Goal: Communication & Community: Answer question/provide support

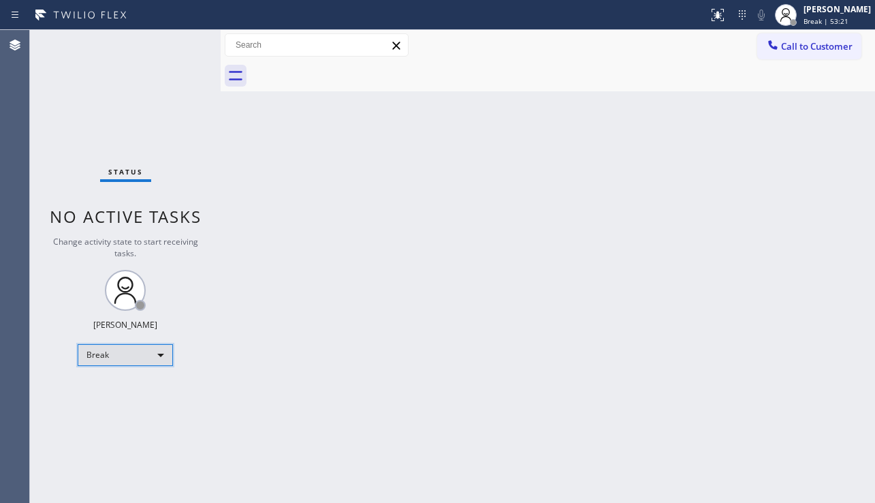
click at [134, 362] on div "Break" at bounding box center [125, 355] width 95 height 22
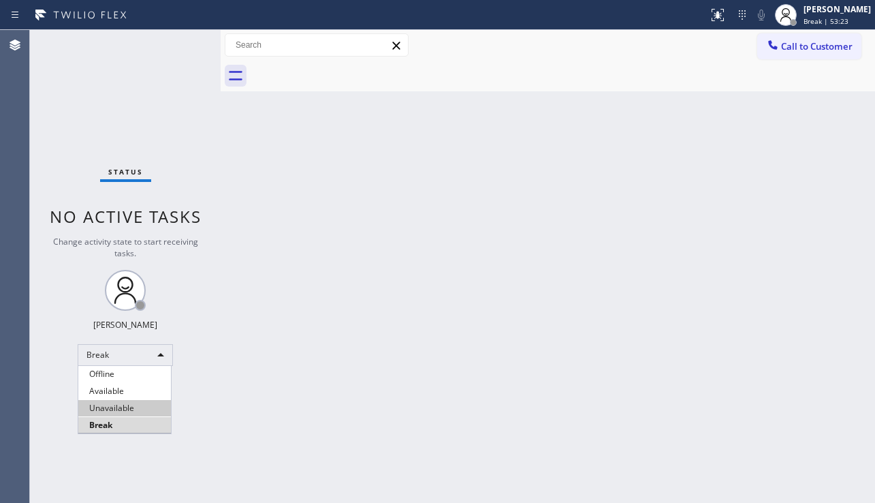
click at [138, 404] on li "Unavailable" at bounding box center [124, 408] width 93 height 16
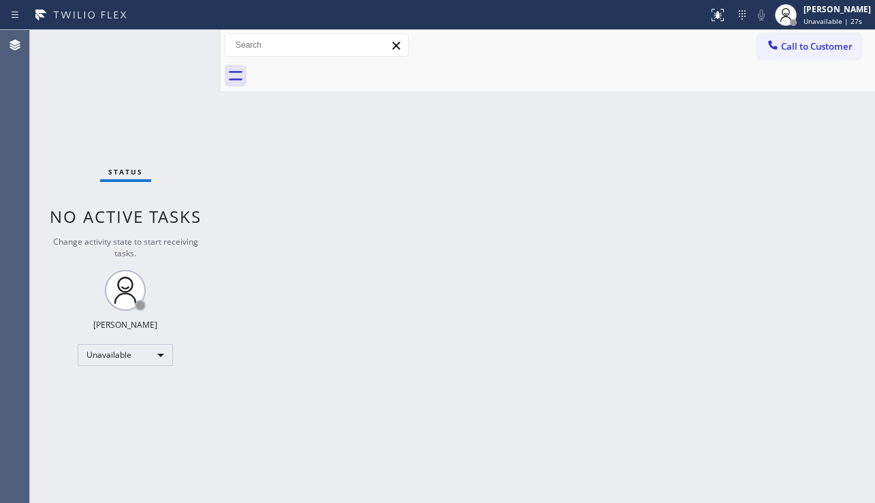
click at [76, 158] on div "Status No active tasks Change activity state to start receiving tasks. [PERSON_…" at bounding box center [125, 266] width 191 height 473
click at [781, 380] on div "Back to Dashboard Change Sender ID Customers Technicians Select a contact Outbo…" at bounding box center [548, 266] width 655 height 473
click at [454, 469] on div "Back to Dashboard Change Sender ID Customers Technicians Select a contact Outbo…" at bounding box center [548, 266] width 655 height 473
click at [492, 459] on div "Back to Dashboard Change Sender ID Customers Technicians Select a contact Outbo…" at bounding box center [548, 266] width 655 height 473
click at [79, 413] on div "Status No active tasks Change activity state to start receiving tasks. [PERSON_…" at bounding box center [125, 266] width 191 height 473
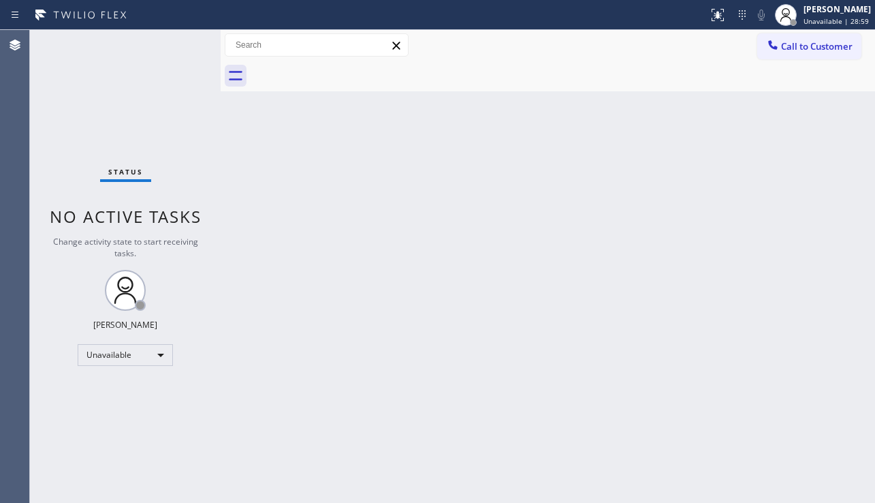
click at [351, 471] on div "Back to Dashboard Change Sender ID Customers Technicians Select a contact Outbo…" at bounding box center [548, 266] width 655 height 473
click at [818, 354] on div "Back to Dashboard Change Sender ID Customers Technicians Select a contact Outbo…" at bounding box center [548, 266] width 655 height 473
click at [348, 266] on div "Back to Dashboard Change Sender ID Customers Technicians Select a contact Outbo…" at bounding box center [548, 266] width 655 height 473
click at [804, 49] on span "Call to Customer" at bounding box center [817, 46] width 72 height 12
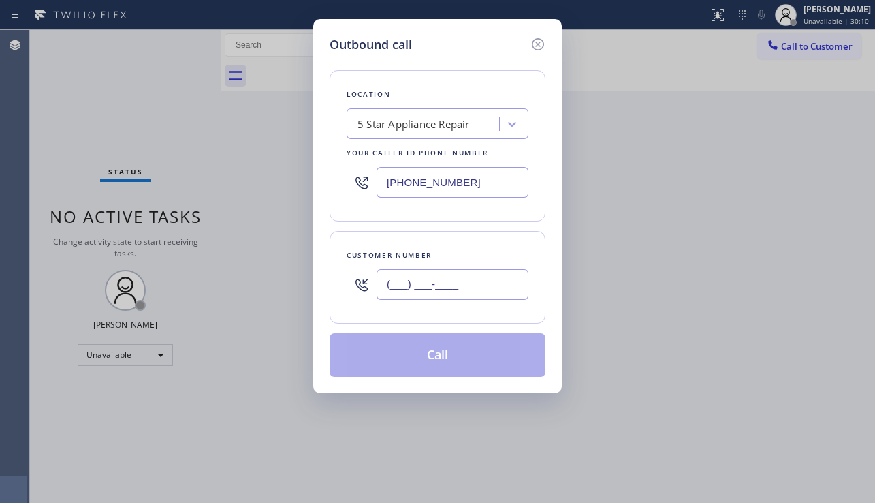
click at [407, 278] on input "(___) ___-____" at bounding box center [453, 284] width 152 height 31
paste input "818) 984-9888"
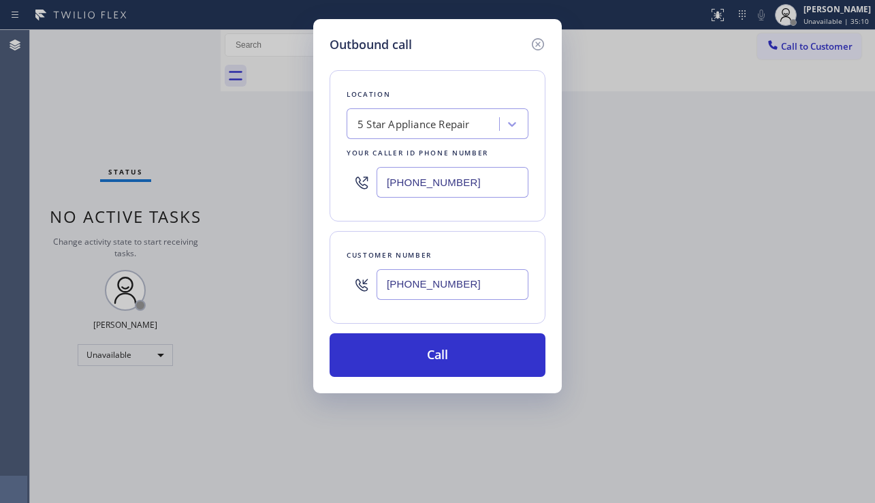
type input "[PHONE_NUMBER]"
click at [765, 312] on div "Outbound call Location 5 Star Appliance Repair Your caller id phone number [PHO…" at bounding box center [437, 251] width 875 height 503
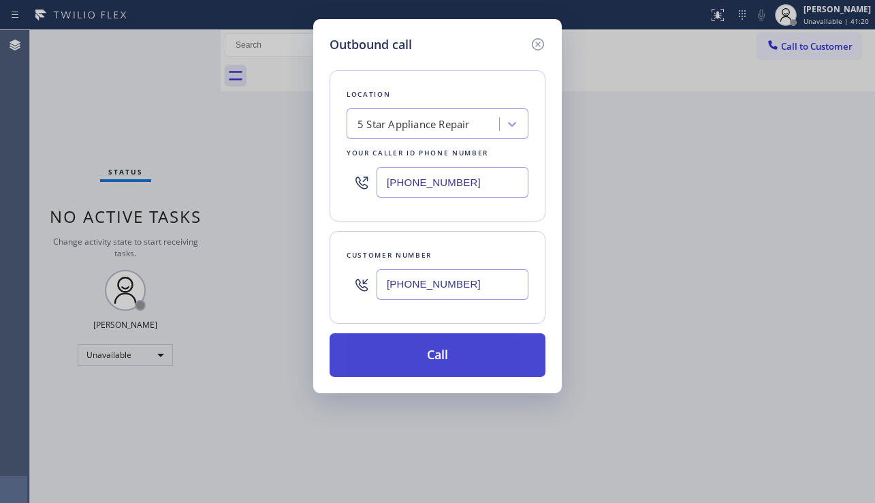
click at [443, 353] on button "Call" at bounding box center [438, 355] width 216 height 44
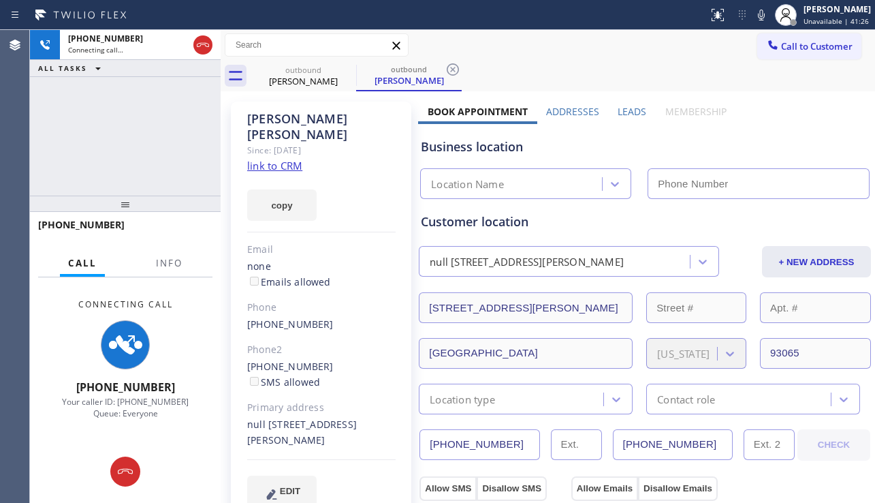
type input "[PHONE_NUMBER]"
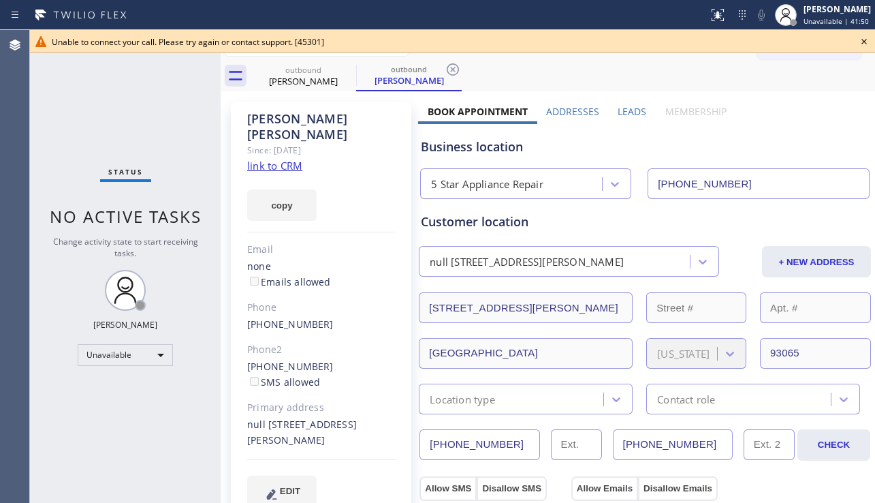
click at [863, 40] on icon at bounding box center [864, 41] width 16 height 16
click at [821, 42] on span "Call to Customer" at bounding box center [817, 46] width 72 height 12
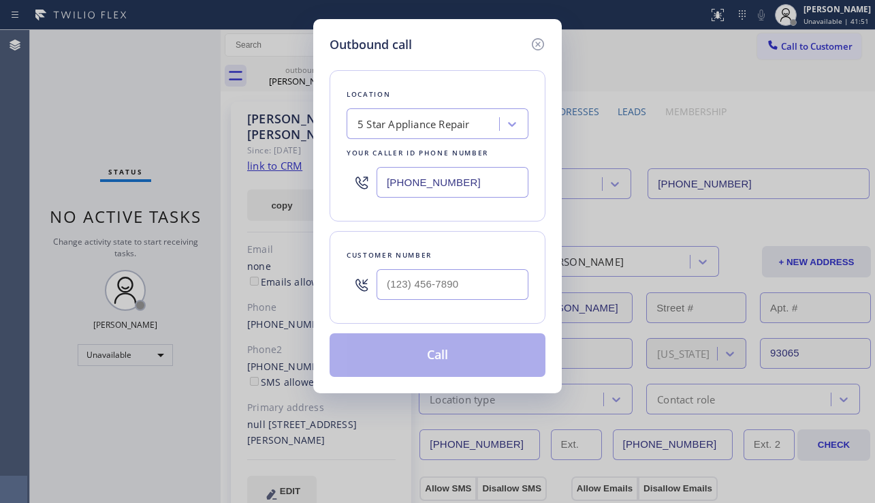
click at [428, 300] on div at bounding box center [453, 284] width 152 height 44
click at [429, 296] on input "(___) ___-____" at bounding box center [453, 284] width 152 height 31
paste input "646) 498-5592"
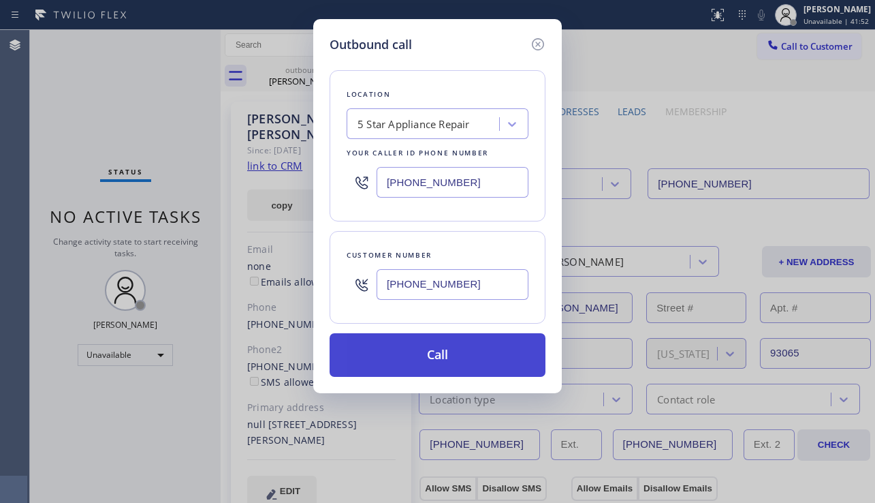
type input "[PHONE_NUMBER]"
click at [443, 349] on button "Call" at bounding box center [438, 355] width 216 height 44
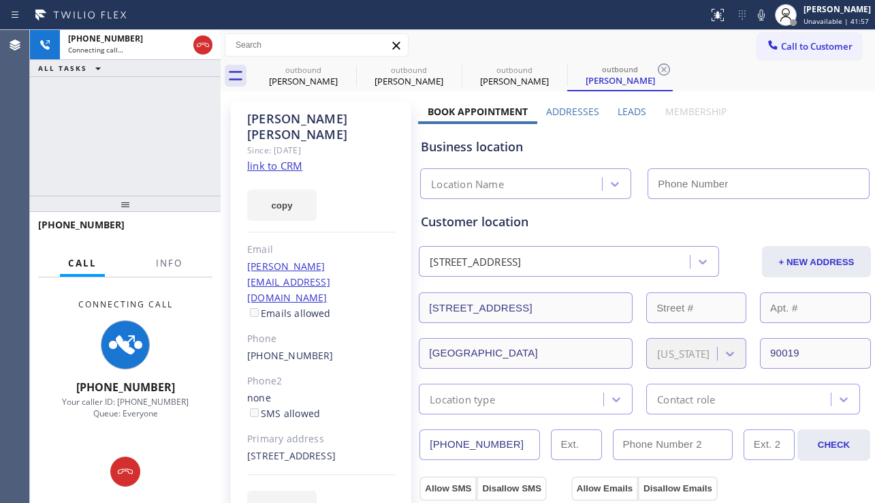
type input "[PHONE_NUMBER]"
click at [77, 181] on div "[PHONE_NUMBER] Connecting call… ALL TASKS ALL TASKS ACTIVE TASKS TASKS IN WRAP …" at bounding box center [125, 113] width 191 height 166
click at [348, 69] on icon at bounding box center [347, 69] width 12 height 12
click at [0, 0] on icon at bounding box center [0, 0] width 0 height 0
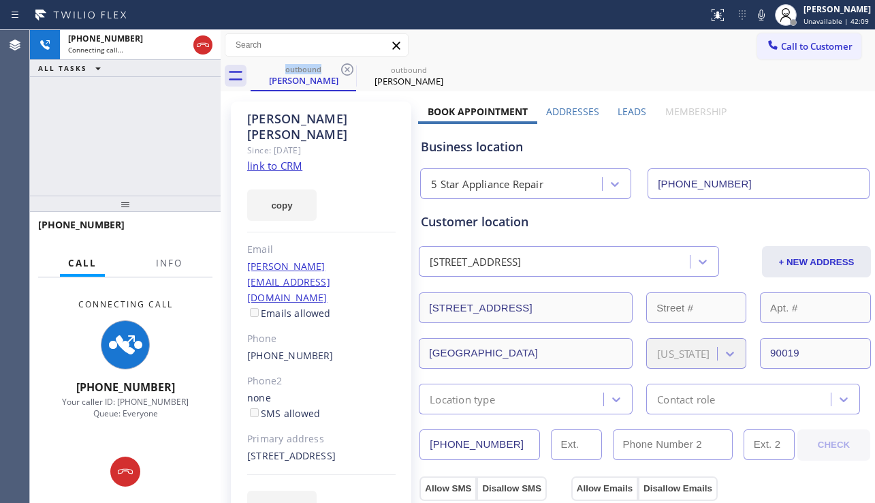
click at [389, 490] on div "EDIT" at bounding box center [321, 505] width 148 height 31
click at [357, 448] on div "[STREET_ADDRESS]" at bounding box center [321, 456] width 148 height 16
click at [389, 448] on div "[STREET_ADDRESS]" at bounding box center [321, 456] width 148 height 16
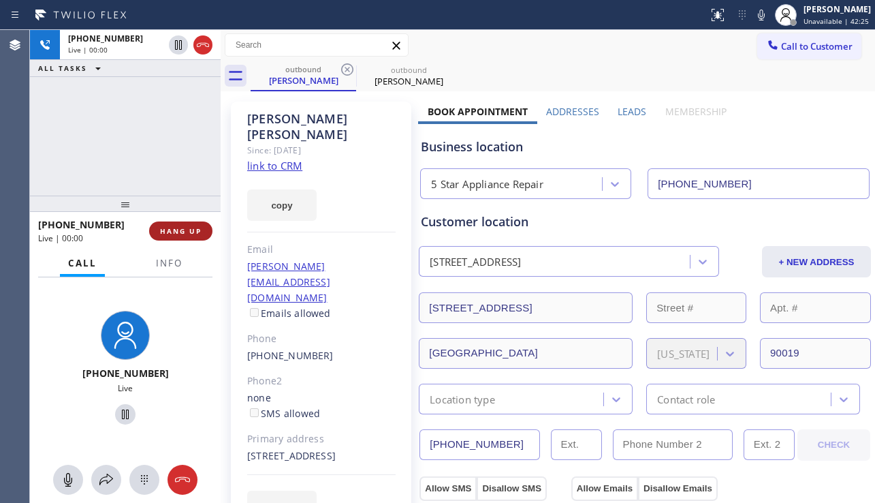
click at [181, 231] on span "HANG UP" at bounding box center [181, 231] width 42 height 10
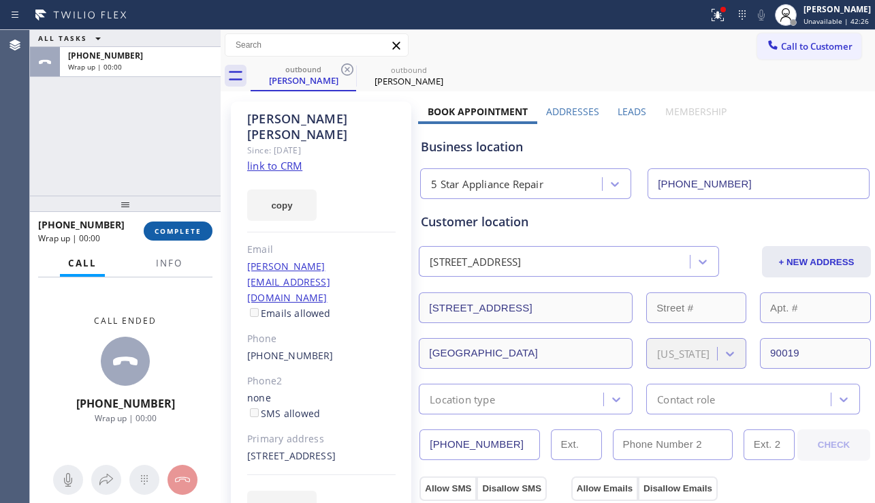
click at [181, 231] on span "COMPLETE" at bounding box center [178, 231] width 47 height 10
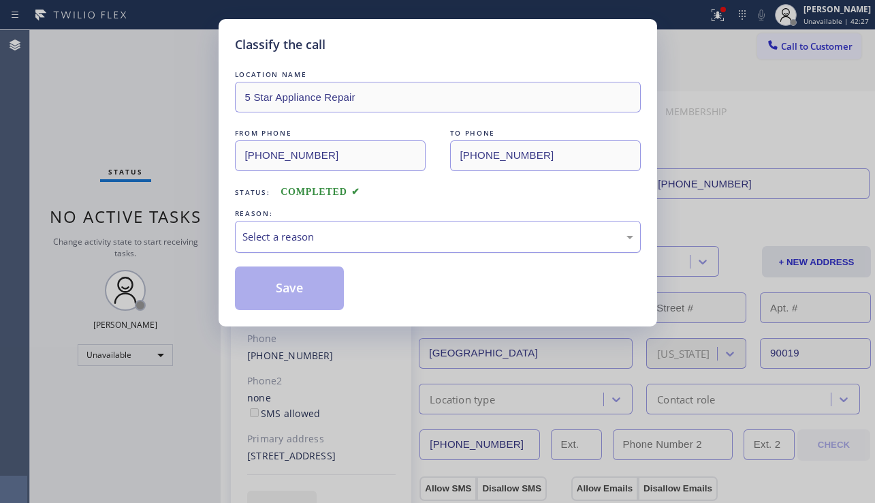
click at [324, 232] on div "Select a reason" at bounding box center [438, 237] width 391 height 16
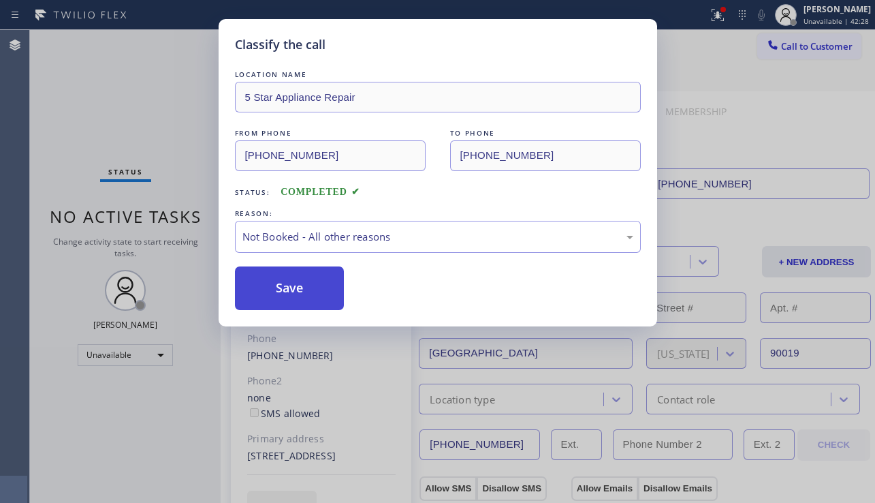
drag, startPoint x: 302, startPoint y: 296, endPoint x: 772, endPoint y: 174, distance: 485.6
click at [302, 296] on button "Save" at bounding box center [290, 288] width 110 height 44
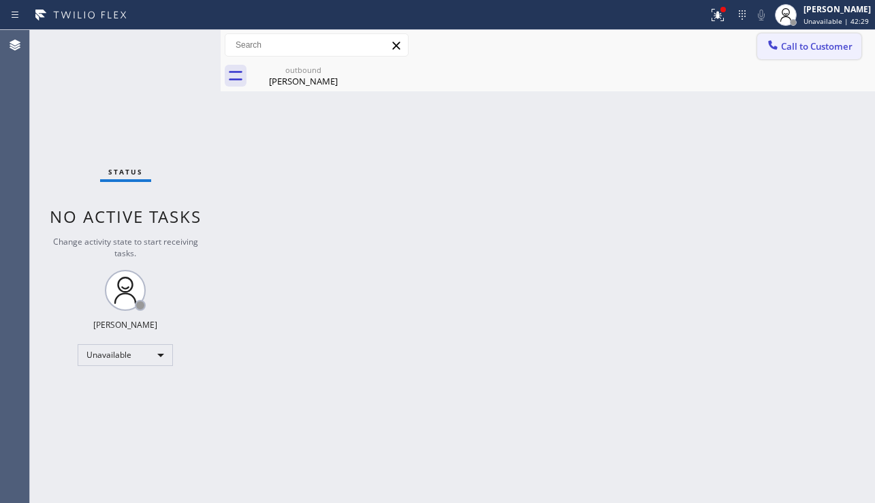
click at [791, 53] on button "Call to Customer" at bounding box center [809, 46] width 104 height 26
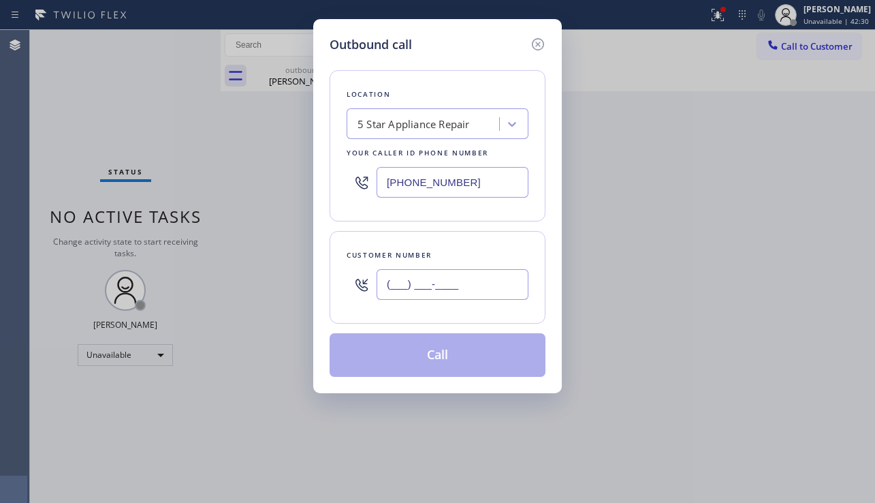
click at [448, 286] on input "(___) ___-____" at bounding box center [453, 284] width 152 height 31
paste input "818) 512-5492"
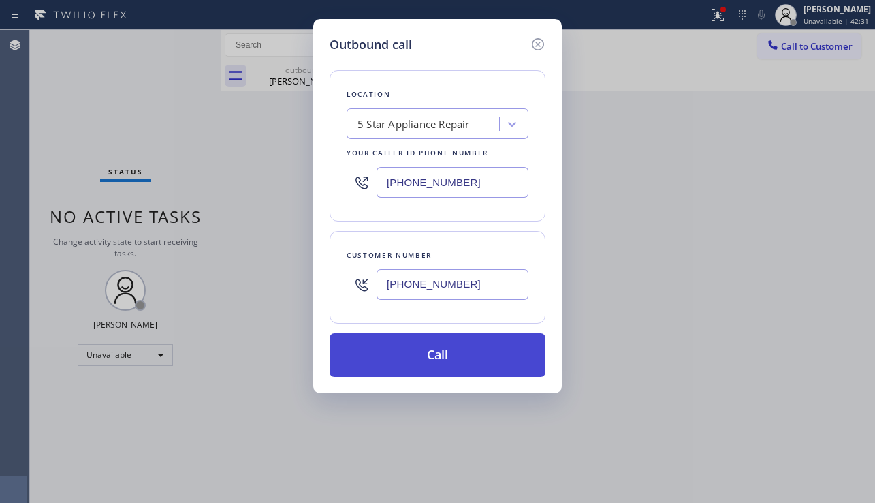
type input "[PHONE_NUMBER]"
click at [458, 351] on button "Call" at bounding box center [438, 355] width 216 height 44
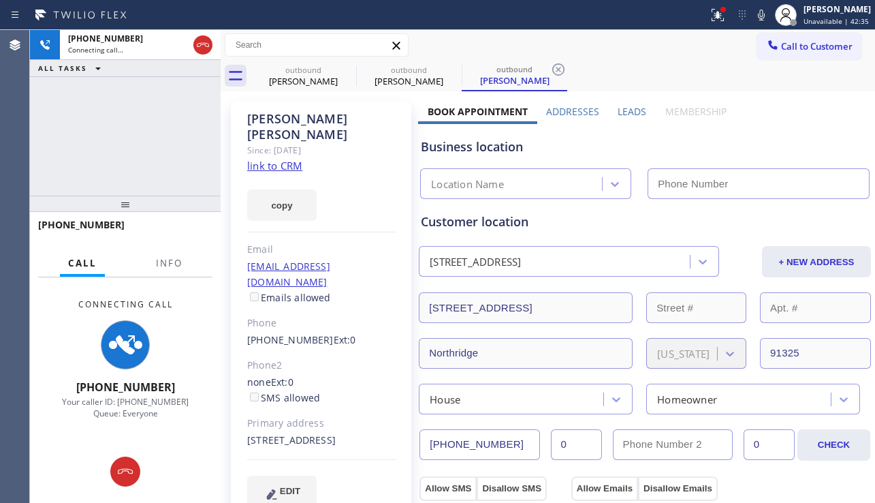
type input "[PHONE_NUMBER]"
click at [783, 157] on div "Business location 5 Star Appliance Repair [PHONE_NUMBER]" at bounding box center [645, 161] width 454 height 75
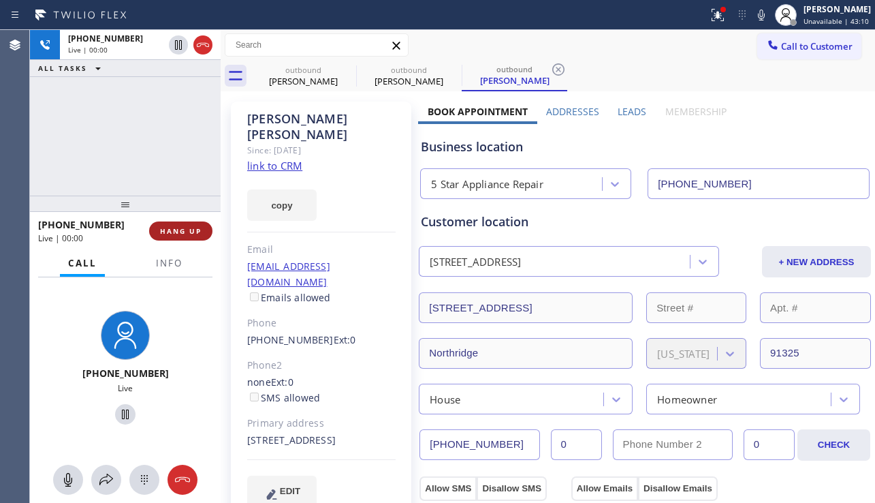
click at [185, 227] on span "HANG UP" at bounding box center [181, 231] width 42 height 10
click at [185, 226] on span "HANG UP" at bounding box center [181, 231] width 42 height 10
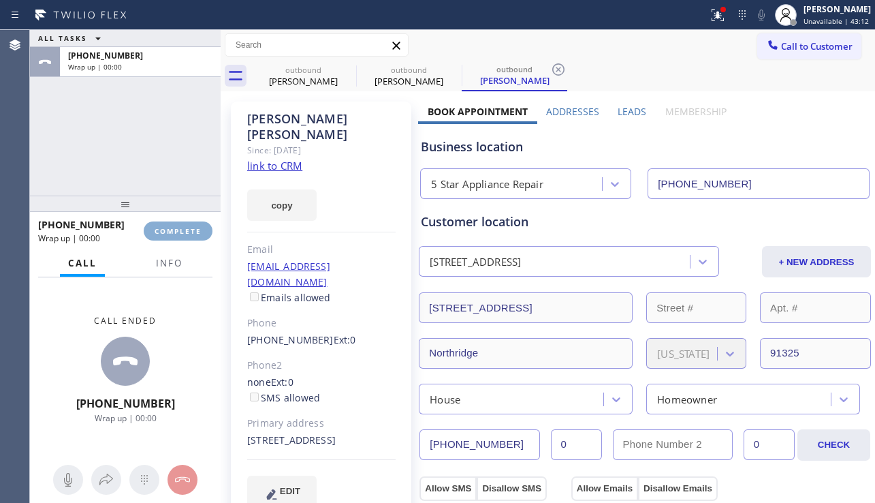
click at [185, 226] on span "COMPLETE" at bounding box center [178, 231] width 47 height 10
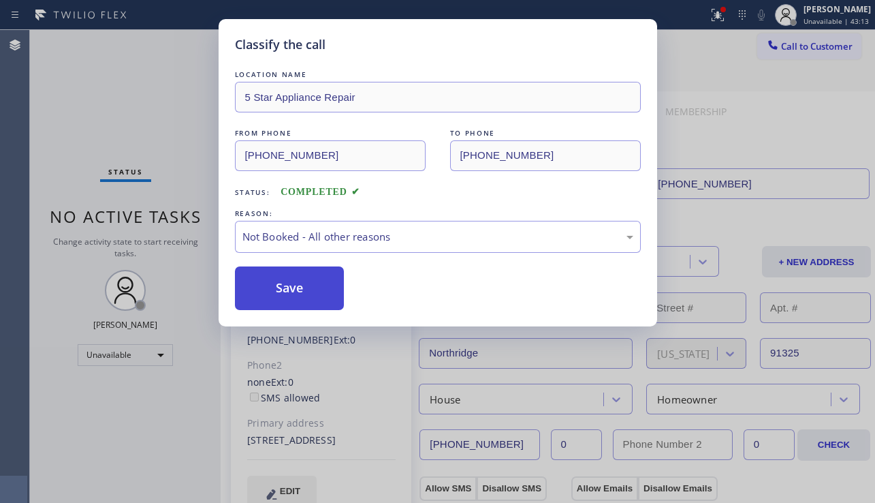
click at [301, 287] on button "Save" at bounding box center [290, 288] width 110 height 44
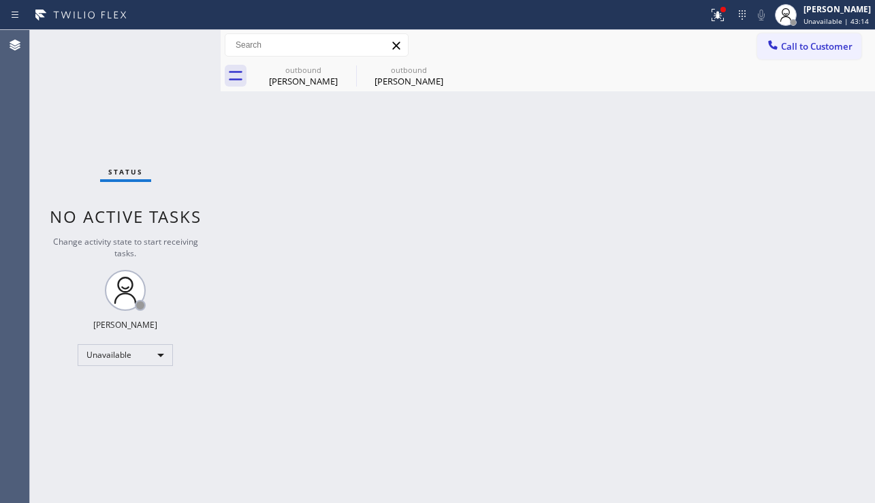
click at [788, 53] on button "Call to Customer" at bounding box center [809, 46] width 104 height 26
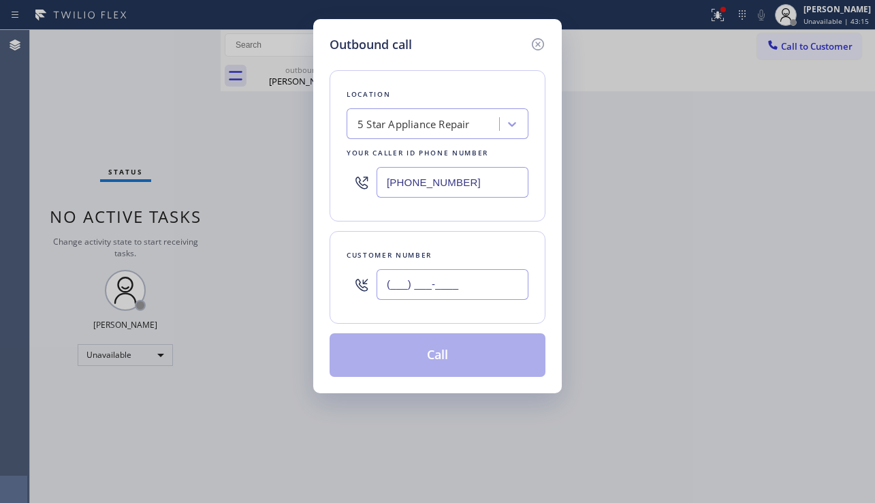
click at [425, 281] on input "(___) ___-____" at bounding box center [453, 284] width 152 height 31
paste input "714) 797-0784"
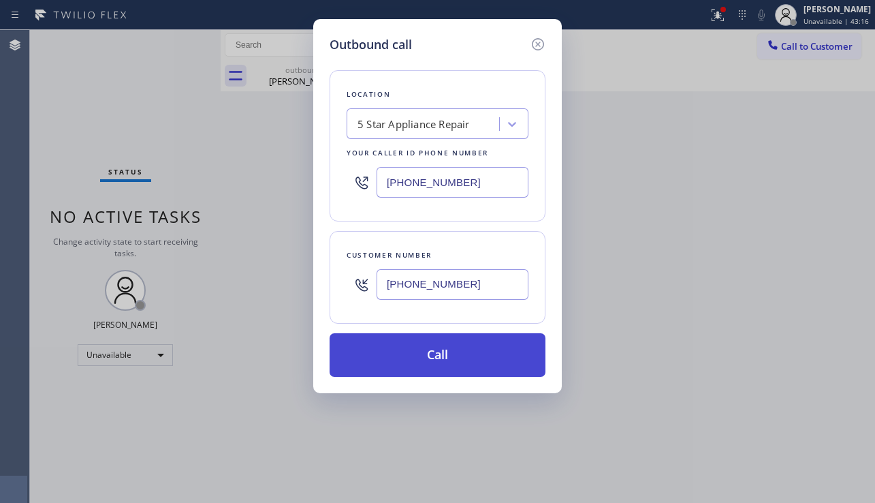
type input "[PHONE_NUMBER]"
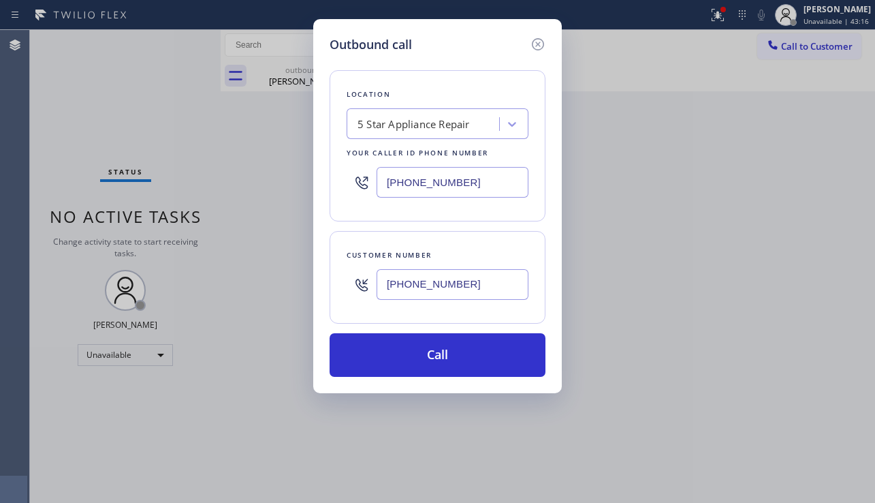
drag, startPoint x: 455, startPoint y: 364, endPoint x: 352, endPoint y: 253, distance: 151.4
click at [455, 362] on button "Call" at bounding box center [438, 355] width 216 height 44
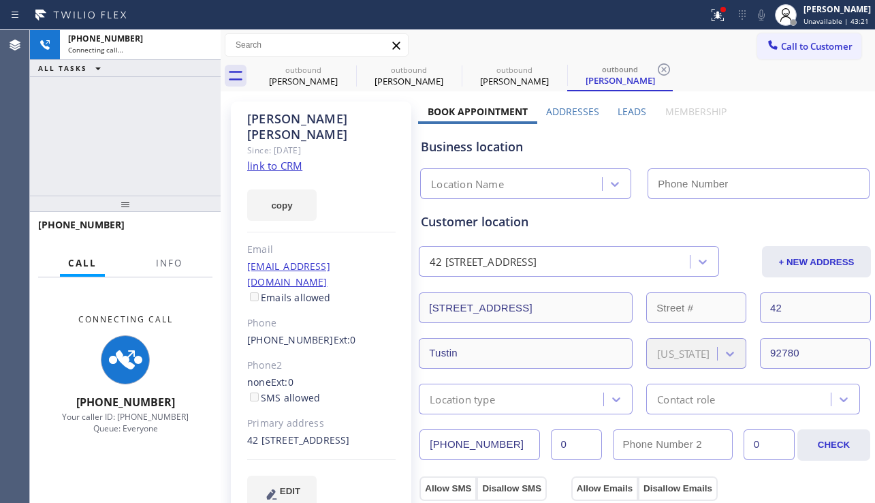
type input "[PHONE_NUMBER]"
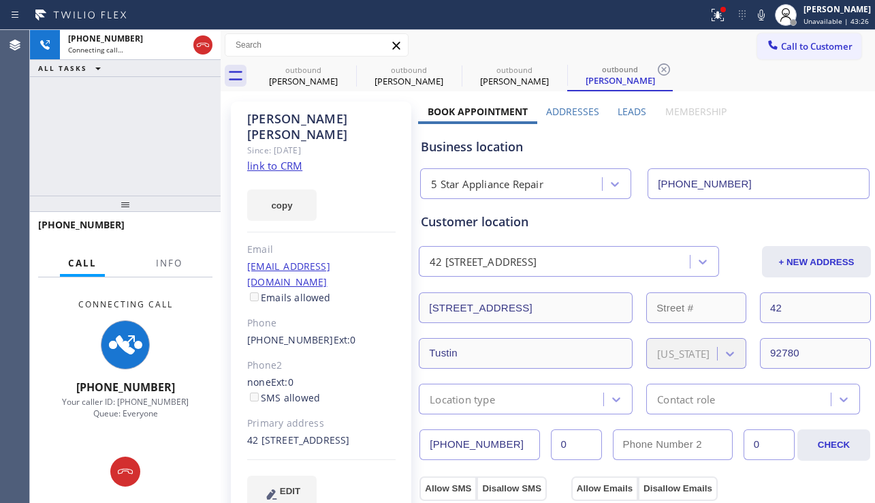
click at [79, 133] on div "[PHONE_NUMBER] Connecting call… ALL TASKS ALL TASKS ACTIVE TASKS TASKS IN WRAP …" at bounding box center [125, 113] width 191 height 166
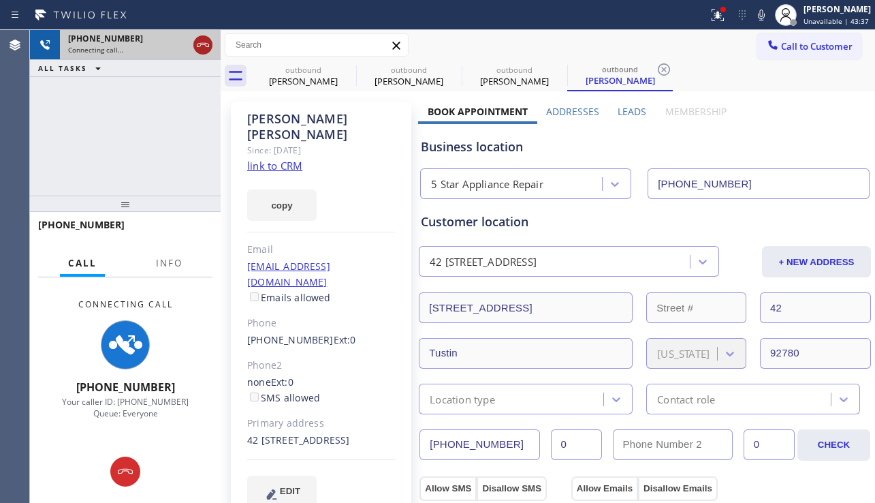
click at [206, 48] on icon at bounding box center [203, 45] width 16 height 16
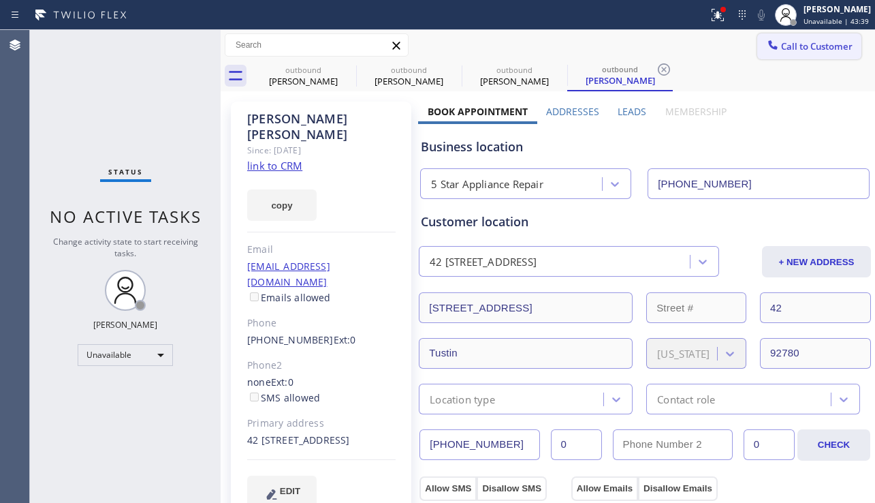
click at [787, 51] on span "Call to Customer" at bounding box center [817, 46] width 72 height 12
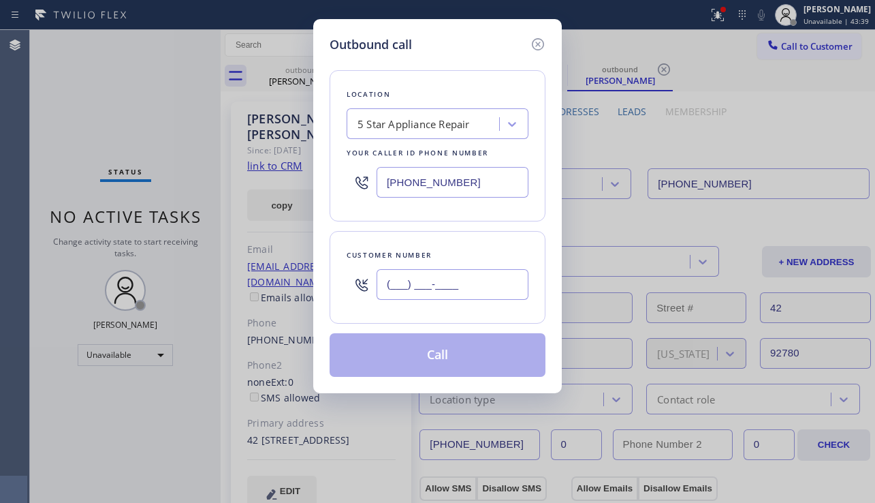
click at [422, 286] on input "(___) ___-____" at bounding box center [453, 284] width 152 height 31
paste input "714) 931-9284"
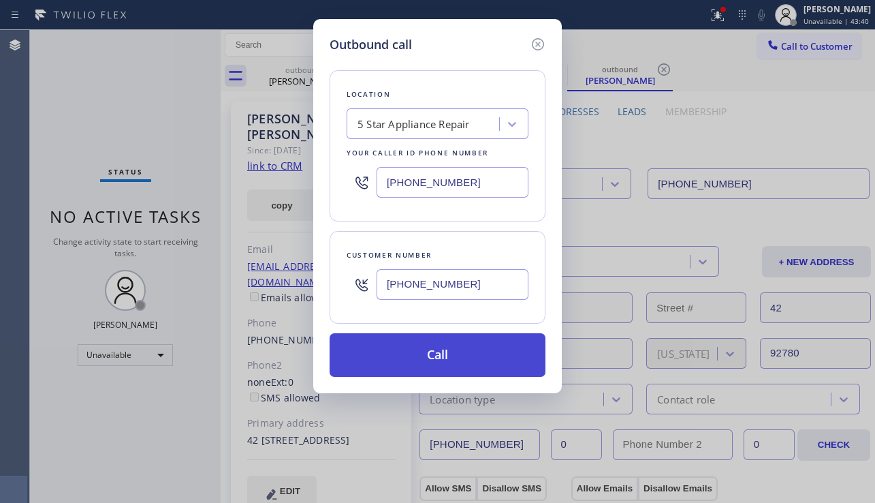
type input "[PHONE_NUMBER]"
click at [447, 369] on button "Call" at bounding box center [438, 355] width 216 height 44
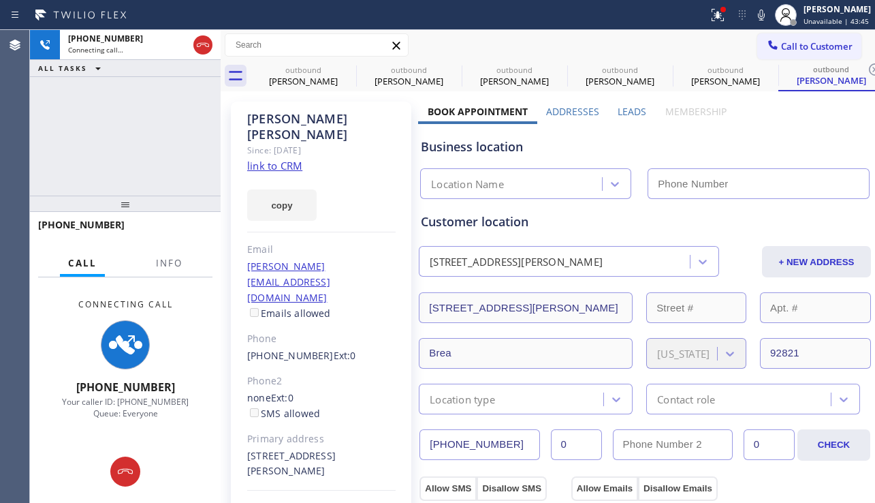
type input "[PHONE_NUMBER]"
click at [348, 67] on icon at bounding box center [347, 69] width 16 height 16
click at [0, 0] on icon at bounding box center [0, 0] width 0 height 0
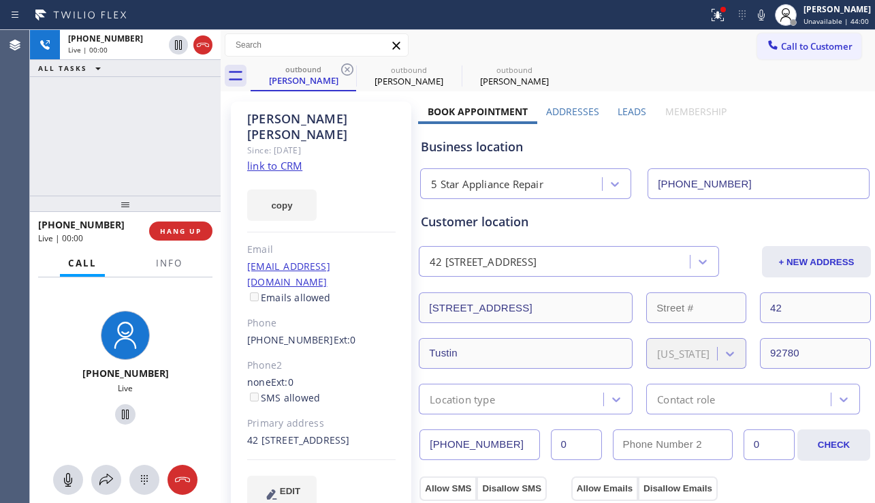
click at [189, 242] on div "[PHONE_NUMBER] Live | 00:00 HANG UP" at bounding box center [125, 230] width 174 height 35
click at [189, 239] on button "HANG UP" at bounding box center [180, 230] width 63 height 19
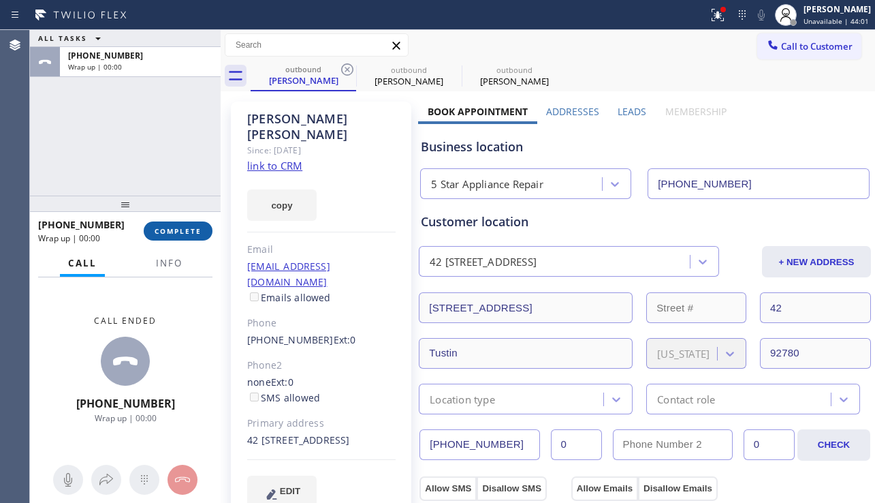
click at [189, 239] on button "COMPLETE" at bounding box center [178, 230] width 69 height 19
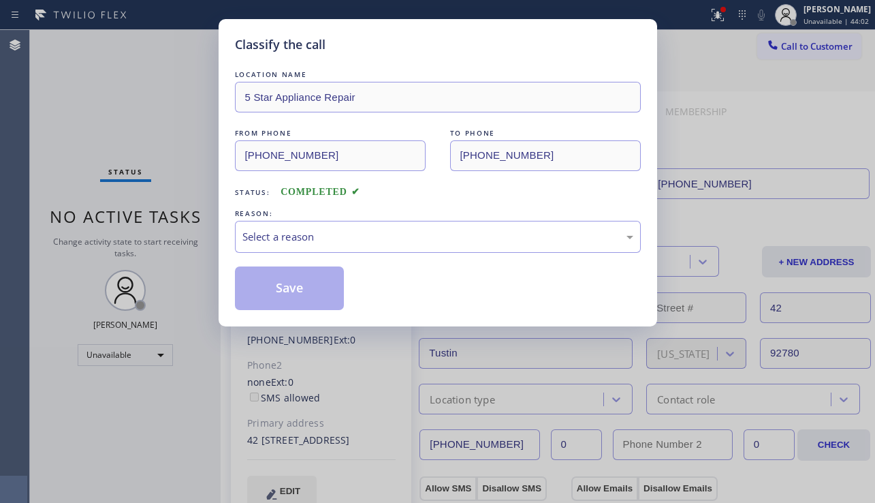
click at [398, 233] on div "Select a reason" at bounding box center [438, 237] width 391 height 16
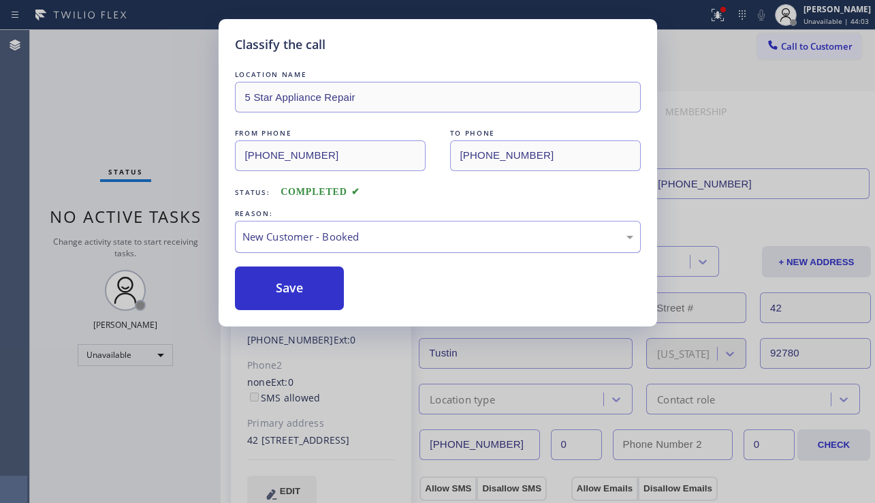
click at [370, 238] on div "New Customer - Booked" at bounding box center [438, 237] width 391 height 16
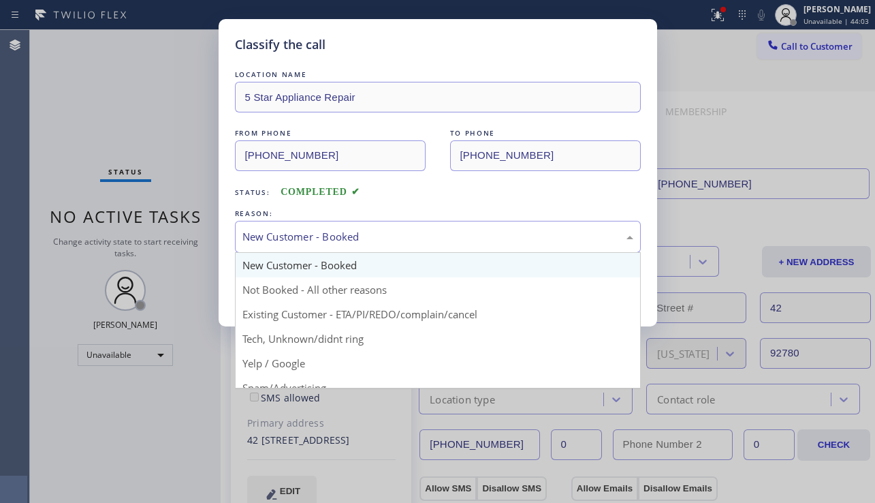
drag, startPoint x: 327, startPoint y: 277, endPoint x: 313, endPoint y: 281, distance: 14.7
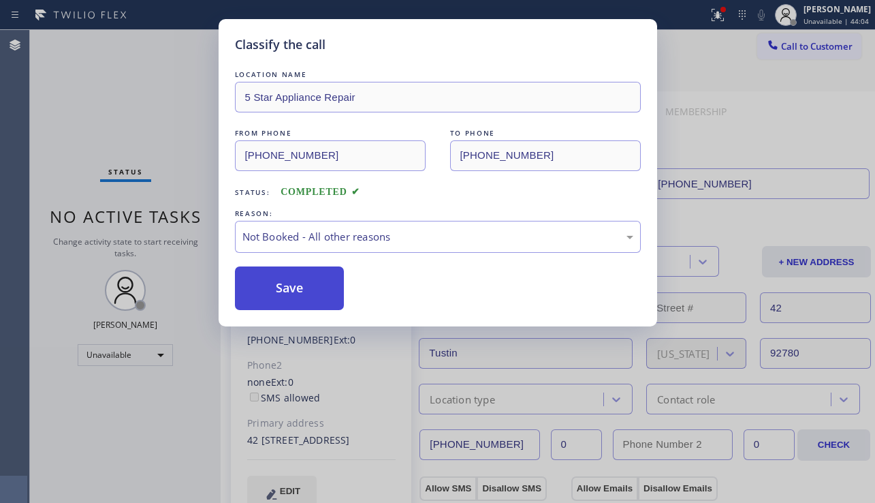
click at [297, 280] on button "Save" at bounding box center [290, 288] width 110 height 44
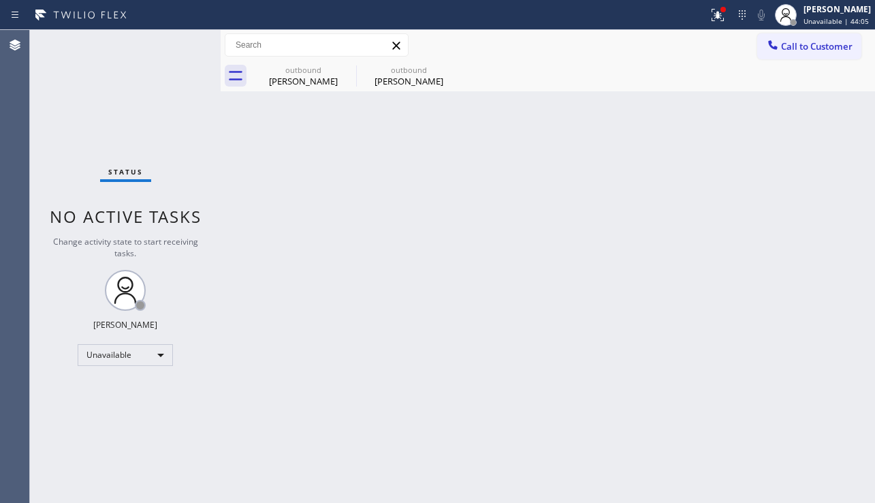
click at [791, 52] on span "Call to Customer" at bounding box center [817, 46] width 72 height 12
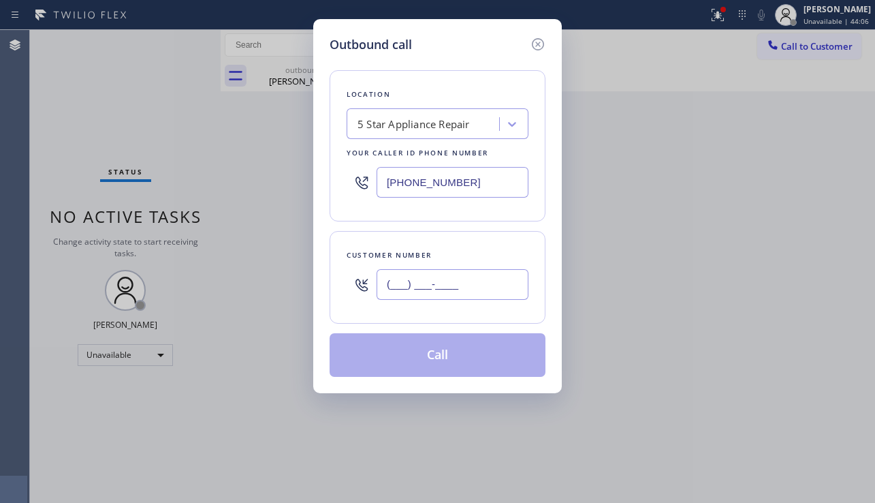
click at [438, 280] on input "(___) ___-____" at bounding box center [453, 284] width 152 height 31
paste input "631) 252-5819"
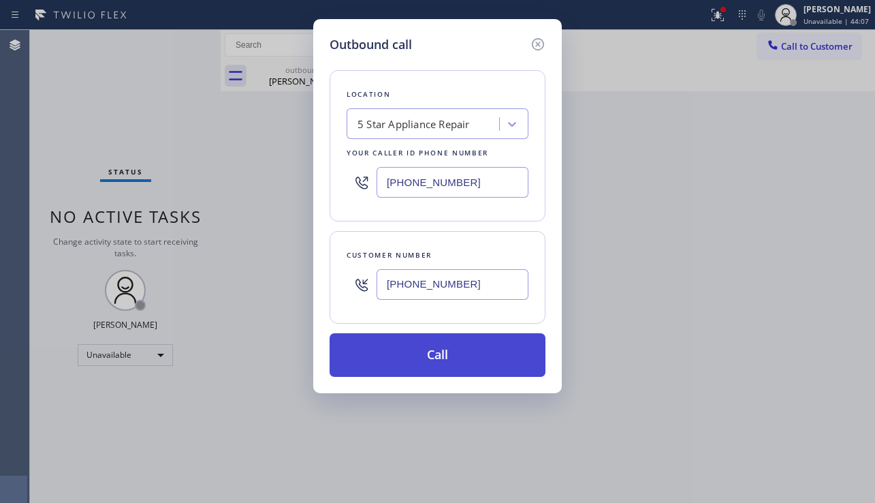
type input "[PHONE_NUMBER]"
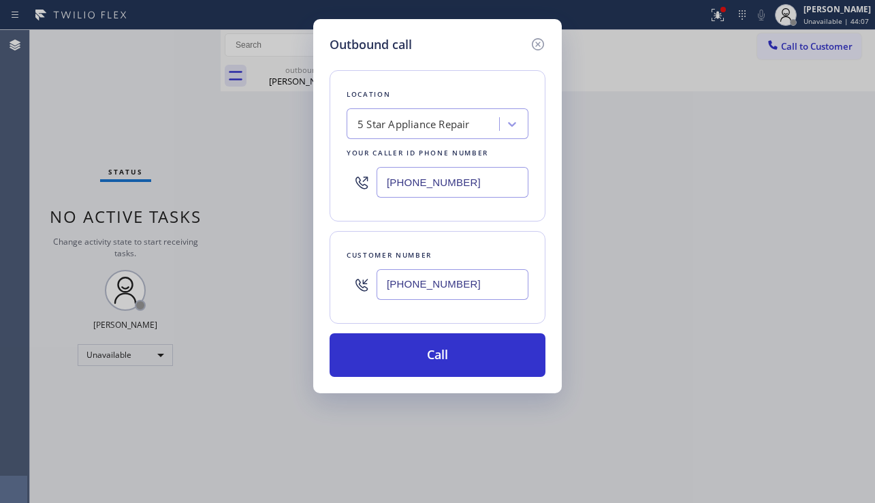
drag, startPoint x: 417, startPoint y: 353, endPoint x: 157, endPoint y: 147, distance: 331.7
click at [415, 353] on button "Call" at bounding box center [438, 355] width 216 height 44
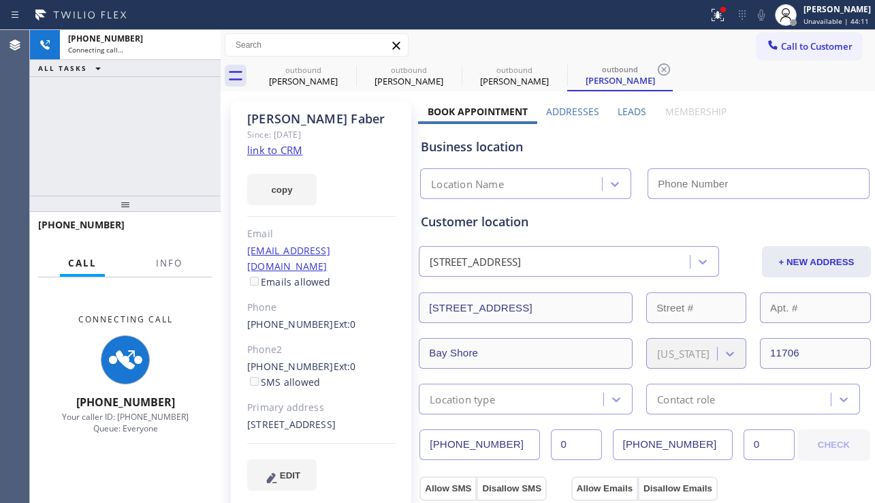
type input "[PHONE_NUMBER]"
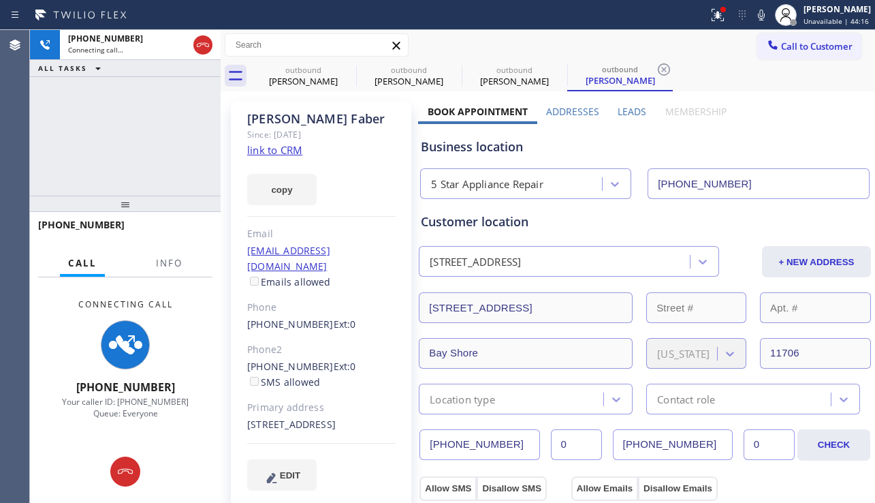
drag, startPoint x: 64, startPoint y: 129, endPoint x: 119, endPoint y: 148, distance: 58.6
click at [64, 129] on div "[PHONE_NUMBER] Connecting call… ALL TASKS ALL TASKS ACTIVE TASKS TASKS IN WRAP …" at bounding box center [125, 113] width 191 height 166
click at [0, 0] on icon at bounding box center [0, 0] width 0 height 0
click at [447, 69] on icon at bounding box center [453, 69] width 12 height 12
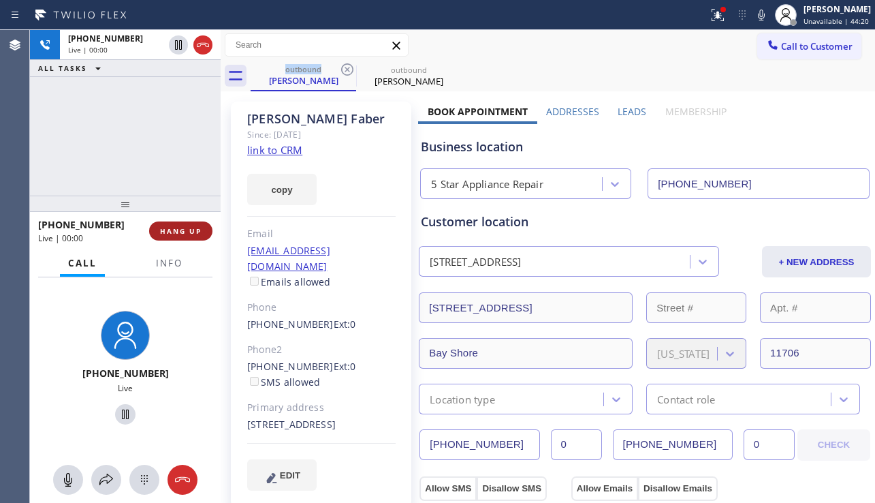
click at [198, 234] on span "HANG UP" at bounding box center [181, 231] width 42 height 10
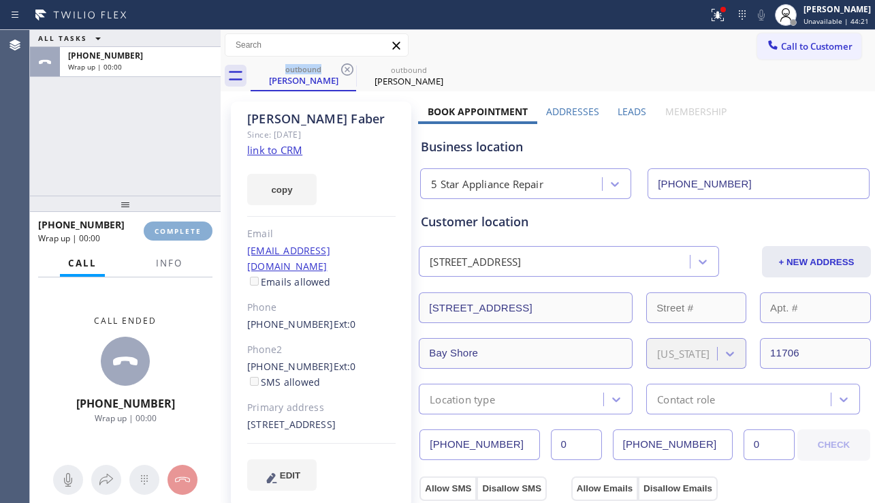
click at [198, 232] on span "COMPLETE" at bounding box center [178, 231] width 47 height 10
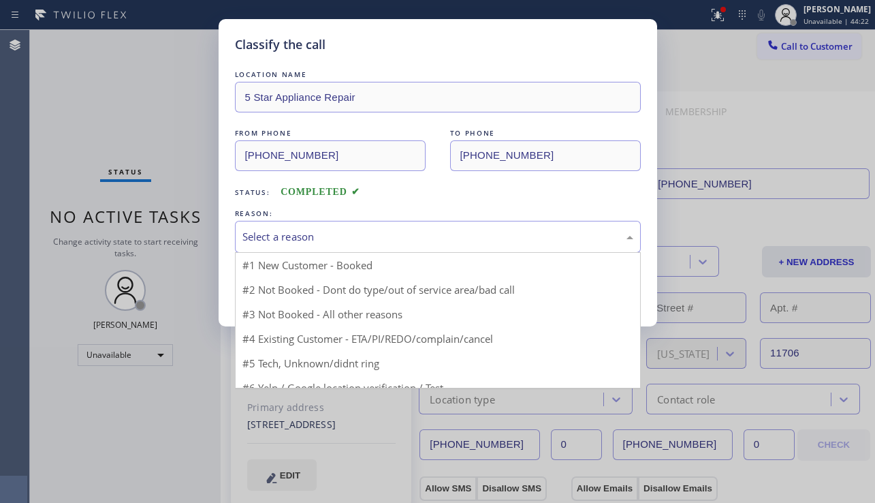
click at [409, 238] on div "Select a reason" at bounding box center [438, 237] width 391 height 16
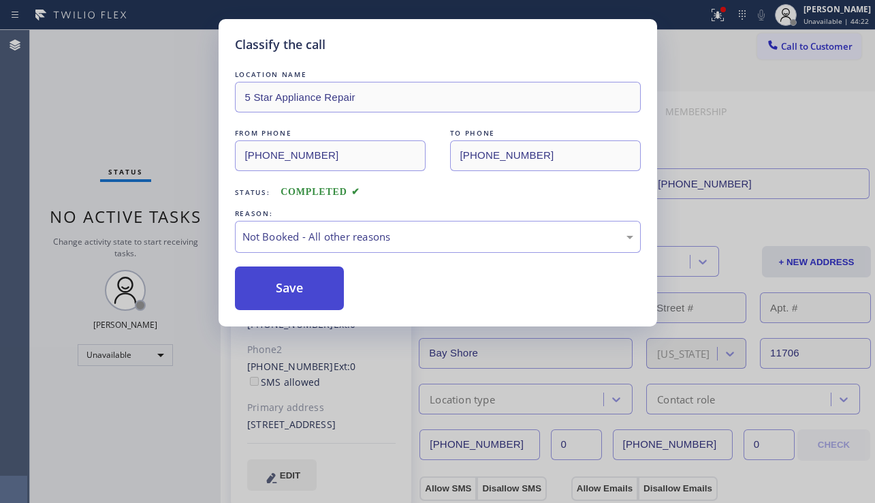
click at [294, 292] on button "Save" at bounding box center [290, 288] width 110 height 44
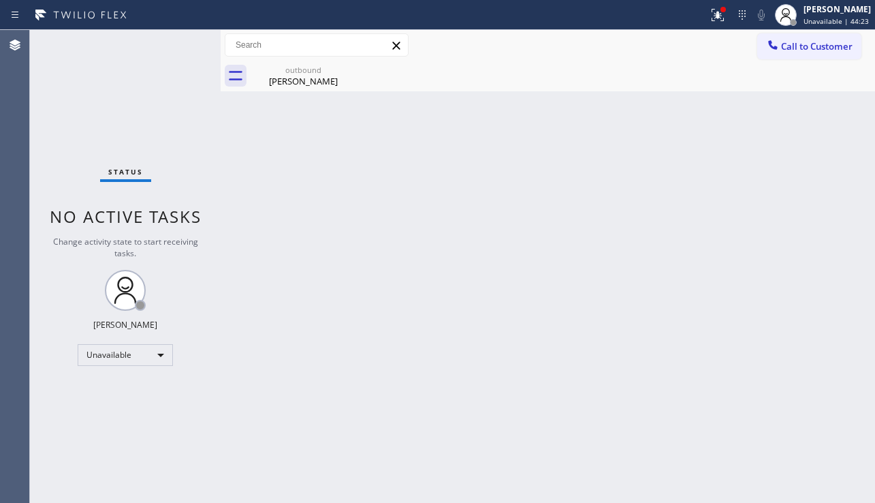
click at [812, 48] on span "Call to Customer" at bounding box center [817, 46] width 72 height 12
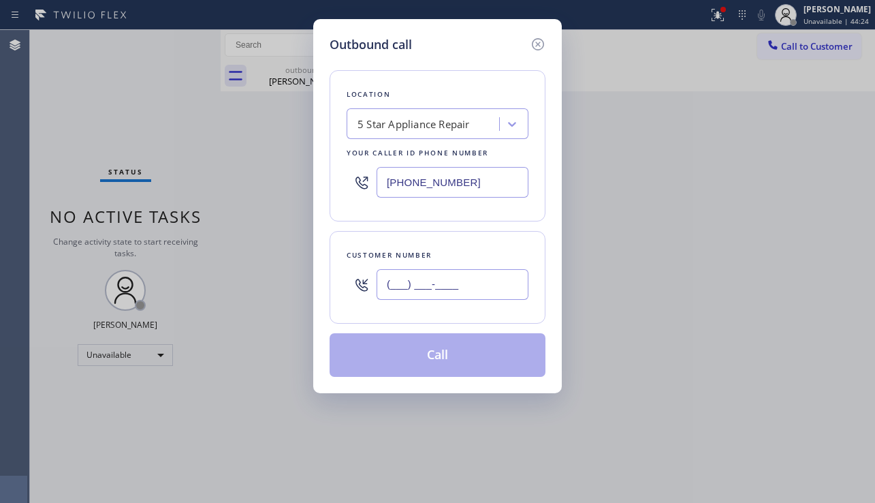
click at [490, 279] on input "(___) ___-____" at bounding box center [453, 284] width 152 height 31
paste input "818) 464-5932"
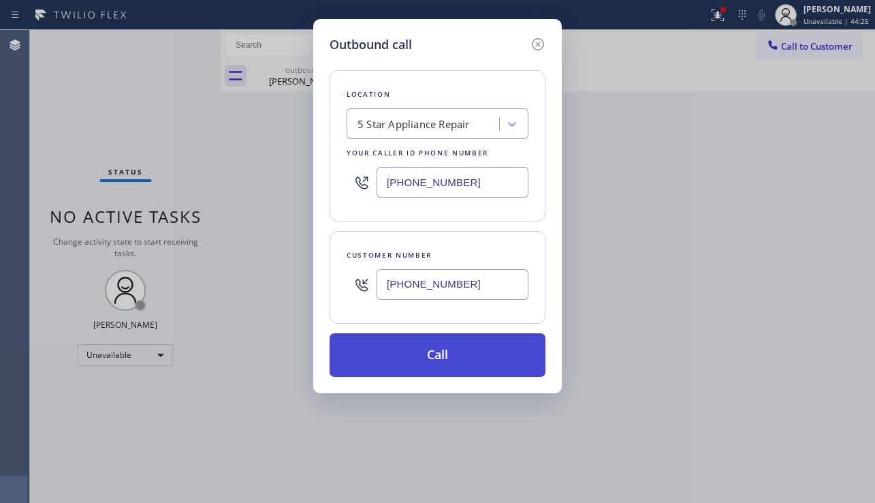
type input "[PHONE_NUMBER]"
drag, startPoint x: 470, startPoint y: 349, endPoint x: 166, endPoint y: 117, distance: 382.6
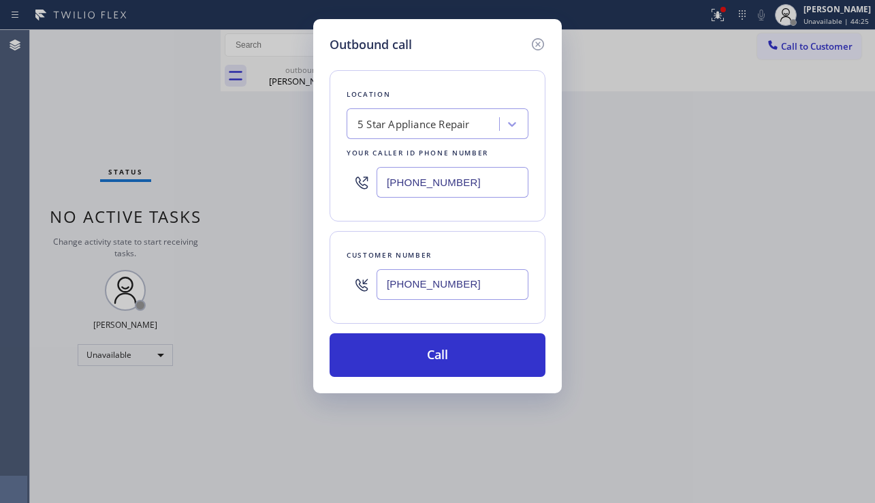
click at [469, 349] on button "Call" at bounding box center [438, 355] width 216 height 44
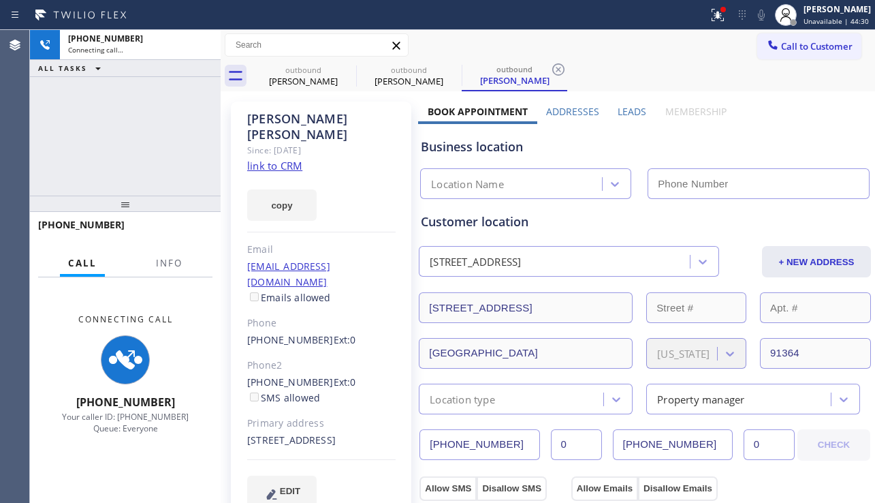
type input "[PHONE_NUMBER]"
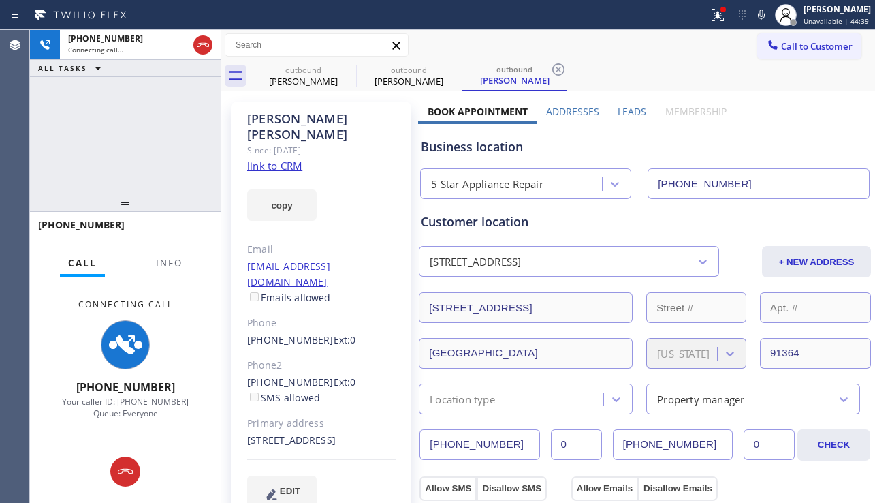
click at [768, 159] on div "Business location 5 Star Appliance Repair [PHONE_NUMBER]" at bounding box center [645, 161] width 454 height 75
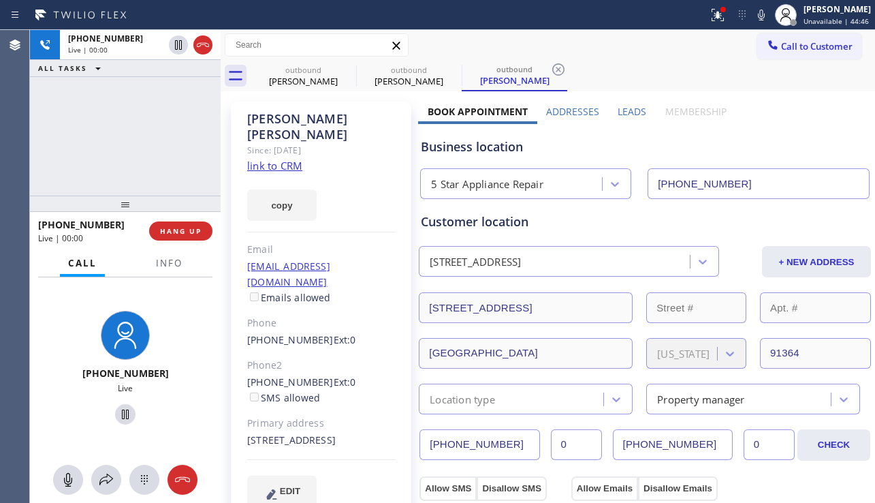
click at [627, 111] on label "Leads" at bounding box center [632, 111] width 29 height 13
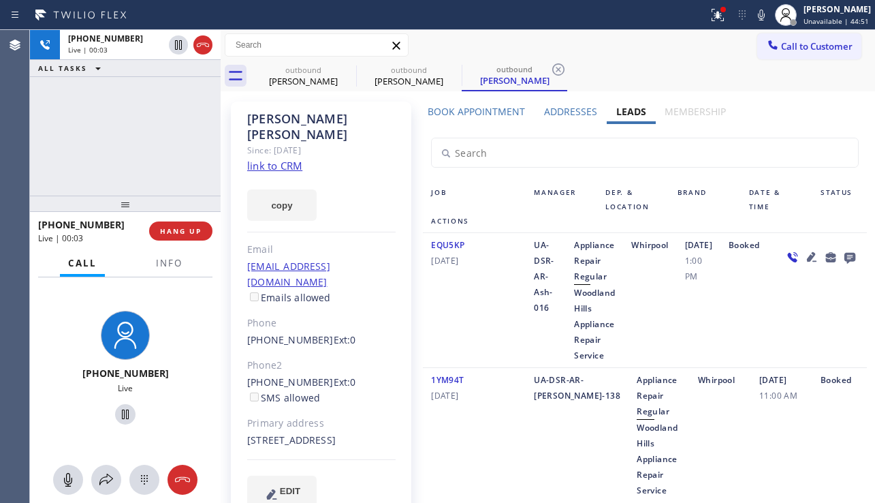
click at [807, 262] on icon at bounding box center [812, 257] width 10 height 10
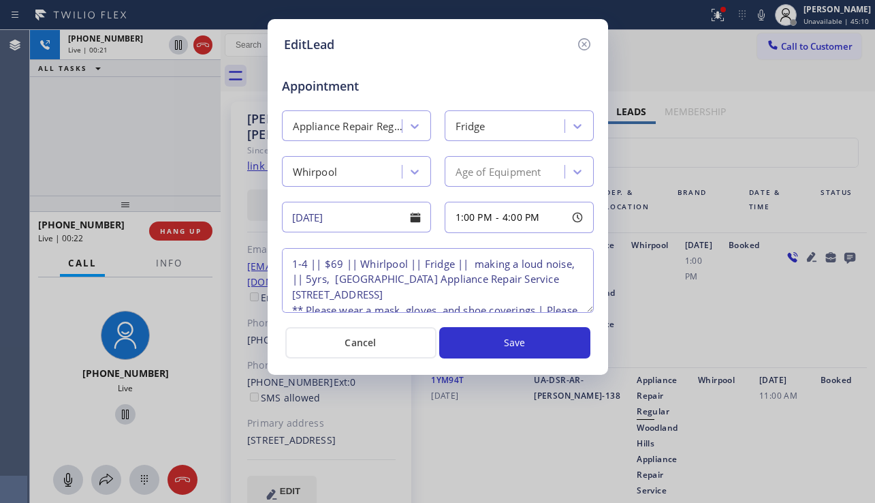
click at [463, 266] on textarea "1-4 || $69 || Whirlpool || Fridge || making a loud noise, || 5yrs, [GEOGRAPHIC_…" at bounding box center [438, 280] width 312 height 65
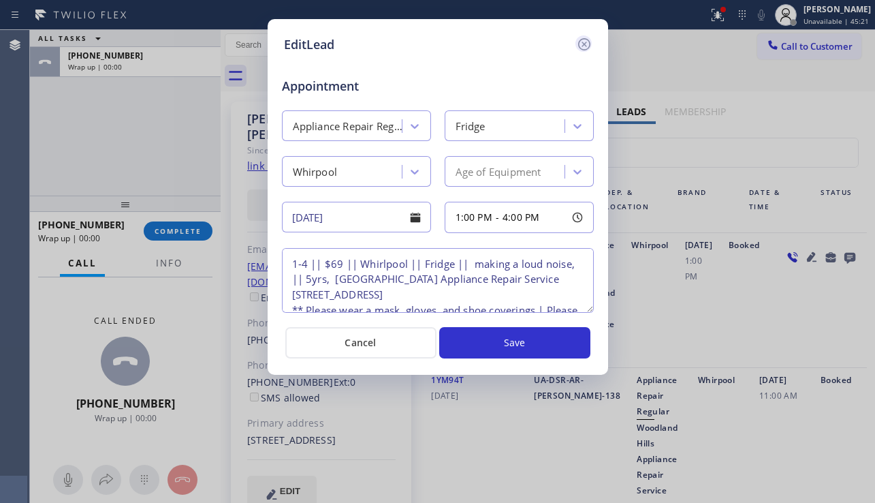
click at [588, 47] on icon at bounding box center [584, 44] width 16 height 16
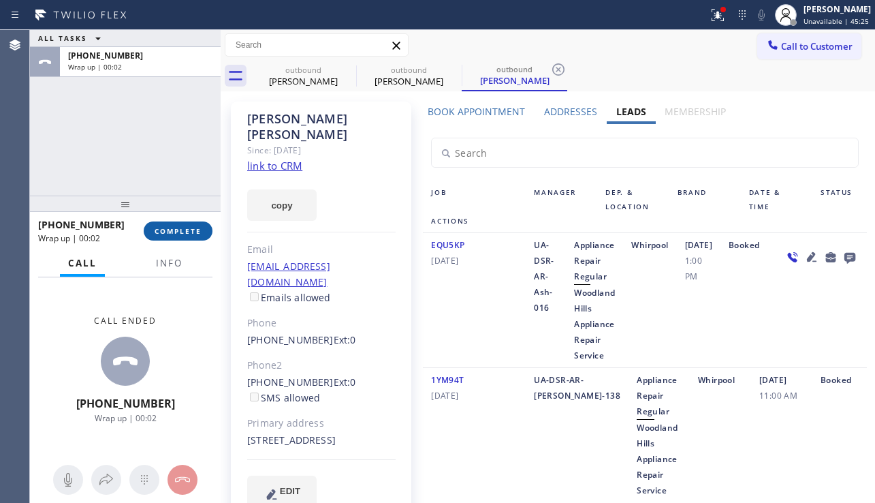
click at [174, 229] on span "COMPLETE" at bounding box center [178, 231] width 47 height 10
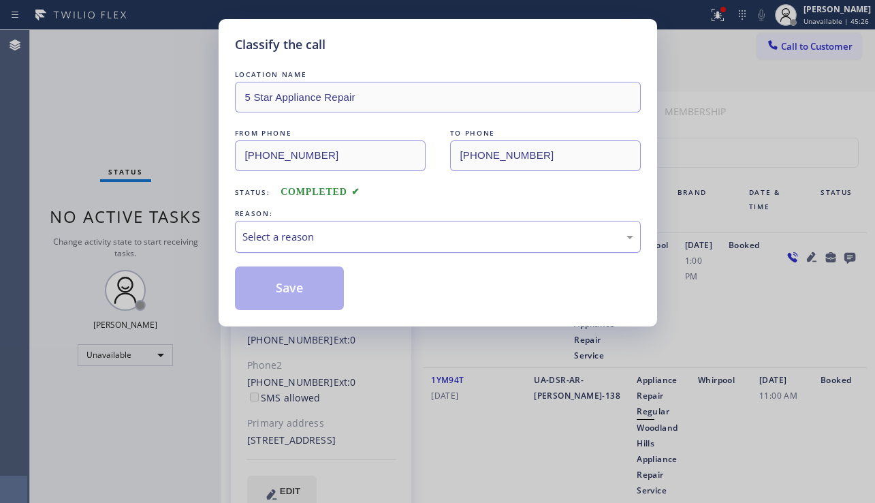
click at [394, 238] on div "Select a reason" at bounding box center [438, 237] width 391 height 16
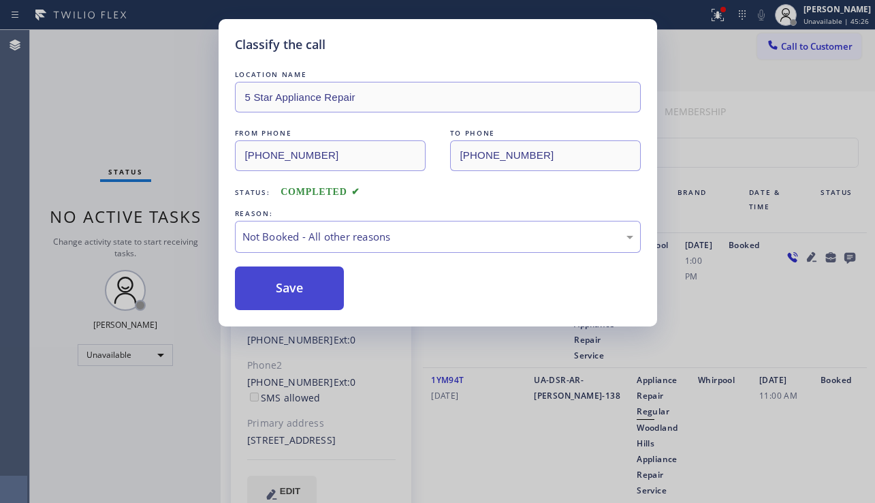
click at [294, 288] on button "Save" at bounding box center [290, 288] width 110 height 44
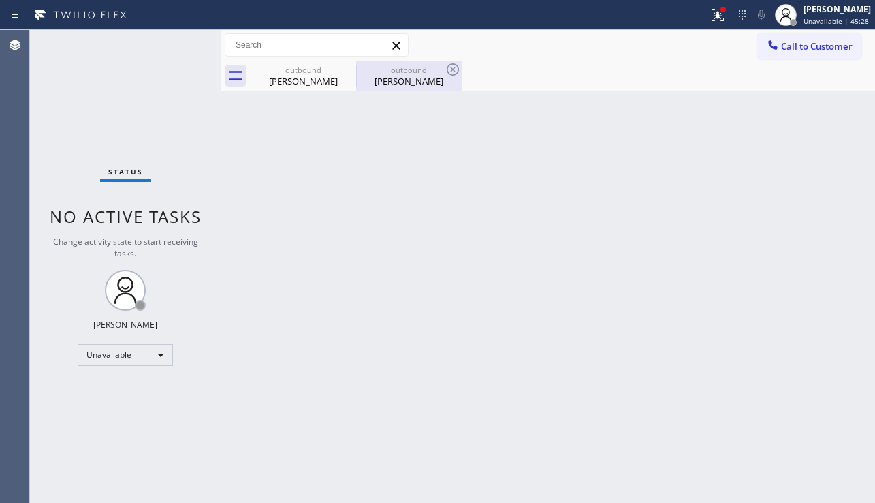
click at [398, 87] on div "[PERSON_NAME]" at bounding box center [409, 81] width 103 height 12
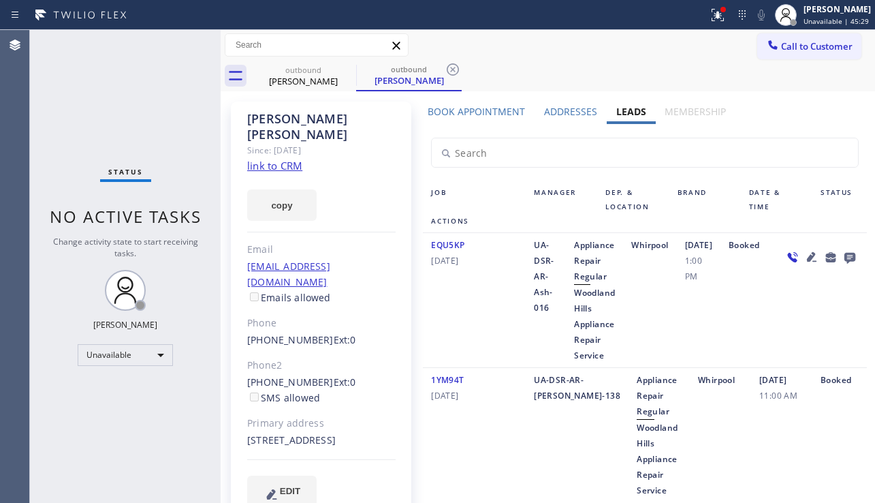
click at [268, 159] on link "link to CRM" at bounding box center [274, 166] width 55 height 14
click at [766, 44] on icon at bounding box center [773, 45] width 14 height 14
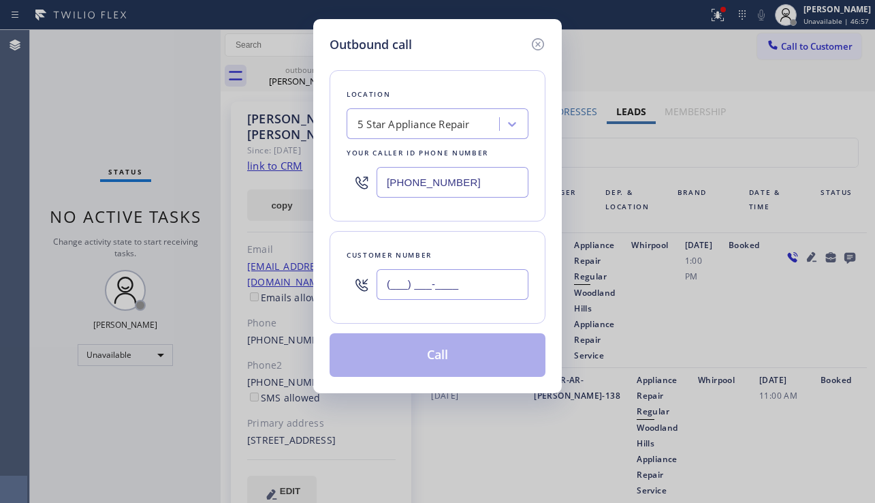
click at [433, 283] on input "(___) ___-____" at bounding box center [453, 284] width 152 height 31
paste input "949) 394-8383"
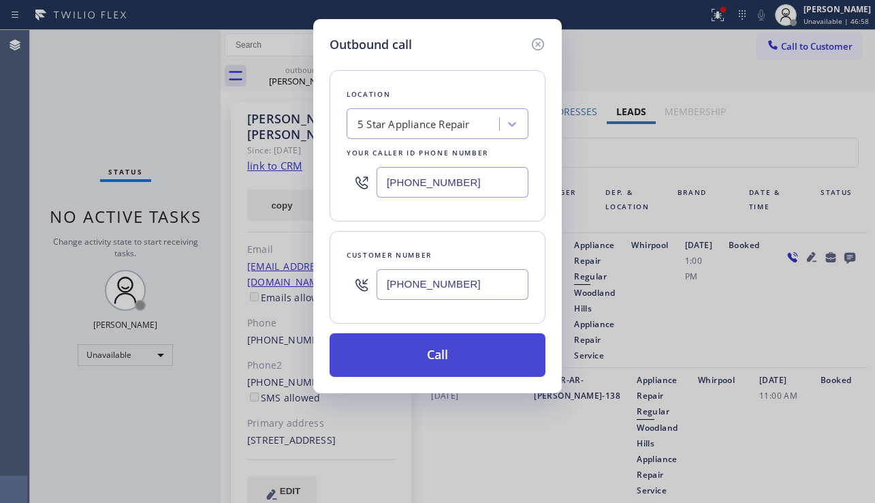
type input "[PHONE_NUMBER]"
click at [462, 364] on button "Call" at bounding box center [438, 355] width 216 height 44
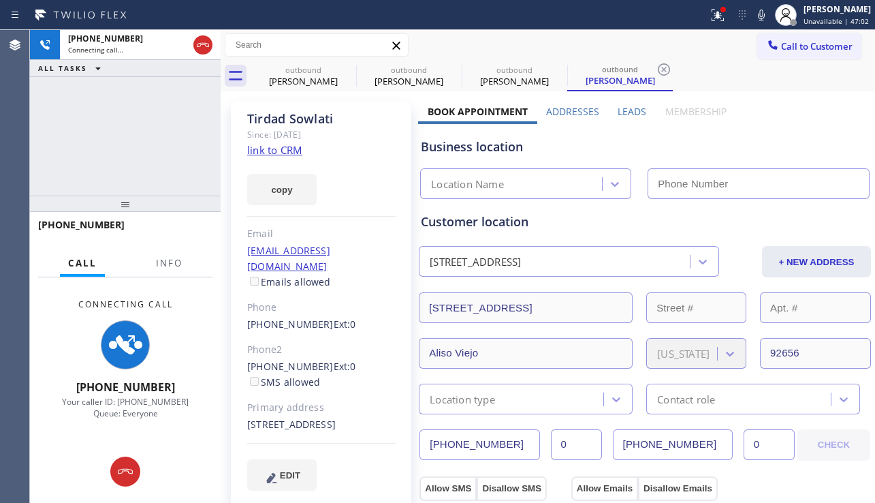
type input "[PHONE_NUMBER]"
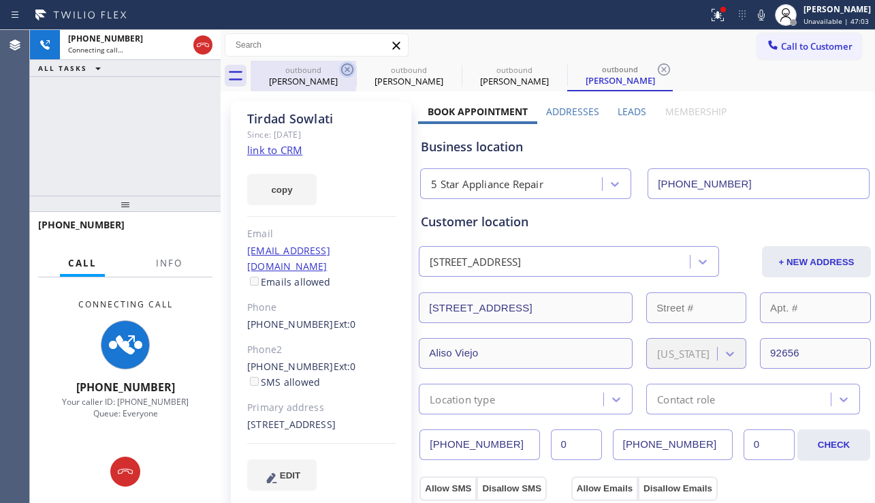
click at [351, 69] on icon at bounding box center [347, 69] width 16 height 16
click at [0, 0] on icon at bounding box center [0, 0] width 0 height 0
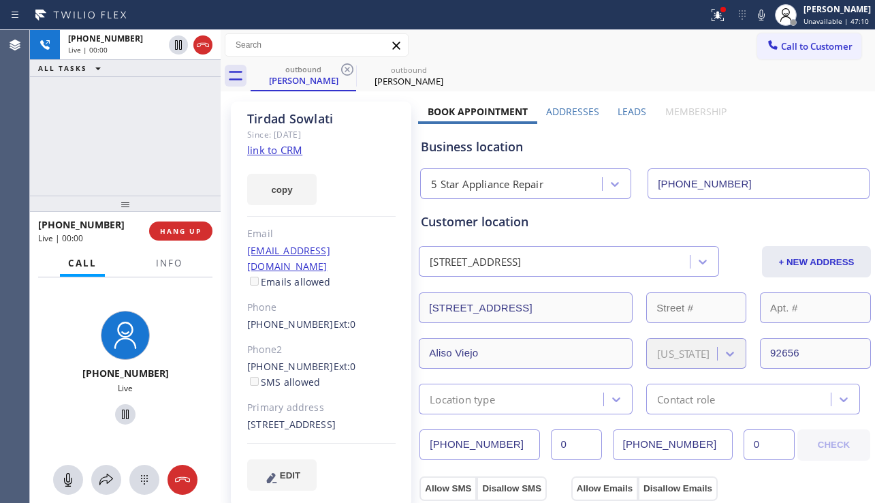
click at [67, 166] on div "[PHONE_NUMBER] Live | 00:00 ALL TASKS ALL TASKS ACTIVE TASKS TASKS IN WRAP UP" at bounding box center [125, 113] width 191 height 166
click at [176, 231] on span "HANG UP" at bounding box center [181, 231] width 42 height 10
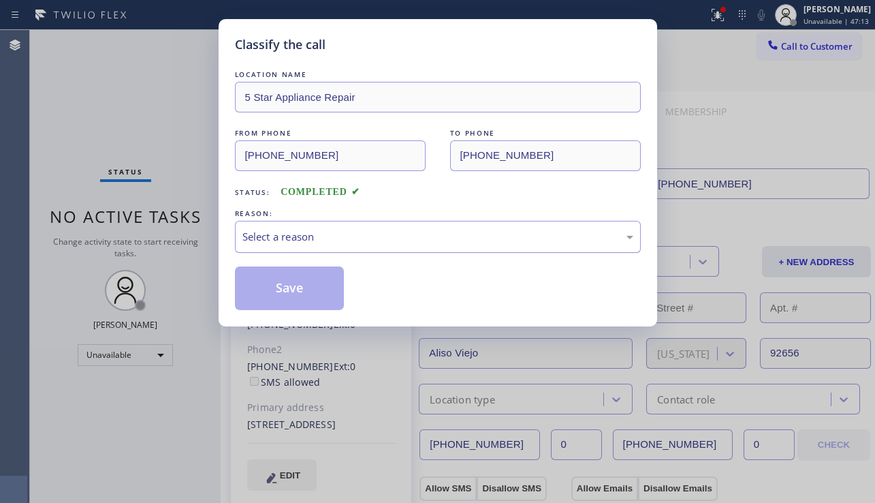
click at [377, 243] on div "Select a reason" at bounding box center [438, 237] width 391 height 16
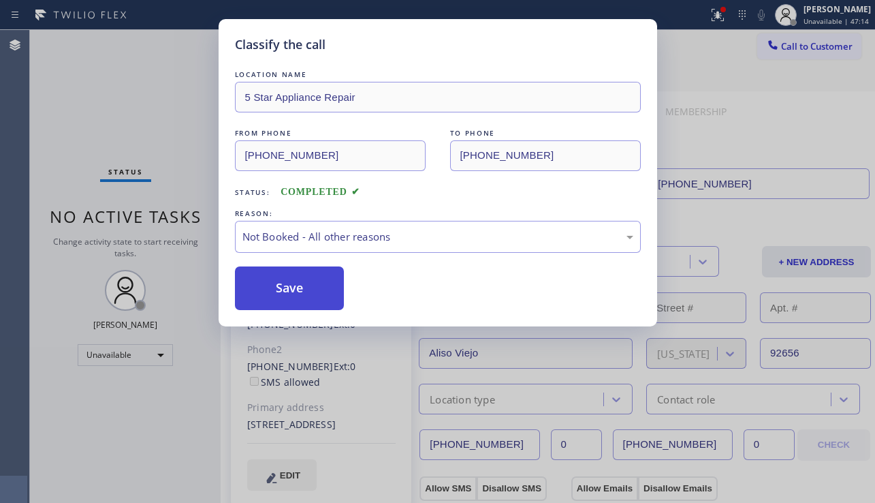
click at [290, 292] on button "Save" at bounding box center [290, 288] width 110 height 44
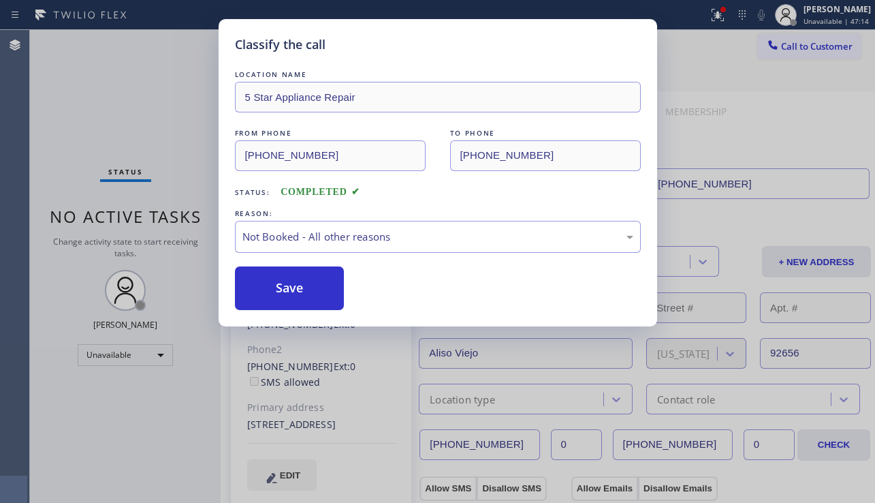
click at [800, 47] on span "Call to Customer" at bounding box center [817, 46] width 72 height 12
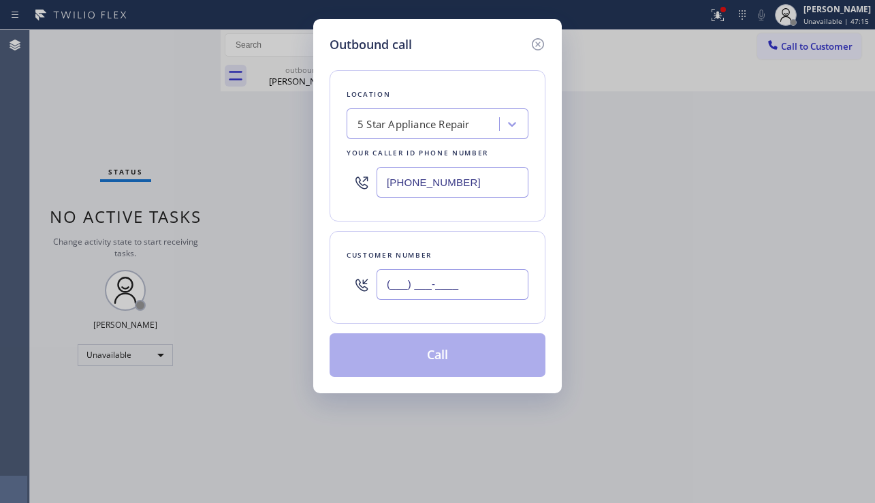
click at [452, 273] on input "(___) ___-____" at bounding box center [453, 284] width 152 height 31
paste input "720) 422-8062"
type input "[PHONE_NUMBER]"
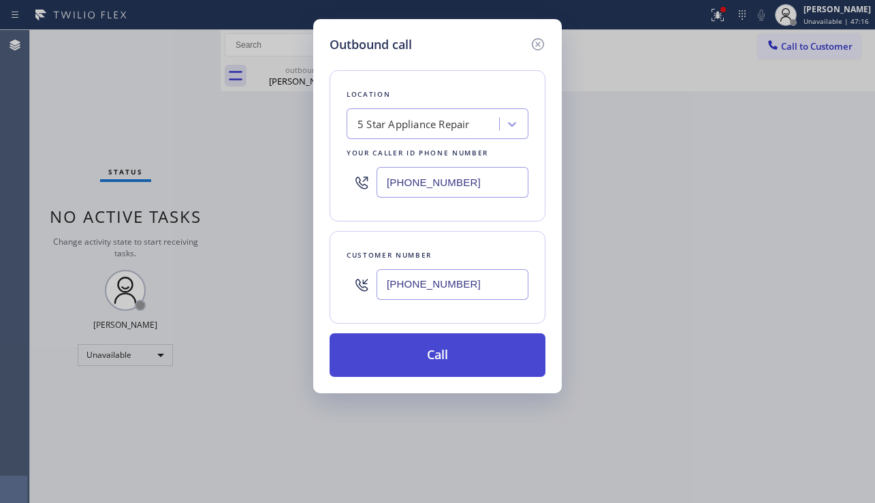
click at [447, 348] on button "Call" at bounding box center [438, 355] width 216 height 44
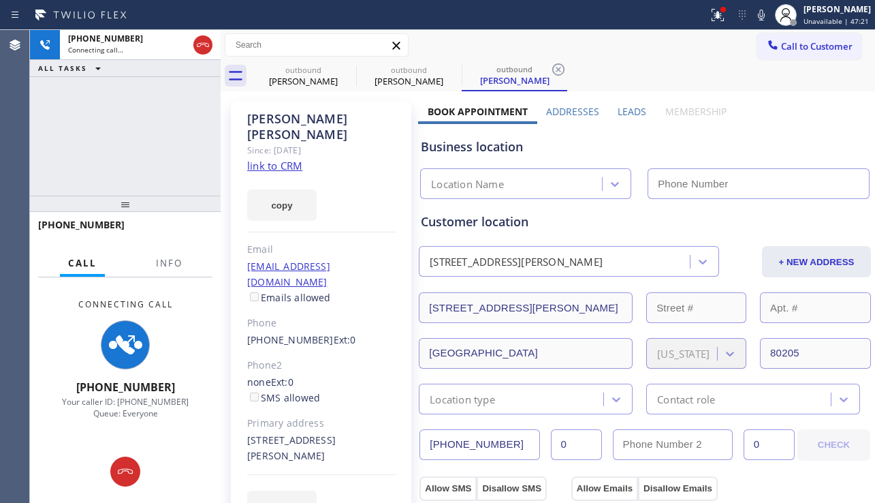
type input "[PHONE_NUMBER]"
click at [789, 158] on div "Business location 5 Star Appliance Repair [PHONE_NUMBER]" at bounding box center [645, 161] width 454 height 75
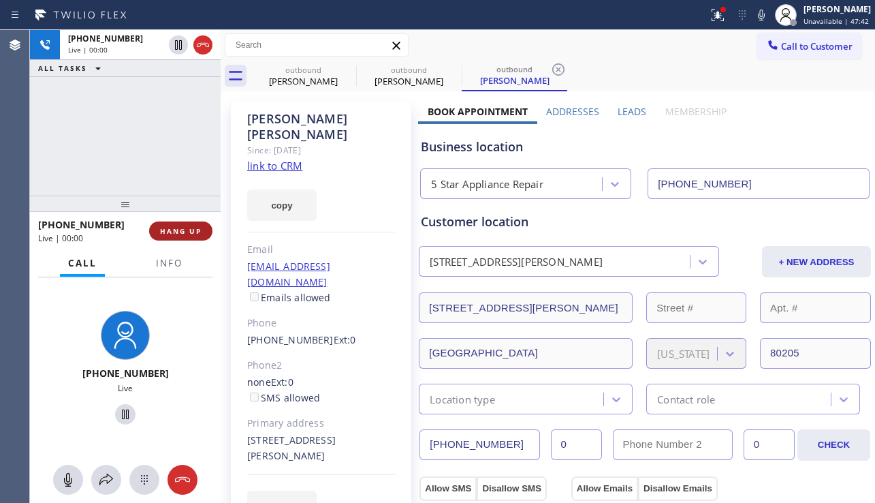
click at [183, 234] on span "HANG UP" at bounding box center [181, 231] width 42 height 10
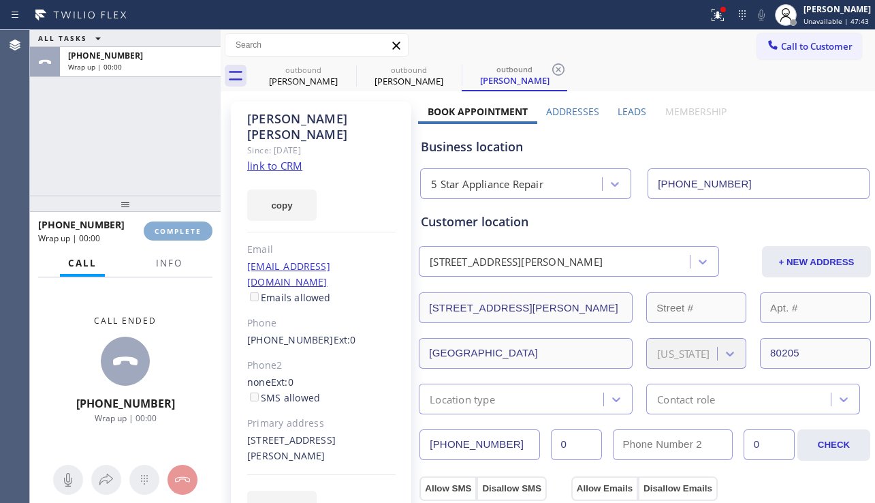
click at [182, 233] on span "COMPLETE" at bounding box center [178, 231] width 47 height 10
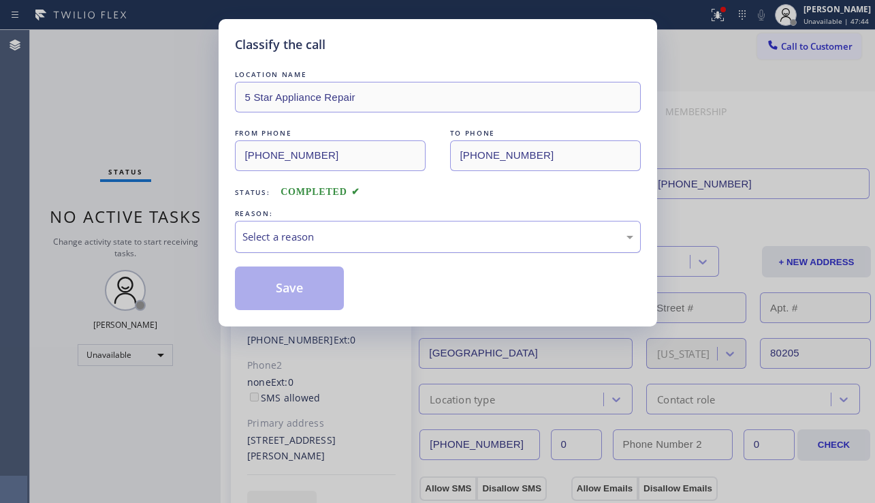
click at [369, 233] on div "Select a reason" at bounding box center [438, 237] width 391 height 16
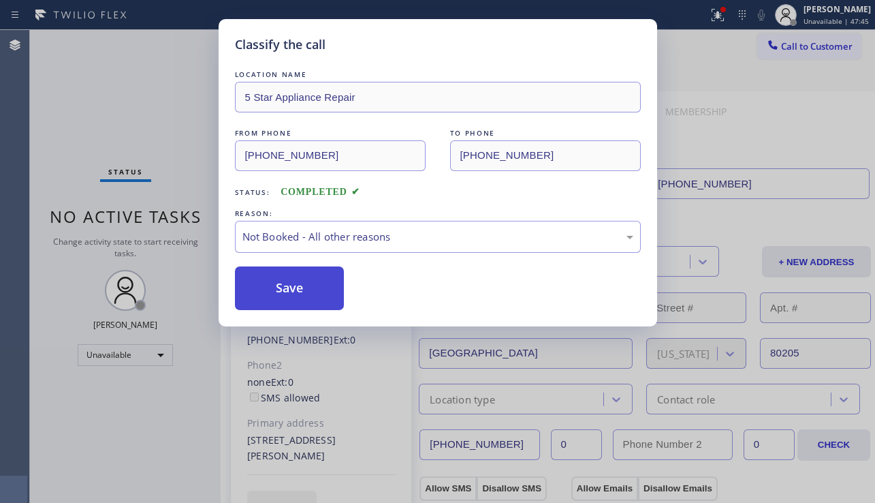
click at [309, 290] on button "Save" at bounding box center [290, 288] width 110 height 44
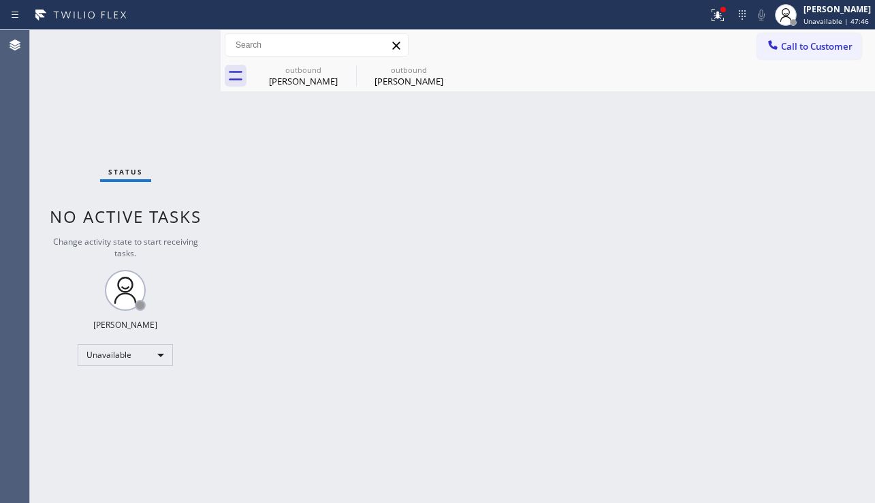
click at [779, 48] on icon at bounding box center [773, 45] width 14 height 14
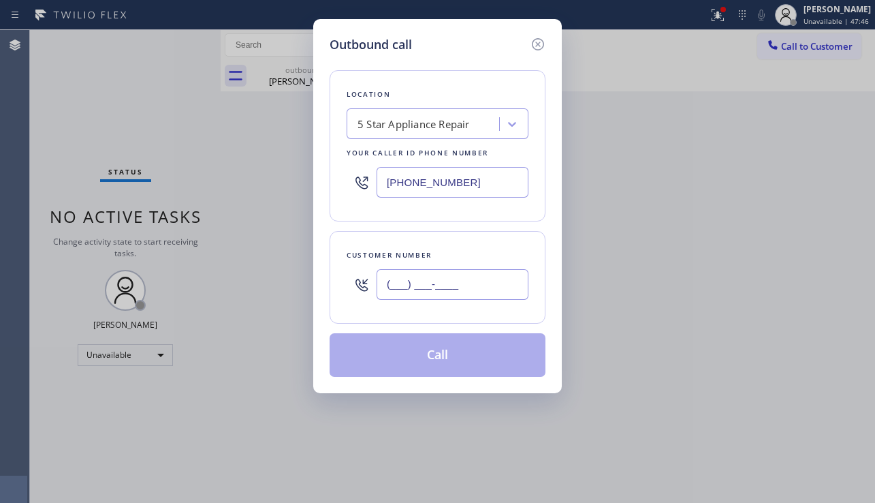
click at [429, 287] on input "(___) ___-____" at bounding box center [453, 284] width 152 height 31
paste input "714) 743-5718"
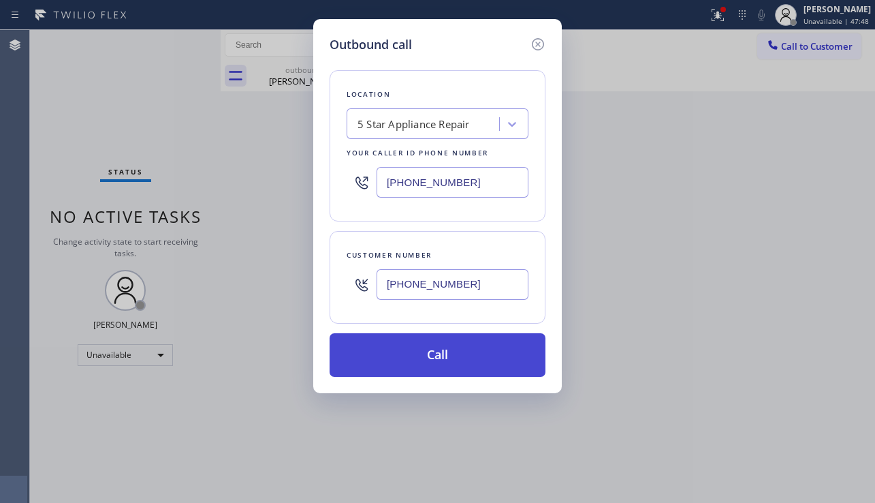
type input "[PHONE_NUMBER]"
click at [420, 356] on button "Call" at bounding box center [438, 355] width 216 height 44
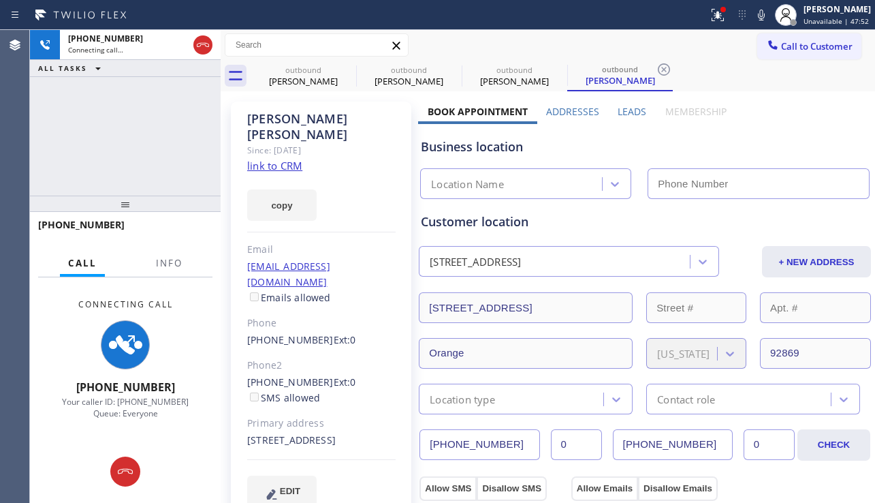
type input "[PHONE_NUMBER]"
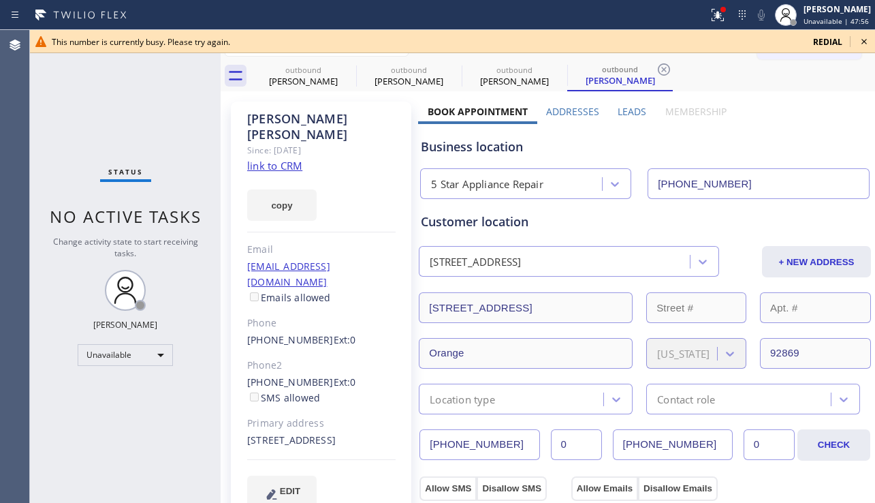
click at [870, 37] on icon at bounding box center [864, 41] width 16 height 16
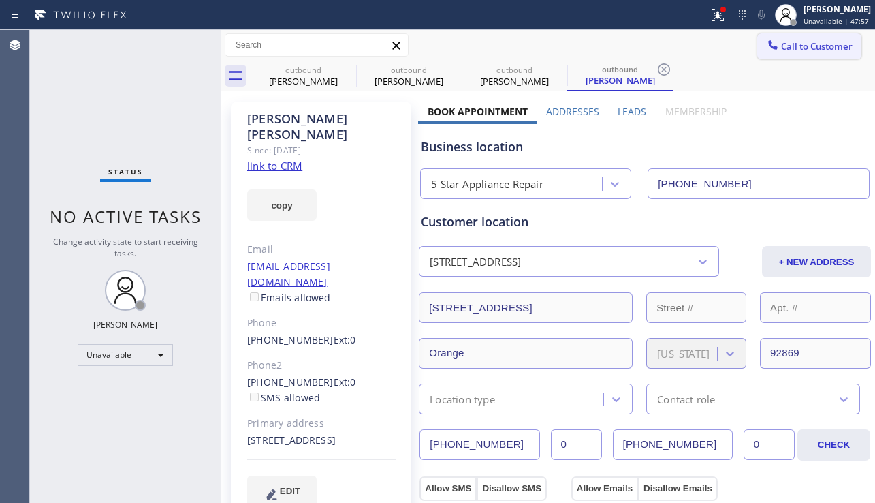
click at [786, 44] on span "Call to Customer" at bounding box center [817, 46] width 72 height 12
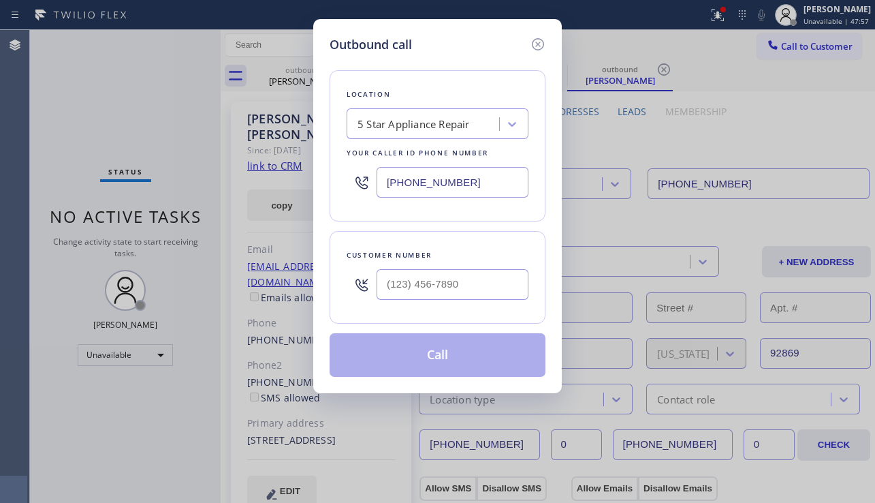
click at [469, 266] on div at bounding box center [453, 284] width 152 height 44
click at [465, 272] on input "(___) ___-____" at bounding box center [453, 284] width 152 height 31
paste input "714) 392-2303"
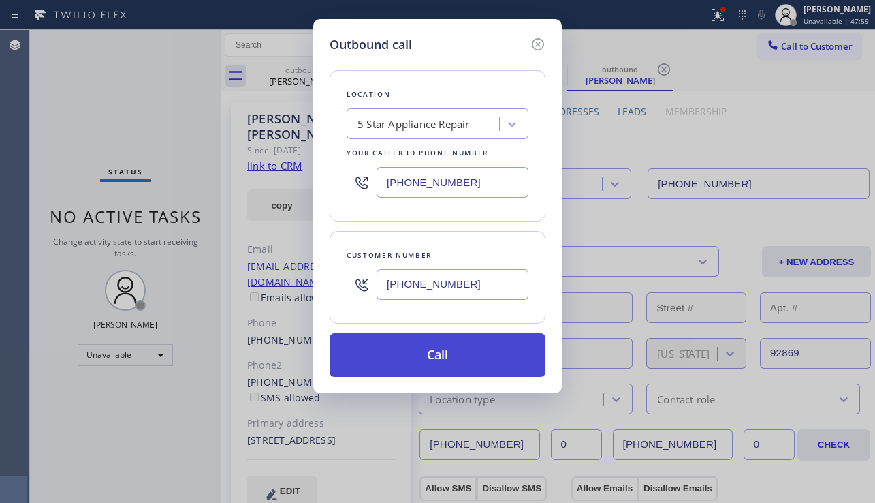
type input "[PHONE_NUMBER]"
click at [429, 353] on button "Call" at bounding box center [438, 355] width 216 height 44
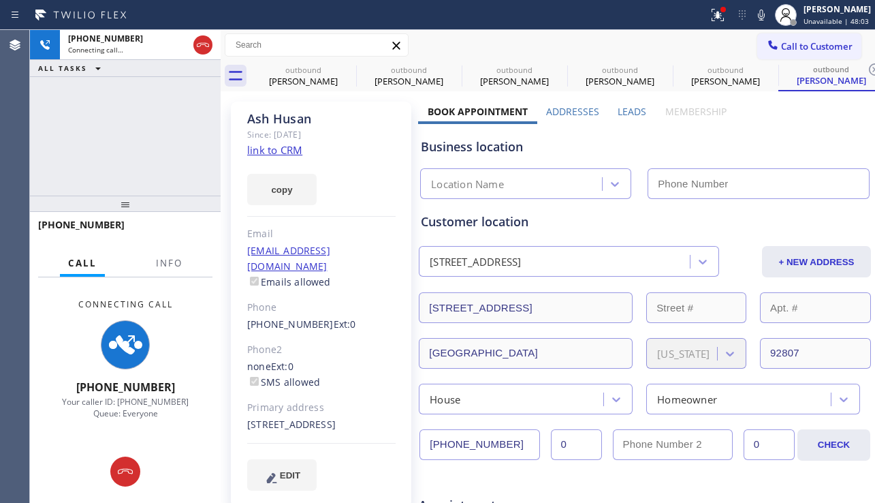
type input "[PHONE_NUMBER]"
click at [396, 487] on div "[PERSON_NAME] Since: [DATE] link to CRM copy Email [EMAIL_ADDRESS][DOMAIN_NAME]…" at bounding box center [321, 303] width 181 height 405
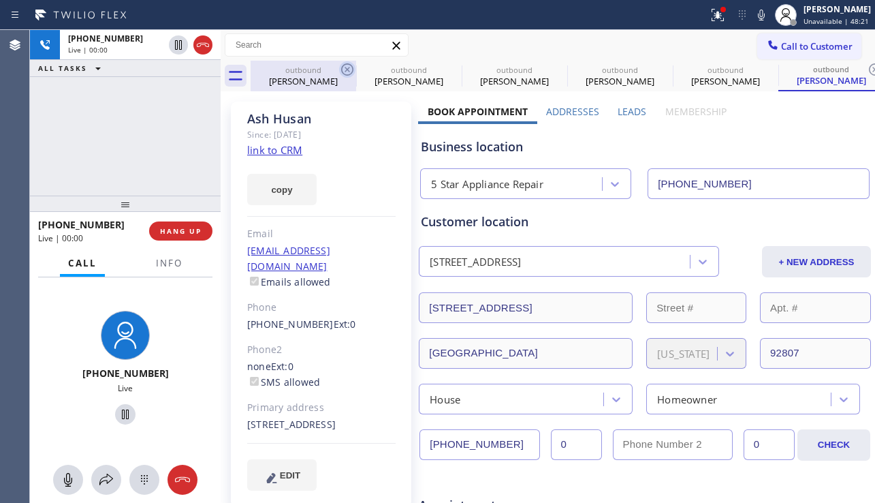
click at [347, 70] on icon at bounding box center [347, 69] width 12 height 12
click at [0, 0] on icon at bounding box center [0, 0] width 0 height 0
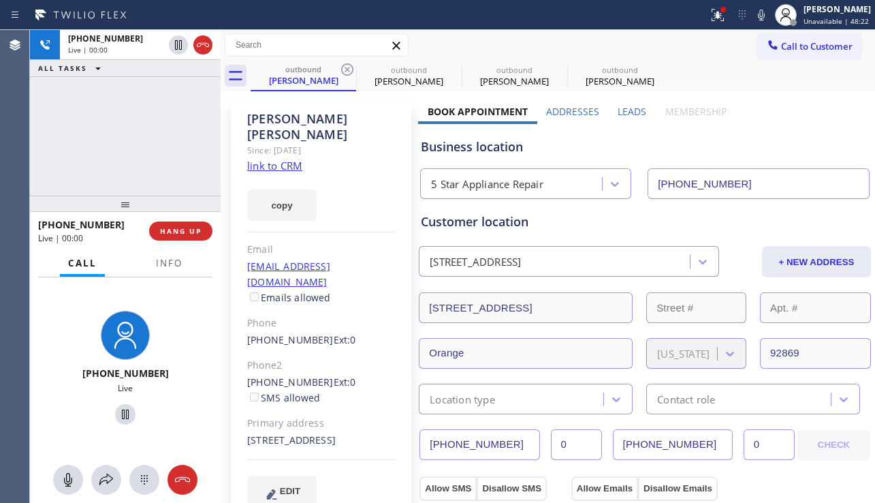
click at [347, 70] on icon at bounding box center [347, 69] width 12 height 12
click at [0, 0] on icon at bounding box center [0, 0] width 0 height 0
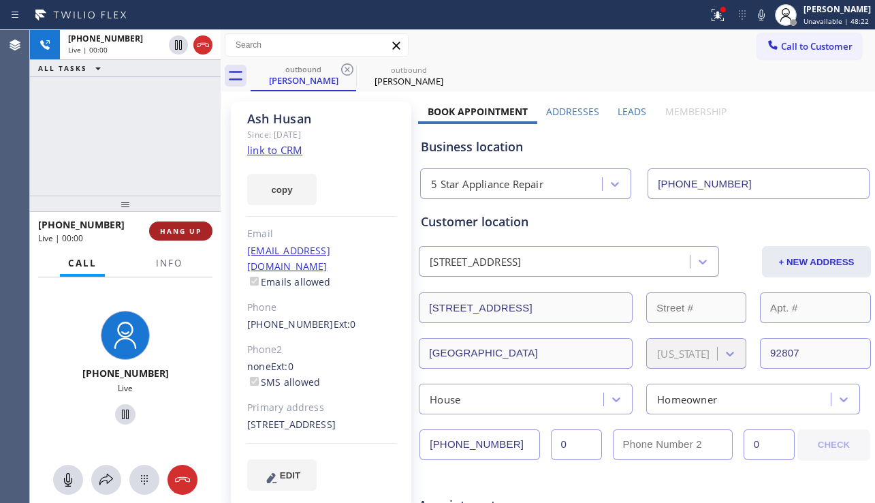
click at [202, 227] on button "HANG UP" at bounding box center [180, 230] width 63 height 19
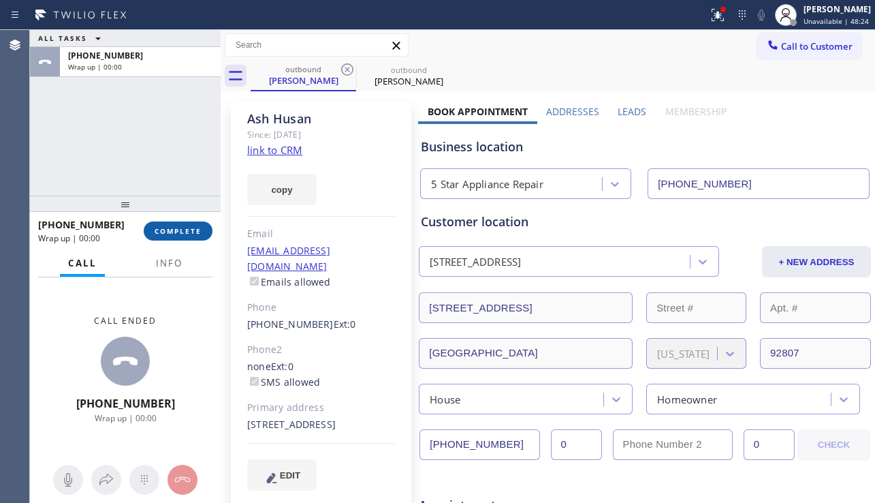
click at [206, 226] on button "COMPLETE" at bounding box center [178, 230] width 69 height 19
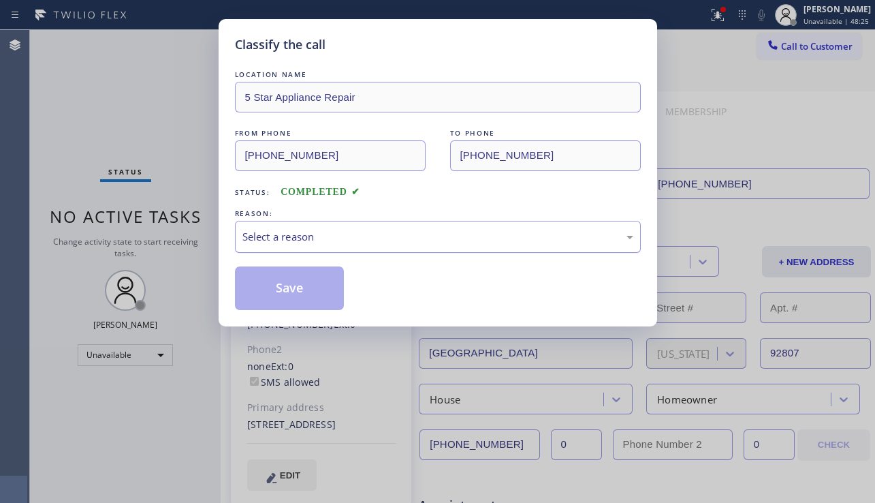
click at [386, 237] on div "Select a reason" at bounding box center [438, 237] width 391 height 16
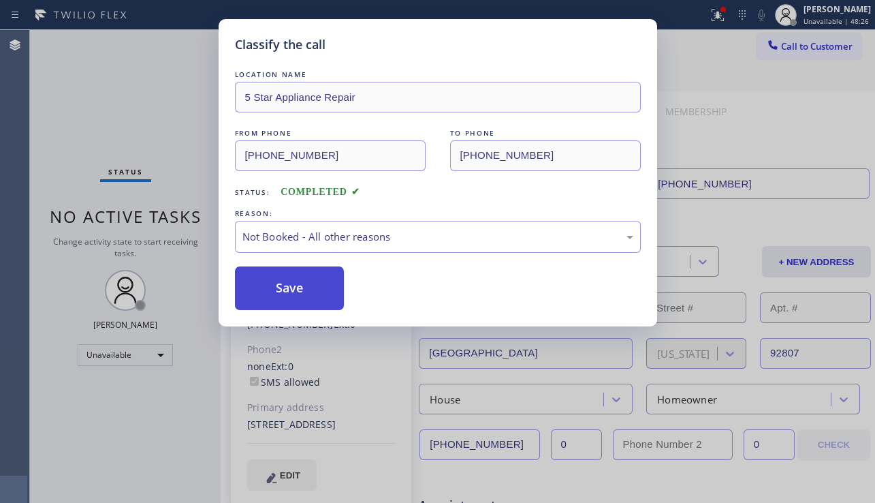
click at [317, 290] on button "Save" at bounding box center [290, 288] width 110 height 44
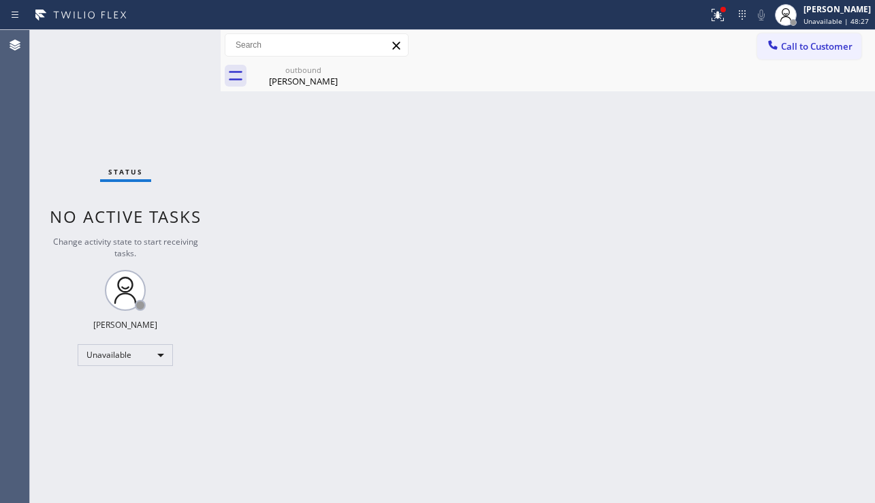
click at [794, 53] on button "Call to Customer" at bounding box center [809, 46] width 104 height 26
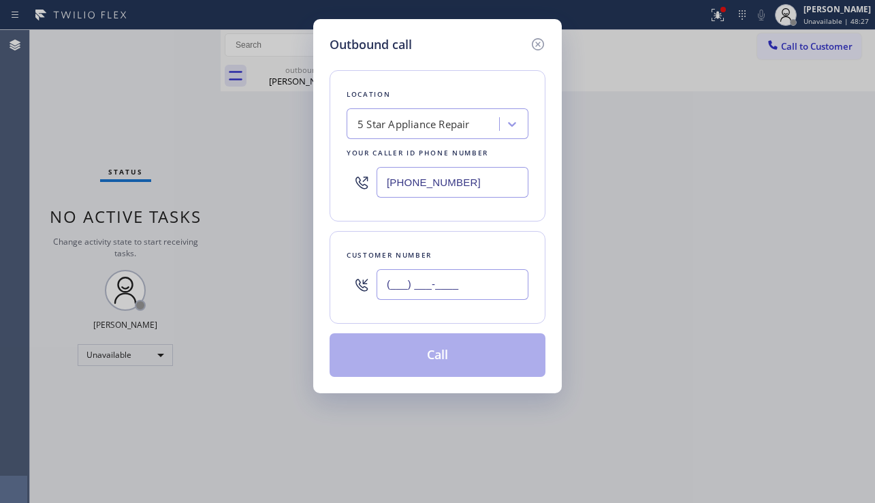
click at [454, 287] on input "(___) ___-____" at bounding box center [453, 284] width 152 height 31
paste input "773) 540-4763"
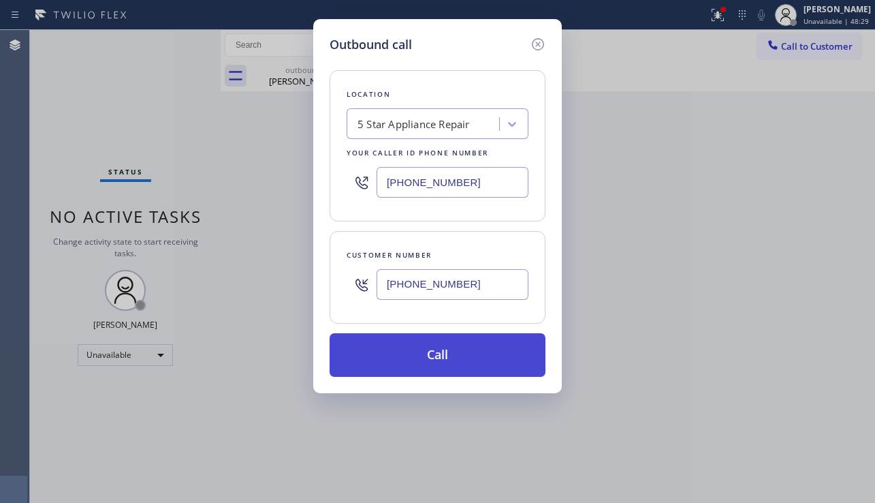
type input "[PHONE_NUMBER]"
click at [427, 358] on button "Call" at bounding box center [438, 355] width 216 height 44
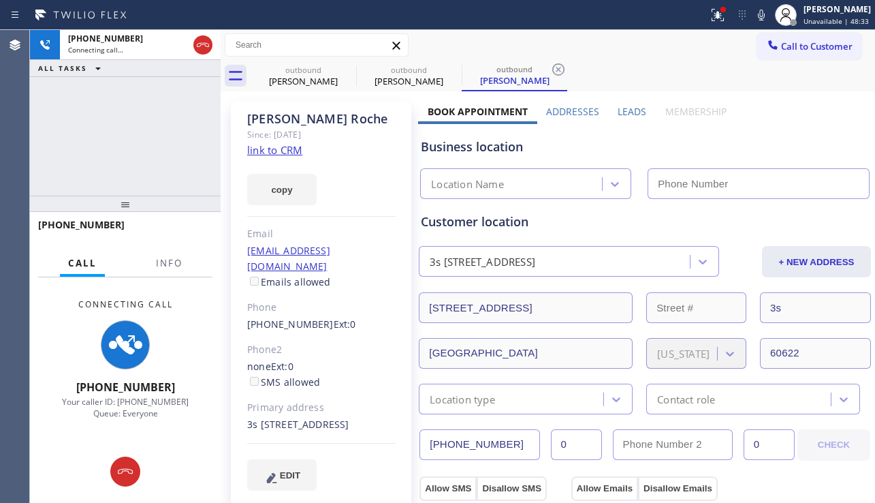
type input "[PHONE_NUMBER]"
click at [91, 165] on div "[PHONE_NUMBER] Connecting call… ALL TASKS ALL TASKS ACTIVE TASKS TASKS IN WRAP …" at bounding box center [125, 113] width 191 height 166
click at [628, 114] on label "Leads" at bounding box center [632, 111] width 29 height 13
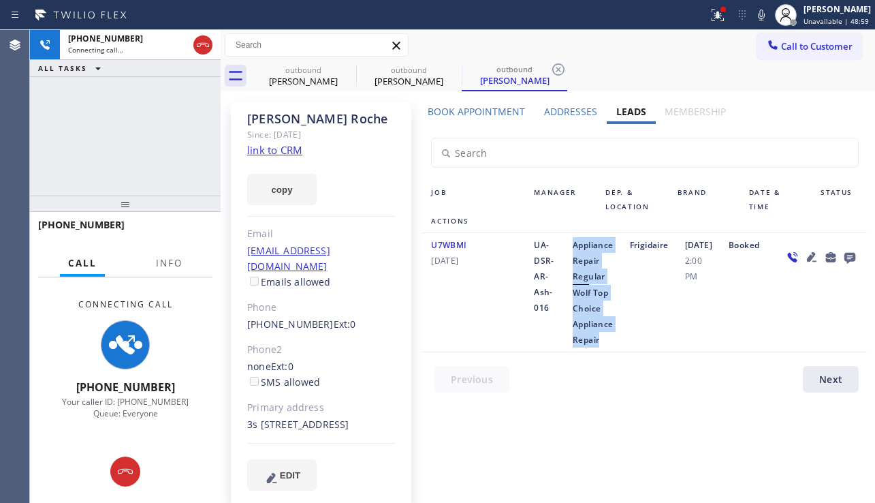
drag, startPoint x: 601, startPoint y: 243, endPoint x: 636, endPoint y: 344, distance: 106.6
click at [622, 344] on div "Appliance Repair Regular Wolf Top Choice Appliance Repair" at bounding box center [593, 292] width 57 height 110
click at [614, 307] on span "Wolf Top Choice Appliance Repair" at bounding box center [593, 316] width 41 height 59
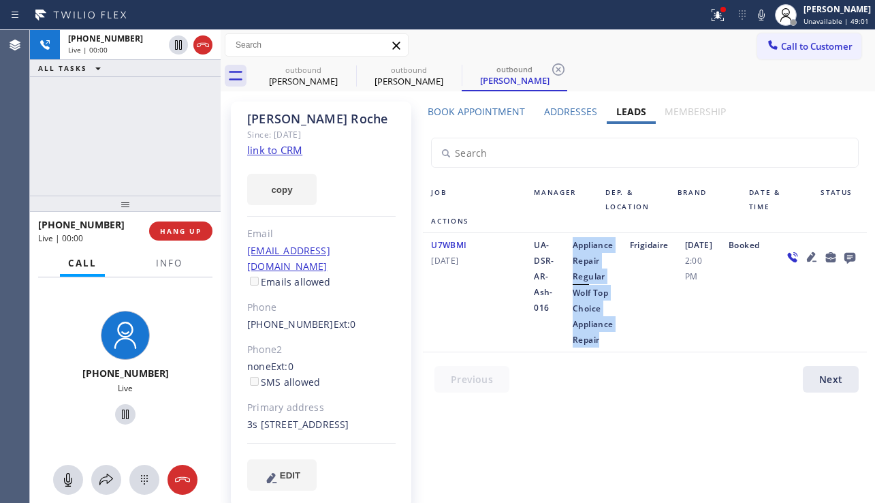
drag, startPoint x: 602, startPoint y: 245, endPoint x: 653, endPoint y: 342, distance: 109.1
click at [622, 342] on div "Appliance Repair Regular Wolf Top Choice Appliance Repair" at bounding box center [593, 292] width 57 height 110
click at [598, 305] on div "Appliance Repair Regular Wolf Top Choice Appliance Repair" at bounding box center [593, 292] width 57 height 110
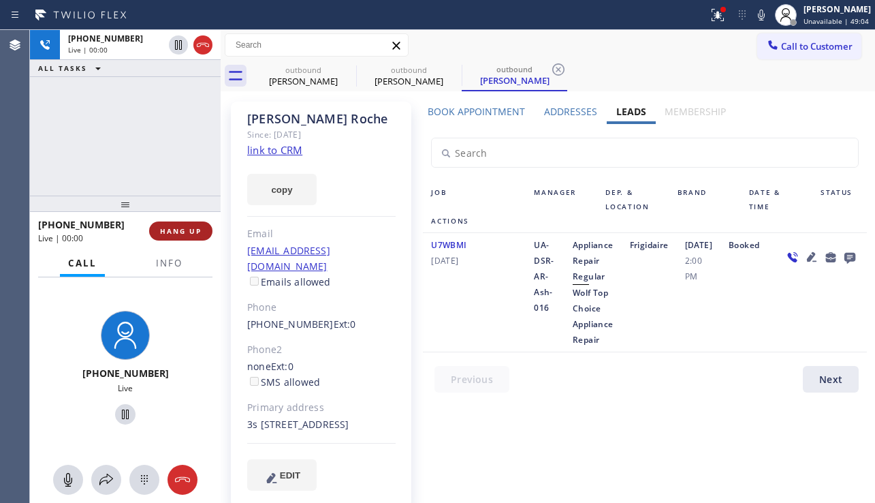
click at [176, 228] on span "HANG UP" at bounding box center [181, 231] width 42 height 10
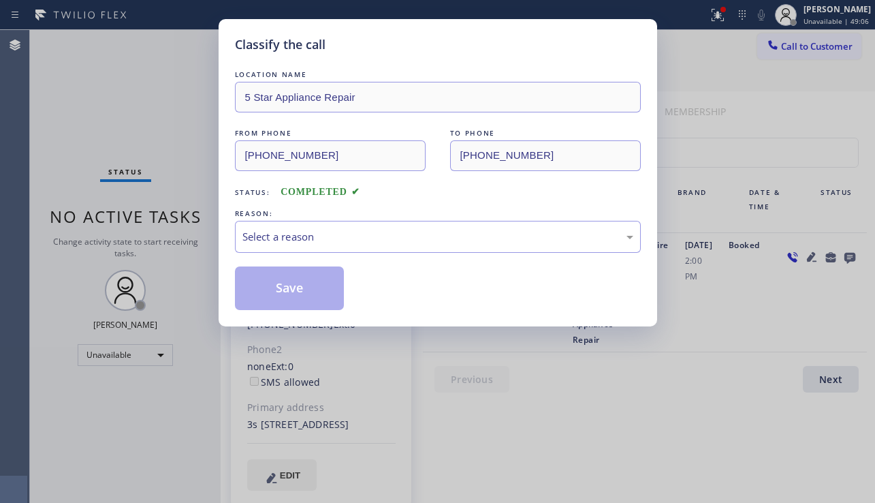
click at [390, 234] on div "Select a reason" at bounding box center [438, 237] width 391 height 16
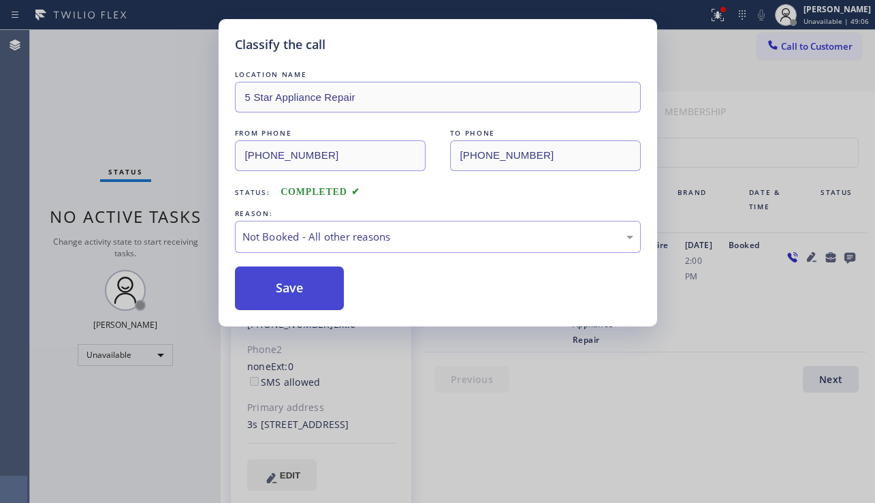
click at [293, 288] on button "Save" at bounding box center [290, 288] width 110 height 44
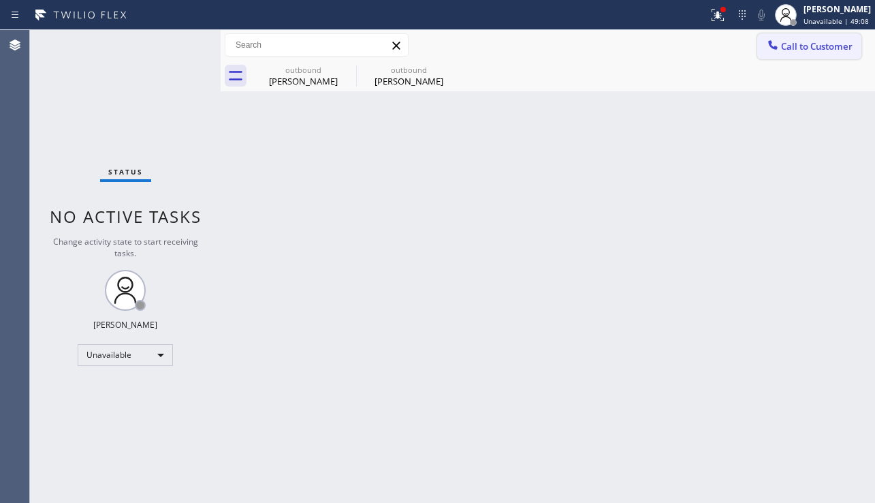
click at [794, 45] on span "Call to Customer" at bounding box center [817, 46] width 72 height 12
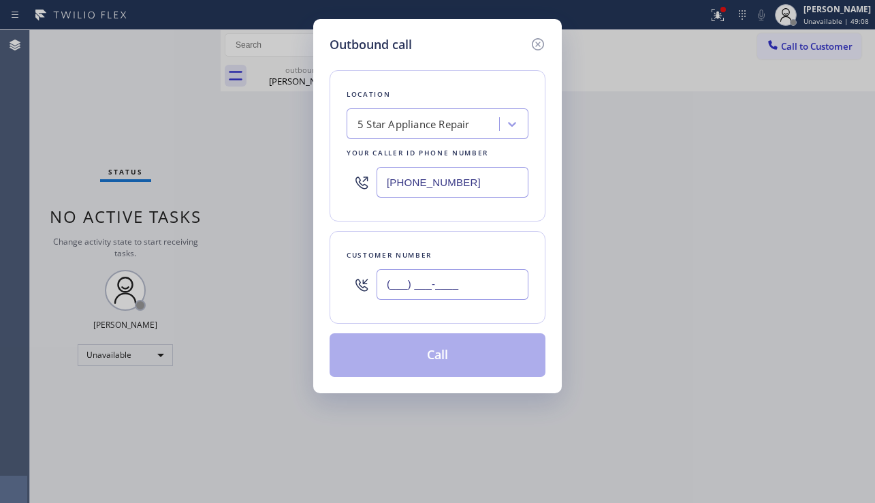
click at [469, 269] on input "(___) ___-____" at bounding box center [453, 284] width 152 height 31
paste input "310) 560-3745"
type input "[PHONE_NUMBER]"
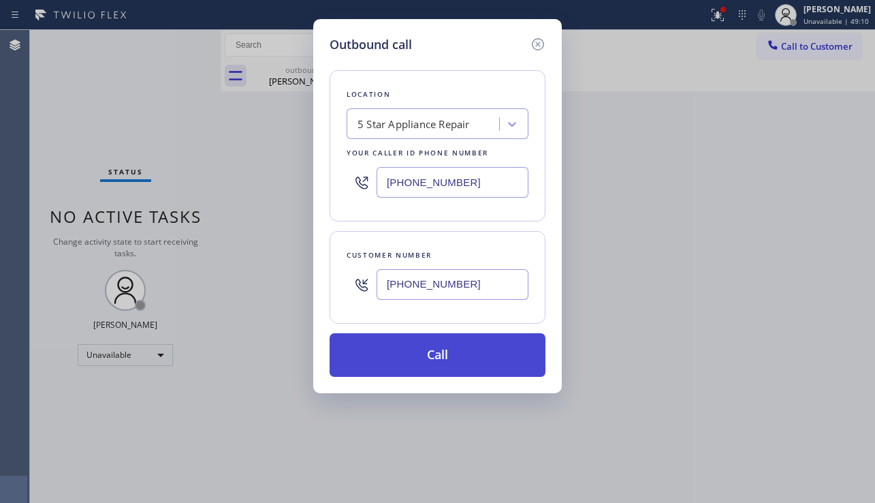
click at [443, 362] on button "Call" at bounding box center [438, 355] width 216 height 44
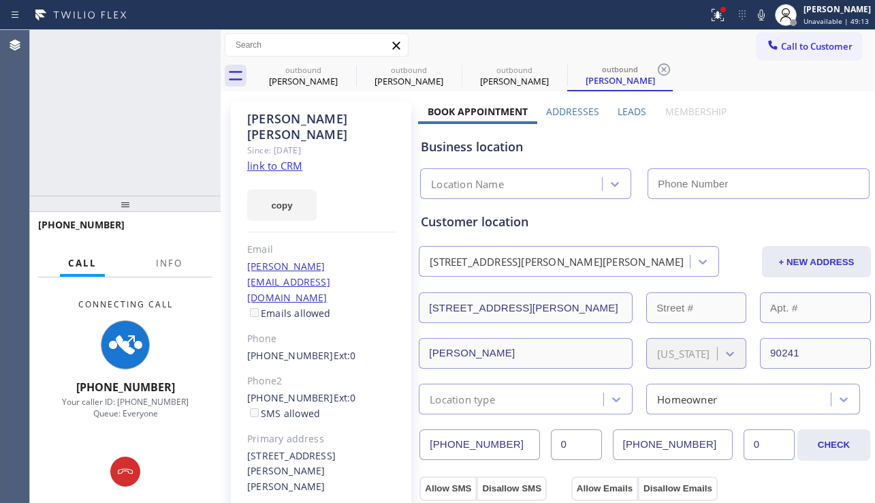
type input "[PHONE_NUMBER]"
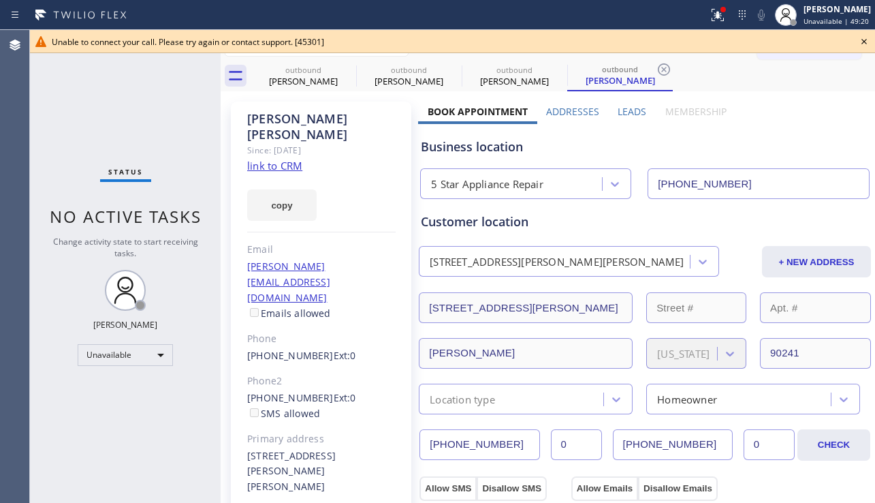
click at [60, 153] on div "Status No active tasks Change activity state to start receiving tasks. [PERSON_…" at bounding box center [125, 266] width 191 height 473
click at [862, 43] on icon at bounding box center [864, 41] width 16 height 16
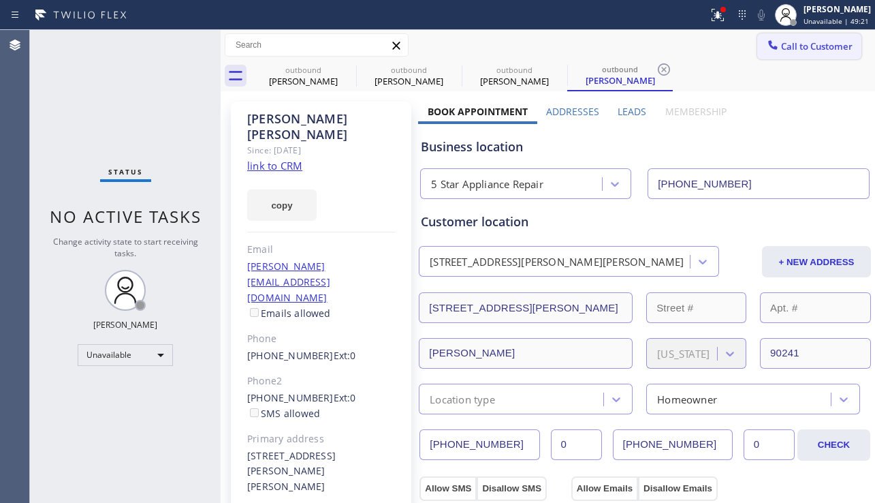
click at [799, 45] on span "Call to Customer" at bounding box center [817, 46] width 72 height 12
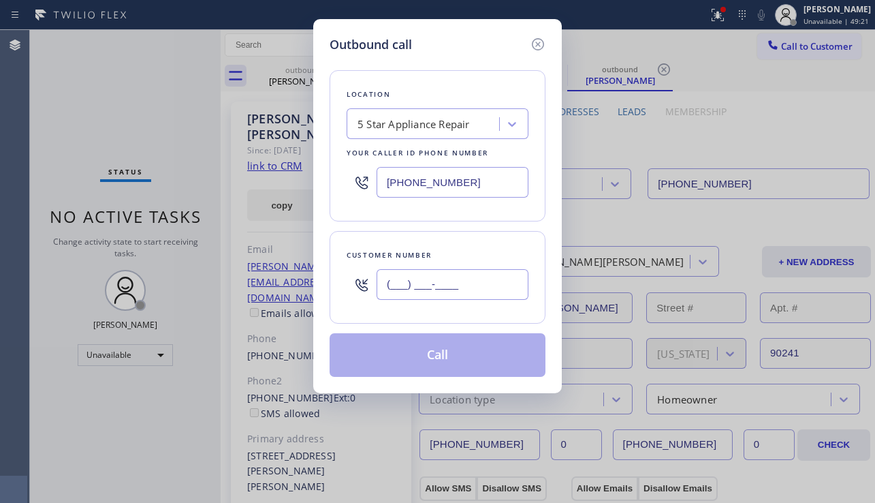
click at [458, 280] on input "(___) ___-____" at bounding box center [453, 284] width 152 height 31
paste input "626) 872-7974"
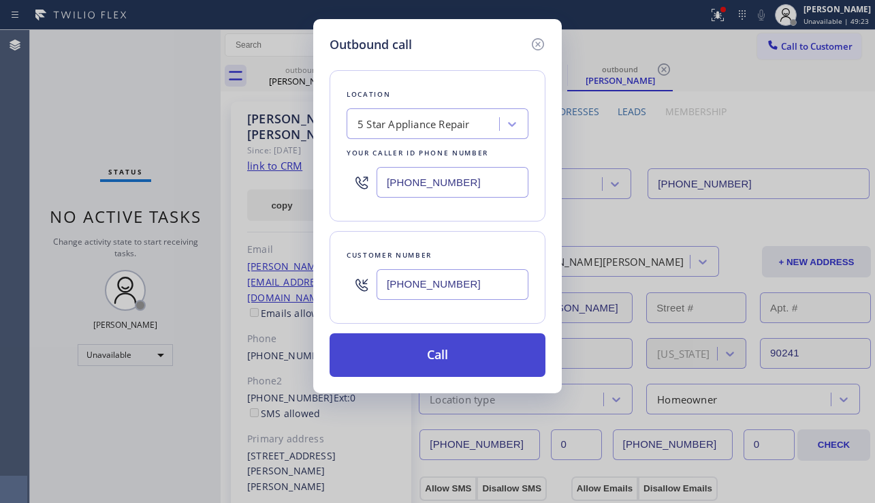
type input "[PHONE_NUMBER]"
click at [460, 353] on button "Call" at bounding box center [438, 355] width 216 height 44
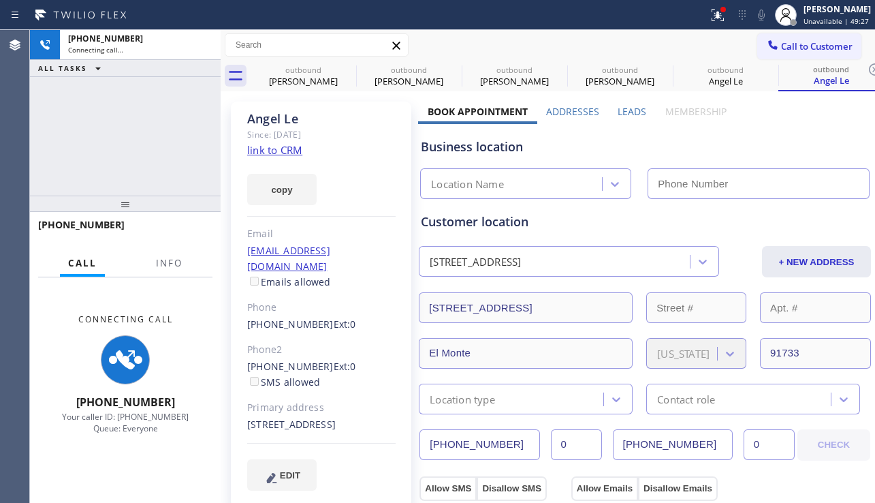
type input "[PHONE_NUMBER]"
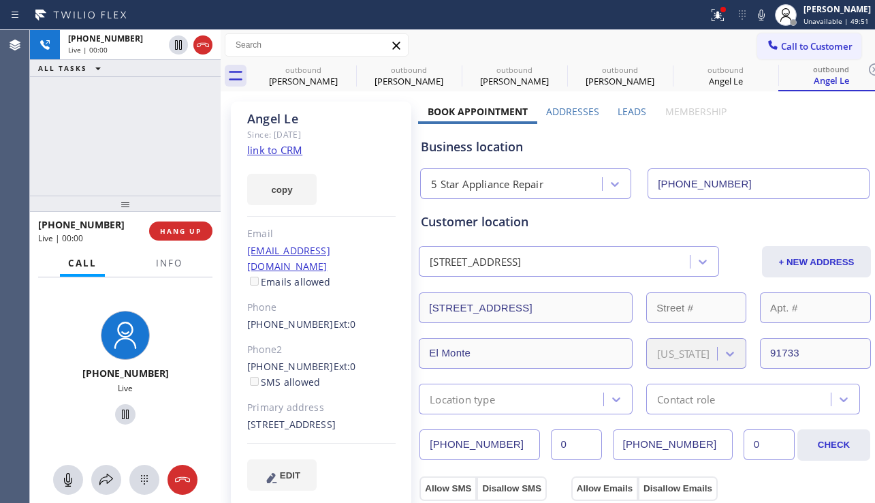
click at [366, 483] on div "EDIT" at bounding box center [321, 474] width 148 height 31
click at [186, 233] on span "HANG UP" at bounding box center [181, 231] width 42 height 10
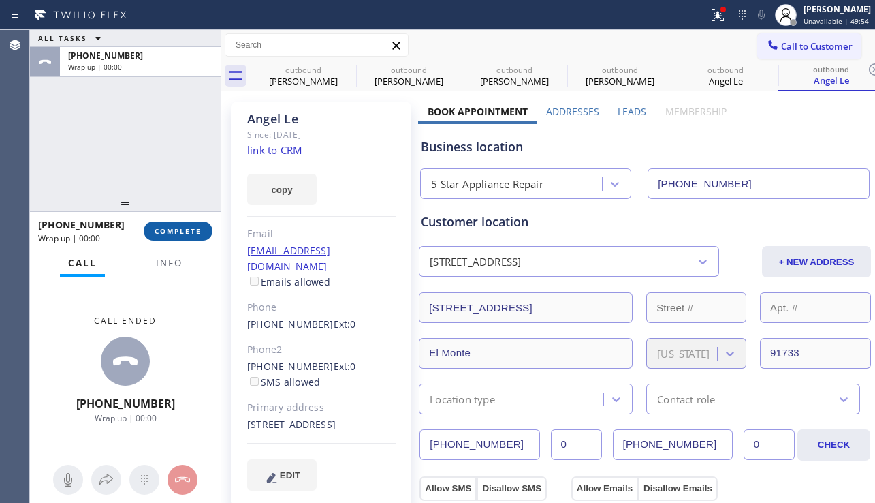
click at [186, 233] on span "COMPLETE" at bounding box center [178, 231] width 47 height 10
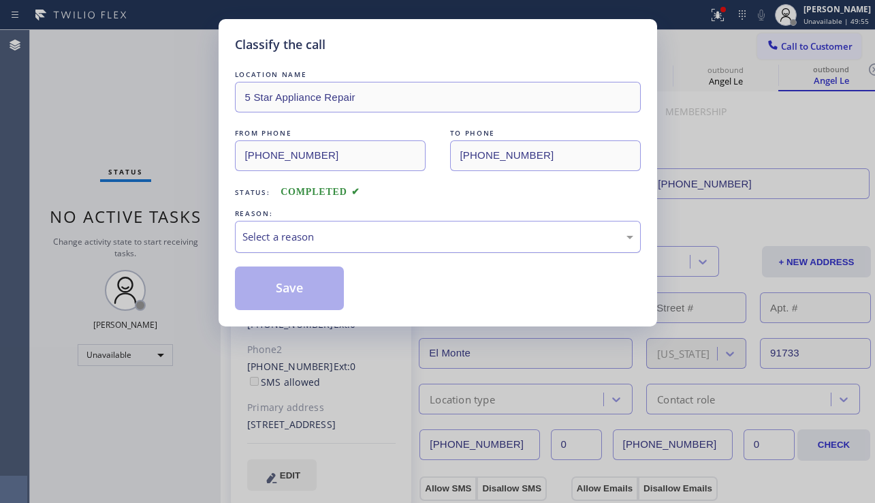
click at [325, 238] on div "Select a reason" at bounding box center [438, 237] width 391 height 16
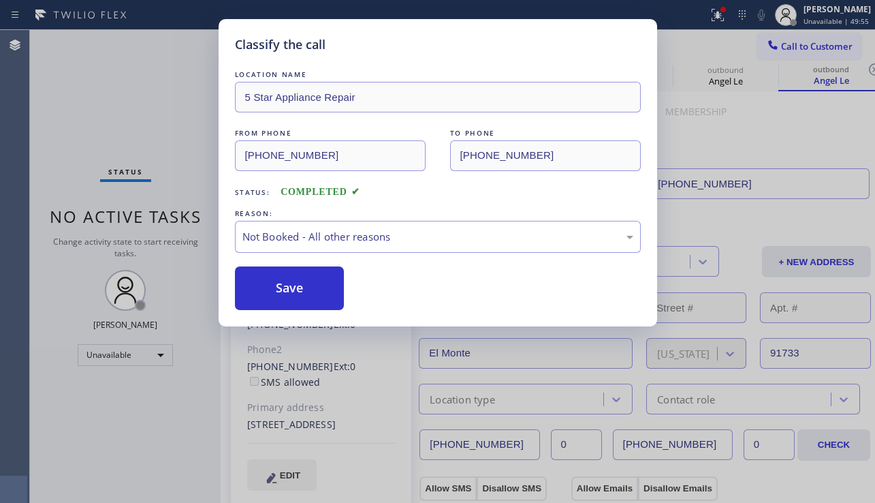
drag, startPoint x: 295, startPoint y: 290, endPoint x: 296, endPoint y: 339, distance: 49.1
click at [294, 291] on button "Save" at bounding box center [290, 288] width 110 height 44
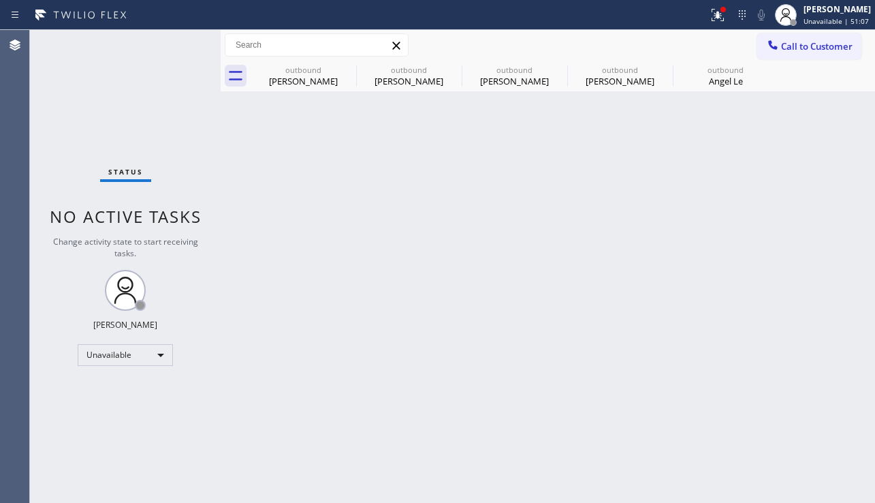
click at [851, 311] on div "Back to Dashboard Change Sender ID Customers Technicians Select a contact Outbo…" at bounding box center [548, 266] width 655 height 473
click at [350, 67] on icon at bounding box center [347, 69] width 16 height 16
click at [0, 0] on icon at bounding box center [0, 0] width 0 height 0
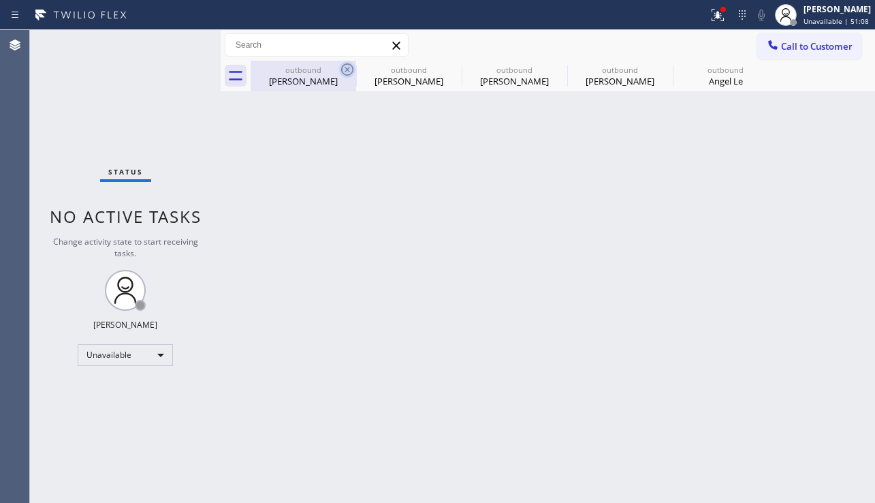
click at [0, 0] on icon at bounding box center [0, 0] width 0 height 0
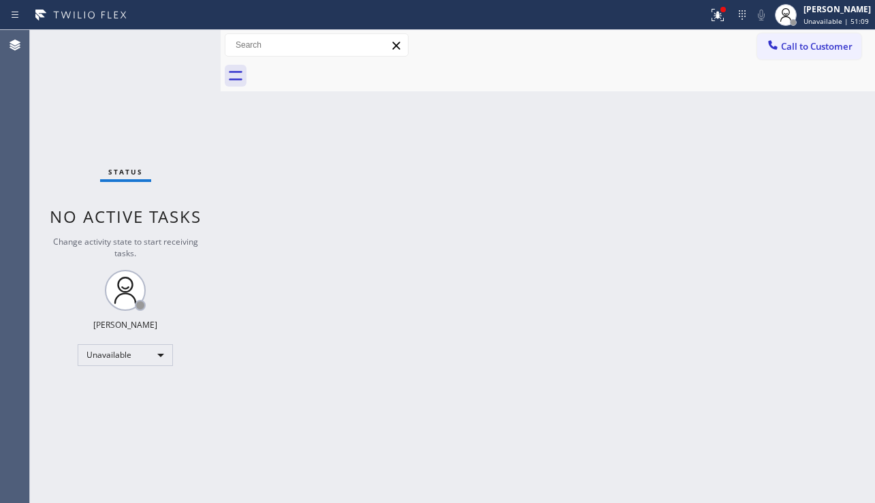
drag, startPoint x: 811, startPoint y: 54, endPoint x: 548, endPoint y: 194, distance: 298.0
click at [811, 54] on button "Call to Customer" at bounding box center [809, 46] width 104 height 26
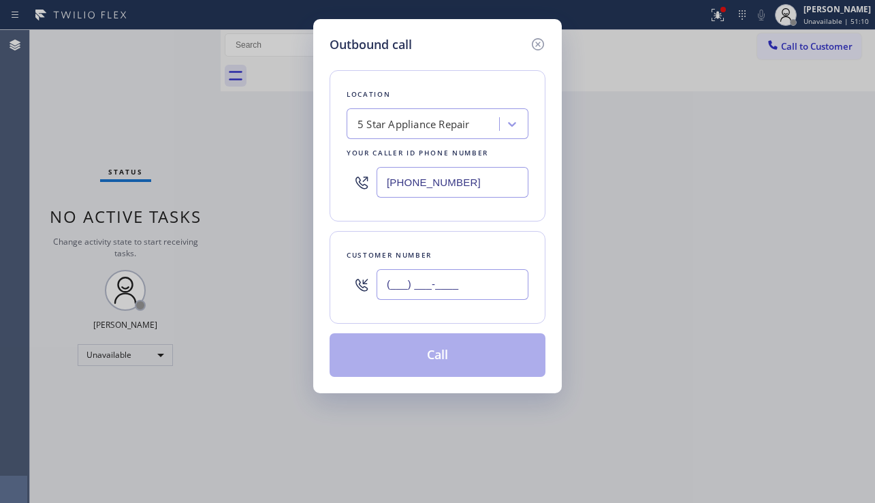
click at [420, 298] on input "(___) ___-____" at bounding box center [453, 284] width 152 height 31
paste input "949) 230-7041"
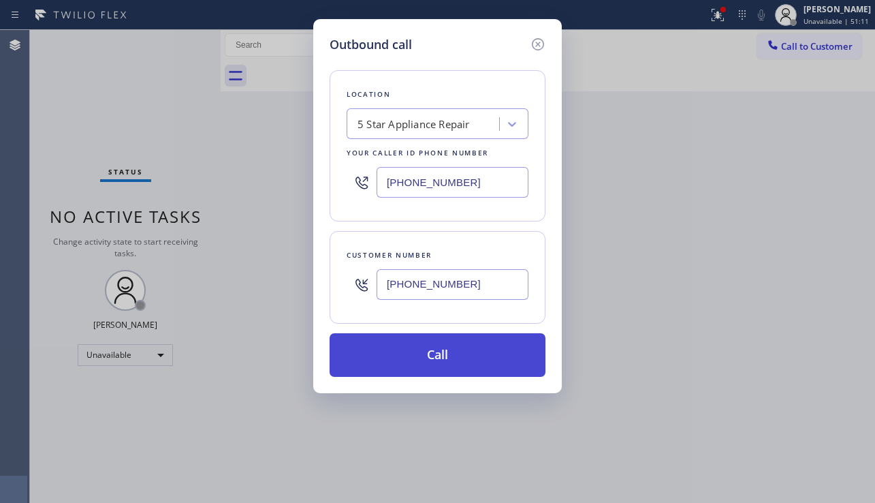
type input "[PHONE_NUMBER]"
click at [433, 353] on button "Call" at bounding box center [438, 355] width 216 height 44
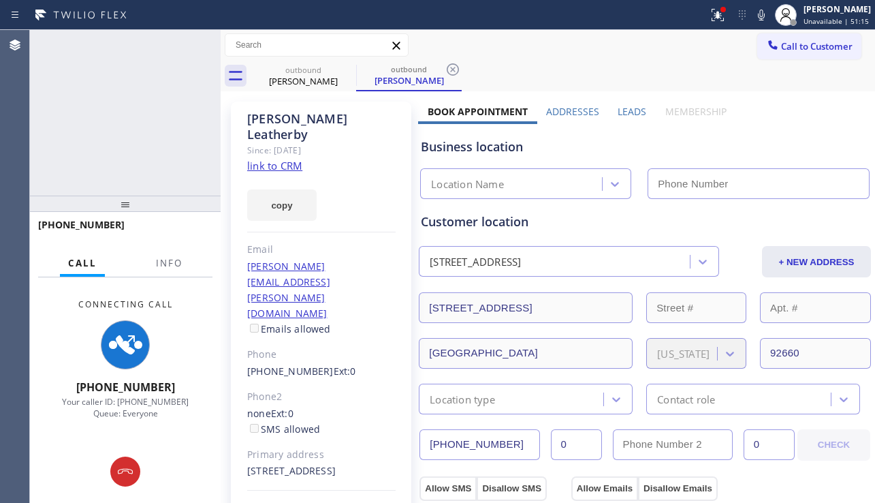
type input "[PHONE_NUMBER]"
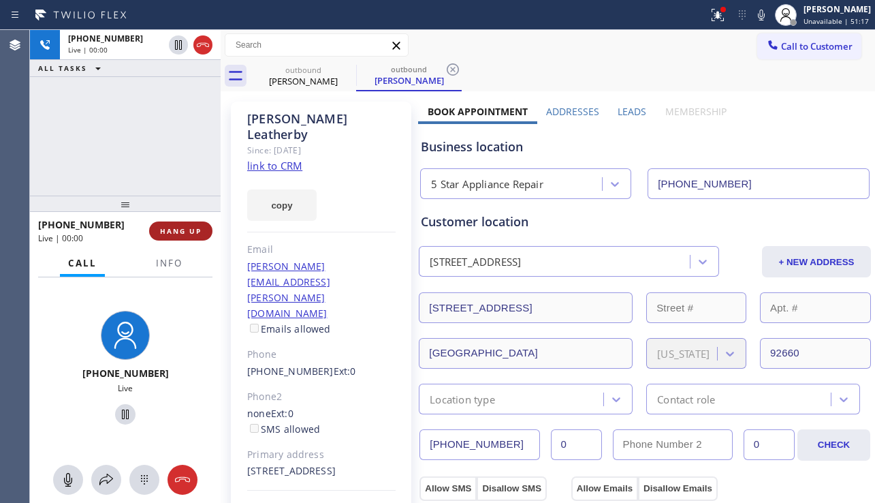
click at [167, 229] on span "HANG UP" at bounding box center [181, 231] width 42 height 10
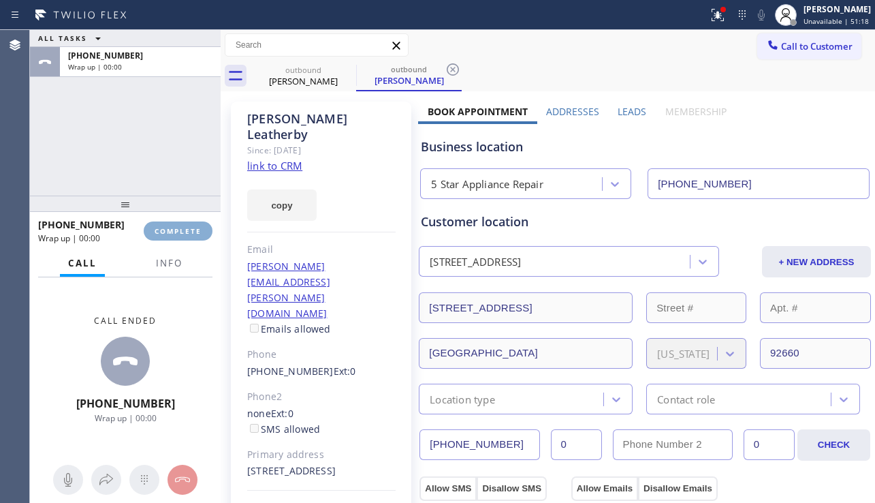
click at [167, 229] on span "COMPLETE" at bounding box center [178, 231] width 47 height 10
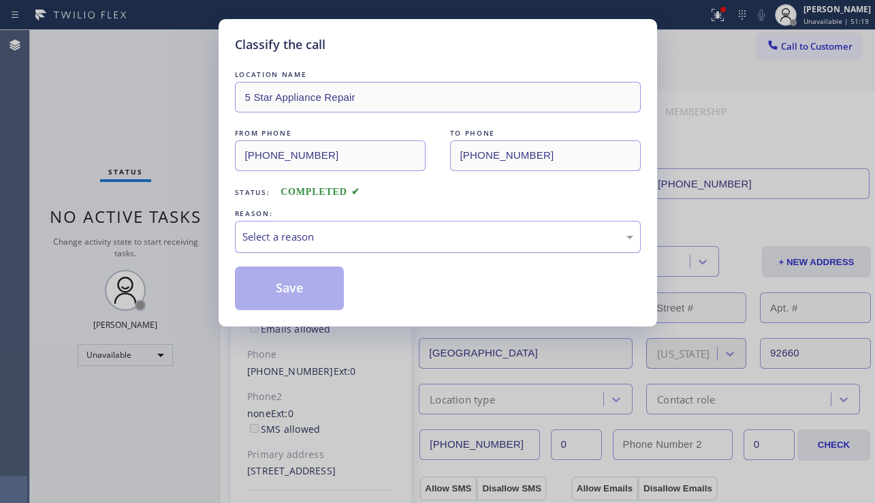
click at [349, 234] on div "Select a reason" at bounding box center [438, 237] width 391 height 16
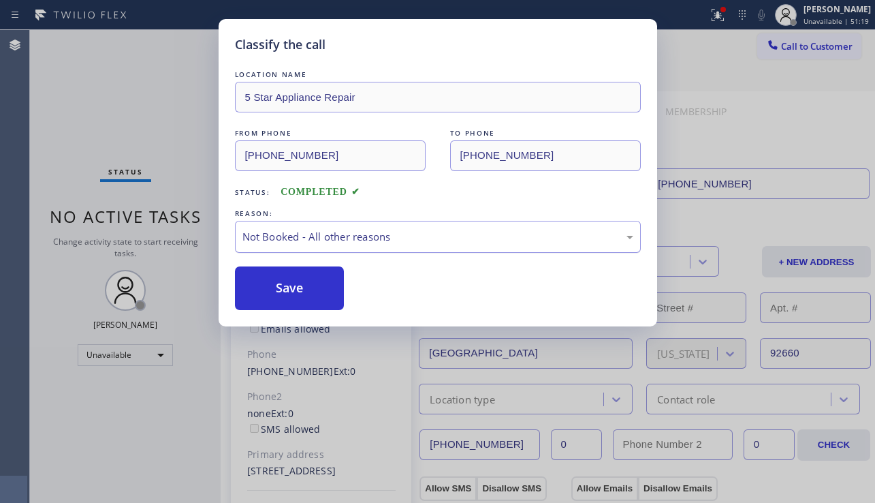
click at [292, 284] on button "Save" at bounding box center [290, 288] width 110 height 44
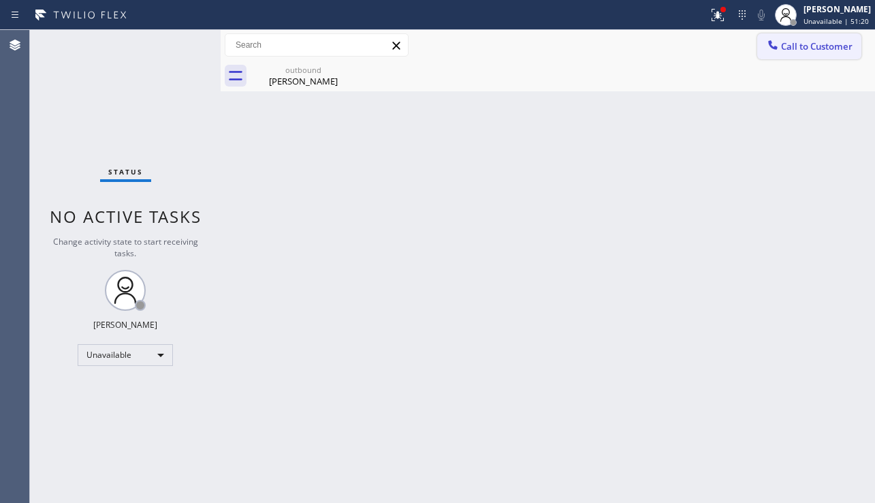
click at [803, 52] on span "Call to Customer" at bounding box center [817, 46] width 72 height 12
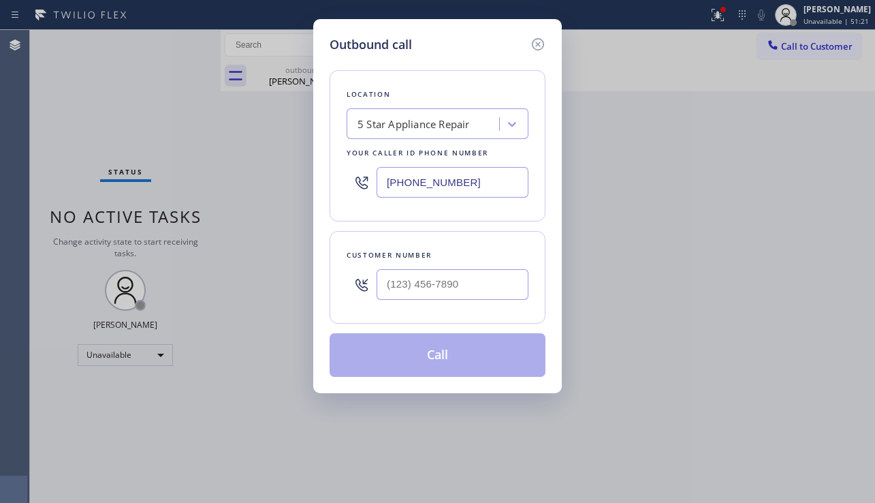
click at [432, 300] on div at bounding box center [453, 284] width 152 height 44
click at [429, 290] on input "(___) ___-____" at bounding box center [453, 284] width 152 height 31
paste input "323) 216-7256"
type input "[PHONE_NUMBER]"
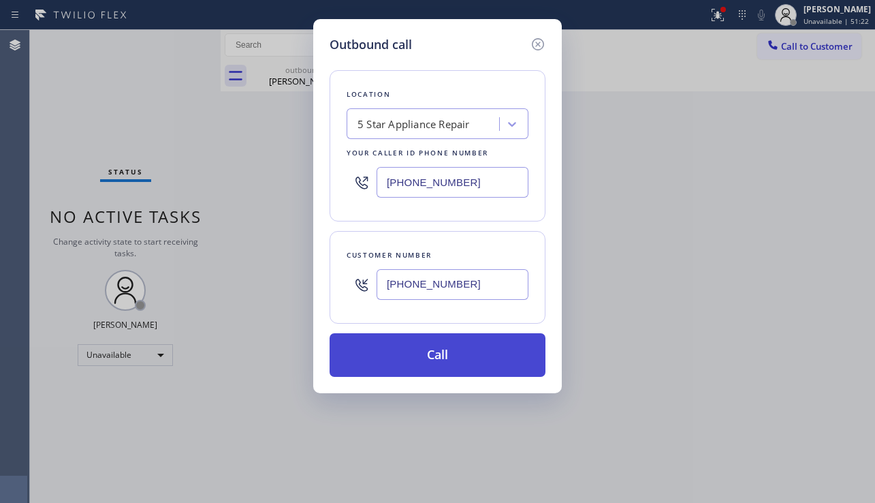
drag, startPoint x: 468, startPoint y: 350, endPoint x: 219, endPoint y: 166, distance: 309.3
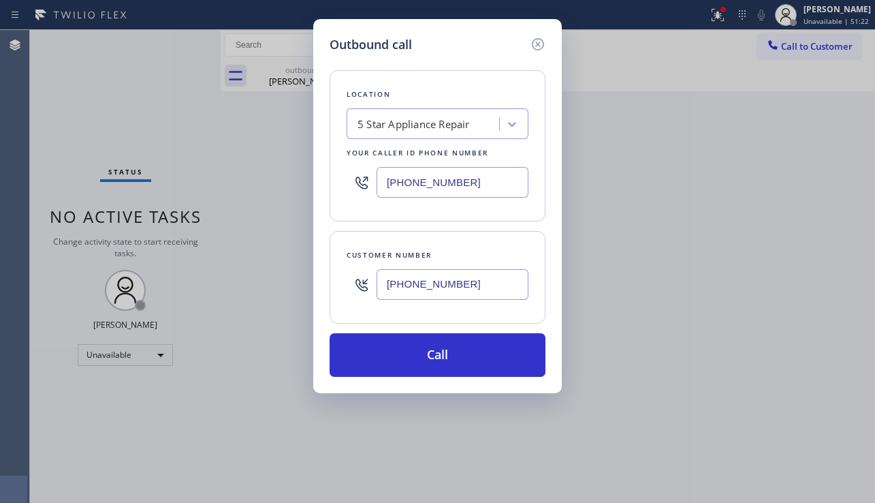
click at [467, 349] on button "Call" at bounding box center [438, 355] width 216 height 44
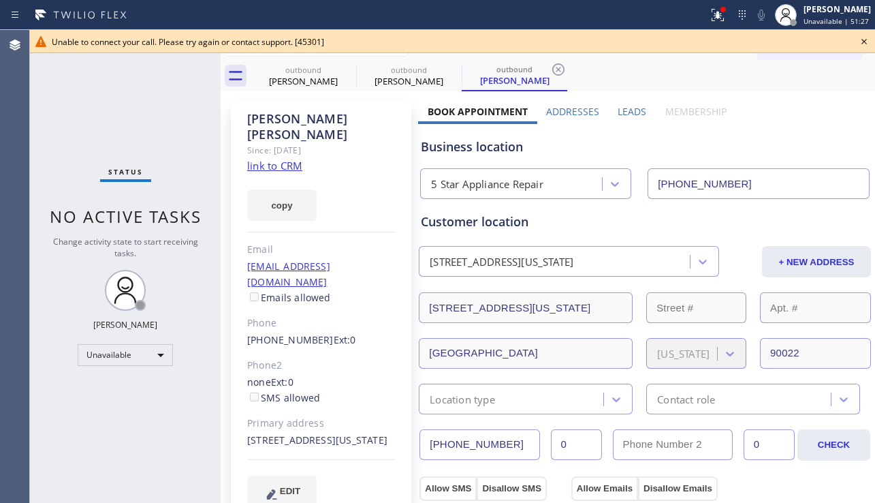
type input "[PHONE_NUMBER]"
click at [867, 38] on icon at bounding box center [864, 41] width 16 height 16
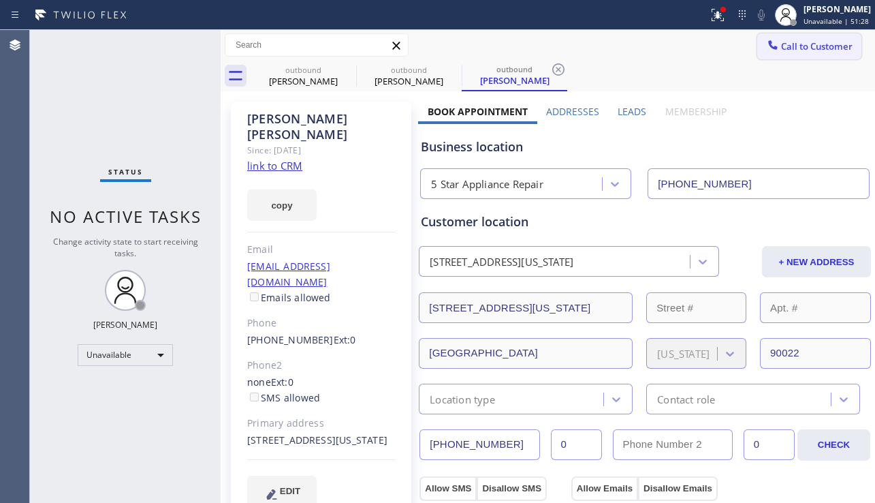
click at [817, 44] on span "Call to Customer" at bounding box center [817, 46] width 72 height 12
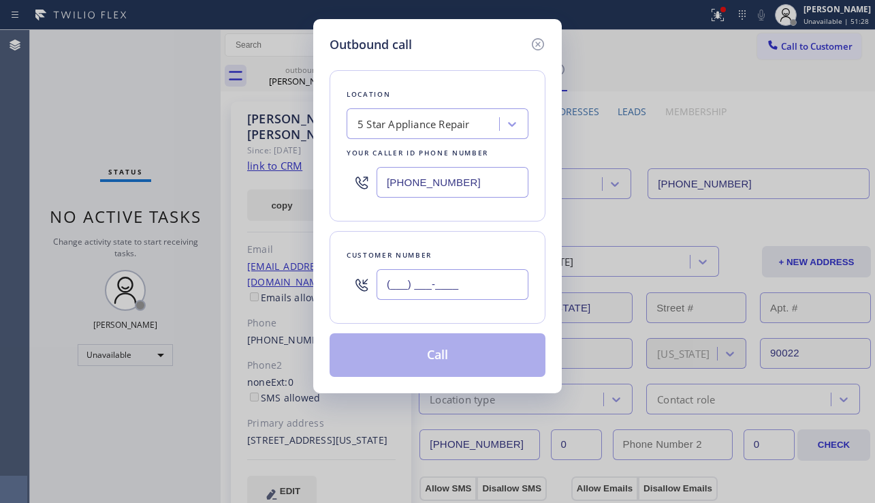
click at [437, 290] on input "(___) ___-____" at bounding box center [453, 284] width 152 height 31
paste input "323) 497-9065"
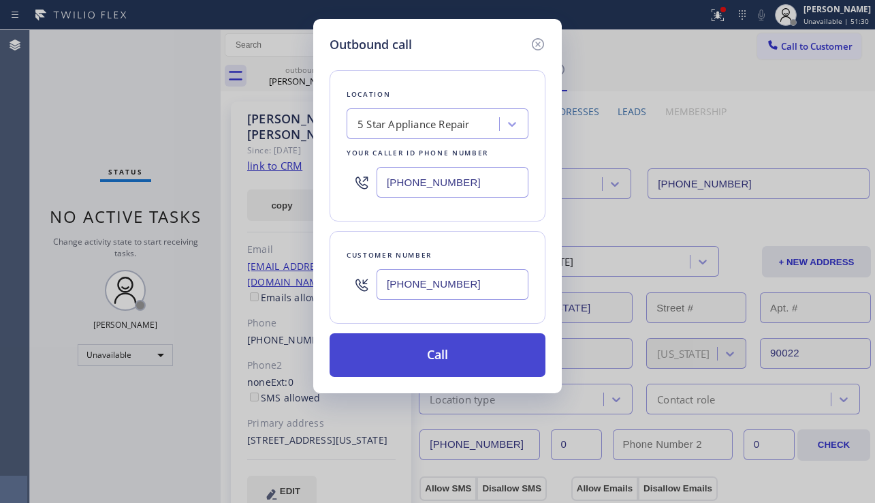
type input "[PHONE_NUMBER]"
click at [450, 369] on button "Call" at bounding box center [438, 355] width 216 height 44
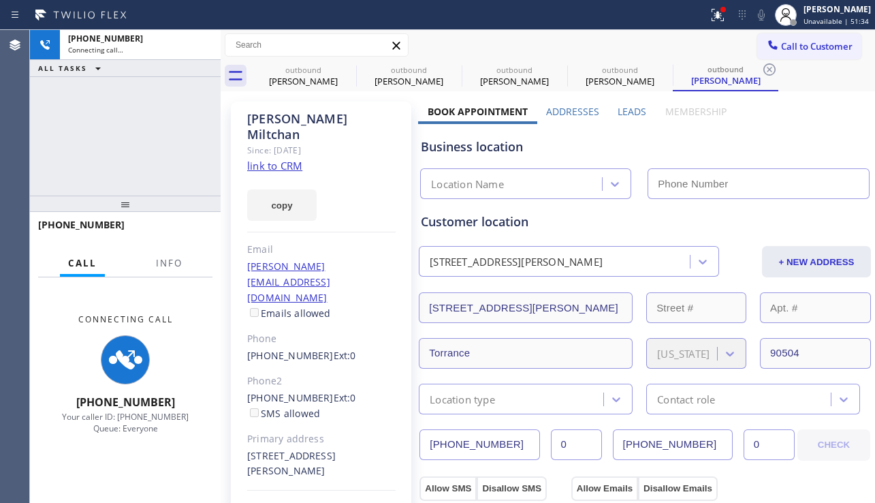
type input "[PHONE_NUMBER]"
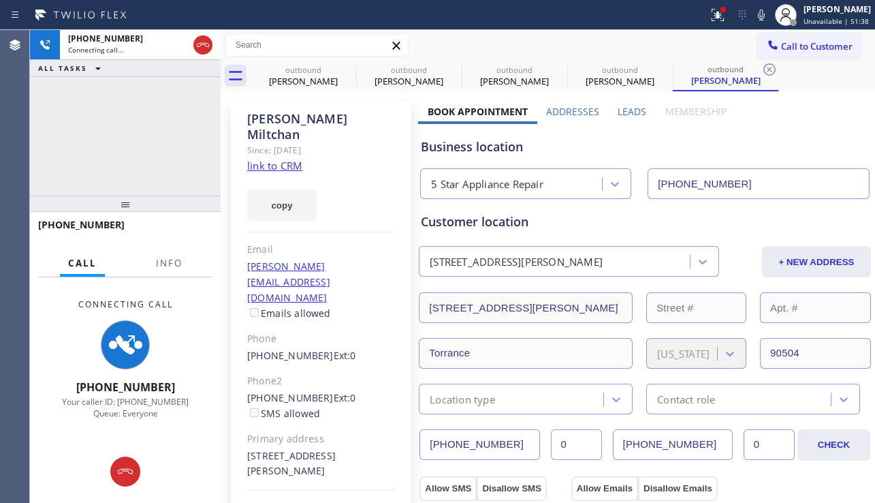
click at [72, 174] on div "[PHONE_NUMBER] Connecting call… ALL TASKS ALL TASKS ACTIVE TASKS TASKS IN WRAP …" at bounding box center [125, 113] width 191 height 166
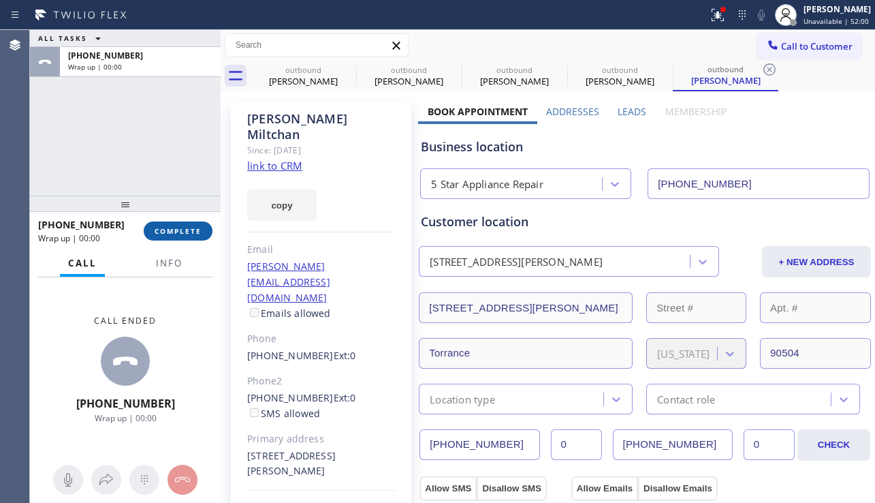
click at [197, 231] on span "COMPLETE" at bounding box center [178, 231] width 47 height 10
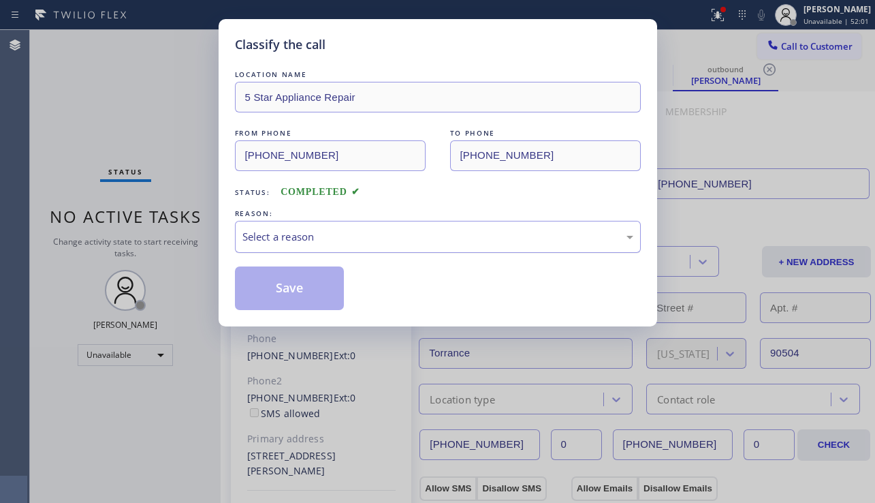
click at [371, 236] on div "Select a reason" at bounding box center [438, 237] width 391 height 16
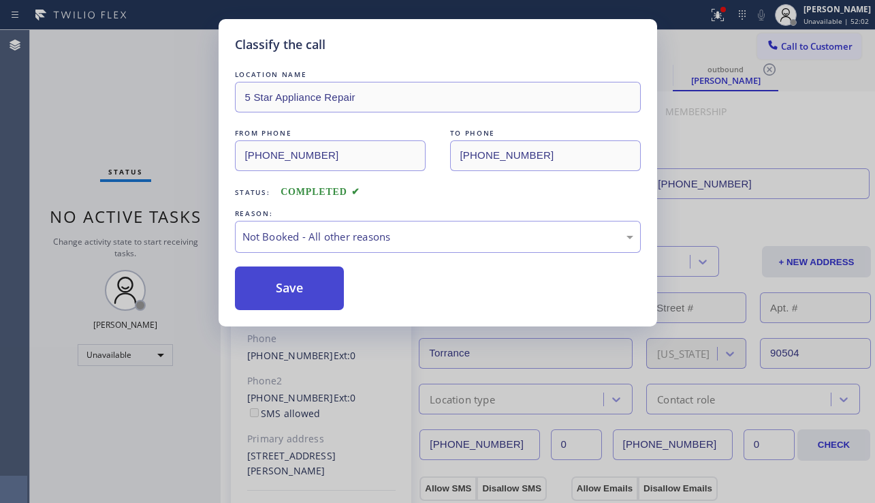
click at [287, 292] on button "Save" at bounding box center [290, 288] width 110 height 44
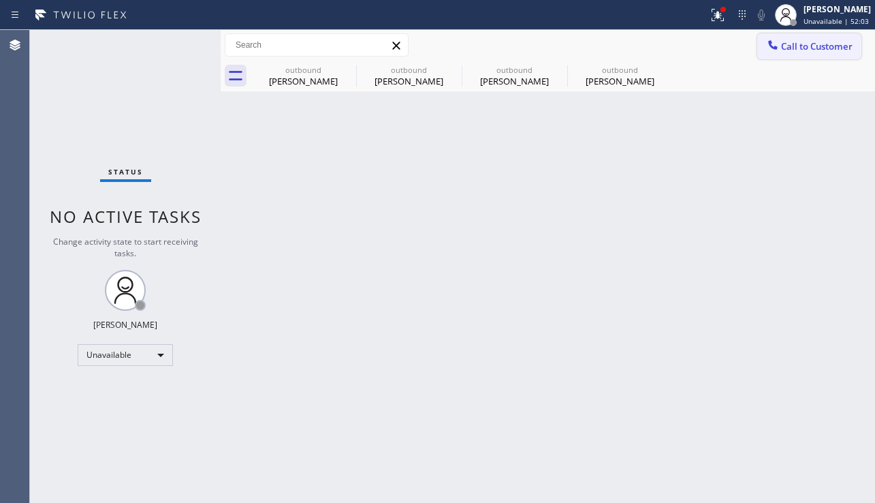
click at [787, 52] on span "Call to Customer" at bounding box center [817, 46] width 72 height 12
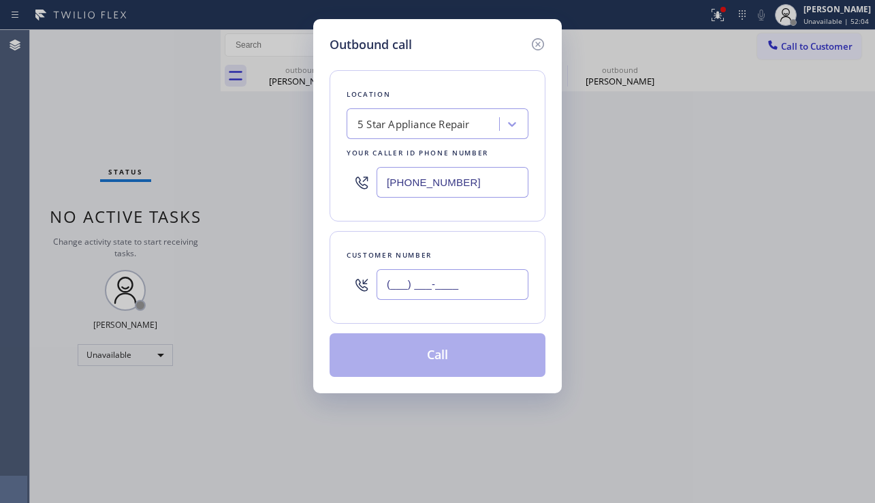
click at [475, 279] on input "(___) ___-____" at bounding box center [453, 284] width 152 height 31
paste input "323) 497-9904"
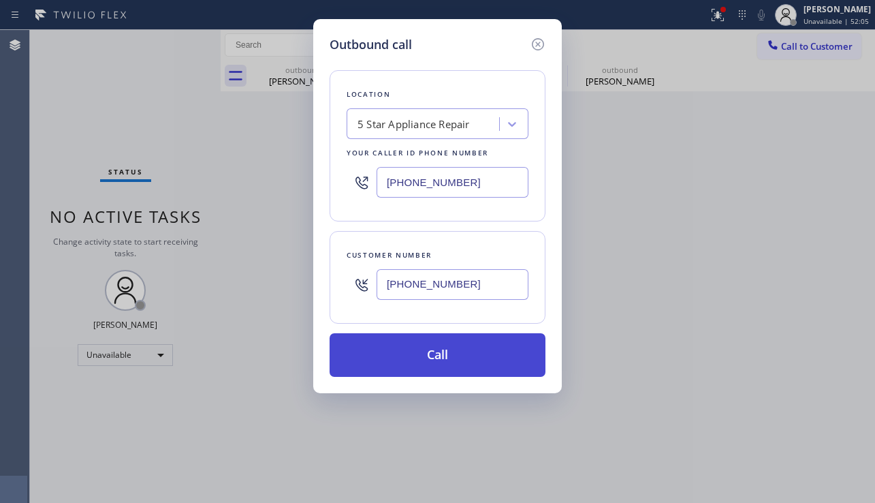
type input "[PHONE_NUMBER]"
click at [448, 347] on button "Call" at bounding box center [438, 355] width 216 height 44
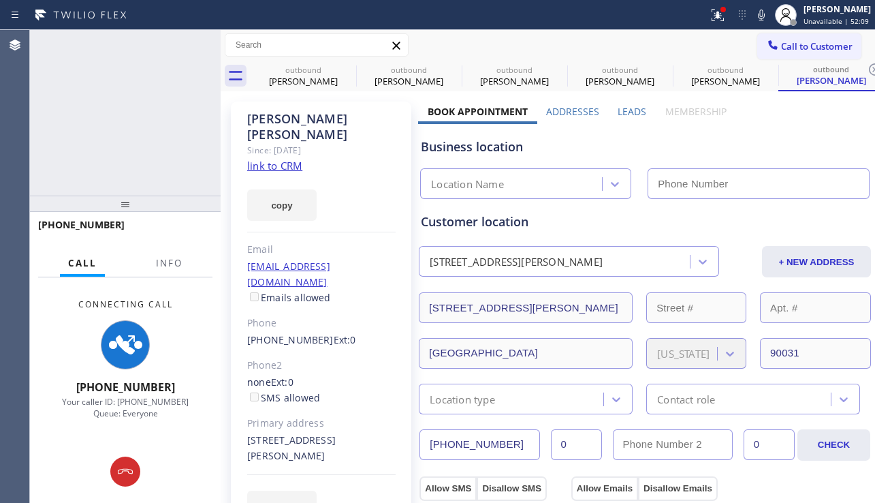
type input "[PHONE_NUMBER]"
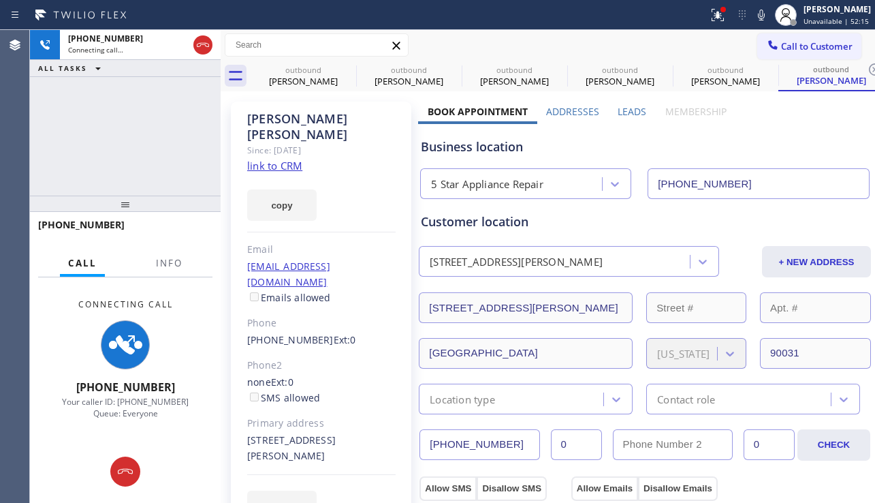
click at [73, 152] on div "[PHONE_NUMBER] Connecting call… ALL TASKS ALL TASKS ACTIVE TASKS TASKS IN WRAP …" at bounding box center [125, 113] width 191 height 166
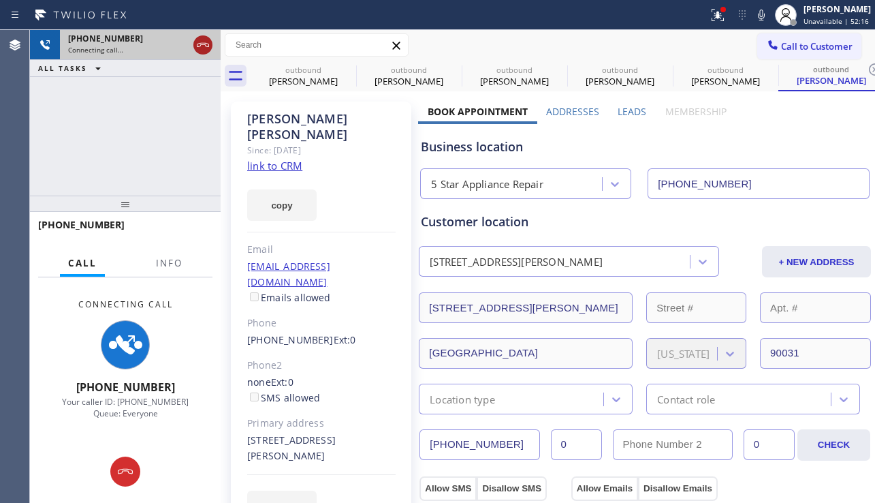
click at [203, 46] on icon at bounding box center [203, 45] width 16 height 16
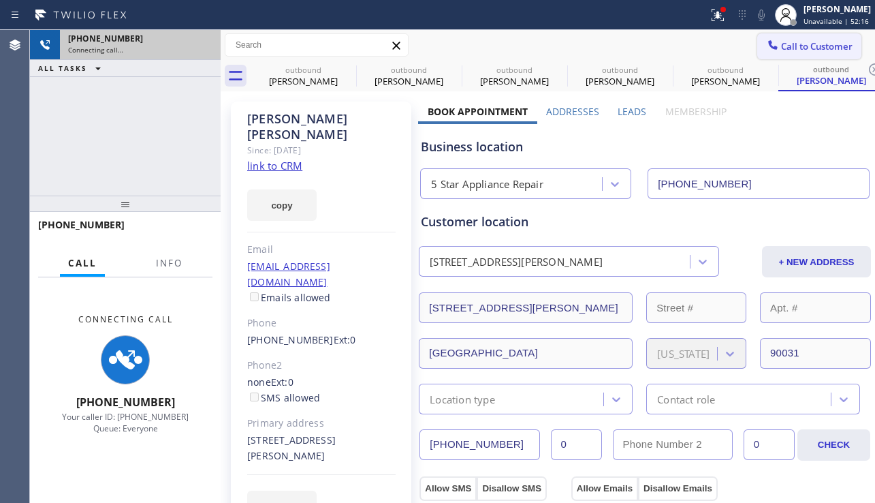
click at [783, 40] on span "Call to Customer" at bounding box center [817, 46] width 72 height 12
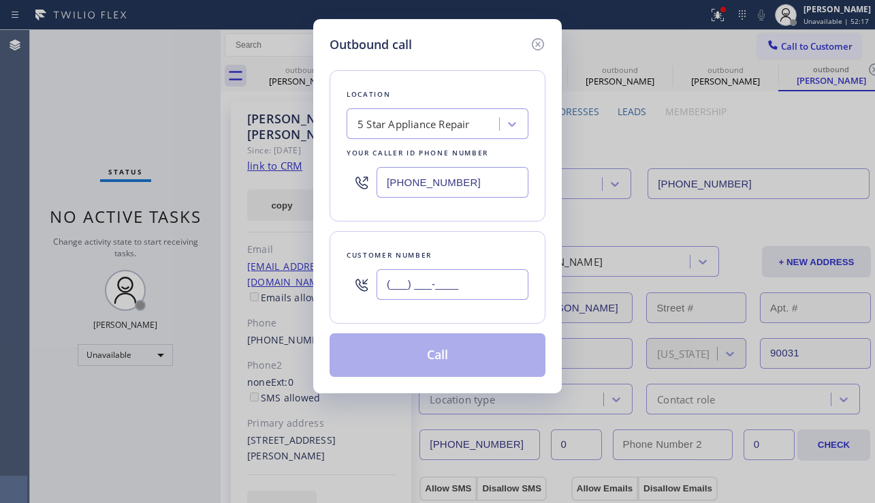
click at [450, 292] on input "(___) ___-____" at bounding box center [453, 284] width 152 height 31
paste input "310) 773-6475"
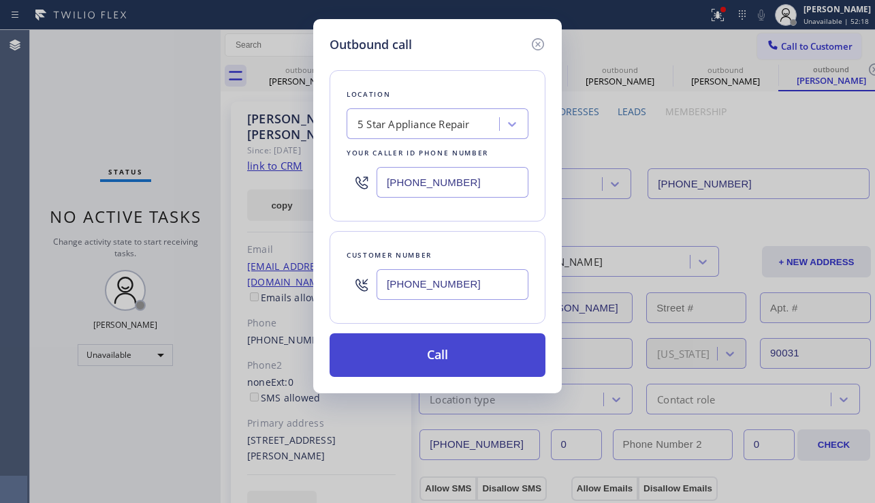
type input "[PHONE_NUMBER]"
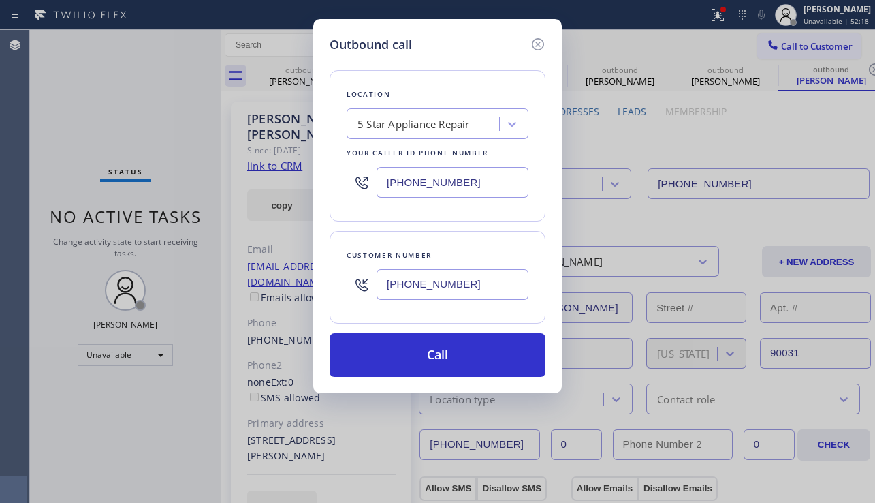
drag, startPoint x: 424, startPoint y: 355, endPoint x: 296, endPoint y: 239, distance: 173.2
click at [424, 355] on button "Call" at bounding box center [438, 355] width 216 height 44
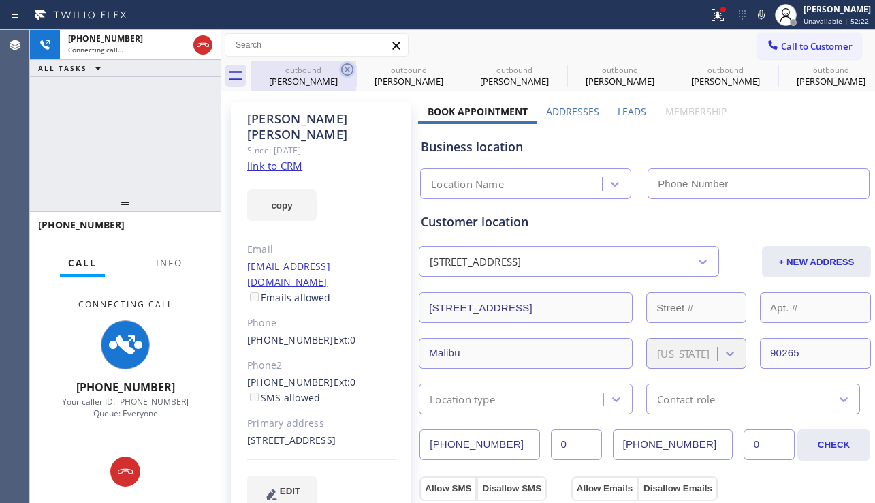
type input "[PHONE_NUMBER]"
click at [347, 65] on icon at bounding box center [347, 69] width 16 height 16
click at [0, 0] on icon at bounding box center [0, 0] width 0 height 0
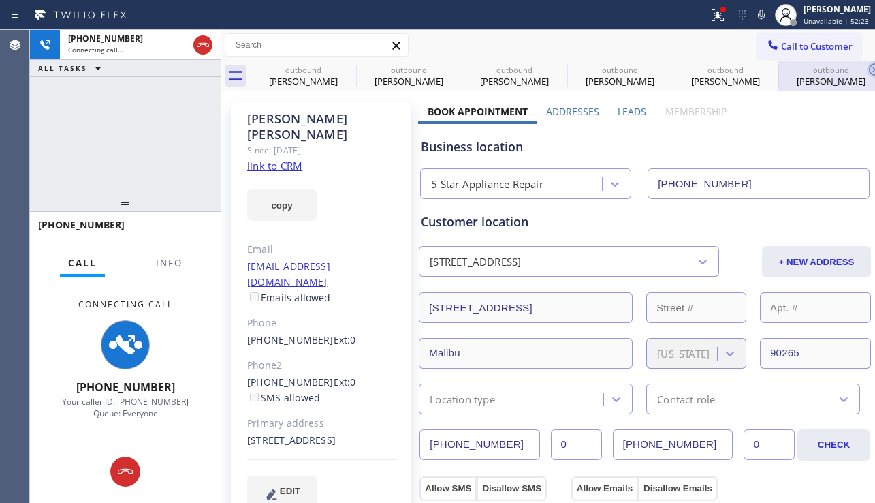
click at [0, 0] on icon at bounding box center [0, 0] width 0 height 0
click at [867, 66] on icon at bounding box center [875, 69] width 16 height 16
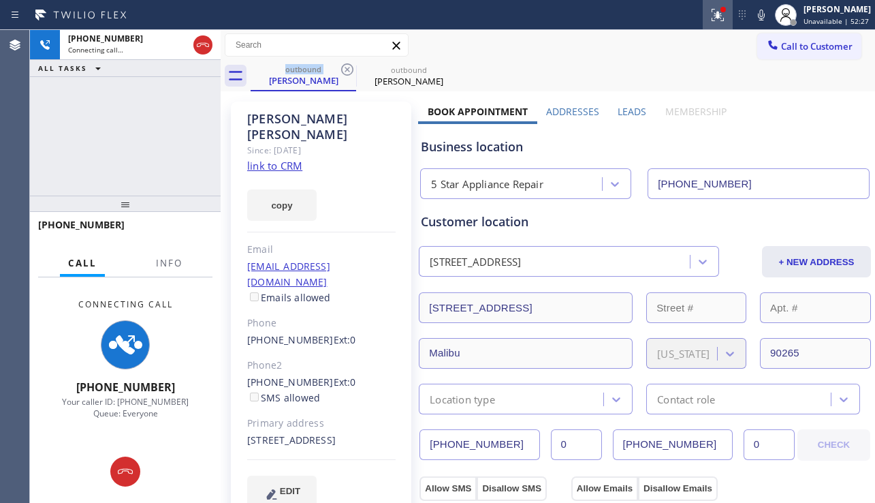
click at [710, 22] on icon at bounding box center [718, 15] width 16 height 16
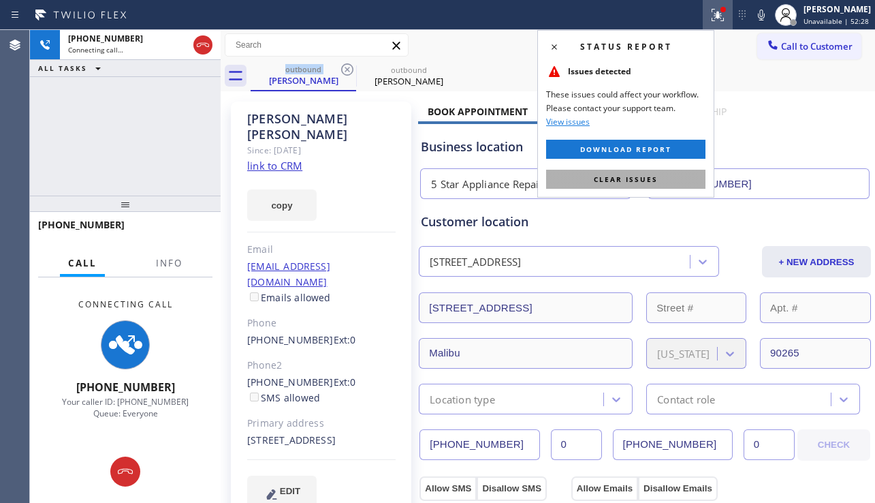
click at [627, 181] on span "Clear issues" at bounding box center [626, 179] width 64 height 10
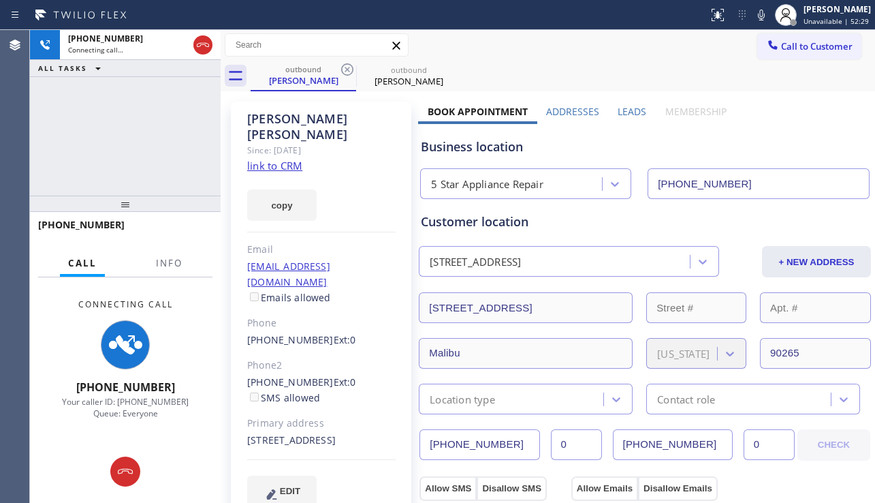
click at [637, 112] on label "Leads" at bounding box center [632, 111] width 29 height 13
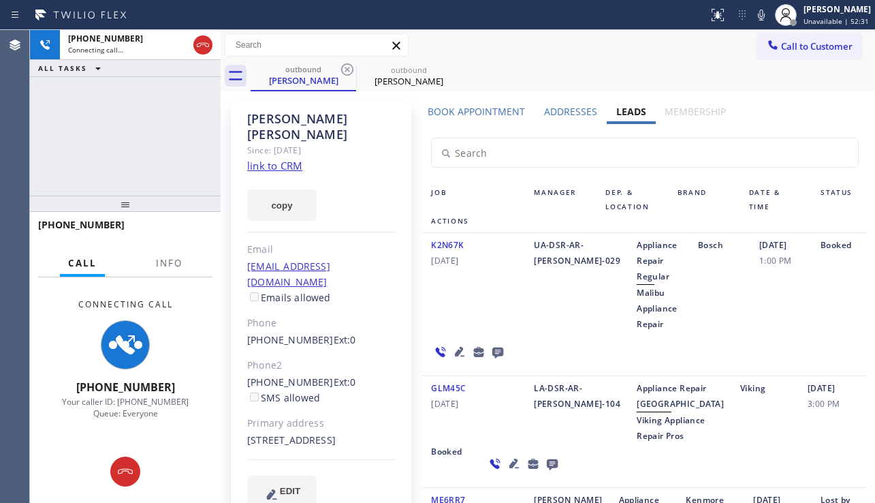
click at [457, 350] on icon at bounding box center [460, 352] width 10 height 10
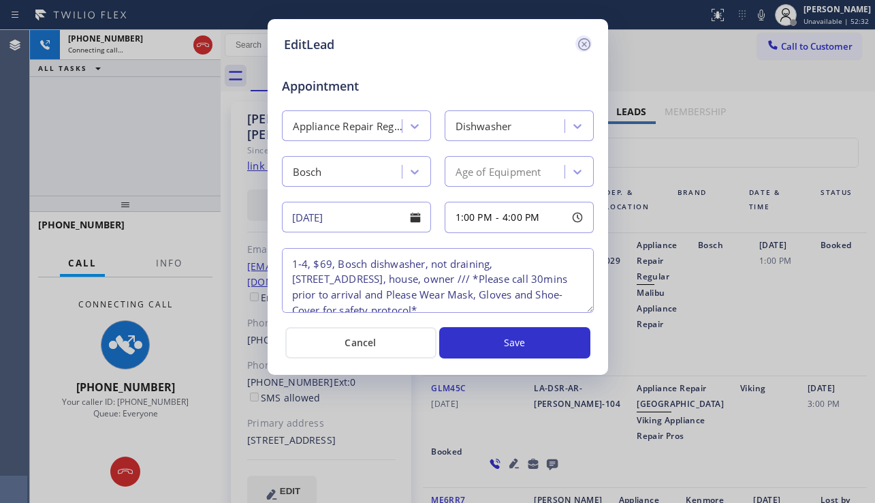
click at [587, 47] on icon at bounding box center [584, 44] width 16 height 16
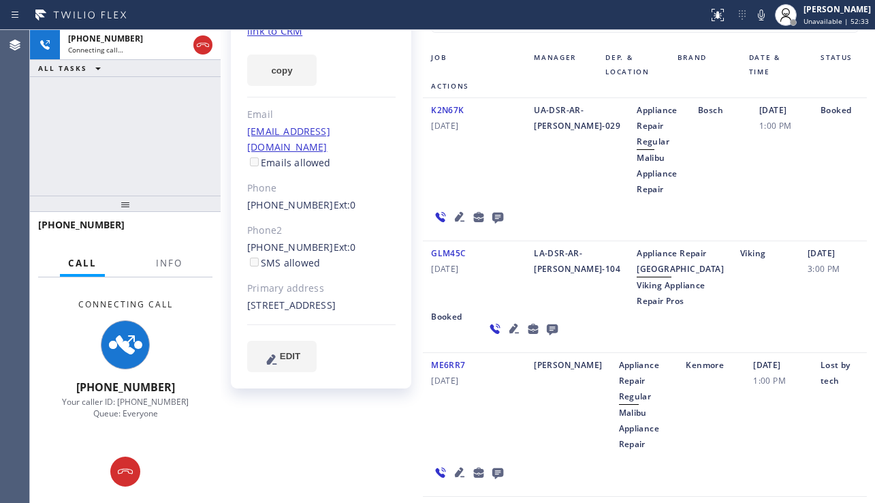
scroll to position [136, 0]
click at [510, 332] on icon at bounding box center [515, 327] width 10 height 10
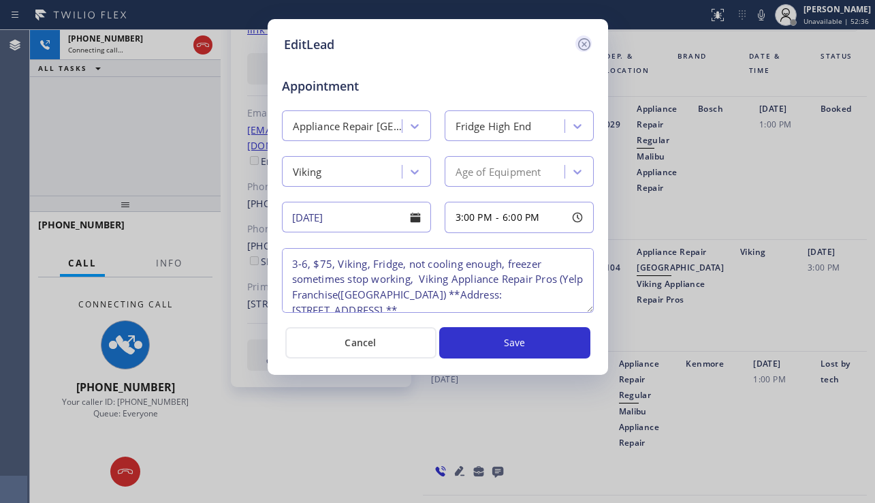
click at [578, 37] on icon at bounding box center [584, 44] width 16 height 16
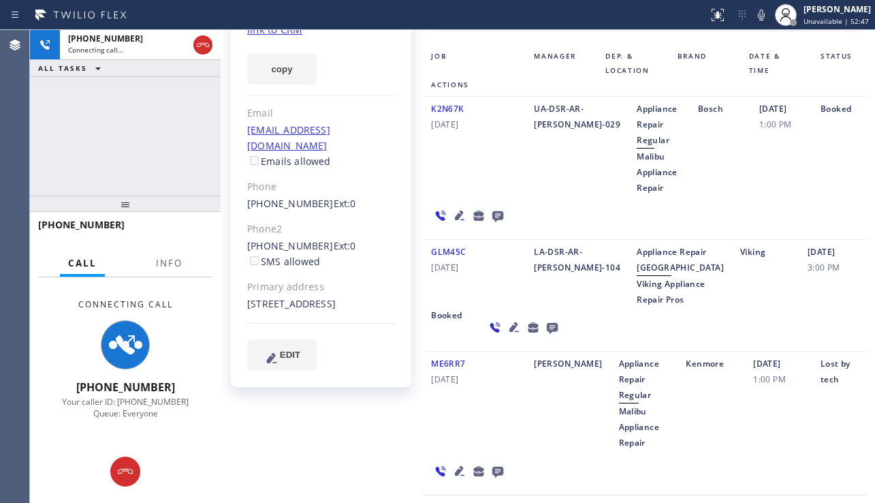
click at [800, 307] on div "[DATE] 3:00 PM" at bounding box center [833, 275] width 67 height 63
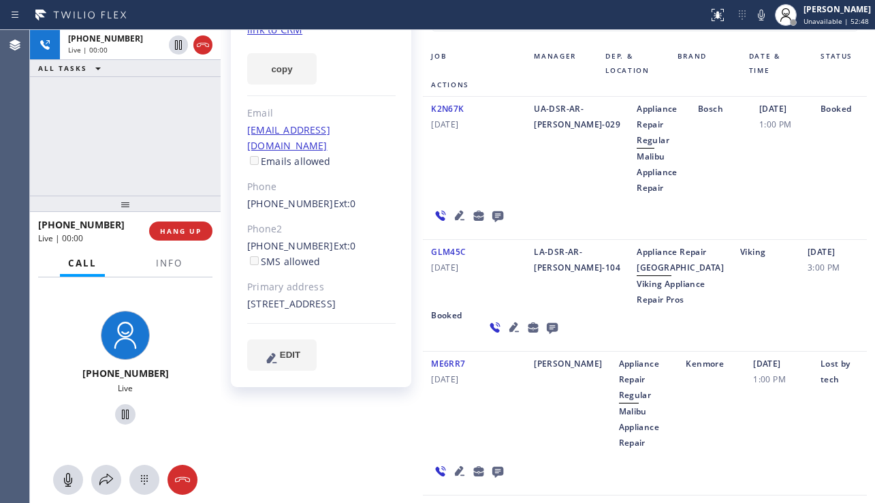
scroll to position [0, 0]
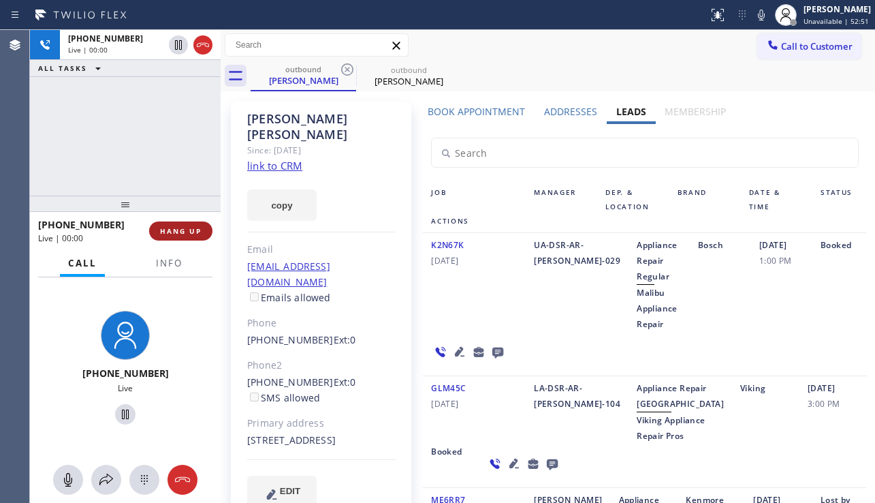
click at [165, 238] on button "HANG UP" at bounding box center [180, 230] width 63 height 19
click at [167, 235] on button "HANG UP" at bounding box center [180, 230] width 63 height 19
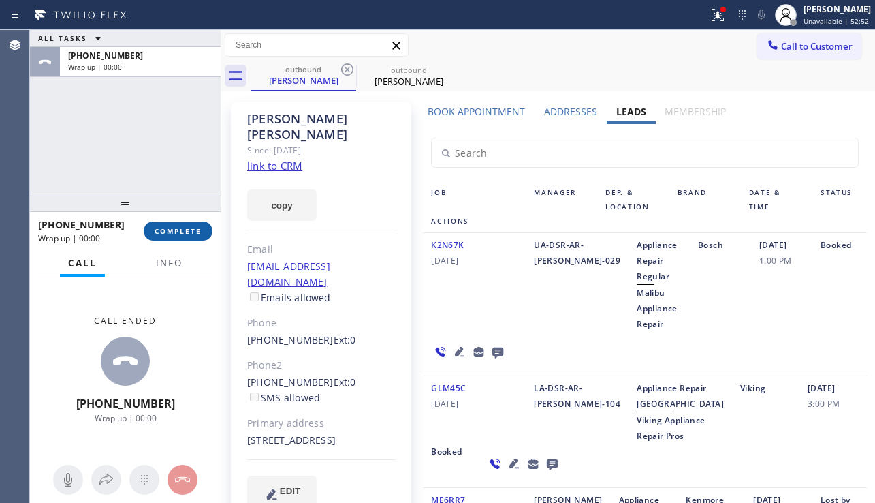
click at [167, 235] on span "COMPLETE" at bounding box center [178, 231] width 47 height 10
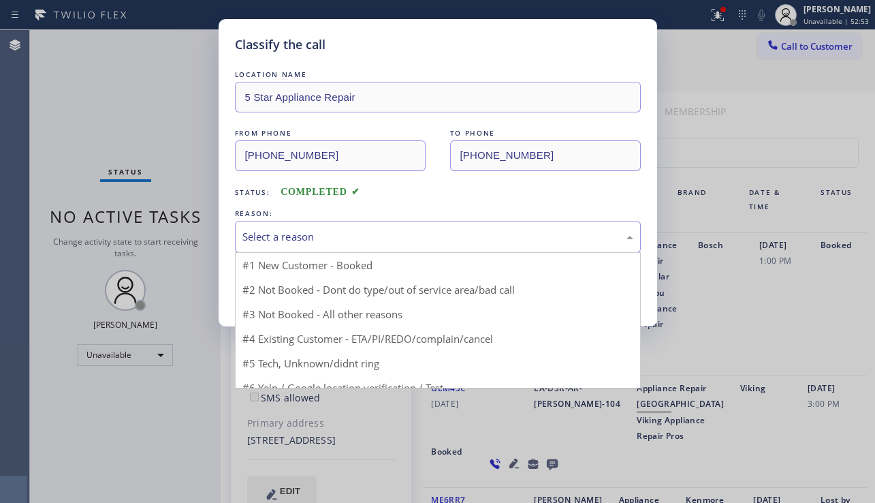
click at [339, 251] on div "Select a reason #1 New Customer - Booked #2 Not Booked - Dont do type/out of se…" at bounding box center [438, 237] width 406 height 32
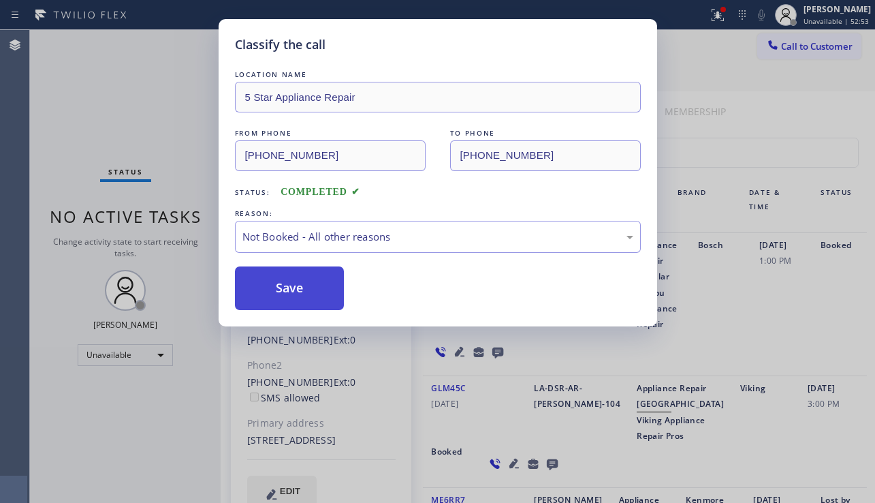
click at [285, 286] on button "Save" at bounding box center [290, 288] width 110 height 44
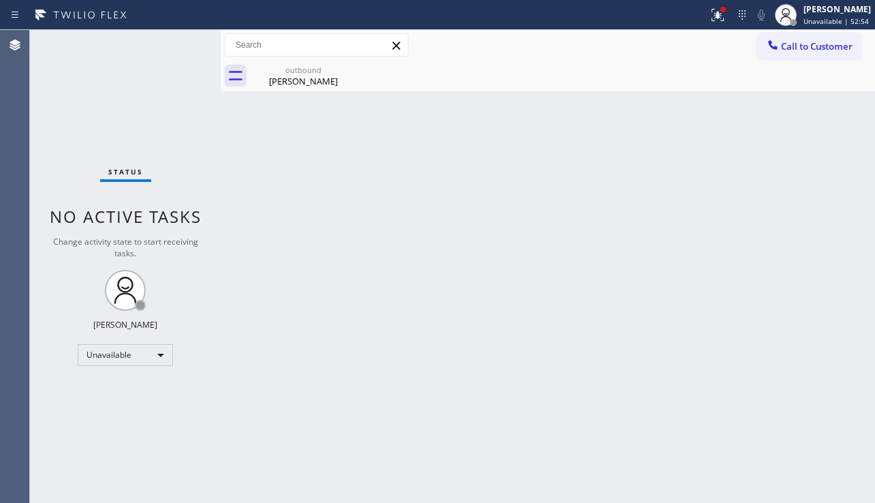
click at [804, 50] on span "Call to Customer" at bounding box center [817, 46] width 72 height 12
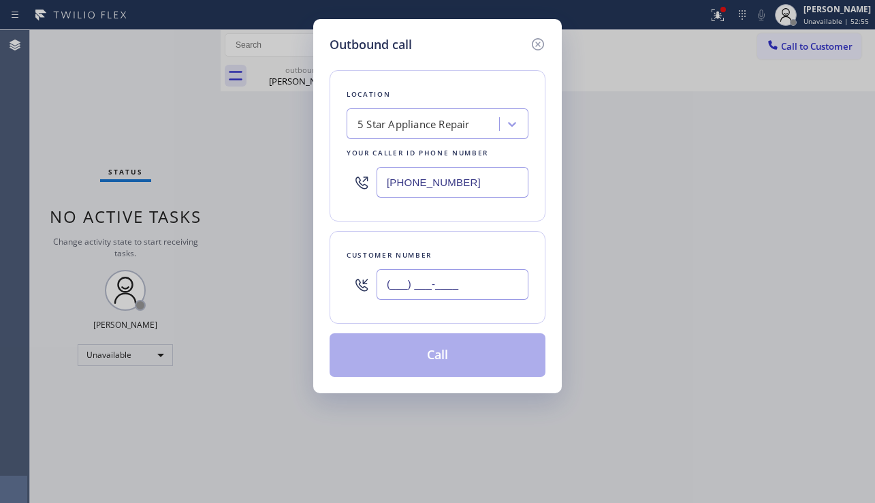
click at [465, 279] on input "(___) ___-____" at bounding box center [453, 284] width 152 height 31
paste input "949) 677-9954"
type input "[PHONE_NUMBER]"
click at [450, 351] on button "Call" at bounding box center [438, 355] width 216 height 44
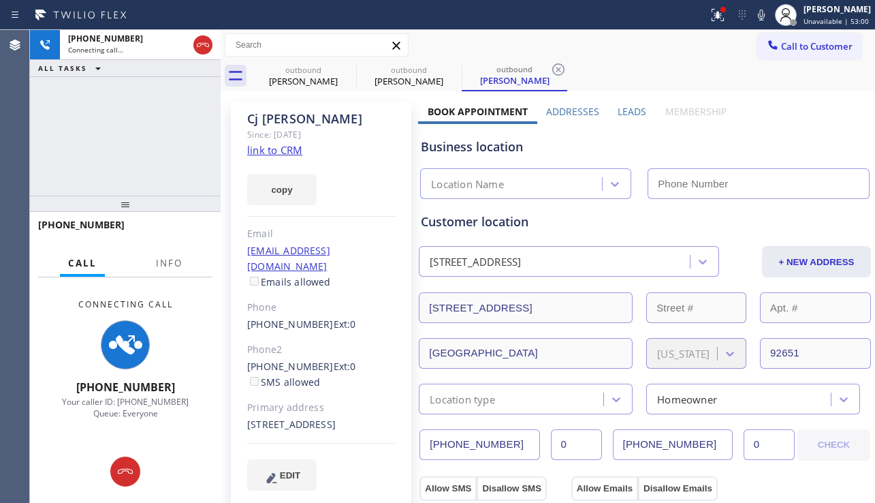
type input "[PHONE_NUMBER]"
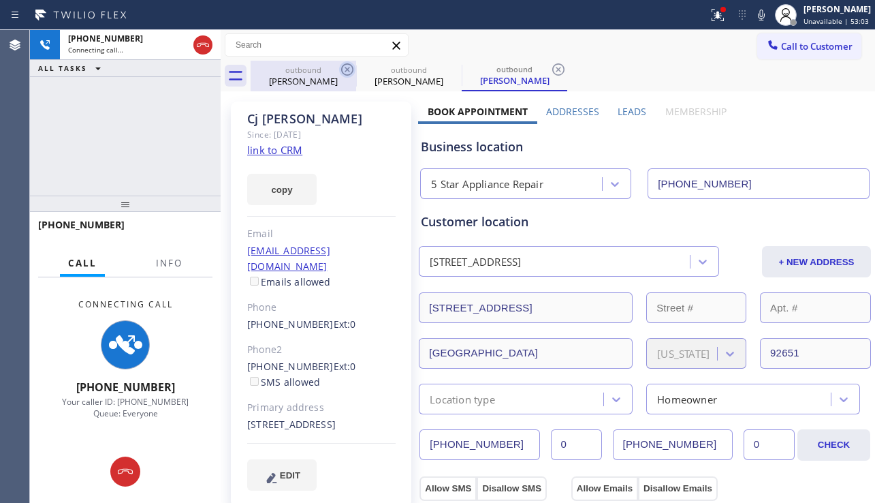
click at [345, 69] on icon at bounding box center [347, 69] width 16 height 16
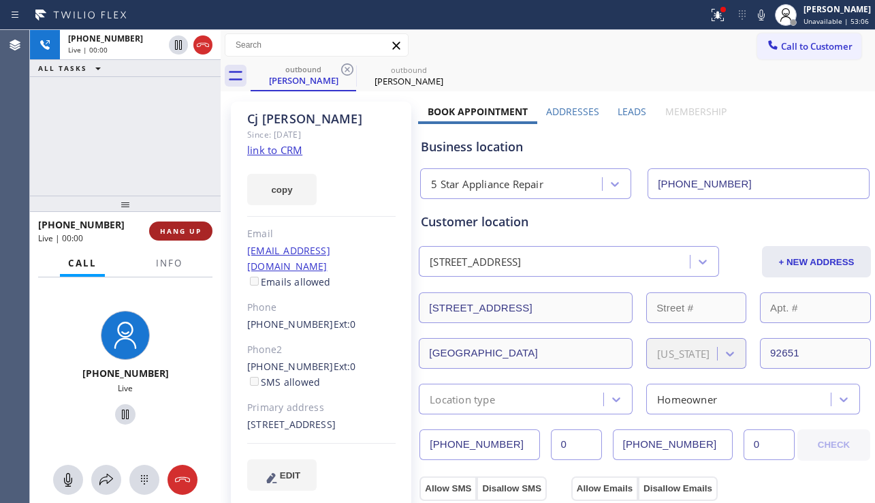
click at [176, 229] on span "HANG UP" at bounding box center [181, 231] width 42 height 10
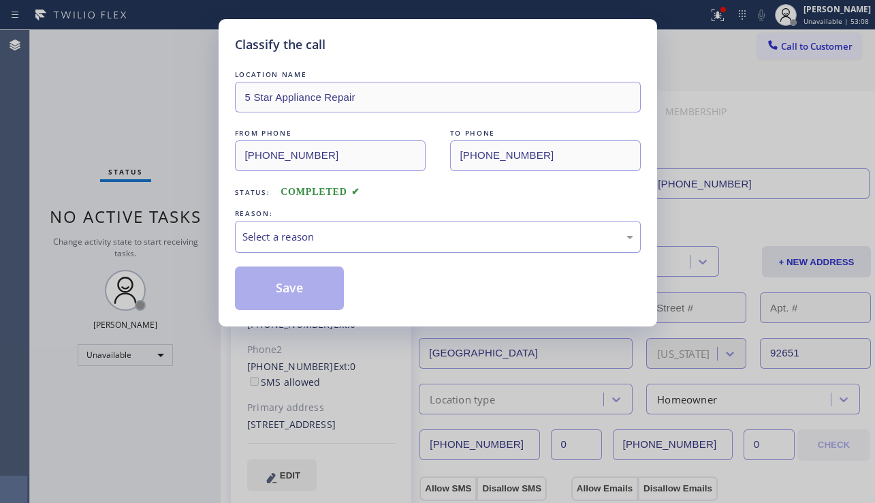
click at [365, 232] on div "Select a reason" at bounding box center [438, 237] width 391 height 16
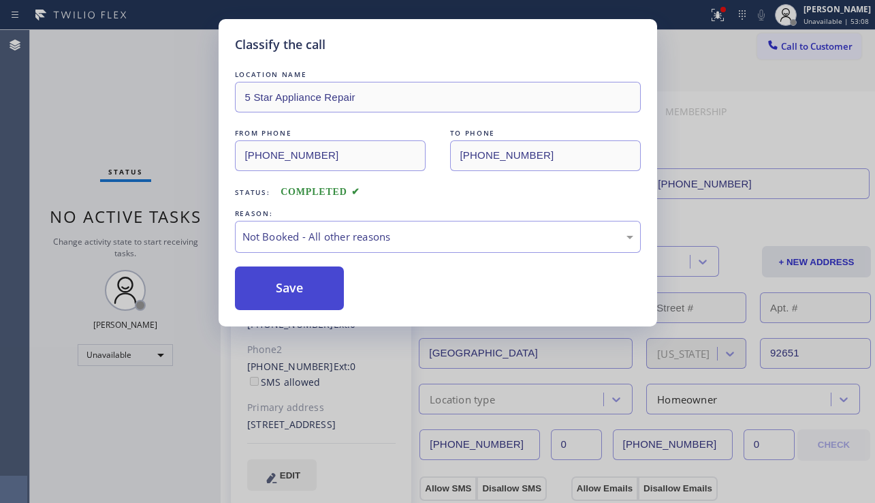
click at [286, 290] on button "Save" at bounding box center [290, 288] width 110 height 44
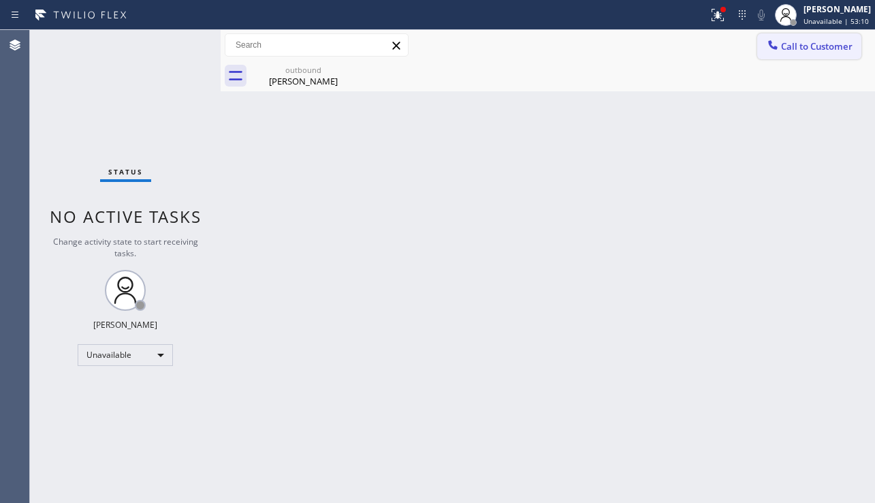
click at [792, 51] on span "Call to Customer" at bounding box center [817, 46] width 72 height 12
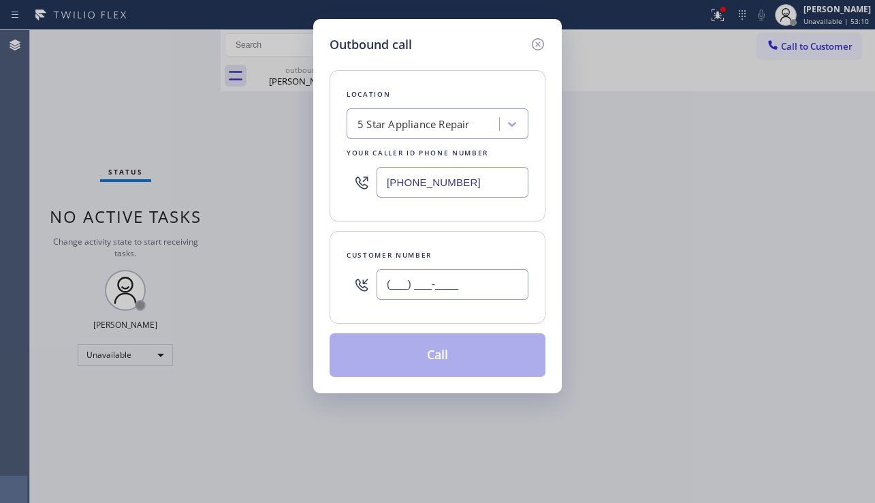
click at [398, 287] on input "(___) ___-____" at bounding box center [453, 284] width 152 height 31
paste input "714) 458-2486"
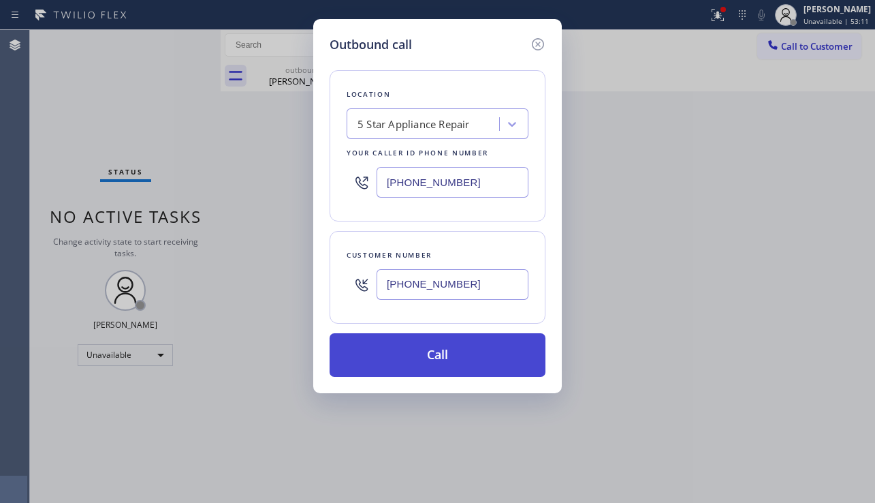
type input "[PHONE_NUMBER]"
click at [439, 368] on button "Call" at bounding box center [438, 355] width 216 height 44
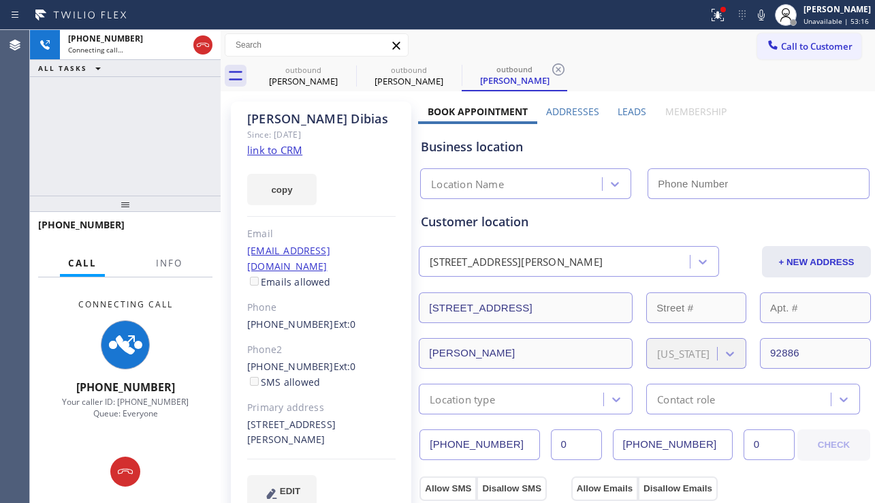
type input "[PHONE_NUMBER]"
click at [90, 132] on div "[PHONE_NUMBER] Connecting call… ALL TASKS ALL TASKS ACTIVE TASKS TASKS IN WRAP …" at bounding box center [125, 113] width 191 height 166
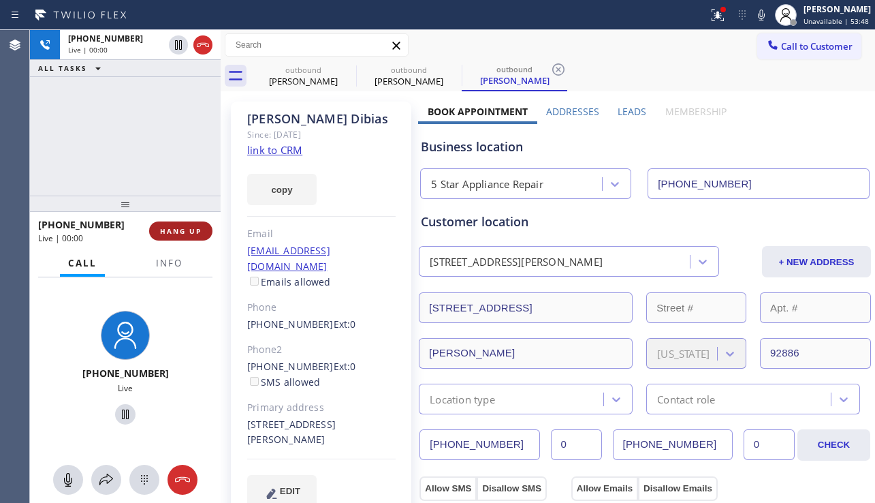
click at [185, 236] on button "HANG UP" at bounding box center [180, 230] width 63 height 19
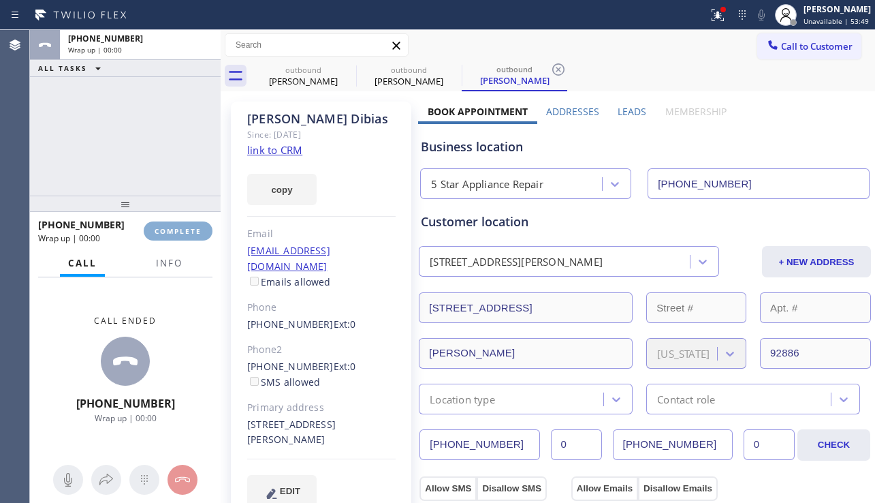
click at [184, 236] on button "COMPLETE" at bounding box center [178, 230] width 69 height 19
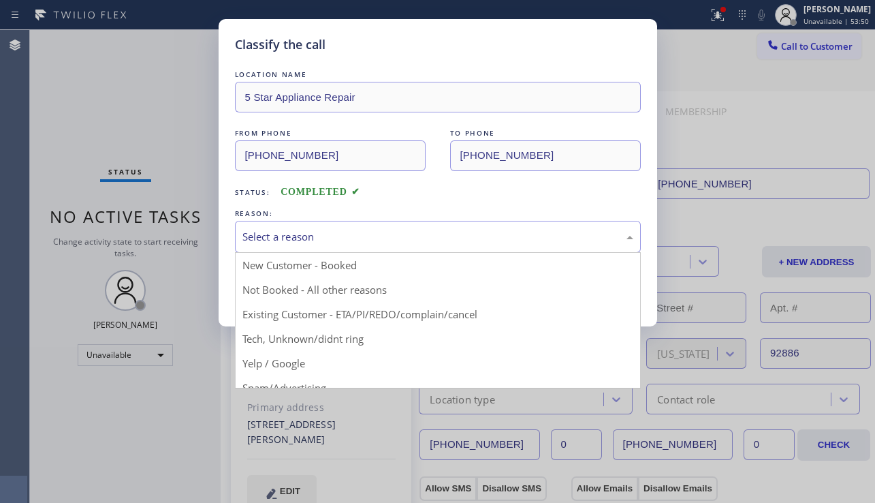
click at [340, 245] on div "Select a reason" at bounding box center [438, 237] width 406 height 32
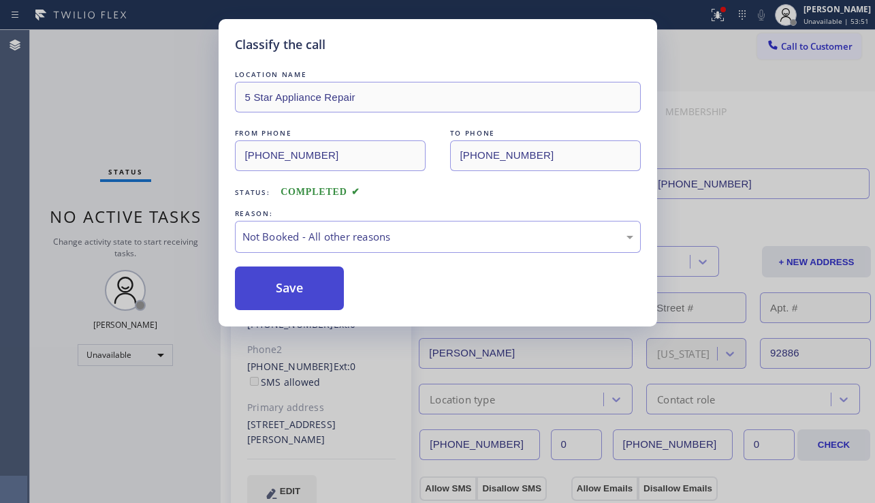
click at [289, 291] on button "Save" at bounding box center [290, 288] width 110 height 44
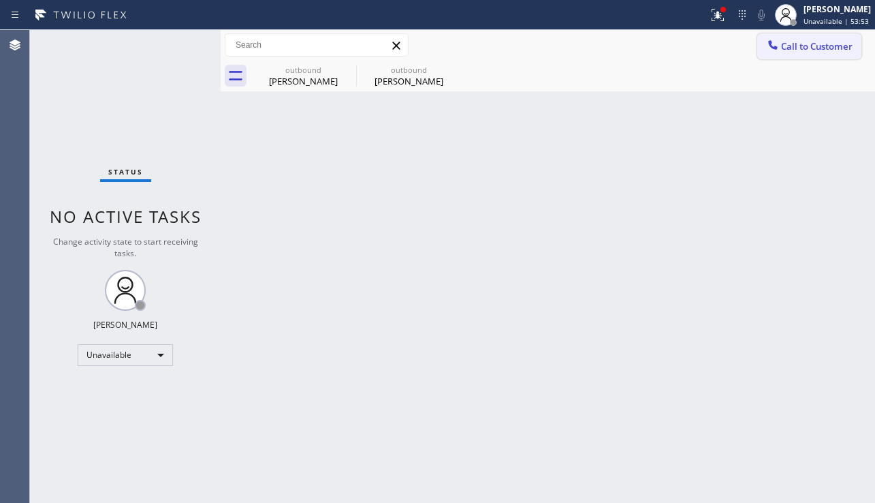
click at [787, 54] on button "Call to Customer" at bounding box center [809, 46] width 104 height 26
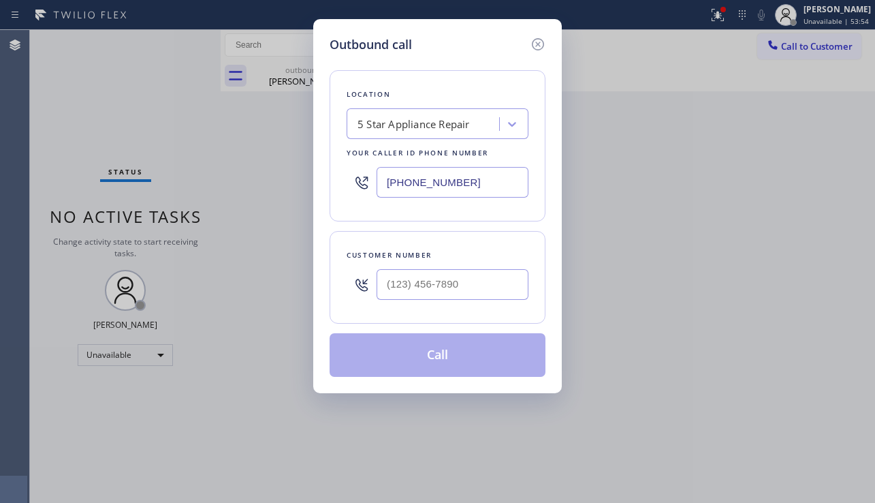
click at [460, 264] on div at bounding box center [453, 284] width 152 height 44
click at [452, 272] on input "(___) ___-____" at bounding box center [453, 284] width 152 height 31
paste input "949) 306-6517"
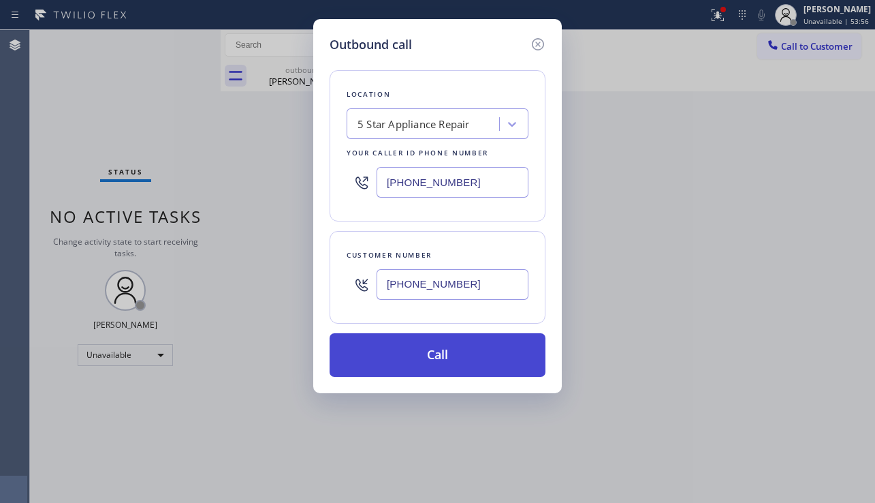
type input "[PHONE_NUMBER]"
click at [433, 354] on button "Call" at bounding box center [438, 355] width 216 height 44
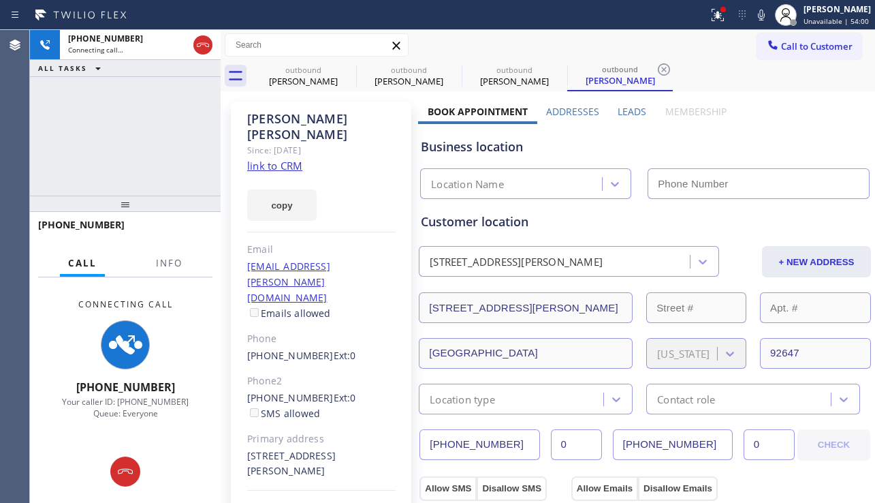
type input "[PHONE_NUMBER]"
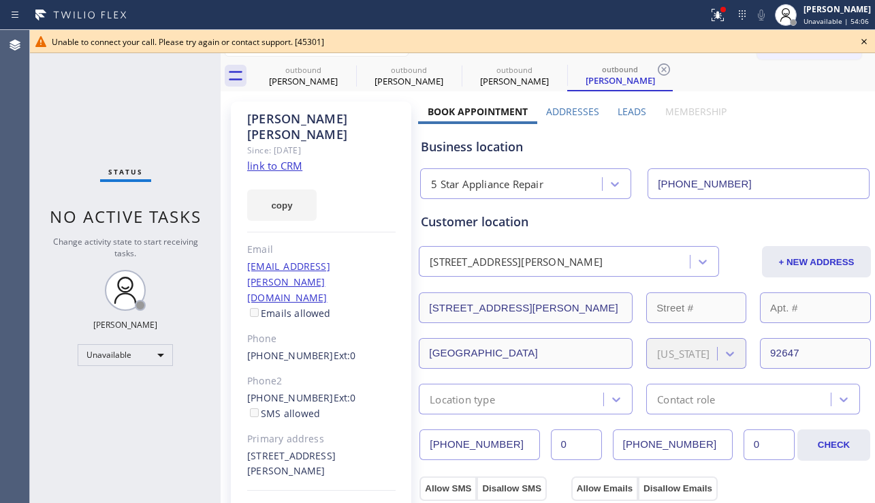
click at [867, 37] on icon at bounding box center [864, 41] width 16 height 16
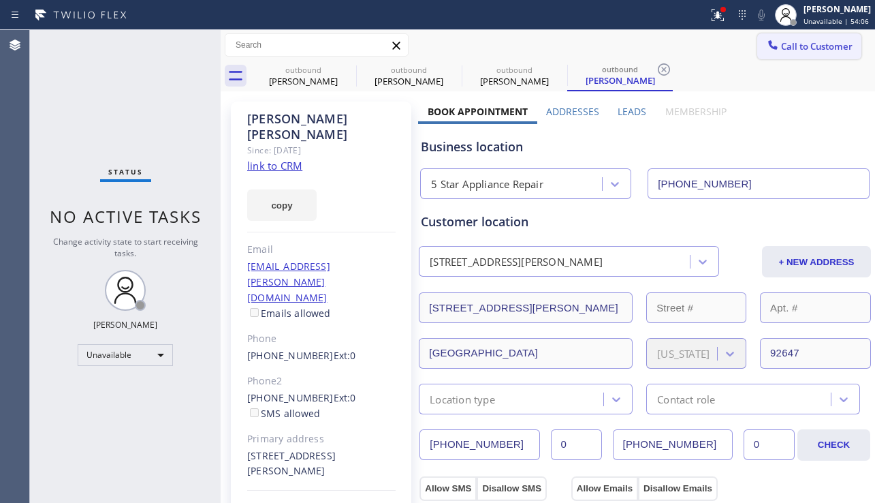
click at [782, 44] on span "Call to Customer" at bounding box center [817, 46] width 72 height 12
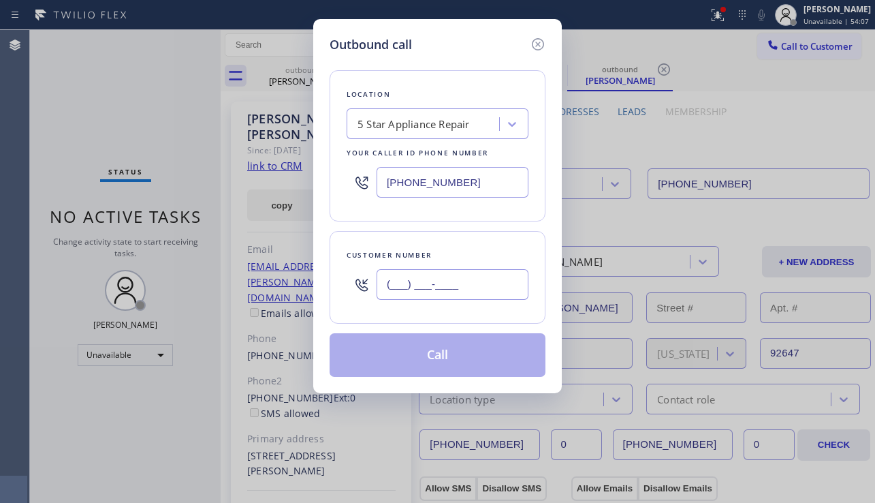
click at [456, 283] on input "(___) ___-____" at bounding box center [453, 284] width 152 height 31
paste input "626) 274-9143"
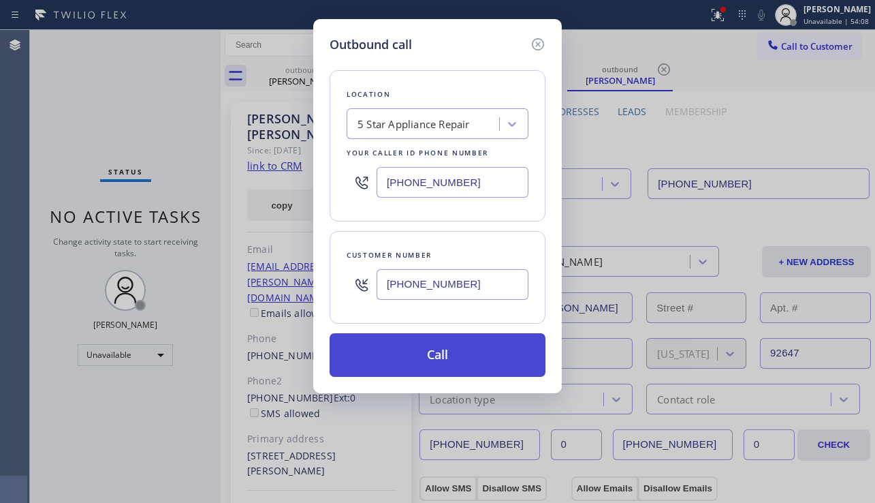
type input "[PHONE_NUMBER]"
click at [449, 360] on button "Call" at bounding box center [438, 355] width 216 height 44
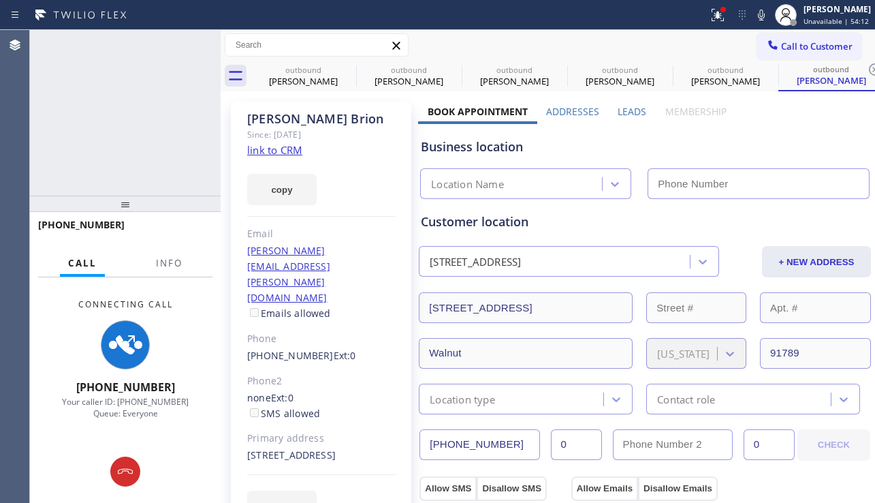
type input "[PHONE_NUMBER]"
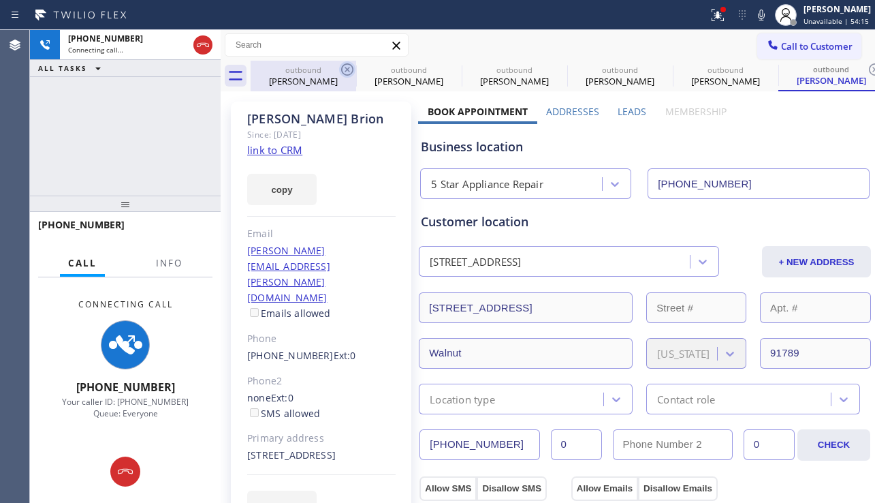
click at [345, 72] on icon at bounding box center [347, 69] width 16 height 16
click at [0, 0] on icon at bounding box center [0, 0] width 0 height 0
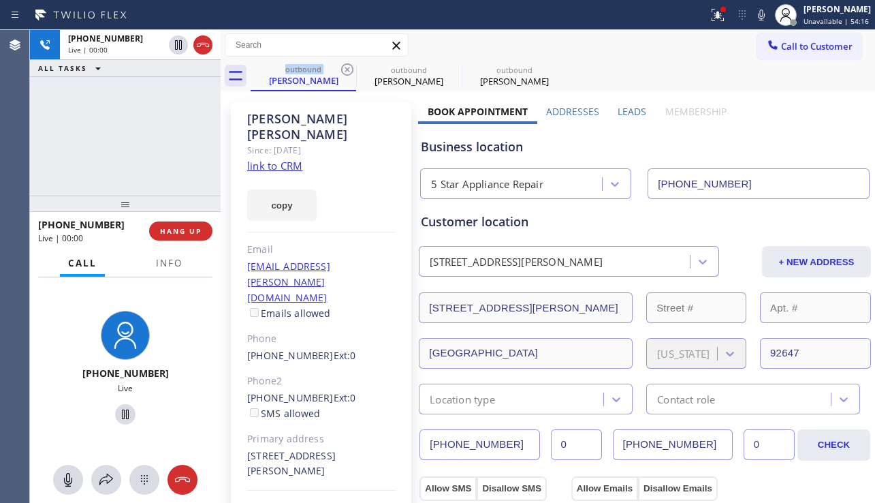
click at [345, 72] on icon at bounding box center [347, 69] width 16 height 16
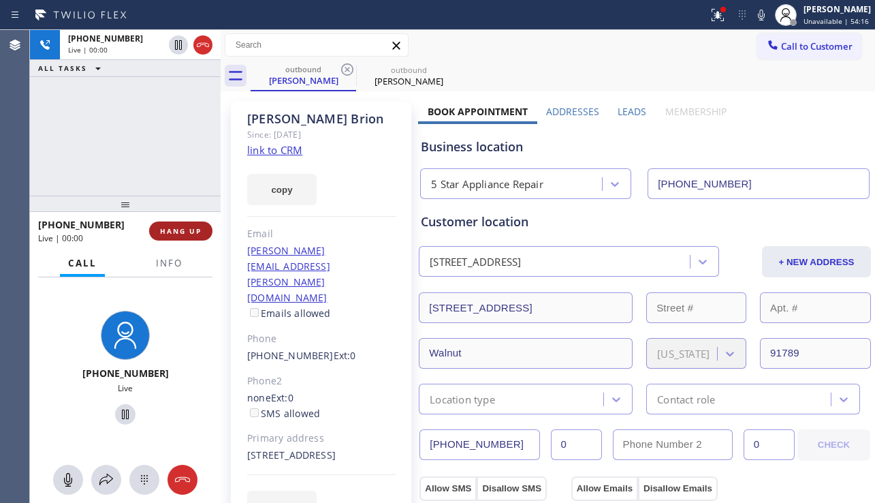
click at [203, 232] on button "HANG UP" at bounding box center [180, 230] width 63 height 19
click at [203, 230] on button "HANG UP" at bounding box center [180, 230] width 63 height 19
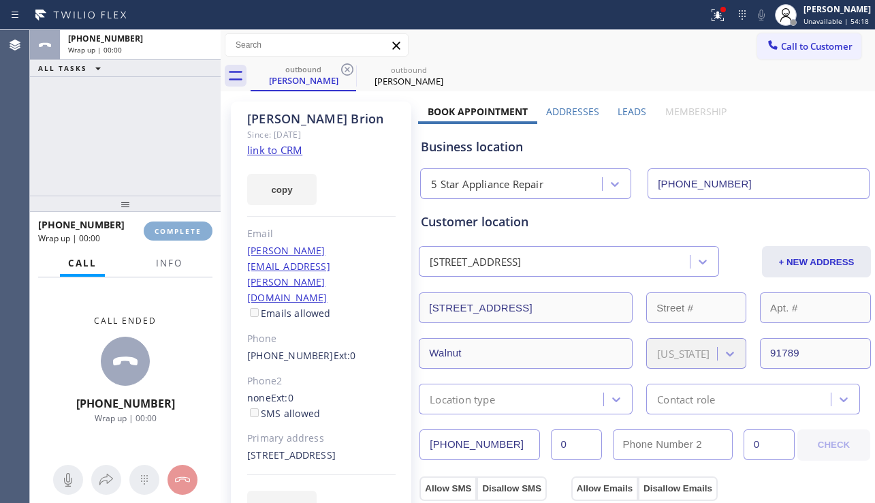
click at [202, 230] on button "COMPLETE" at bounding box center [178, 230] width 69 height 19
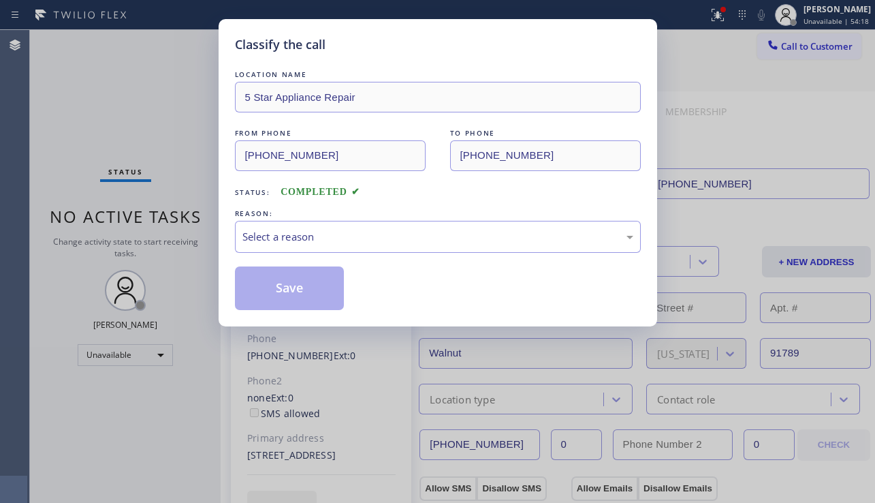
click at [420, 255] on div "LOCATION NAME 5 Star Appliance Repair FROM PHONE [PHONE_NUMBER] TO PHONE [PHONE…" at bounding box center [438, 188] width 406 height 243
click at [421, 250] on div "Select a reason" at bounding box center [438, 237] width 406 height 32
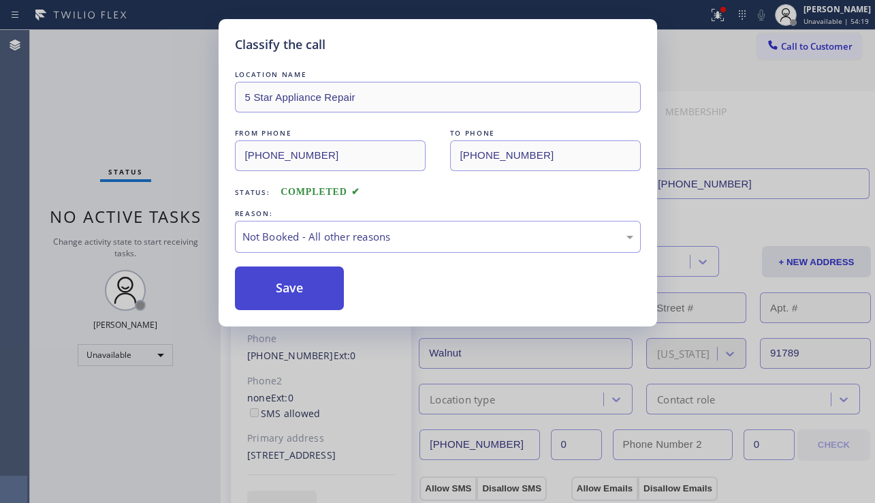
click at [327, 287] on button "Save" at bounding box center [290, 288] width 110 height 44
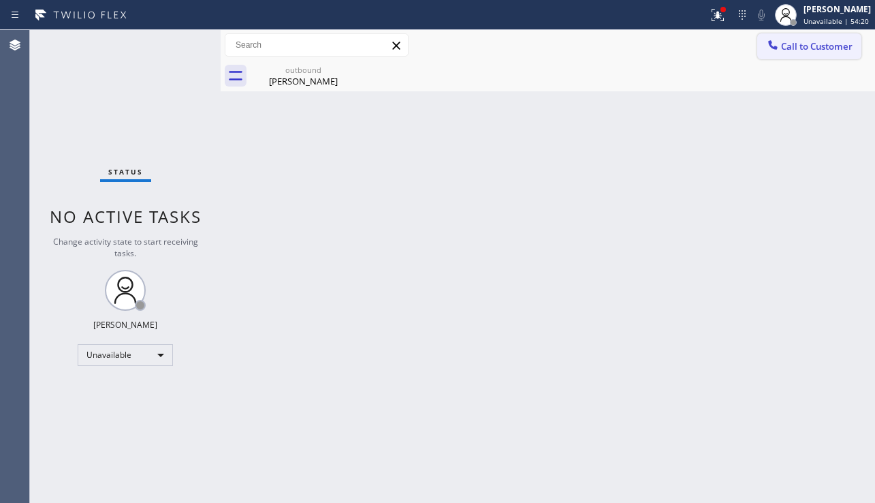
click at [792, 48] on span "Call to Customer" at bounding box center [817, 46] width 72 height 12
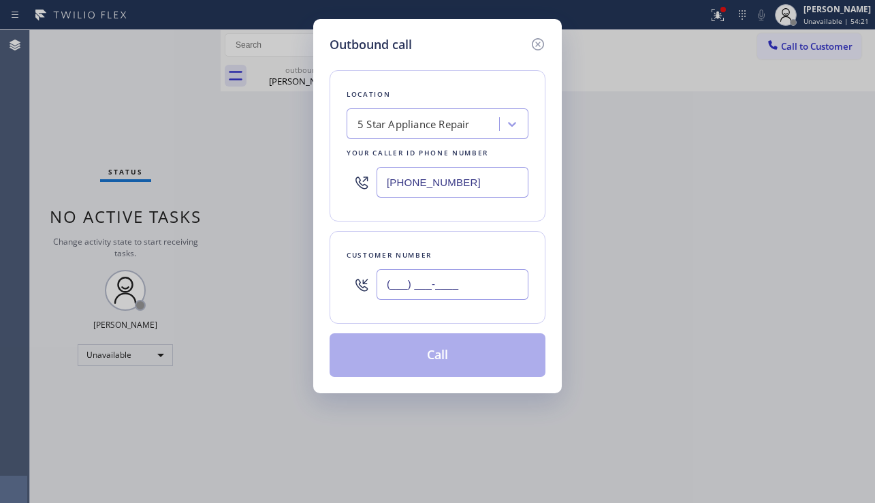
click at [386, 275] on input "(___) ___-____" at bounding box center [453, 284] width 152 height 31
paste input "818) 298-5849"
type input "[PHONE_NUMBER]"
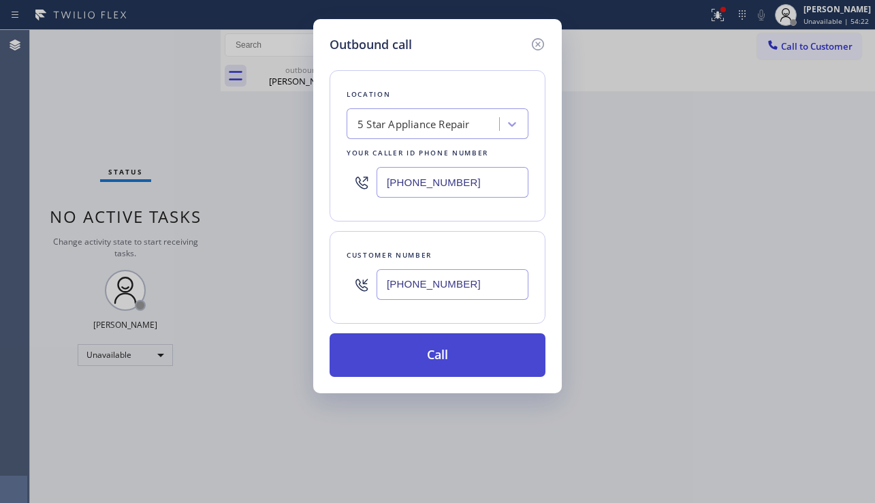
click at [469, 355] on button "Call" at bounding box center [438, 355] width 216 height 44
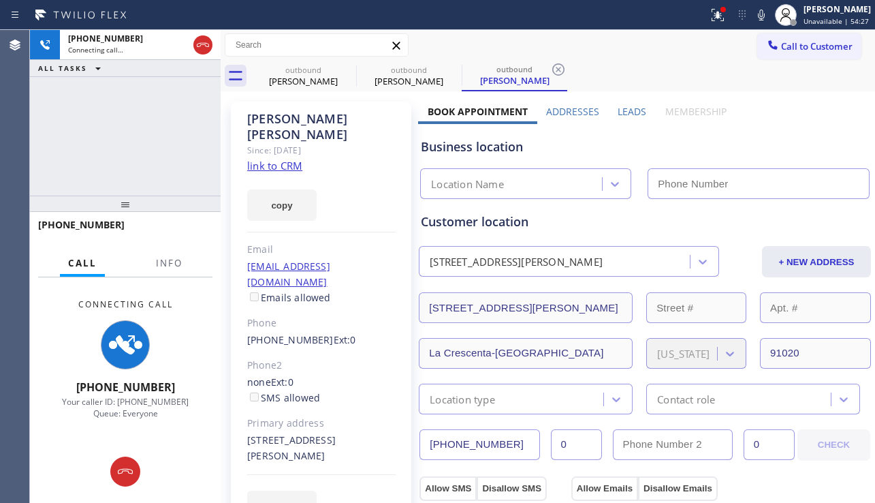
type input "[PHONE_NUMBER]"
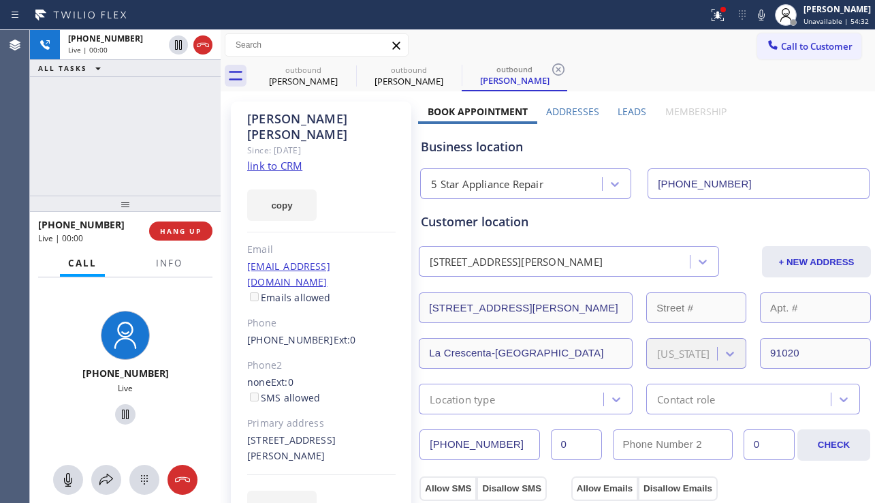
drag, startPoint x: 364, startPoint y: 484, endPoint x: 358, endPoint y: 502, distance: 19.4
click at [364, 490] on div "EDIT" at bounding box center [321, 505] width 148 height 31
click at [189, 229] on span "HANG UP" at bounding box center [181, 231] width 42 height 10
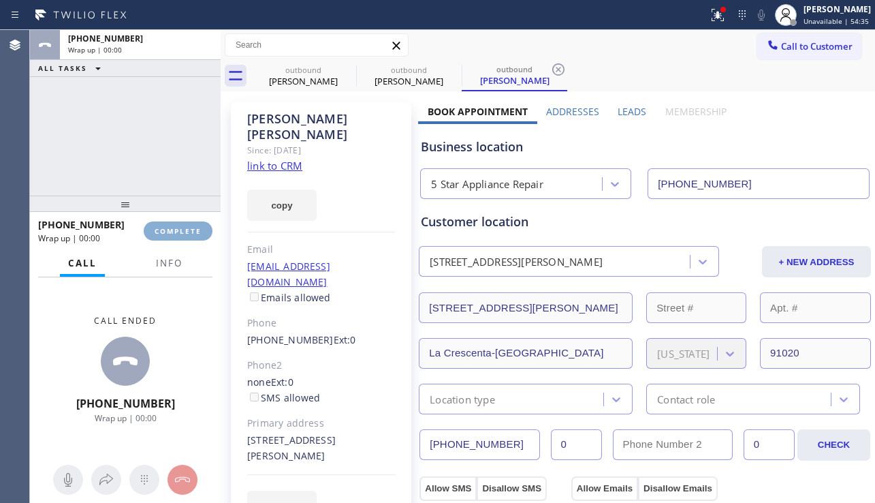
click at [189, 229] on span "COMPLETE" at bounding box center [178, 231] width 47 height 10
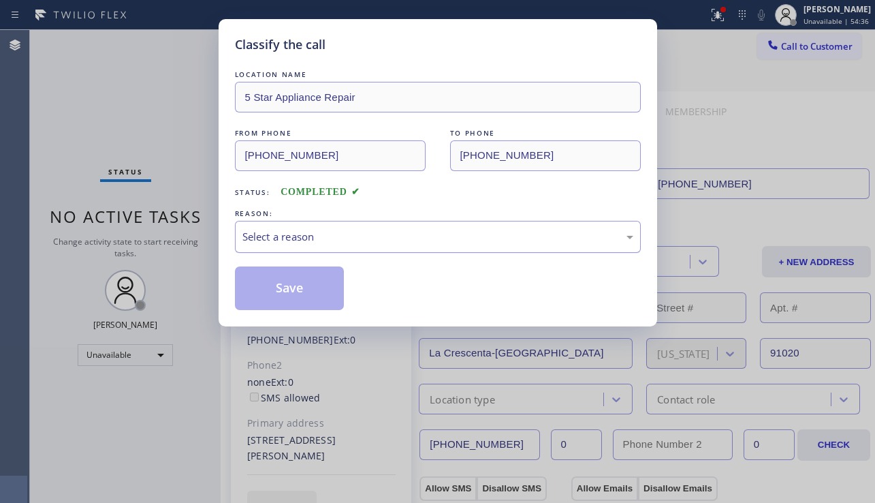
click at [411, 248] on div "Select a reason" at bounding box center [438, 237] width 406 height 32
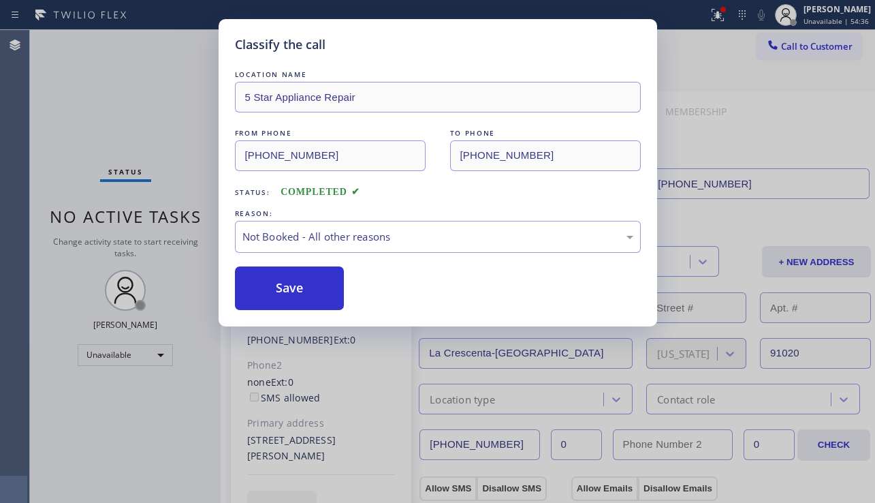
drag, startPoint x: 288, startPoint y: 291, endPoint x: 449, endPoint y: 268, distance: 162.4
click at [288, 290] on button "Save" at bounding box center [290, 288] width 110 height 44
click at [782, 45] on span "Call to Customer" at bounding box center [817, 46] width 72 height 12
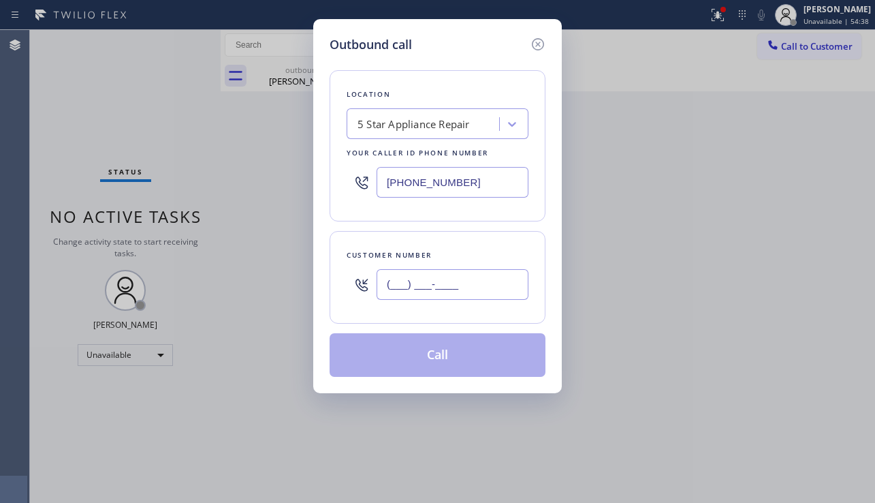
click at [462, 280] on input "(___) ___-____" at bounding box center [453, 284] width 152 height 31
paste input "714) 457-6635"
type input "[PHONE_NUMBER]"
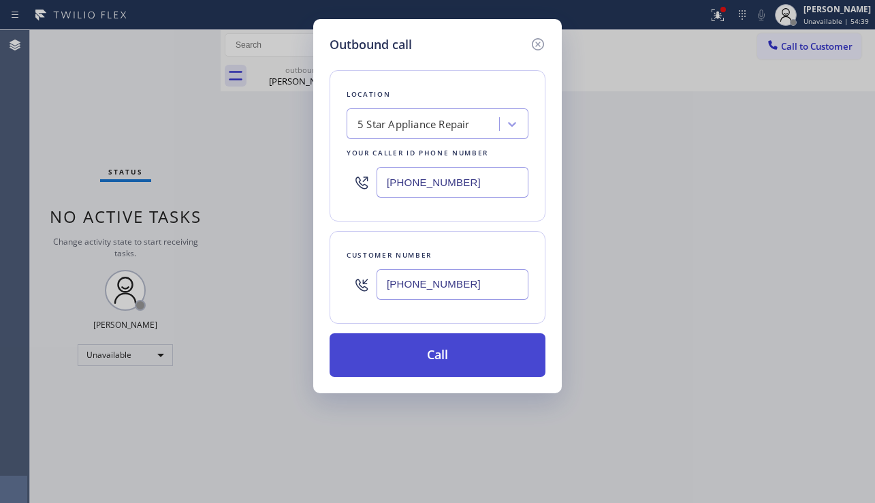
click at [448, 362] on button "Call" at bounding box center [438, 355] width 216 height 44
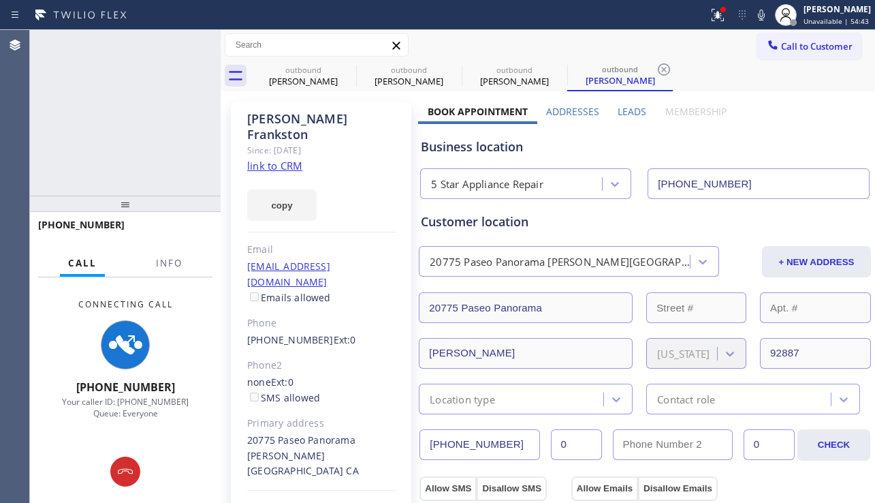
type input "[PHONE_NUMBER]"
click at [80, 170] on div "[PHONE_NUMBER] Connecting call… ALL TASKS ALL TASKS ACTIVE TASKS TASKS IN WRAP …" at bounding box center [125, 113] width 191 height 166
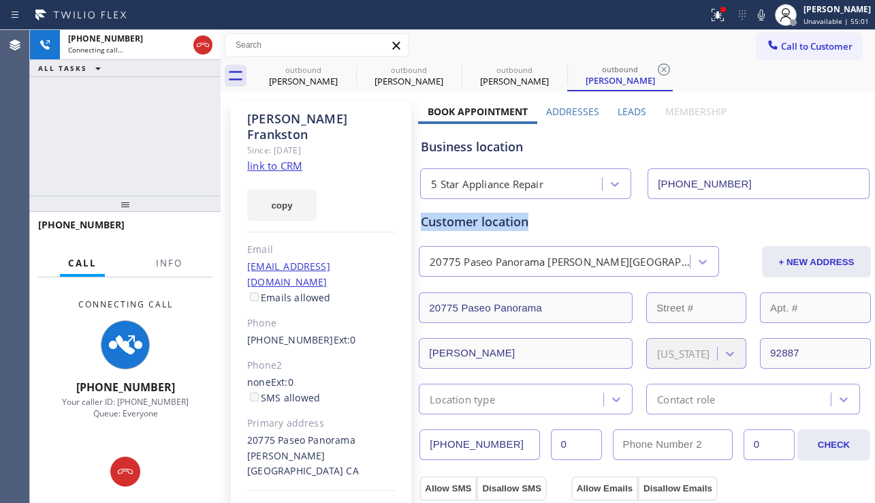
drag, startPoint x: 419, startPoint y: 222, endPoint x: 536, endPoint y: 226, distance: 117.2
click at [536, 226] on div "Customer location" at bounding box center [645, 222] width 448 height 18
click at [503, 227] on div "Customer location" at bounding box center [645, 222] width 448 height 18
click at [527, 223] on div "Customer location" at bounding box center [645, 222] width 448 height 18
click at [514, 223] on div "Customer location" at bounding box center [645, 222] width 448 height 18
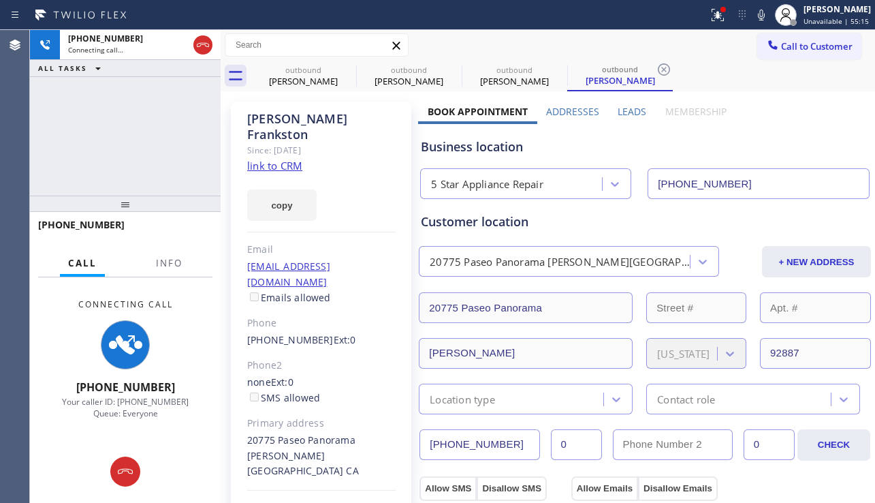
click at [503, 224] on div "Customer location" at bounding box center [645, 222] width 448 height 18
click at [490, 223] on div "Customer location" at bounding box center [645, 222] width 448 height 18
click at [479, 223] on div "Customer location" at bounding box center [645, 222] width 448 height 18
click at [488, 223] on div "Customer location" at bounding box center [645, 222] width 448 height 18
click at [501, 220] on div "Customer location" at bounding box center [645, 222] width 448 height 18
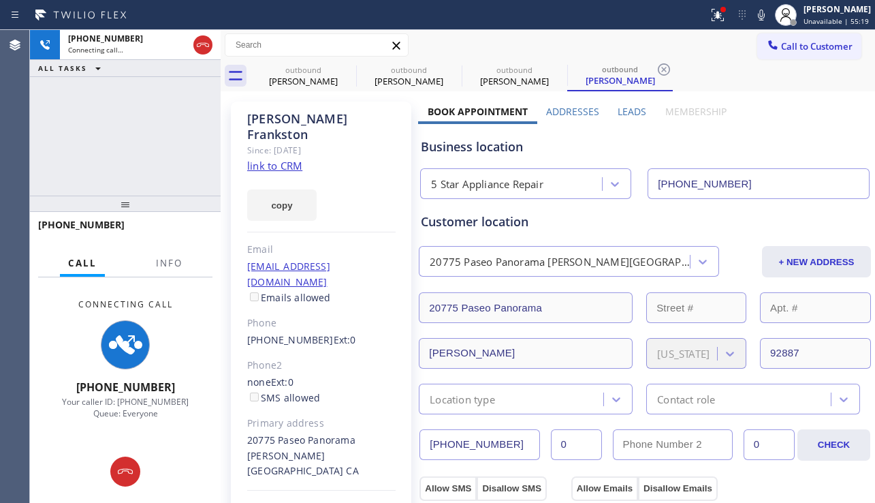
click at [511, 220] on div "Customer location" at bounding box center [645, 222] width 448 height 18
click at [528, 221] on div "Customer location" at bounding box center [645, 222] width 448 height 18
click at [513, 222] on div "Customer location" at bounding box center [645, 222] width 448 height 18
click at [504, 223] on div "Customer location" at bounding box center [645, 222] width 448 height 18
click at [488, 223] on div "Customer location" at bounding box center [645, 222] width 448 height 18
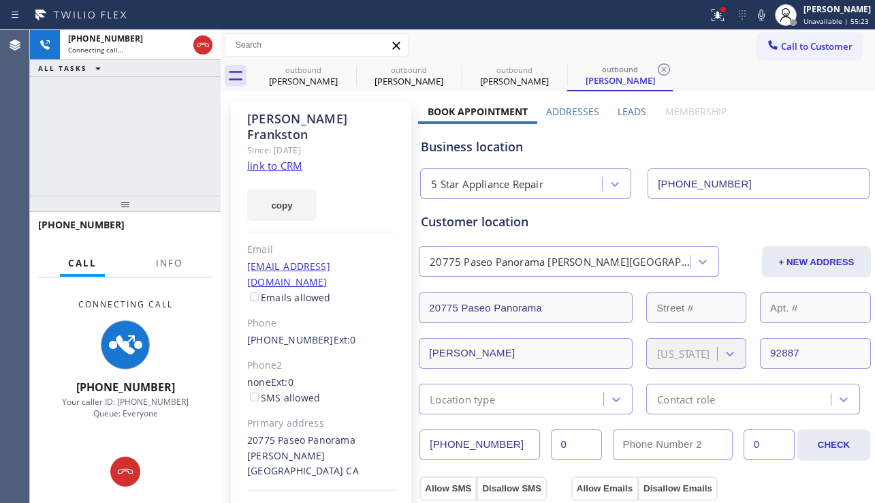
click at [479, 223] on div "Customer location" at bounding box center [645, 222] width 448 height 18
click at [492, 224] on div "Customer location" at bounding box center [645, 222] width 448 height 18
click at [506, 223] on div "Customer location" at bounding box center [645, 222] width 448 height 18
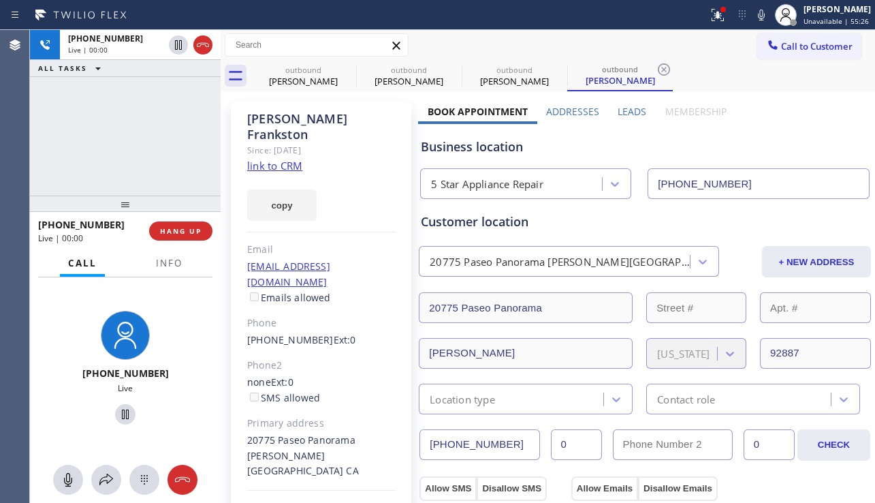
click at [504, 224] on div "Customer location" at bounding box center [645, 222] width 448 height 18
click at [512, 223] on div "Customer location" at bounding box center [645, 222] width 448 height 18
click at [528, 222] on div "Customer location" at bounding box center [645, 222] width 448 height 18
click at [202, 232] on button "HANG UP" at bounding box center [180, 230] width 63 height 19
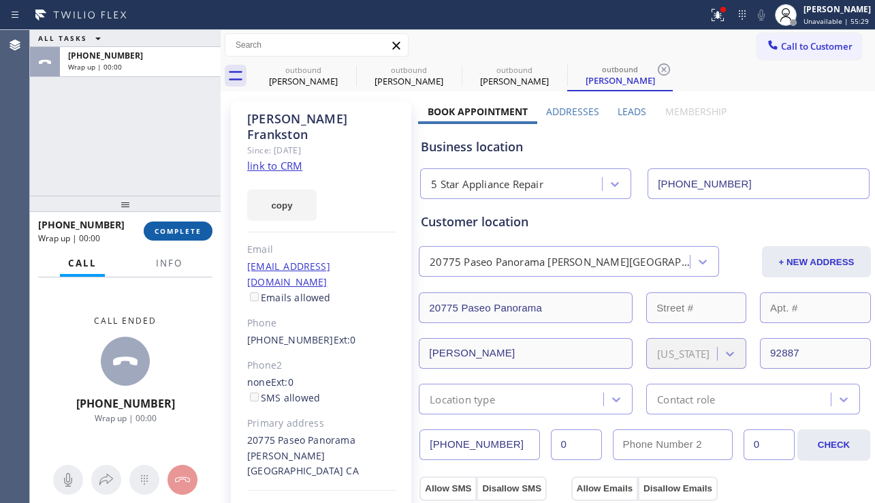
click at [202, 232] on button "COMPLETE" at bounding box center [178, 230] width 69 height 19
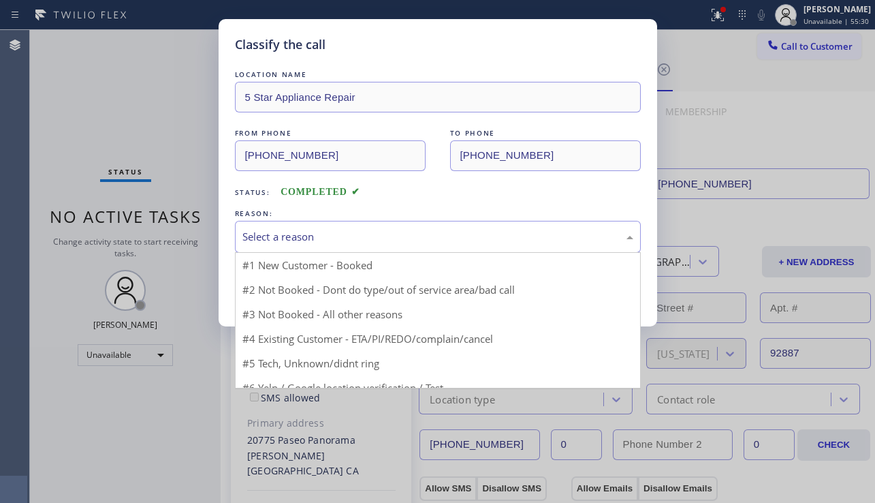
click at [384, 237] on div "Select a reason" at bounding box center [438, 237] width 391 height 16
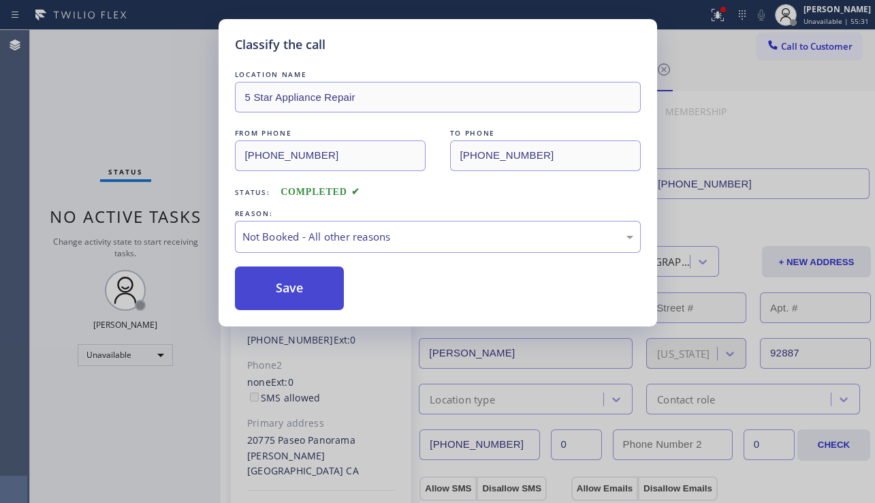
click at [277, 287] on button "Save" at bounding box center [290, 288] width 110 height 44
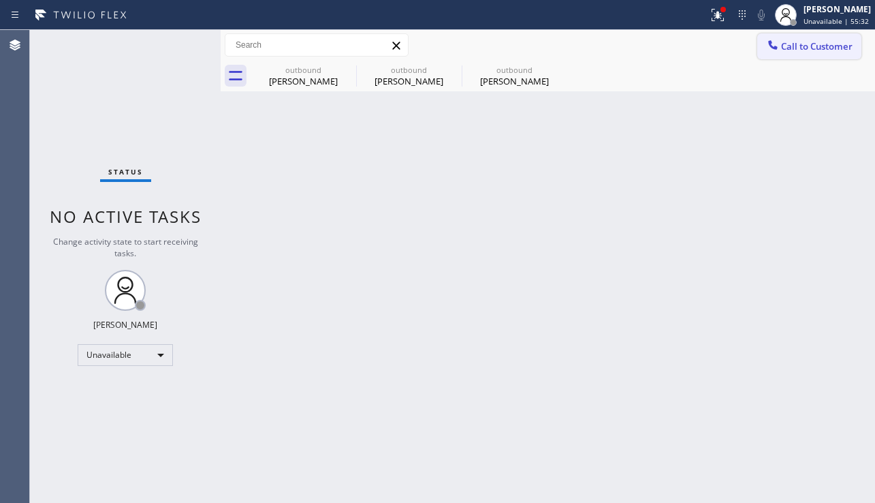
click at [798, 52] on button "Call to Customer" at bounding box center [809, 46] width 104 height 26
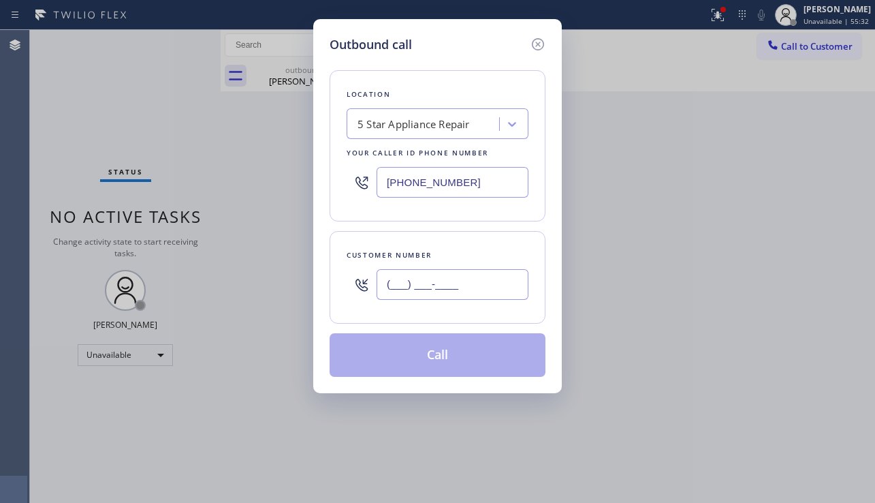
click at [441, 283] on input "(___) ___-____" at bounding box center [453, 284] width 152 height 31
paste input "714) 715-8417"
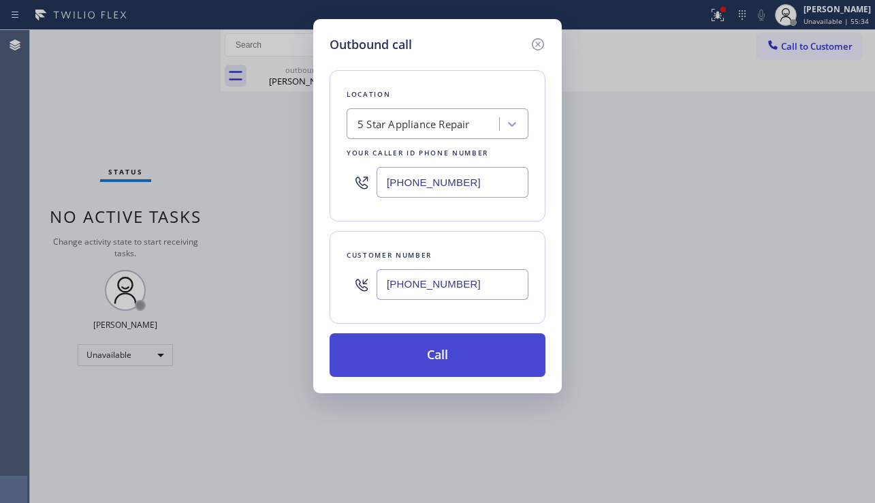
type input "[PHONE_NUMBER]"
click at [443, 346] on button "Call" at bounding box center [438, 355] width 216 height 44
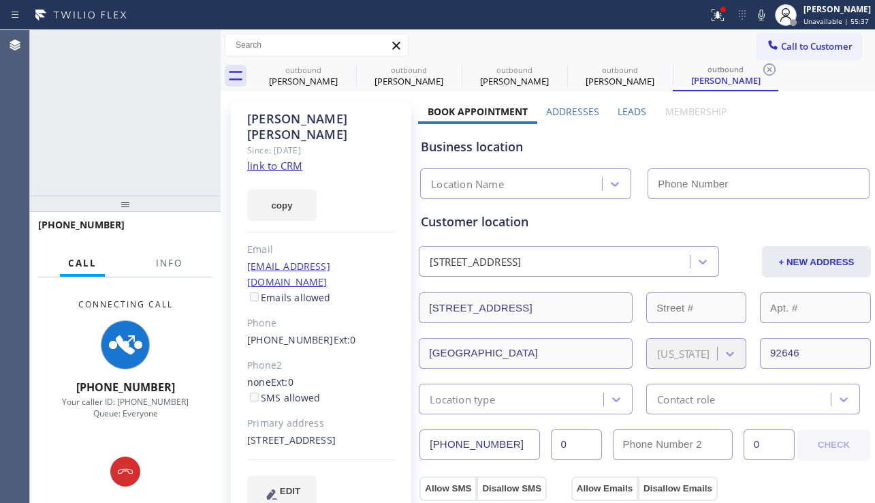
type input "[PHONE_NUMBER]"
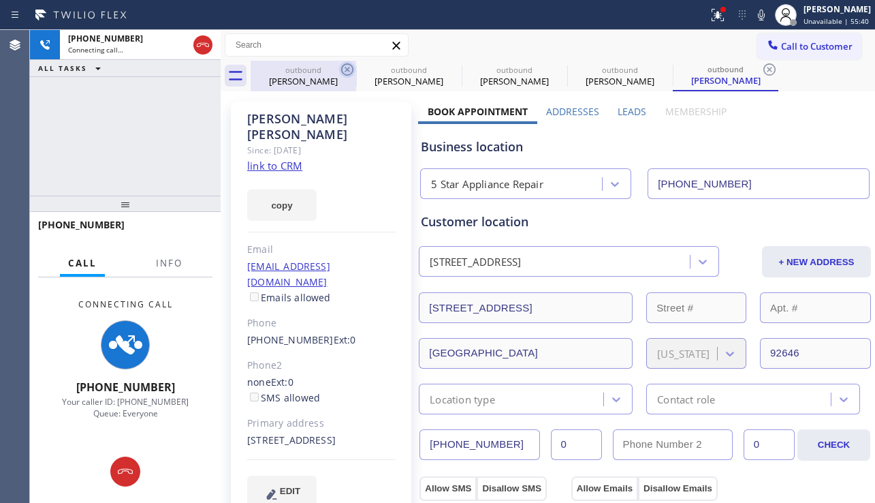
click at [345, 68] on icon at bounding box center [347, 69] width 12 height 12
click at [0, 0] on icon at bounding box center [0, 0] width 0 height 0
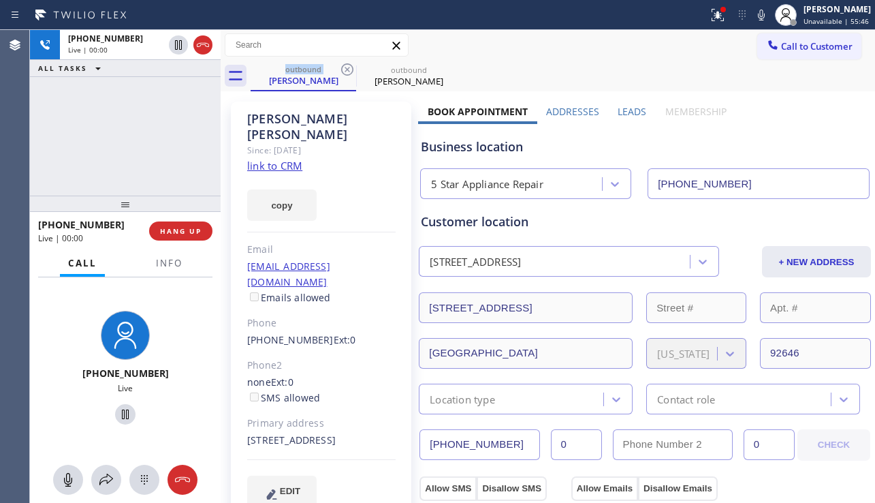
click at [80, 168] on div "[PHONE_NUMBER] Live | 00:00 ALL TASKS ALL TASKS ACTIVE TASKS TASKS IN WRAP UP" at bounding box center [125, 113] width 191 height 166
click at [172, 232] on span "HANG UP" at bounding box center [181, 231] width 42 height 10
click at [172, 231] on span "HANG UP" at bounding box center [181, 231] width 42 height 10
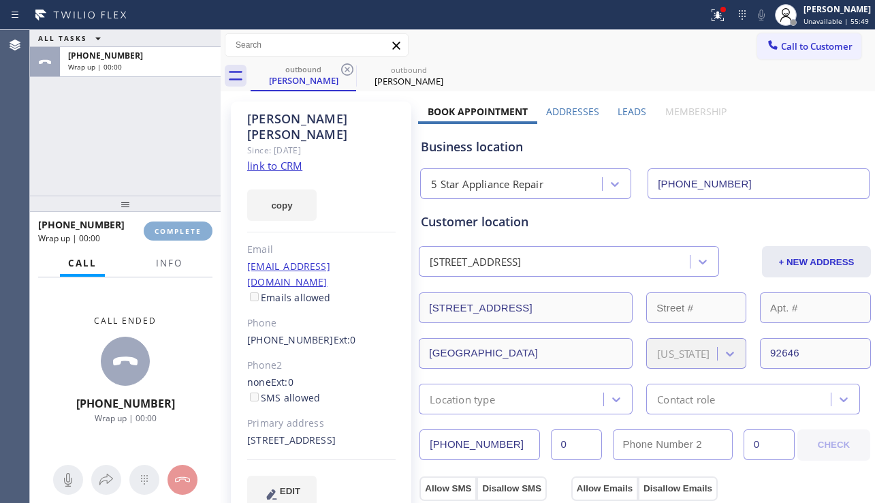
click at [172, 231] on span "COMPLETE" at bounding box center [178, 231] width 47 height 10
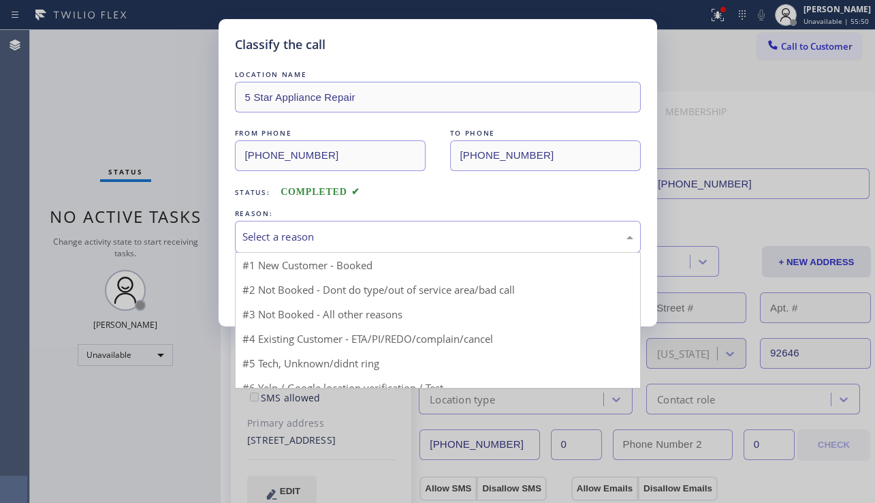
click at [311, 237] on div "Select a reason" at bounding box center [438, 237] width 391 height 16
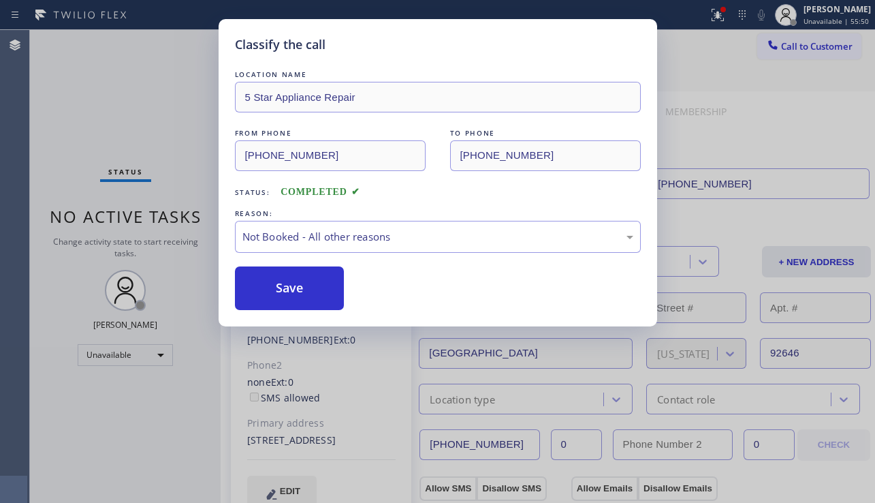
drag, startPoint x: 273, startPoint y: 288, endPoint x: 873, endPoint y: 156, distance: 614.5
click at [273, 287] on button "Save" at bounding box center [290, 288] width 110 height 44
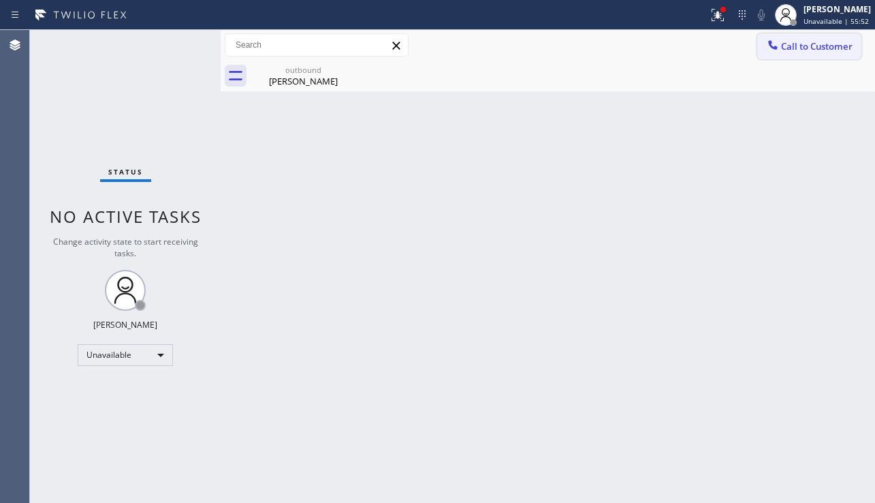
click at [797, 49] on span "Call to Customer" at bounding box center [817, 46] width 72 height 12
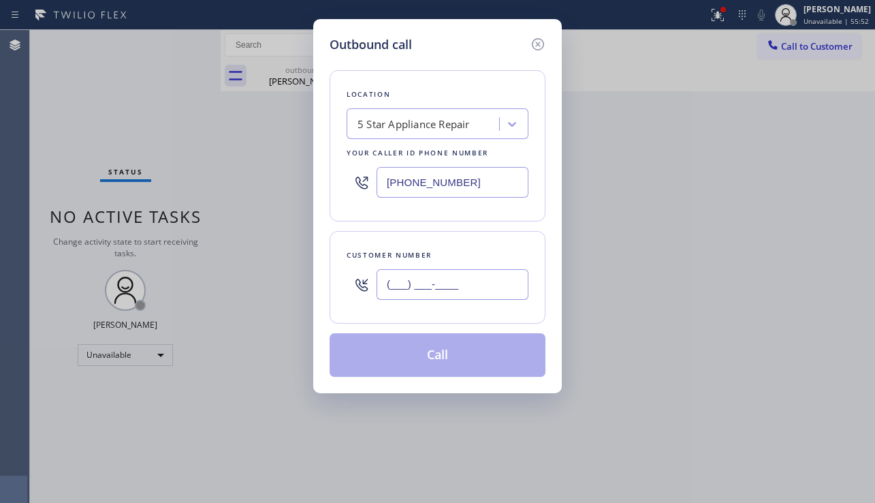
click at [448, 290] on input "(___) ___-____" at bounding box center [453, 284] width 152 height 31
paste input "909) 294-4912"
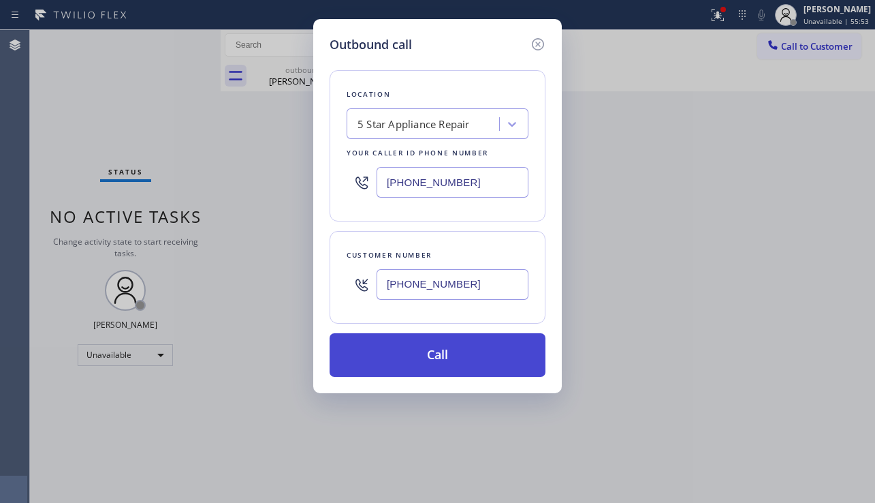
type input "[PHONE_NUMBER]"
click at [452, 354] on button "Call" at bounding box center [438, 355] width 216 height 44
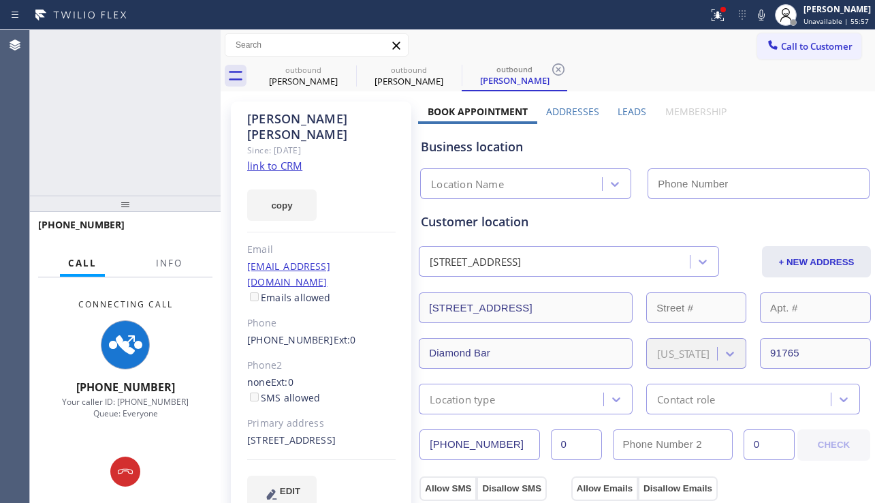
type input "[PHONE_NUMBER]"
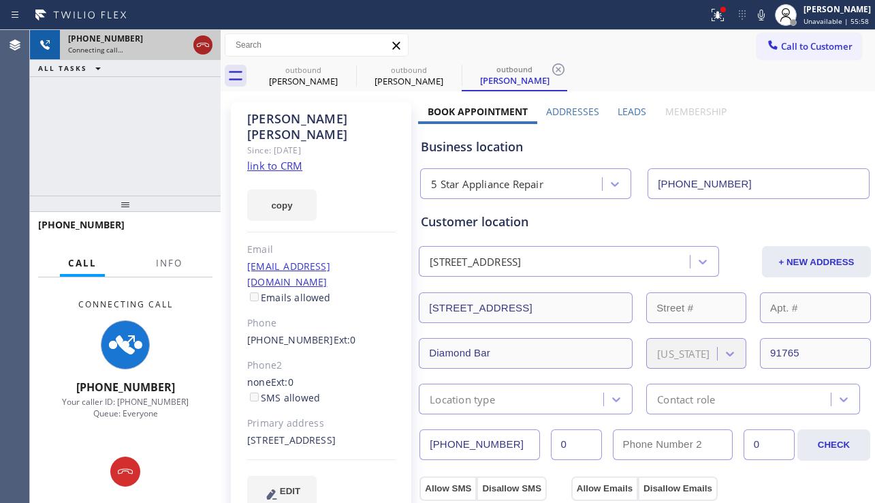
click at [203, 44] on icon at bounding box center [203, 45] width 12 height 4
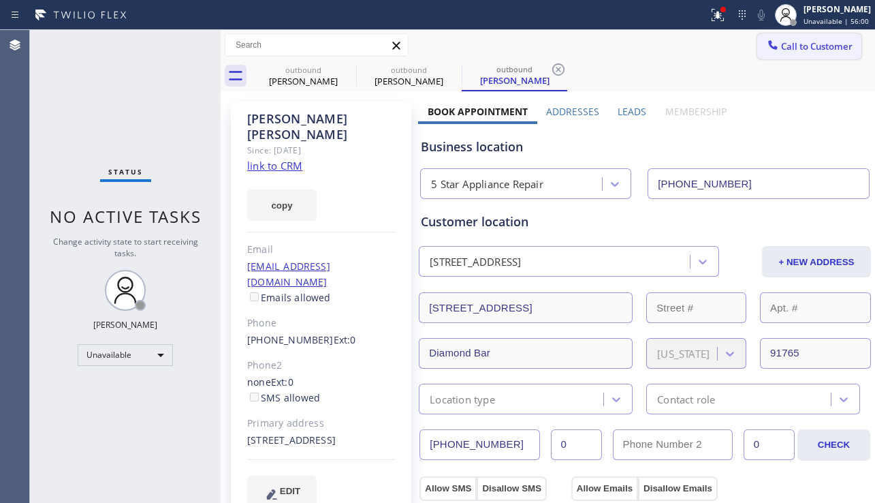
click at [781, 48] on span "Call to Customer" at bounding box center [817, 46] width 72 height 12
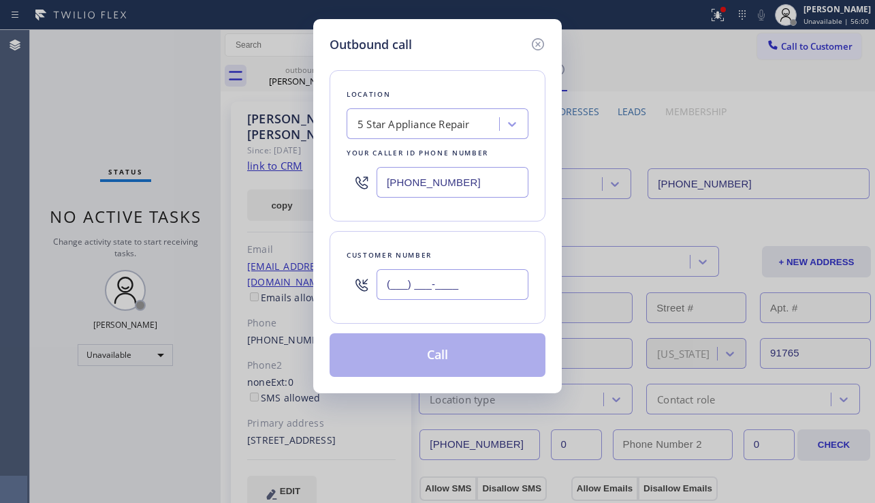
click at [393, 291] on input "(___) ___-____" at bounding box center [453, 284] width 152 height 31
paste input "951) 334-5228"
type input "[PHONE_NUMBER]"
click at [425, 354] on button "Call" at bounding box center [438, 355] width 216 height 44
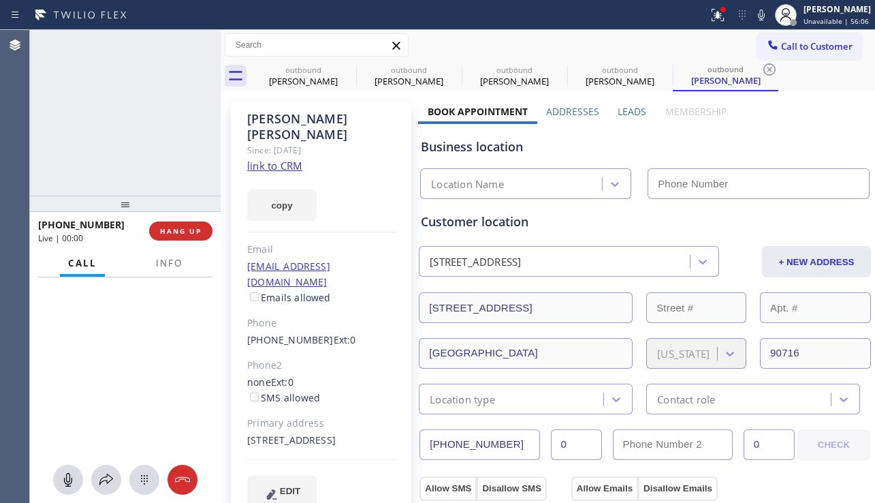
type input "[PHONE_NUMBER]"
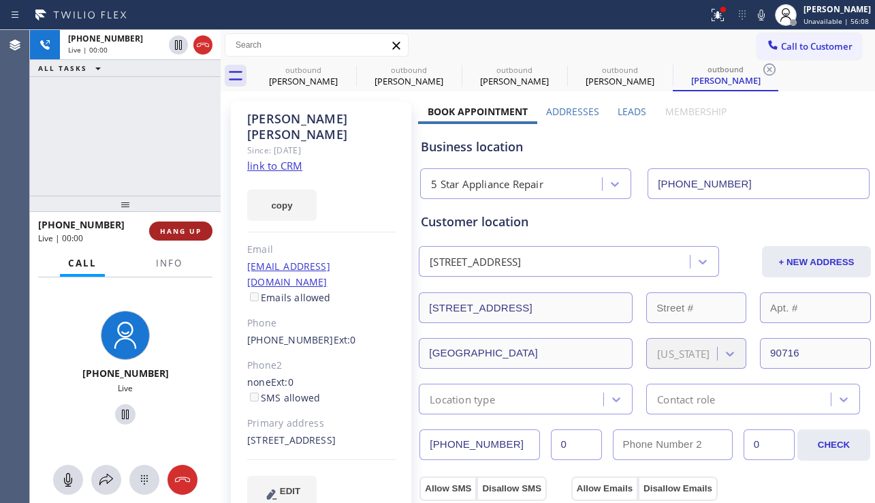
click at [185, 229] on span "HANG UP" at bounding box center [181, 231] width 42 height 10
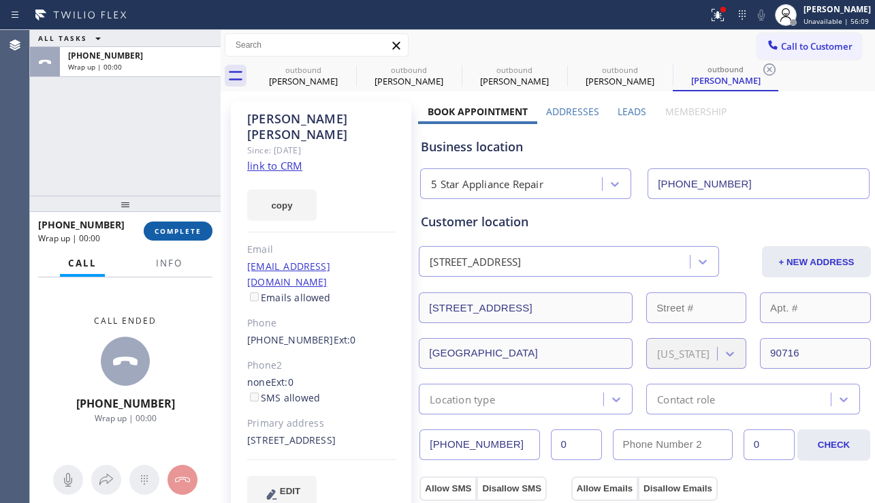
click at [185, 228] on span "COMPLETE" at bounding box center [178, 231] width 47 height 10
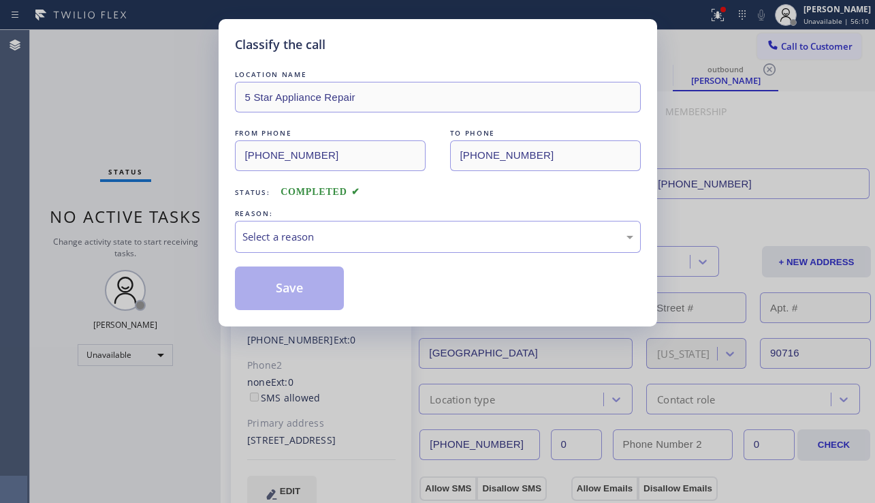
click at [394, 250] on div "Select a reason" at bounding box center [438, 237] width 406 height 32
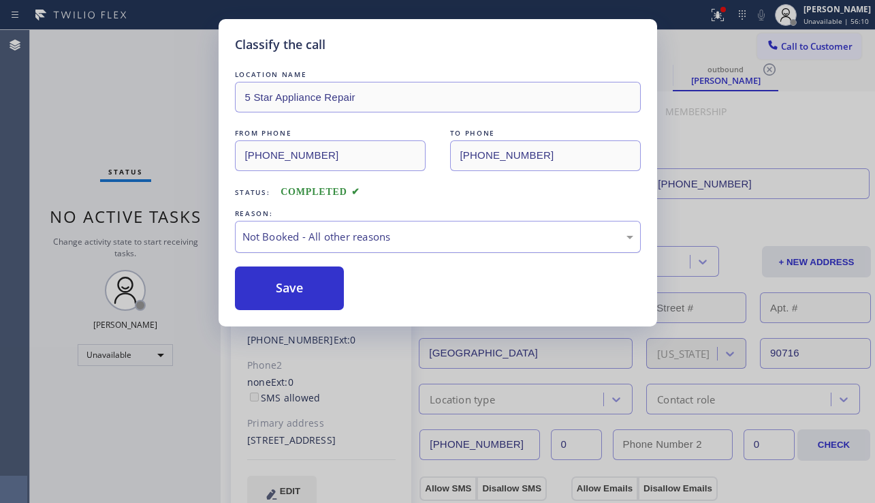
drag, startPoint x: 279, startPoint y: 288, endPoint x: 564, endPoint y: 232, distance: 290.2
click at [282, 287] on button "Save" at bounding box center [290, 288] width 110 height 44
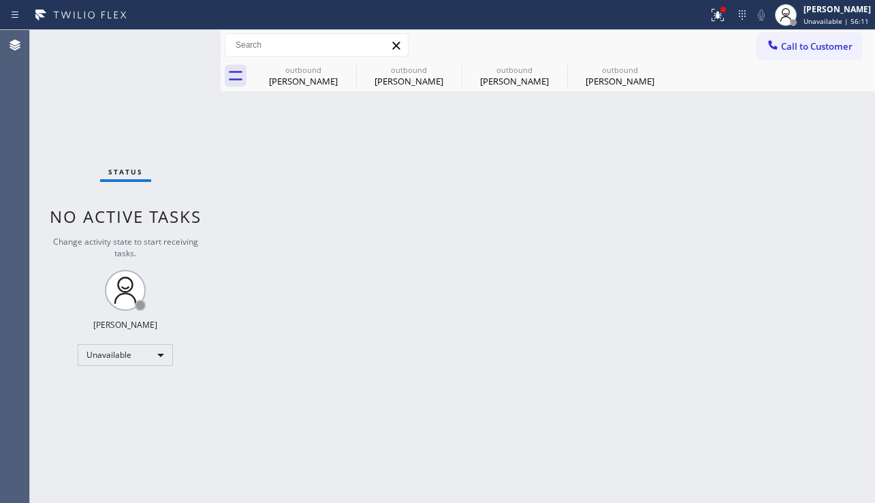
click at [781, 48] on span "Call to Customer" at bounding box center [817, 46] width 72 height 12
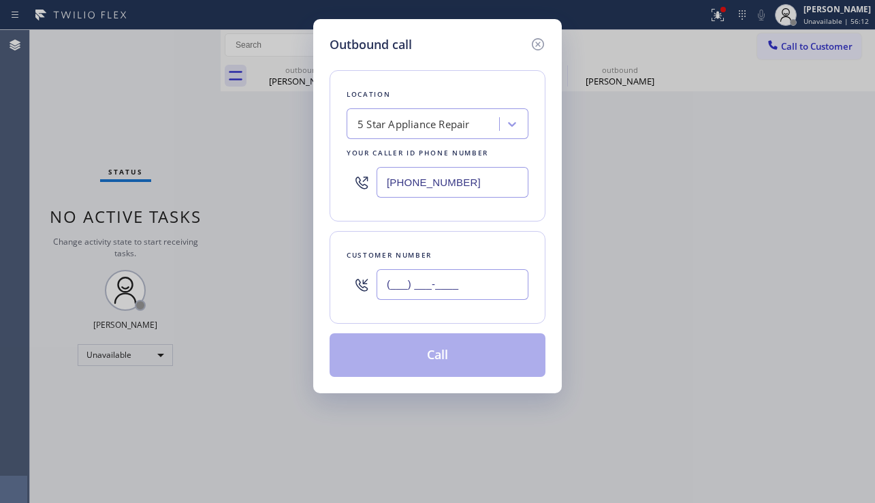
click at [422, 287] on input "(___) ___-____" at bounding box center [453, 284] width 152 height 31
paste input "201) 615-1538"
type input "[PHONE_NUMBER]"
click at [419, 349] on button "Call" at bounding box center [438, 355] width 216 height 44
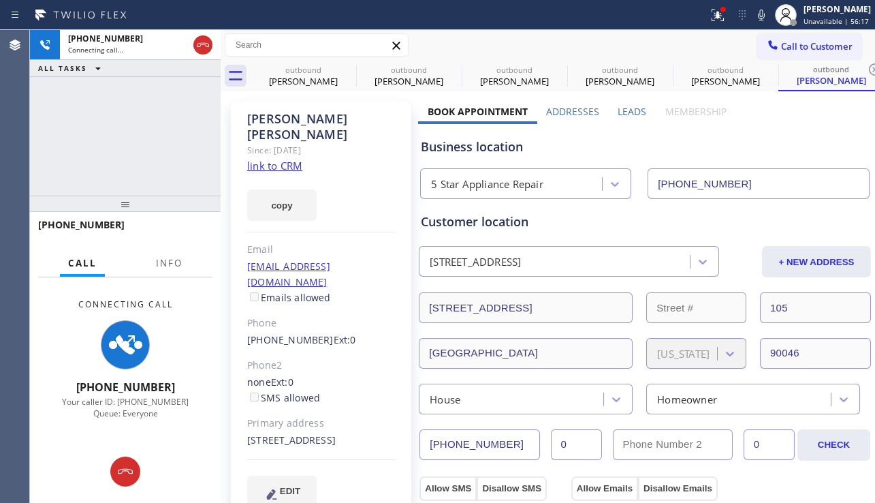
type input "[PHONE_NUMBER]"
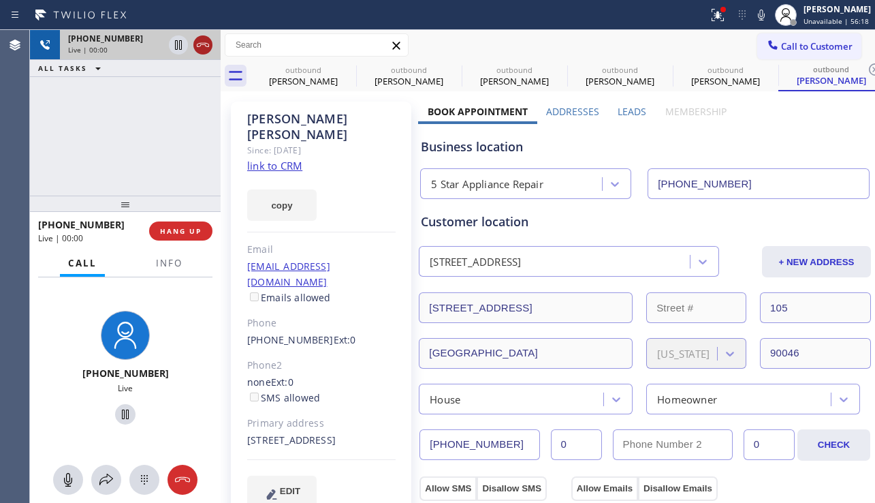
click at [207, 50] on icon at bounding box center [203, 45] width 16 height 16
click at [190, 234] on span "HANG UP" at bounding box center [181, 231] width 42 height 10
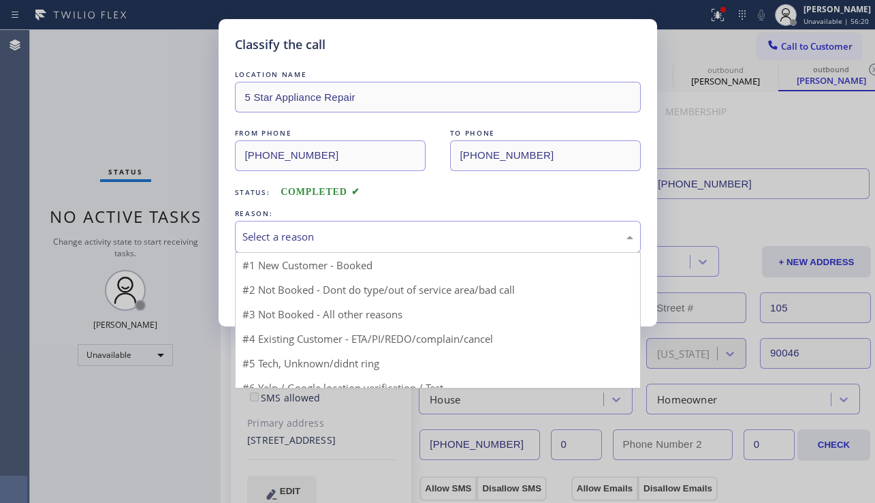
click at [378, 235] on div "Select a reason" at bounding box center [438, 237] width 391 height 16
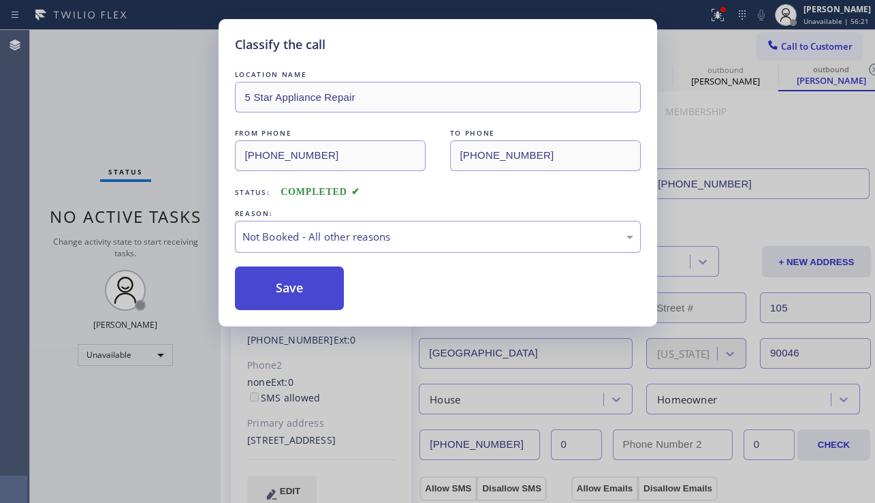
click at [303, 286] on button "Save" at bounding box center [290, 288] width 110 height 44
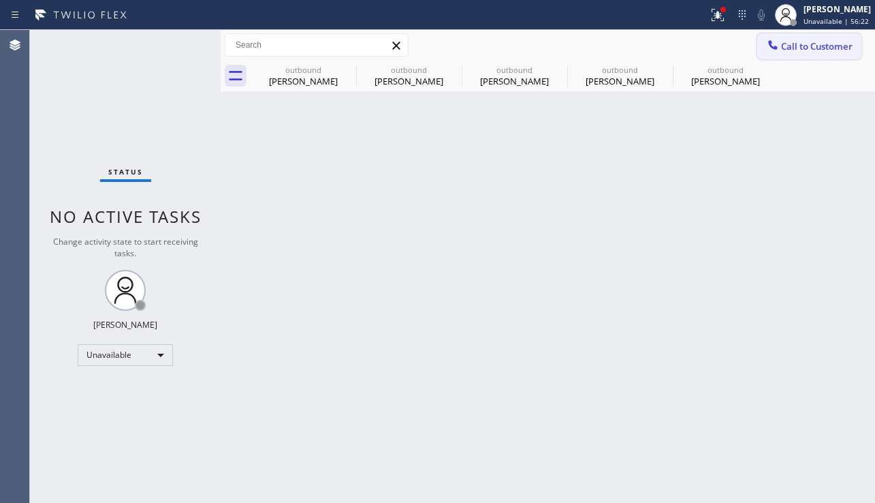
click at [781, 50] on div at bounding box center [773, 46] width 16 height 16
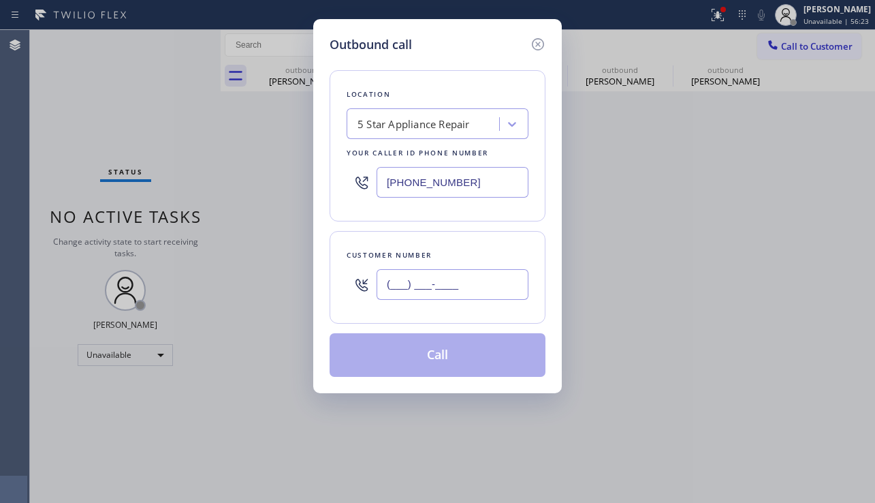
click at [448, 281] on input "(___) ___-____" at bounding box center [453, 284] width 152 height 31
paste input "424) 273-4020"
type input "[PHONE_NUMBER]"
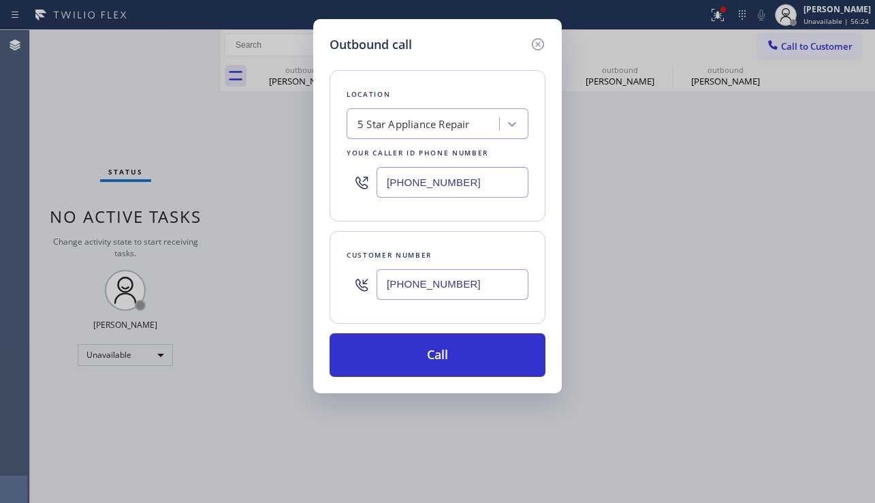
drag, startPoint x: 435, startPoint y: 354, endPoint x: 99, endPoint y: 99, distance: 421.9
click at [435, 354] on button "Call" at bounding box center [438, 355] width 216 height 44
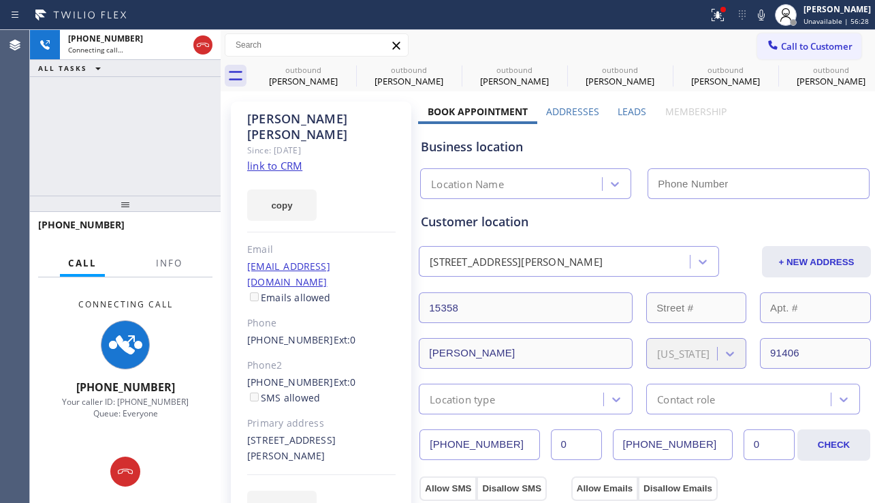
type input "[PHONE_NUMBER]"
click at [113, 172] on div "[PHONE_NUMBER] Connecting call… ALL TASKS ALL TASKS ACTIVE TASKS TASKS IN WRAP …" at bounding box center [125, 113] width 191 height 166
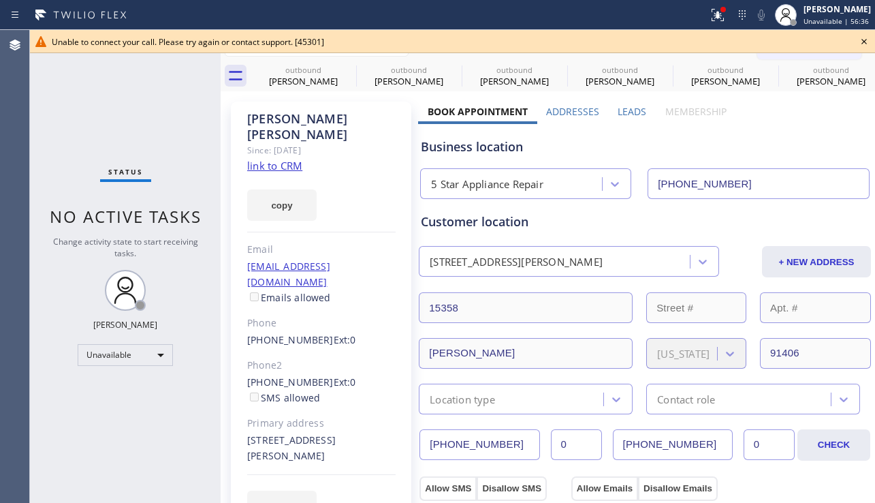
click at [861, 43] on icon at bounding box center [864, 41] width 16 height 16
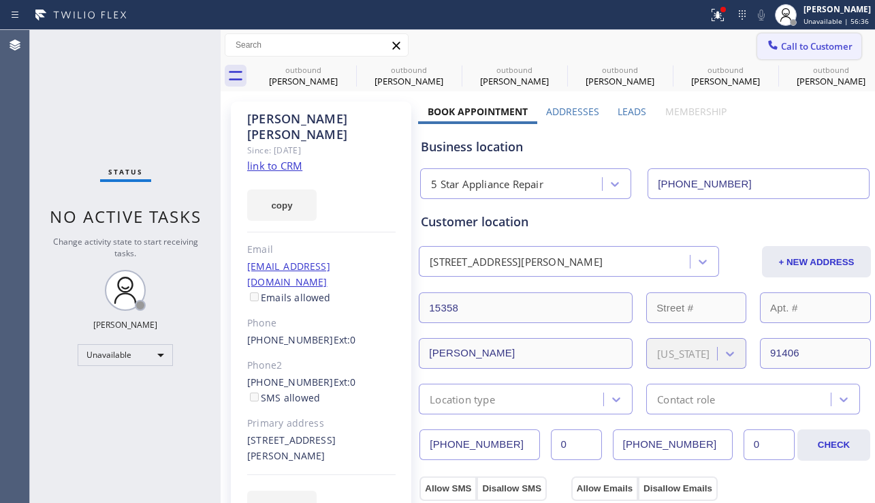
click at [815, 46] on span "Call to Customer" at bounding box center [817, 46] width 72 height 12
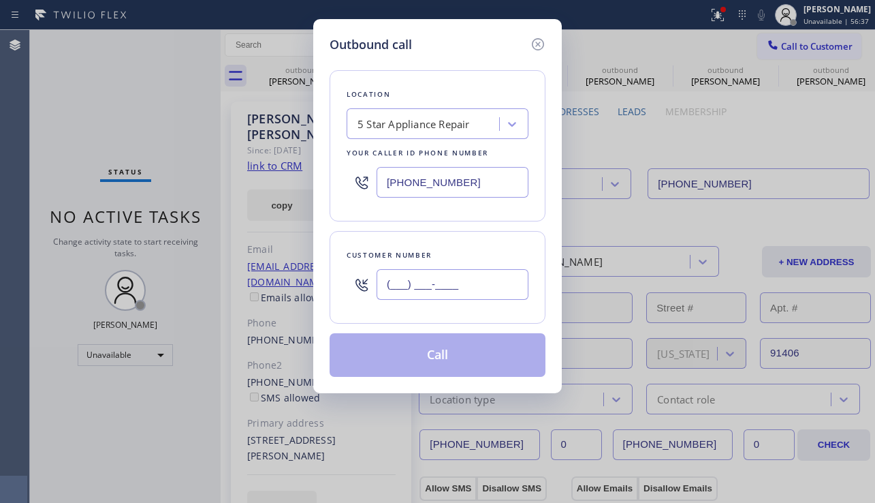
click at [401, 294] on input "(___) ___-____" at bounding box center [453, 284] width 152 height 31
paste input "562) 858-4274"
type input "[PHONE_NUMBER]"
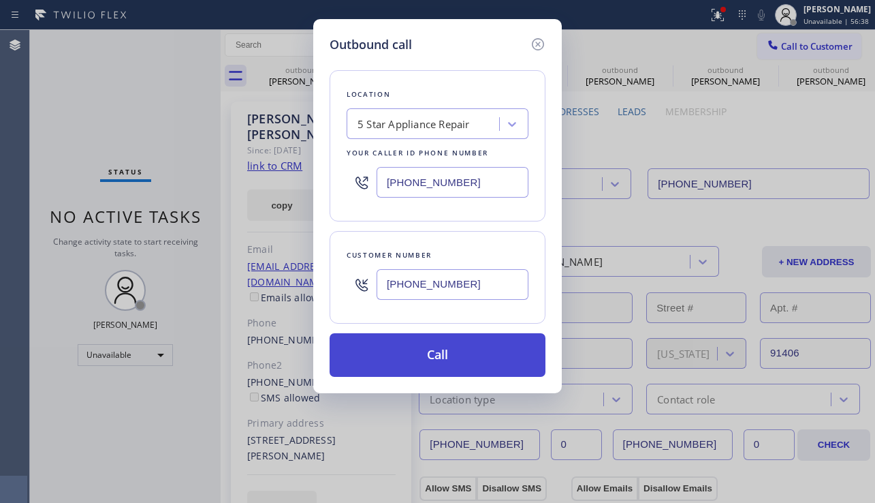
click at [431, 357] on button "Call" at bounding box center [438, 355] width 216 height 44
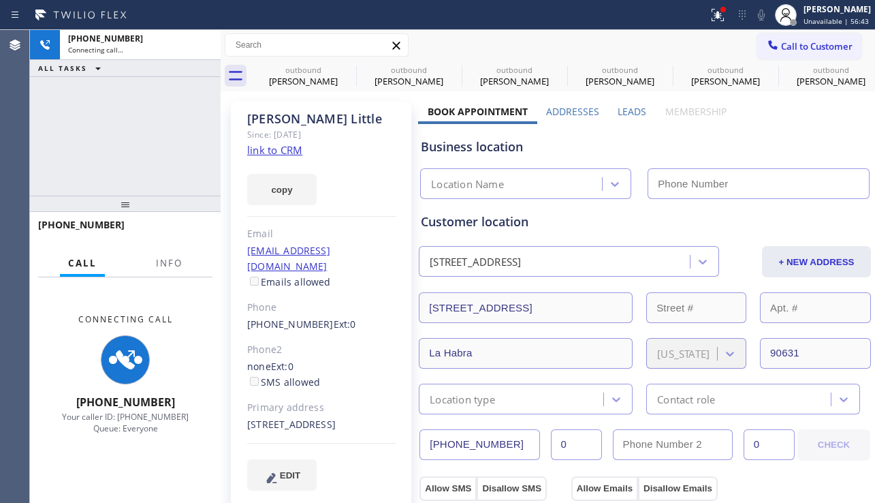
type input "[PHONE_NUMBER]"
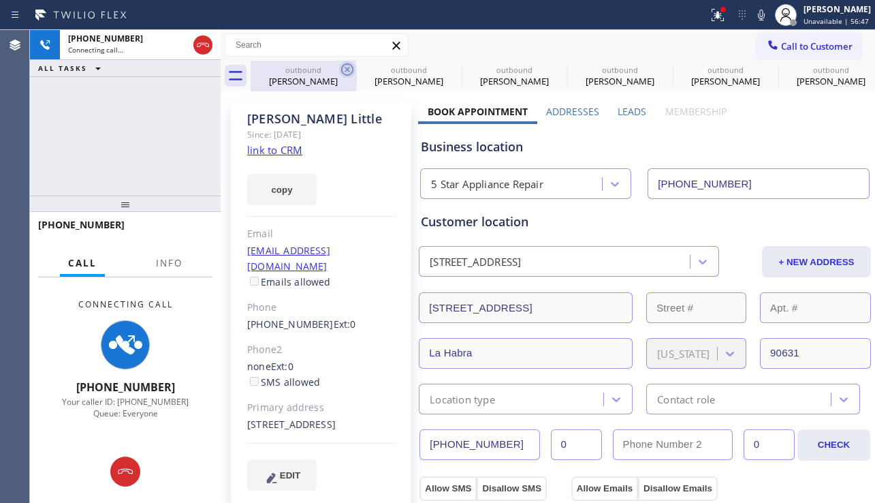
click at [345, 69] on icon at bounding box center [347, 69] width 16 height 16
click at [0, 0] on icon at bounding box center [0, 0] width 0 height 0
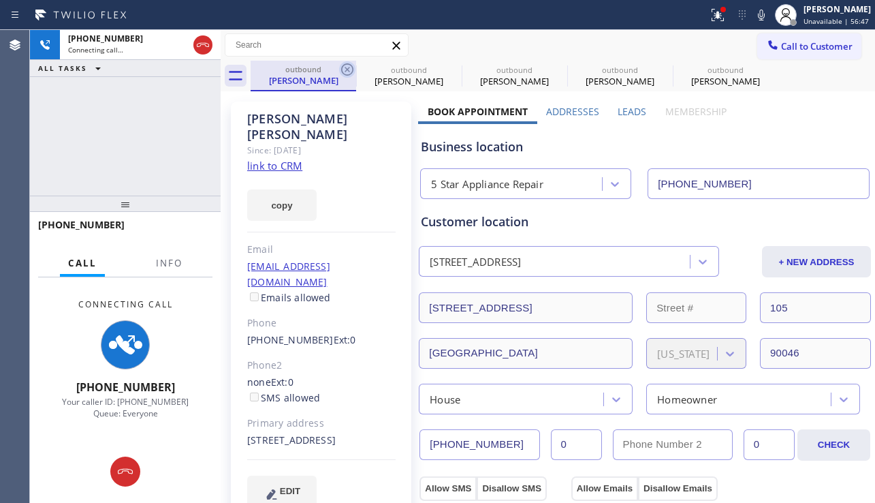
click at [345, 68] on icon at bounding box center [347, 69] width 12 height 12
click at [0, 0] on icon at bounding box center [0, 0] width 0 height 0
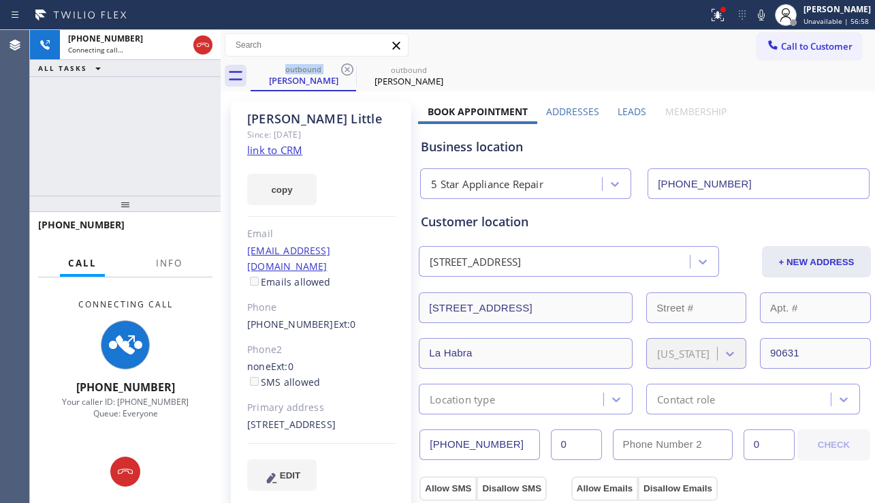
click at [78, 163] on div "[PHONE_NUMBER] Connecting call… ALL TASKS ALL TASKS ACTIVE TASKS TASKS IN WRAP …" at bounding box center [125, 113] width 191 height 166
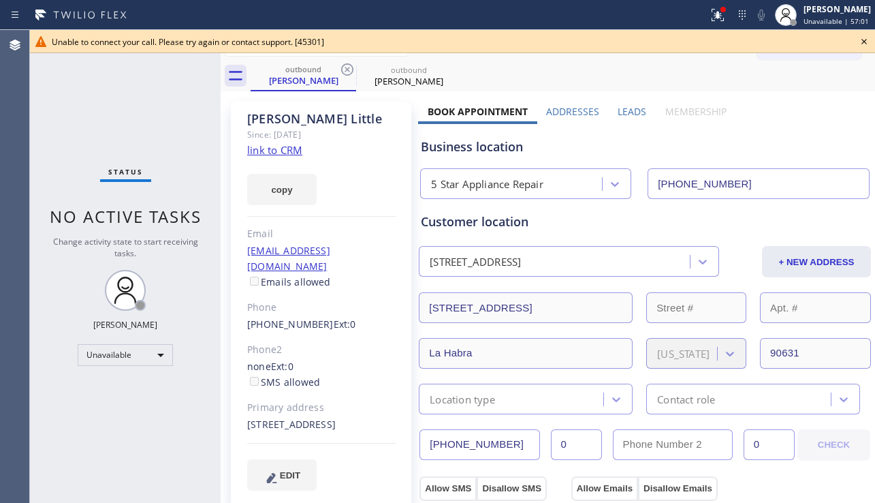
click at [861, 36] on icon at bounding box center [864, 41] width 16 height 16
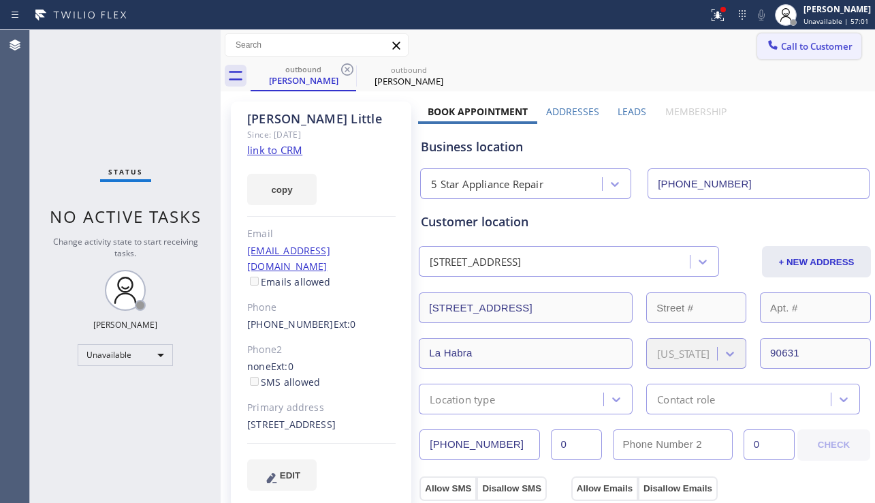
click at [784, 46] on span "Call to Customer" at bounding box center [817, 46] width 72 height 12
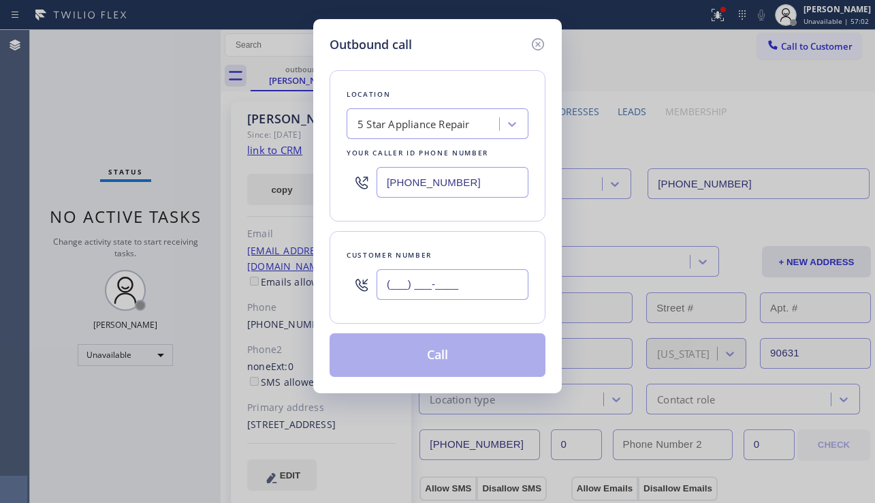
click at [452, 275] on input "(___) ___-____" at bounding box center [453, 284] width 152 height 31
paste input "618) 581-4057"
type input "[PHONE_NUMBER]"
click at [433, 363] on button "Call" at bounding box center [438, 355] width 216 height 44
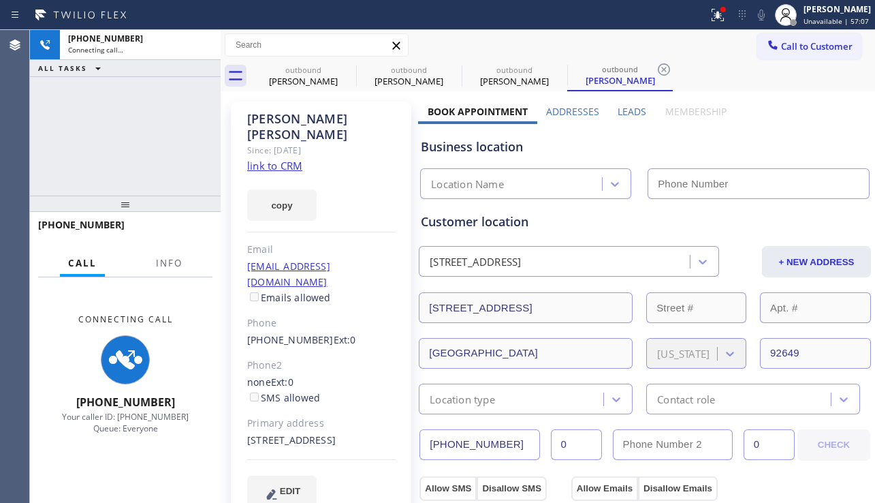
type input "[PHONE_NUMBER]"
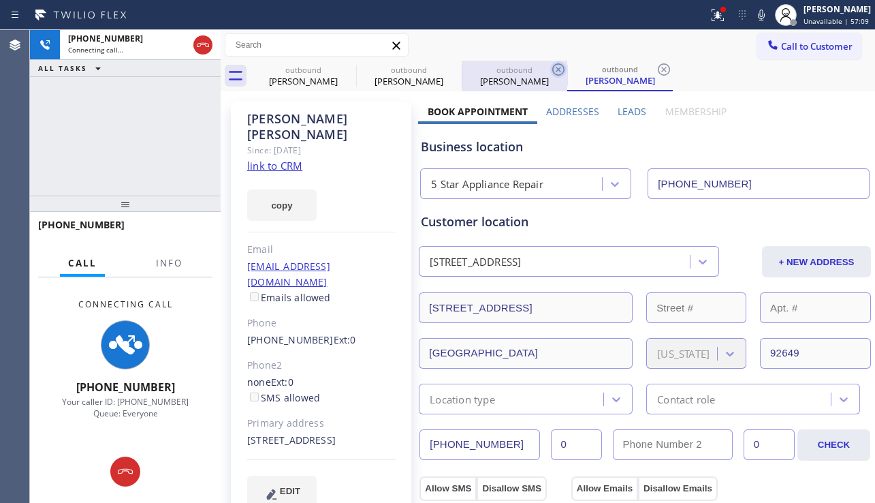
click at [0, 0] on icon at bounding box center [0, 0] width 0 height 0
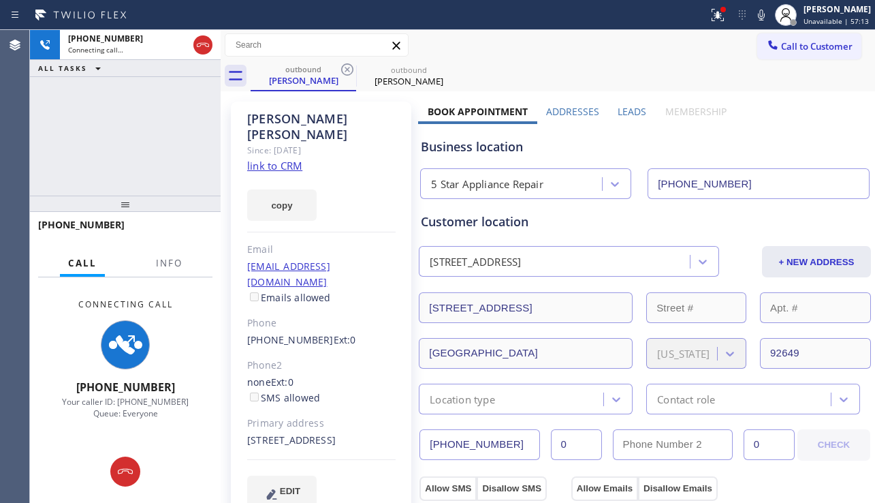
click at [370, 488] on div "EDIT" at bounding box center [321, 490] width 148 height 31
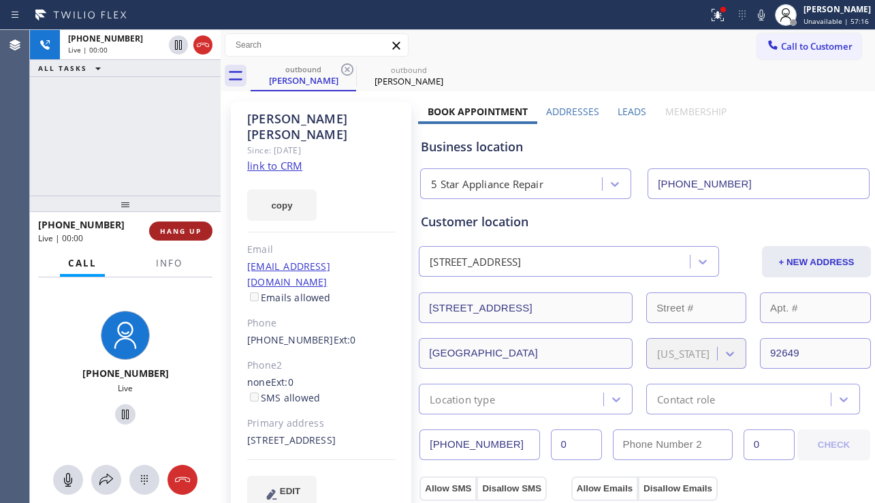
click at [196, 230] on span "HANG UP" at bounding box center [181, 231] width 42 height 10
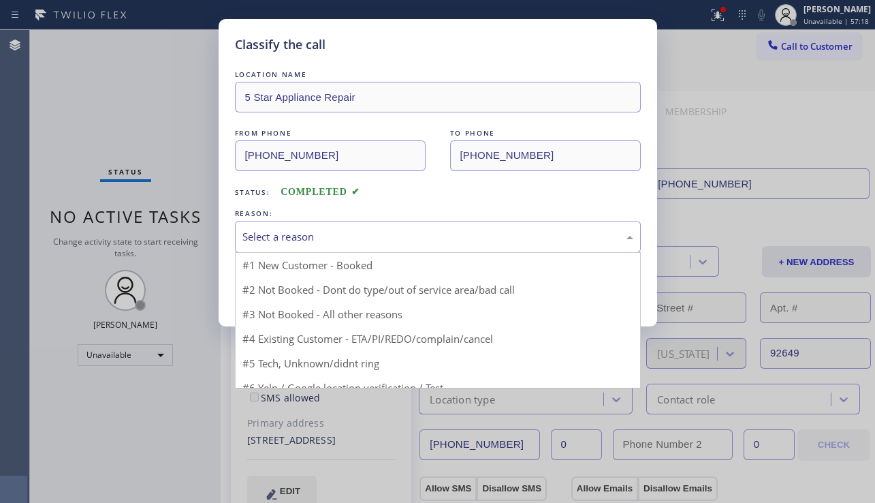
click at [337, 232] on div "Select a reason" at bounding box center [438, 237] width 391 height 16
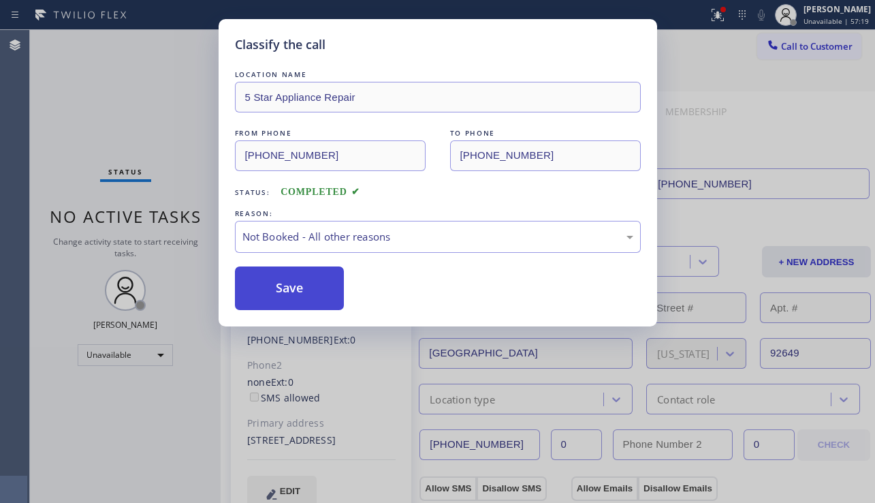
click at [292, 286] on button "Save" at bounding box center [290, 288] width 110 height 44
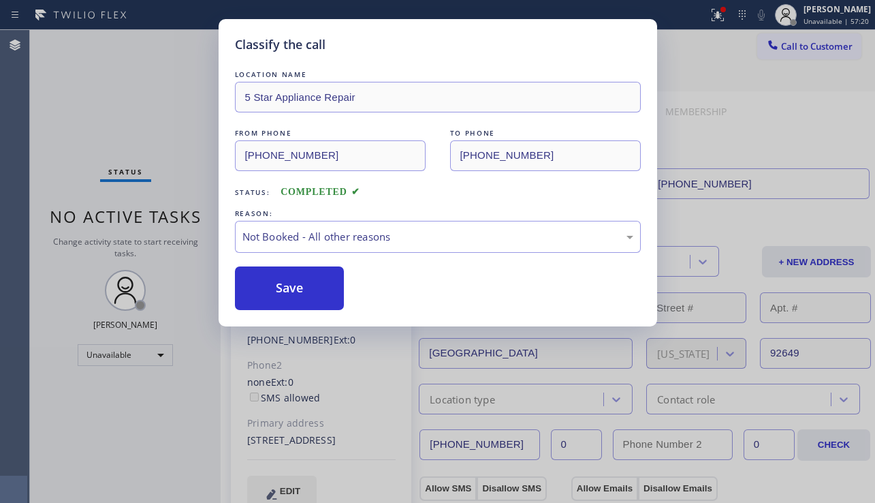
click at [811, 46] on span "Call to Customer" at bounding box center [817, 46] width 72 height 12
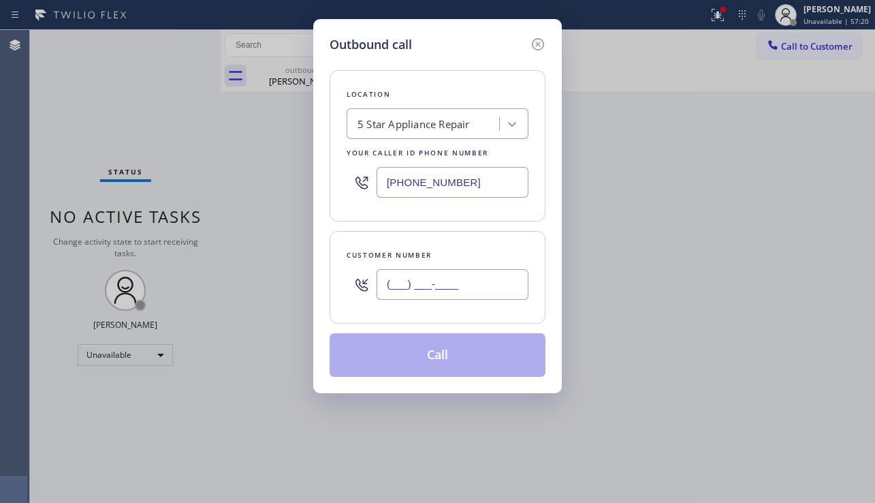
click at [459, 283] on input "(___) ___-____" at bounding box center [453, 284] width 152 height 31
paste input "818) 456-7263"
type input "[PHONE_NUMBER]"
click at [441, 351] on button "Call" at bounding box center [438, 355] width 216 height 44
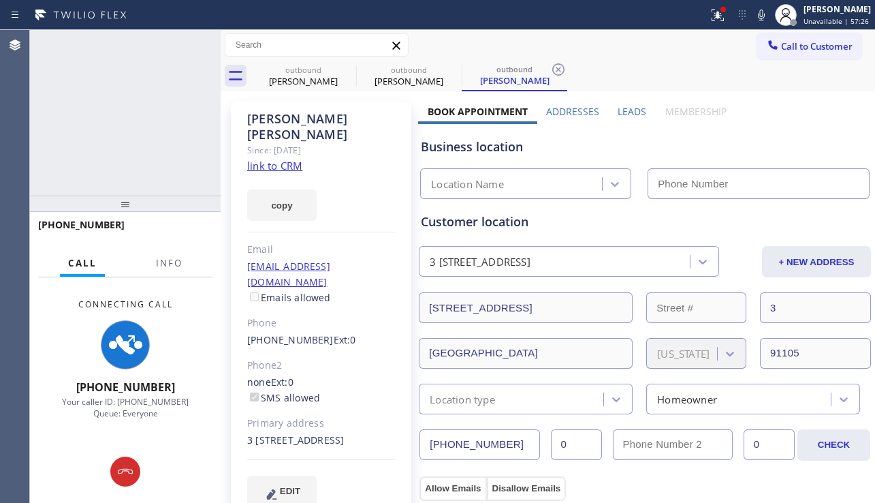
type input "[PHONE_NUMBER]"
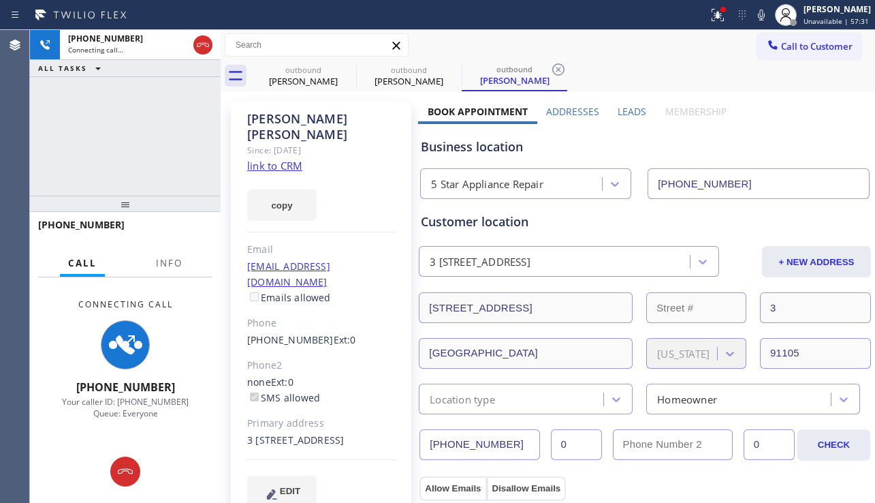
click at [369, 484] on div "EDIT" at bounding box center [321, 490] width 148 height 31
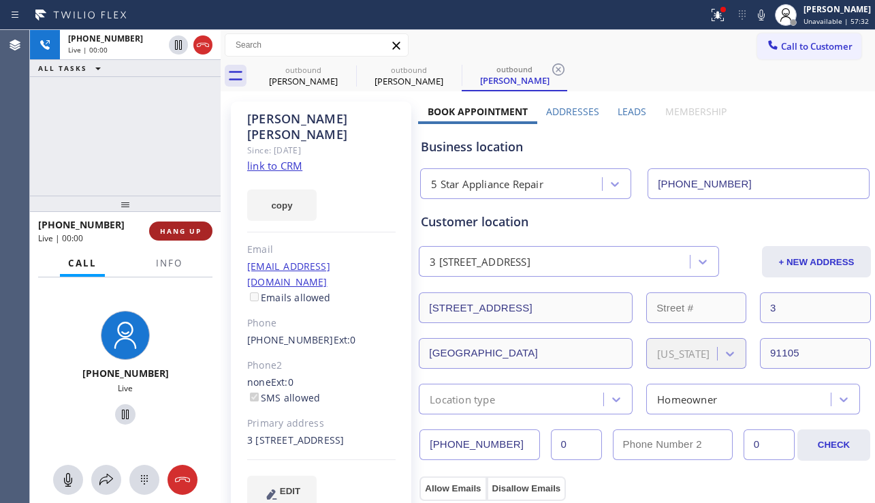
click at [171, 231] on span "HANG UP" at bounding box center [181, 231] width 42 height 10
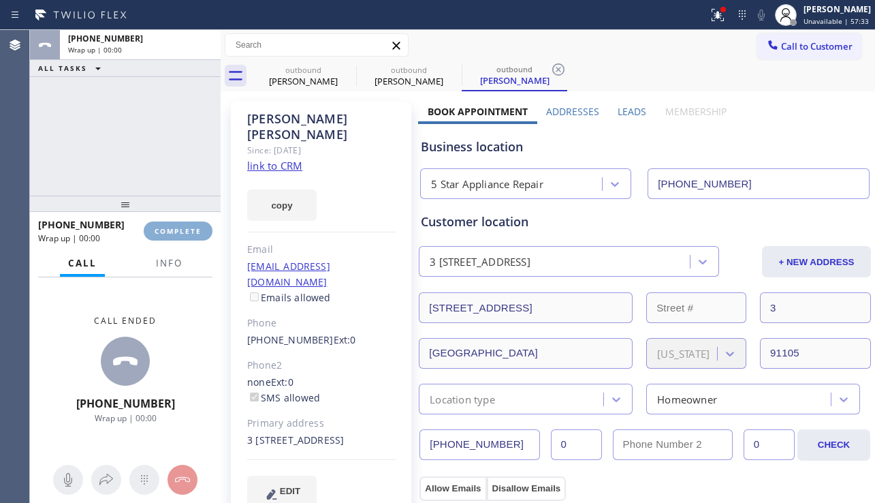
click at [171, 231] on span "COMPLETE" at bounding box center [178, 231] width 47 height 10
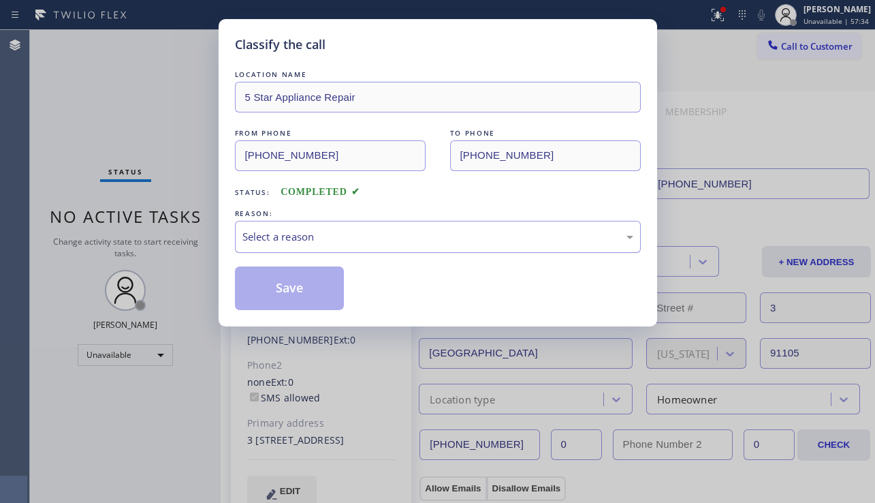
click at [345, 234] on div "Select a reason" at bounding box center [438, 237] width 391 height 16
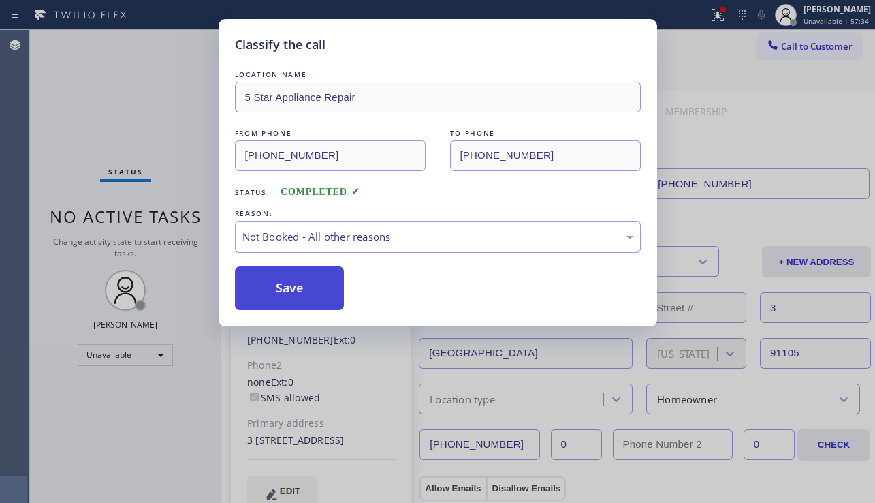
drag, startPoint x: 291, startPoint y: 288, endPoint x: 460, endPoint y: 255, distance: 172.1
click at [291, 287] on button "Save" at bounding box center [290, 288] width 110 height 44
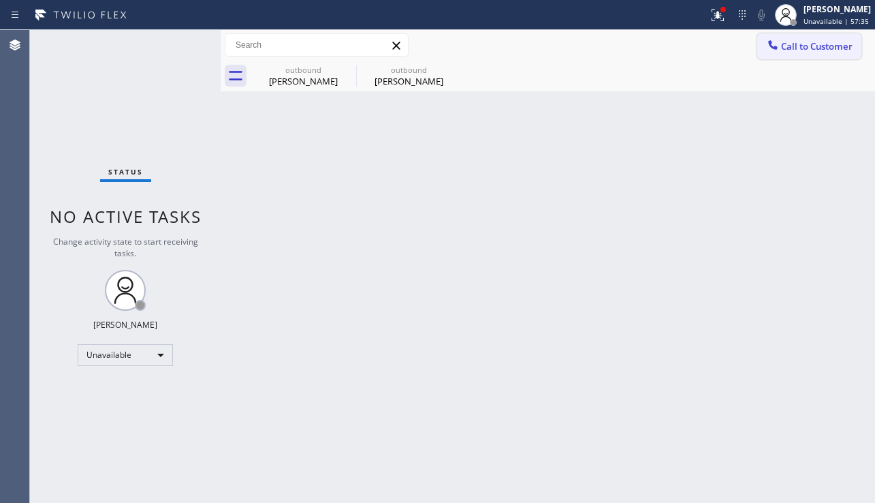
click at [795, 48] on span "Call to Customer" at bounding box center [817, 46] width 72 height 12
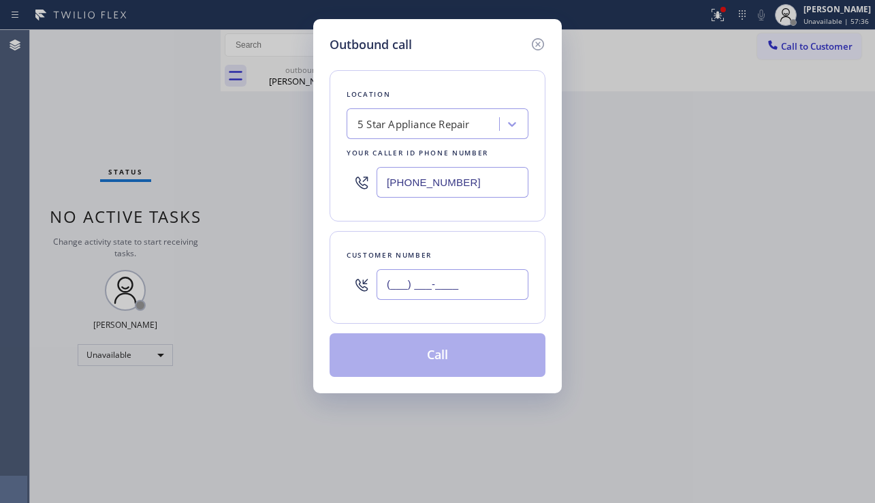
click at [438, 275] on input "(___) ___-____" at bounding box center [453, 284] width 152 height 31
paste input "714) 744-1365"
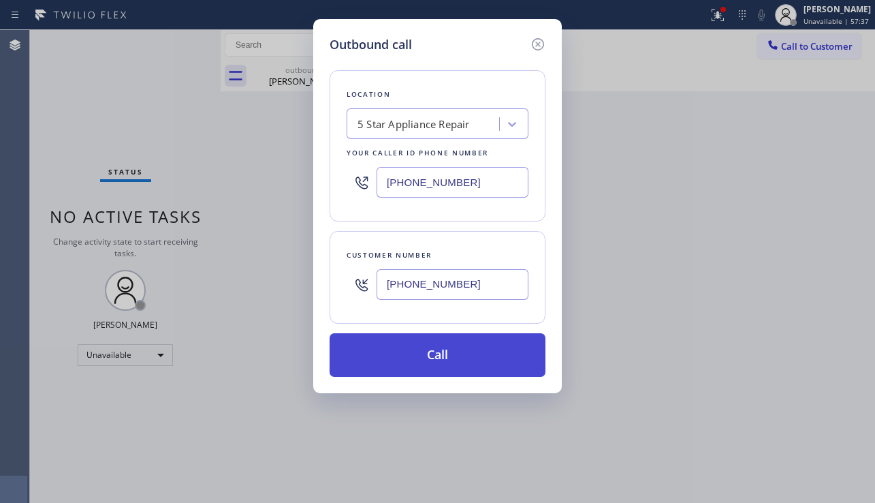
type input "[PHONE_NUMBER]"
click at [437, 353] on button "Call" at bounding box center [438, 355] width 216 height 44
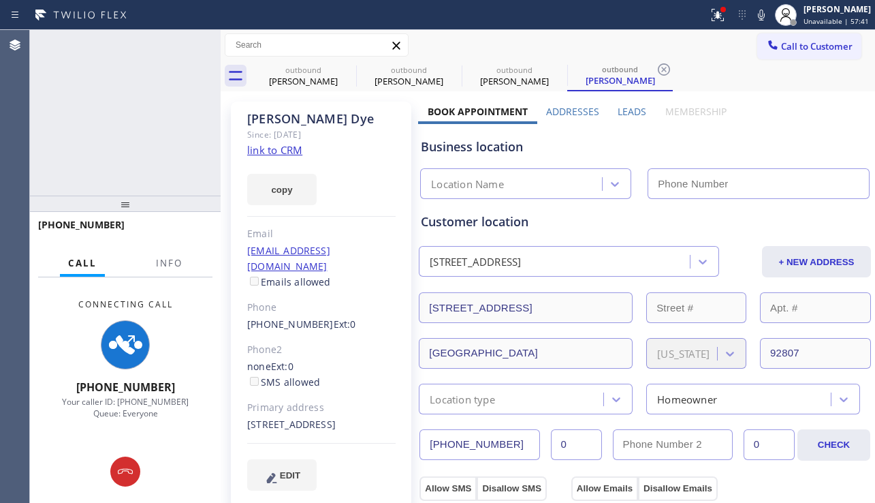
type input "[PHONE_NUMBER]"
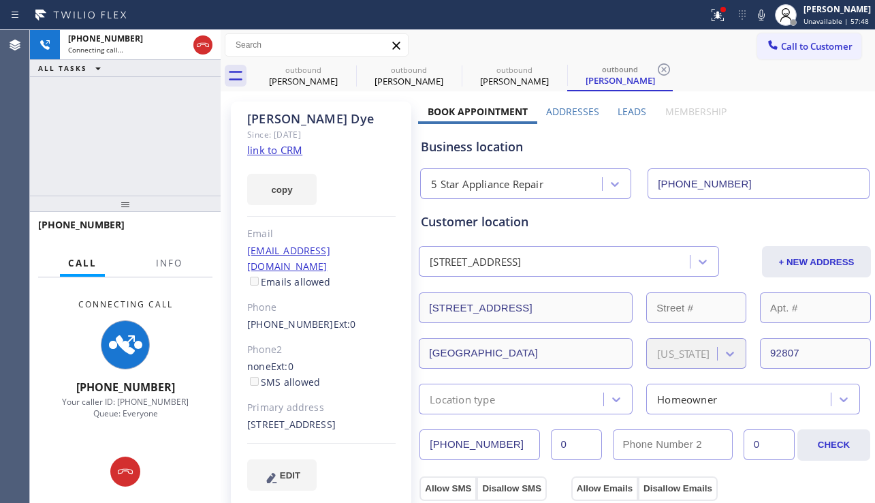
click at [97, 183] on div "[PHONE_NUMBER] Connecting call… ALL TASKS ALL TASKS ACTIVE TASKS TASKS IN WRAP …" at bounding box center [125, 113] width 191 height 166
click at [347, 69] on icon at bounding box center [347, 69] width 12 height 12
click at [447, 69] on icon at bounding box center [453, 69] width 12 height 12
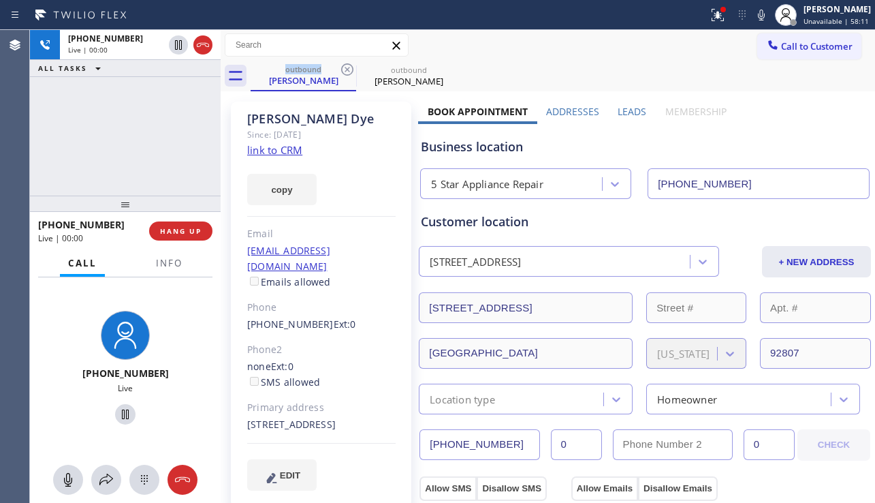
click at [827, 134] on div "Business location 5 Star Appliance Repair [PHONE_NUMBER]" at bounding box center [645, 161] width 454 height 75
click at [174, 228] on span "HANG UP" at bounding box center [181, 231] width 42 height 10
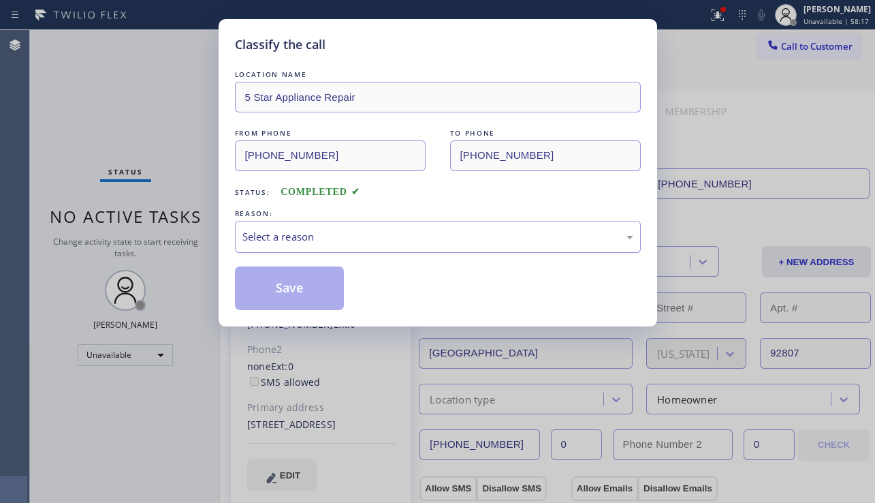
click at [393, 238] on div "Select a reason" at bounding box center [438, 237] width 391 height 16
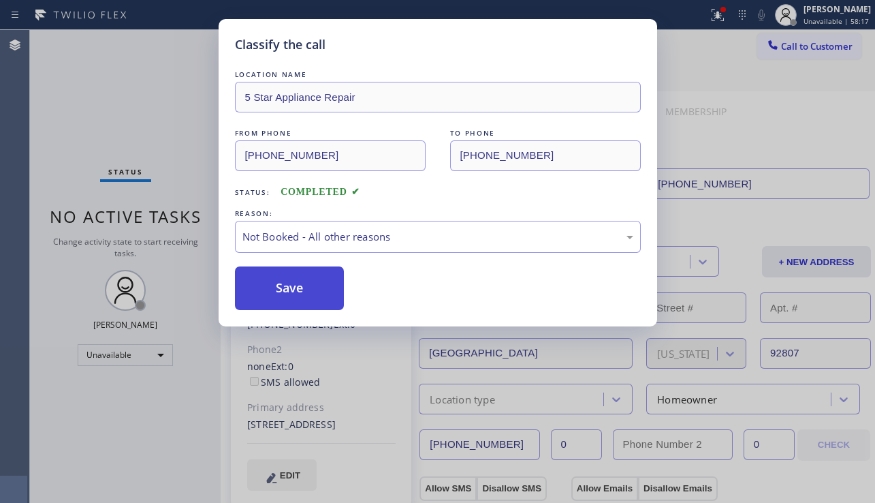
click at [300, 291] on button "Save" at bounding box center [290, 288] width 110 height 44
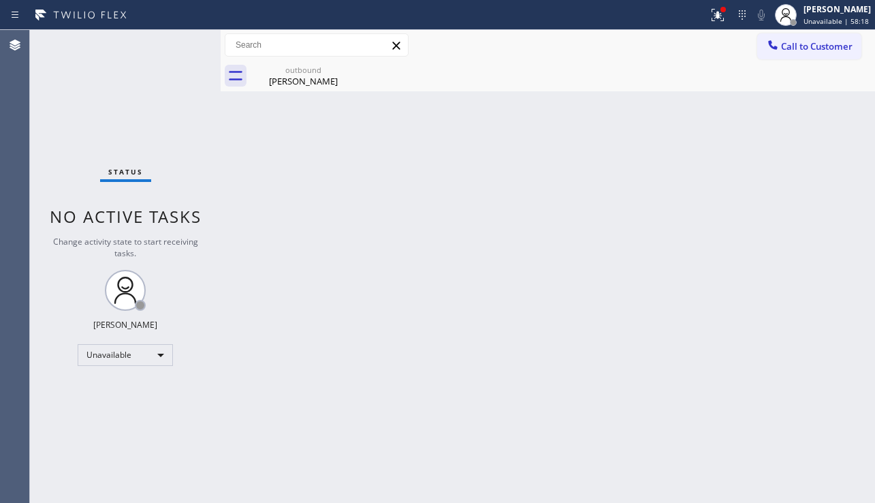
drag, startPoint x: 799, startPoint y: 49, endPoint x: 783, endPoint y: 54, distance: 17.2
click at [798, 50] on span "Call to Customer" at bounding box center [817, 46] width 72 height 12
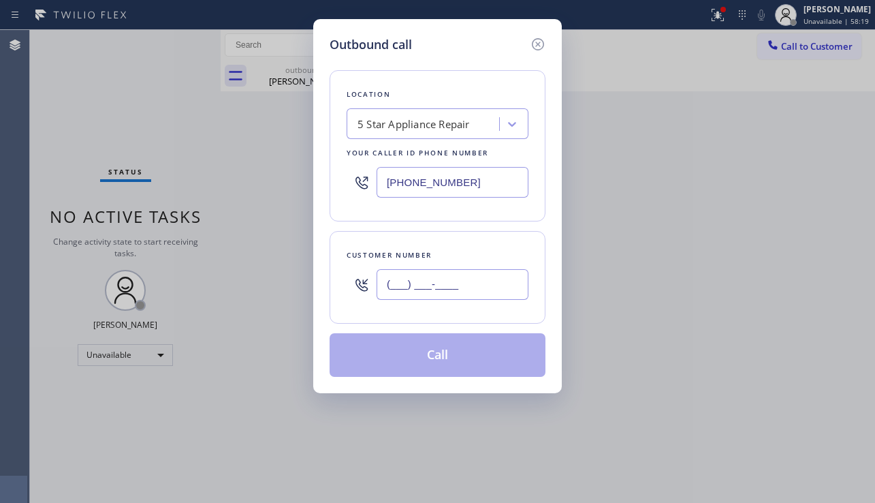
click at [428, 296] on input "(___) ___-____" at bounding box center [453, 284] width 152 height 31
paste input "619) 300-3565"
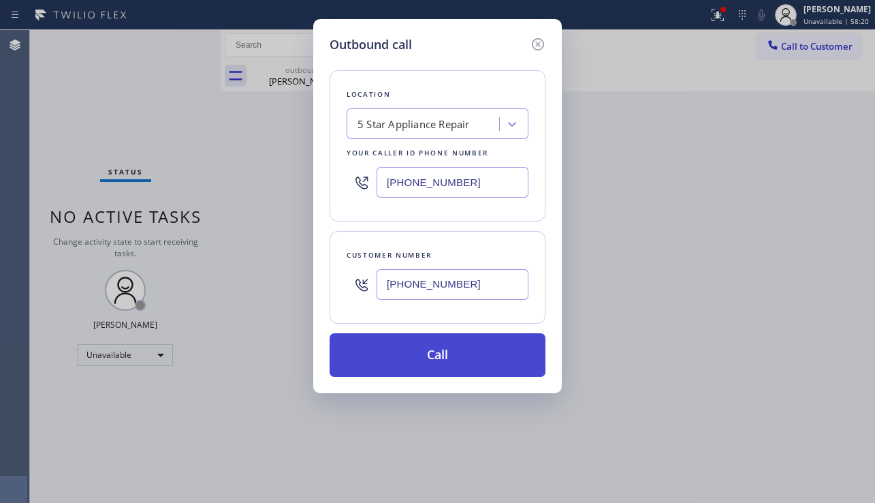
type input "[PHONE_NUMBER]"
click at [437, 352] on button "Call" at bounding box center [438, 355] width 216 height 44
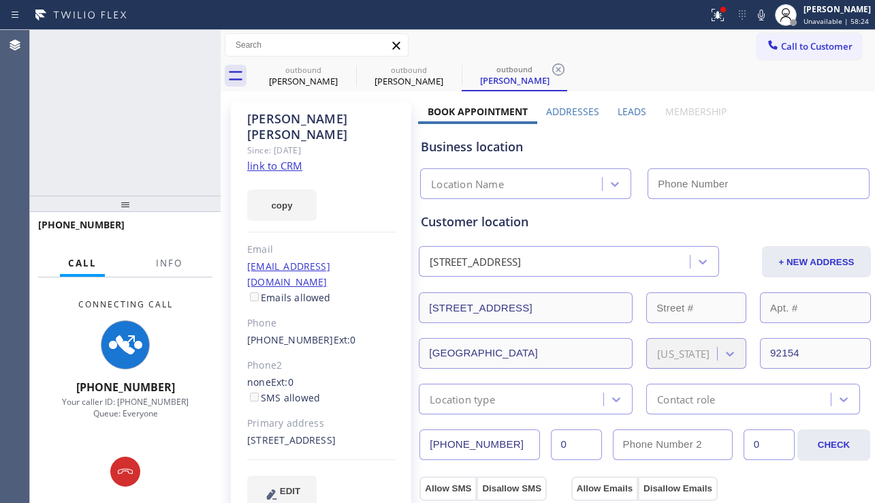
type input "[PHONE_NUMBER]"
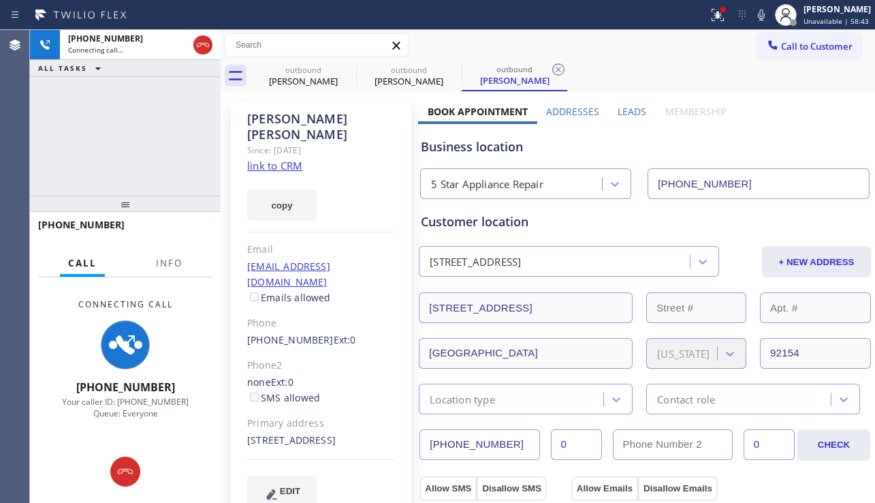
click at [799, 142] on div "Business location" at bounding box center [645, 147] width 448 height 18
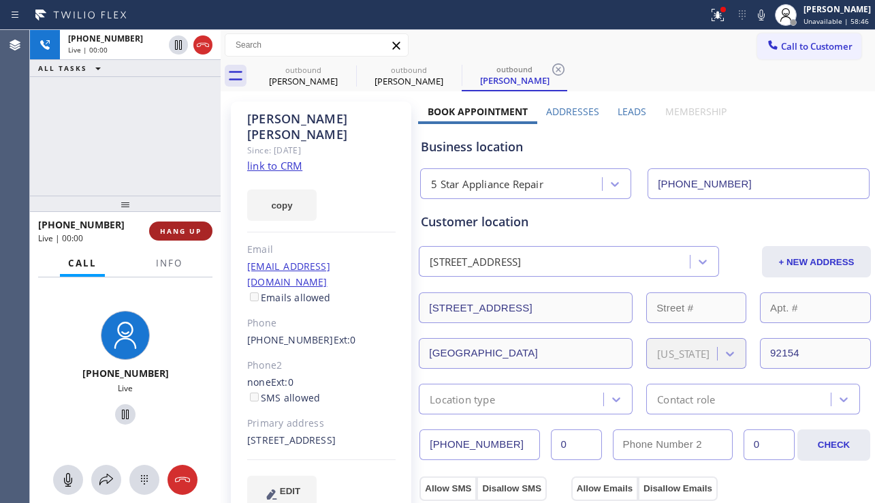
click at [187, 228] on span "HANG UP" at bounding box center [181, 231] width 42 height 10
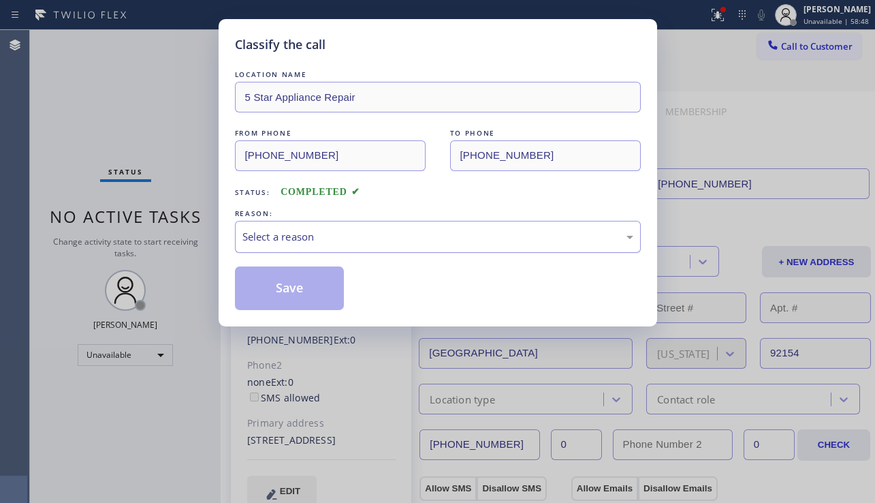
click at [394, 243] on div "Select a reason" at bounding box center [438, 237] width 391 height 16
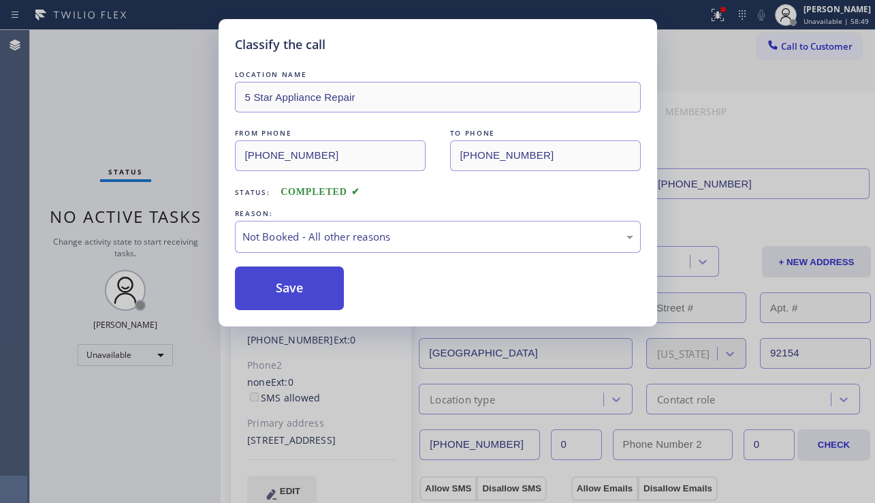
drag, startPoint x: 258, startPoint y: 289, endPoint x: 531, endPoint y: 240, distance: 277.5
click at [257, 288] on button "Save" at bounding box center [290, 288] width 110 height 44
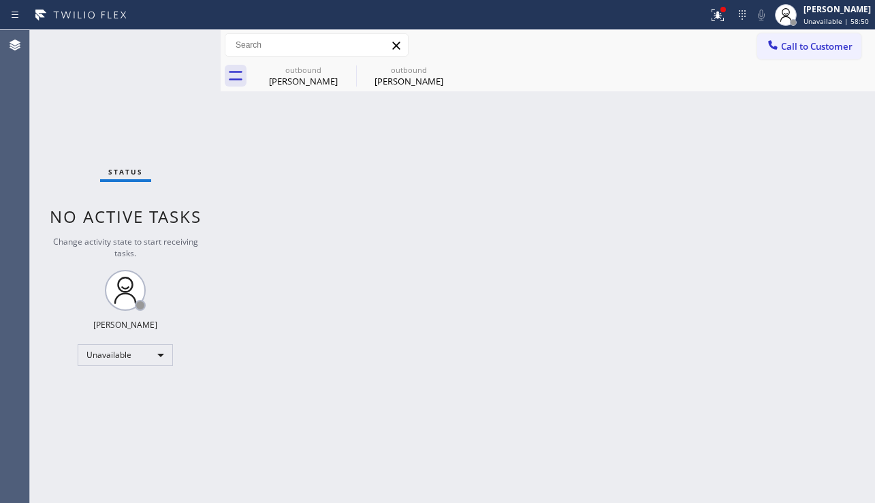
click at [792, 51] on span "Call to Customer" at bounding box center [817, 46] width 72 height 12
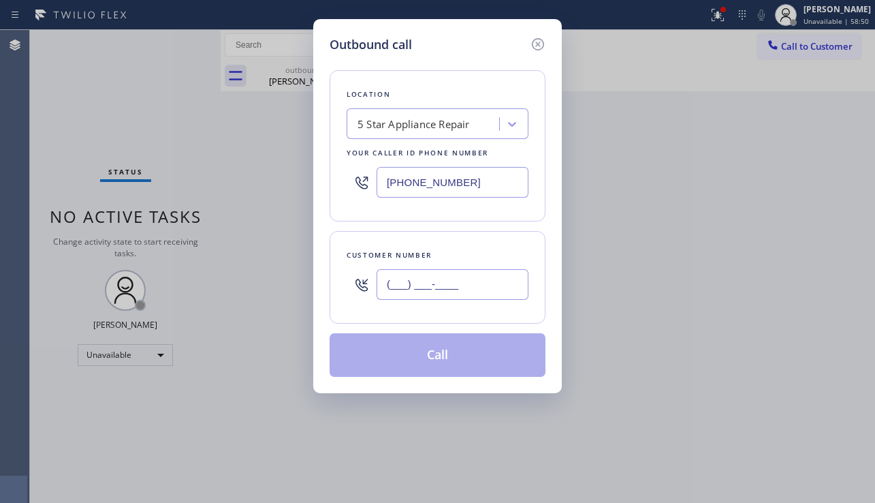
click at [475, 282] on input "(___) ___-____" at bounding box center [453, 284] width 152 height 31
paste input "951) 317-8274"
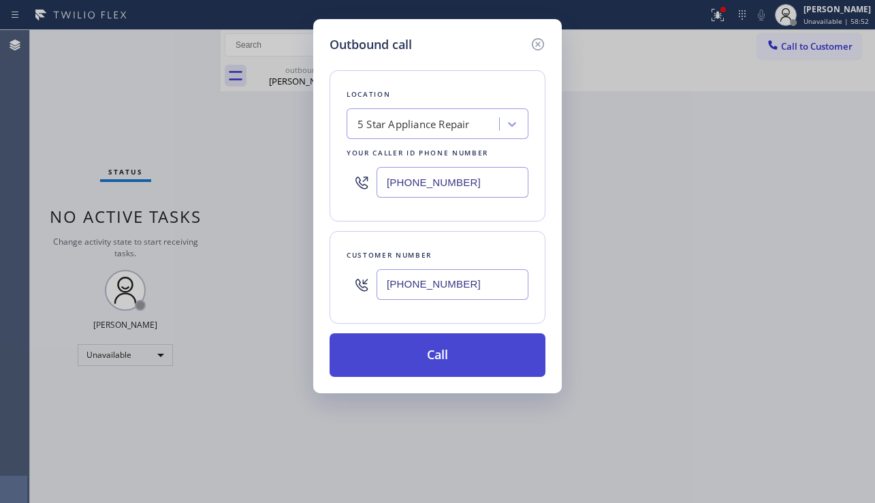
type input "[PHONE_NUMBER]"
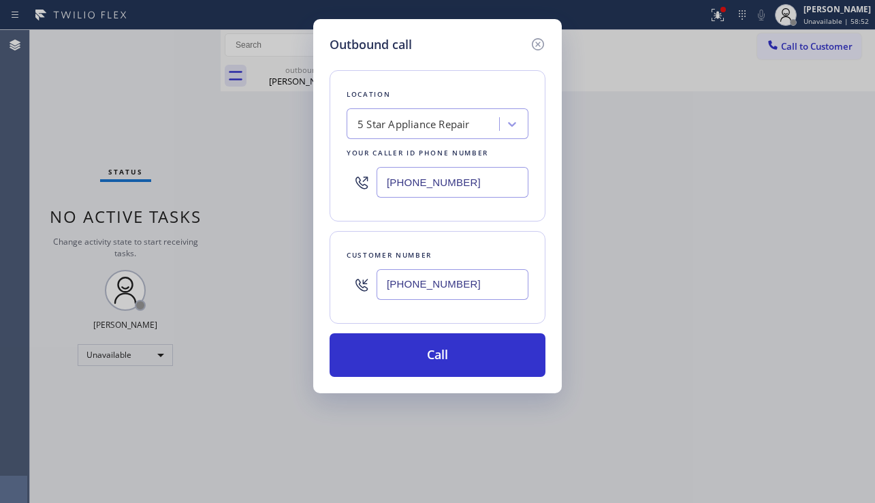
drag, startPoint x: 441, startPoint y: 360, endPoint x: 263, endPoint y: 184, distance: 250.0
click at [440, 356] on button "Call" at bounding box center [438, 355] width 216 height 44
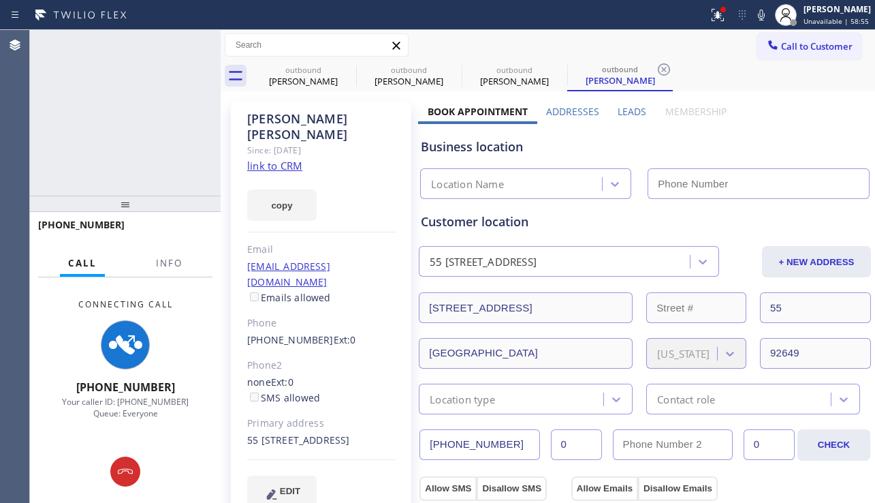
type input "[PHONE_NUMBER]"
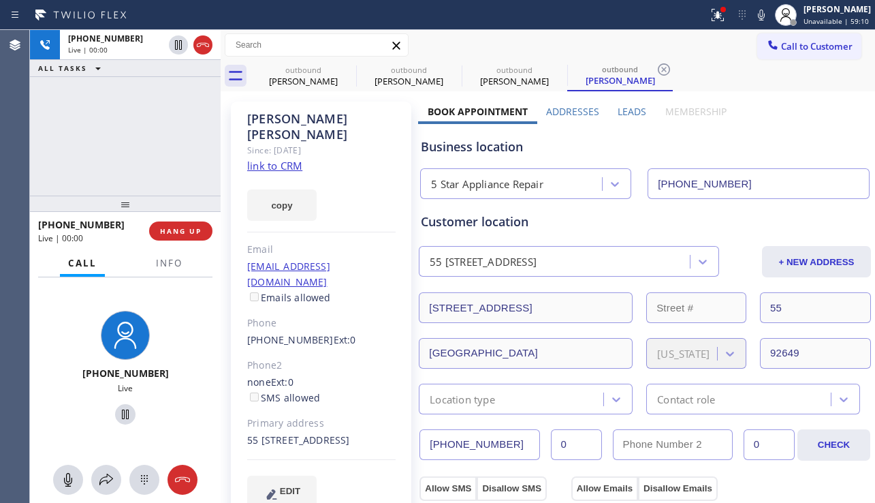
click at [781, 137] on div "Business location 5 Star Appliance Repair [PHONE_NUMBER]" at bounding box center [645, 161] width 454 height 75
click at [174, 226] on span "HANG UP" at bounding box center [181, 231] width 42 height 10
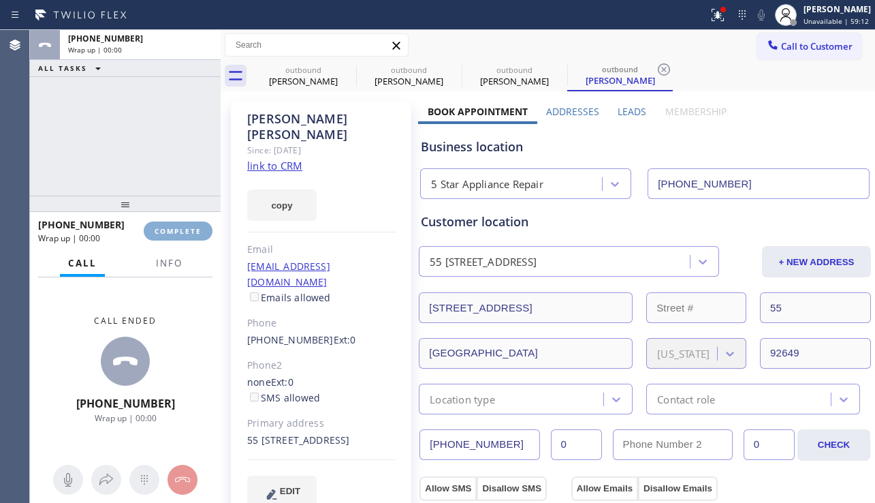
click at [174, 226] on span "COMPLETE" at bounding box center [178, 231] width 47 height 10
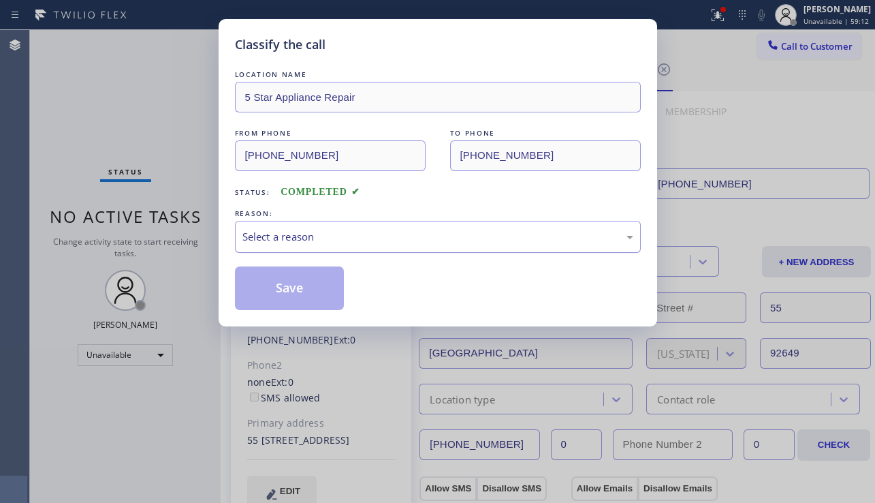
click at [345, 232] on div "Select a reason" at bounding box center [438, 237] width 391 height 16
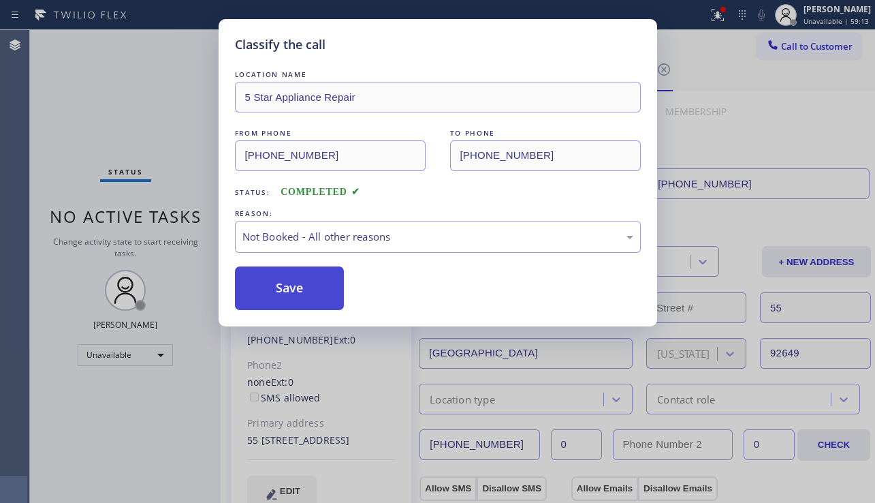
click at [292, 287] on button "Save" at bounding box center [290, 288] width 110 height 44
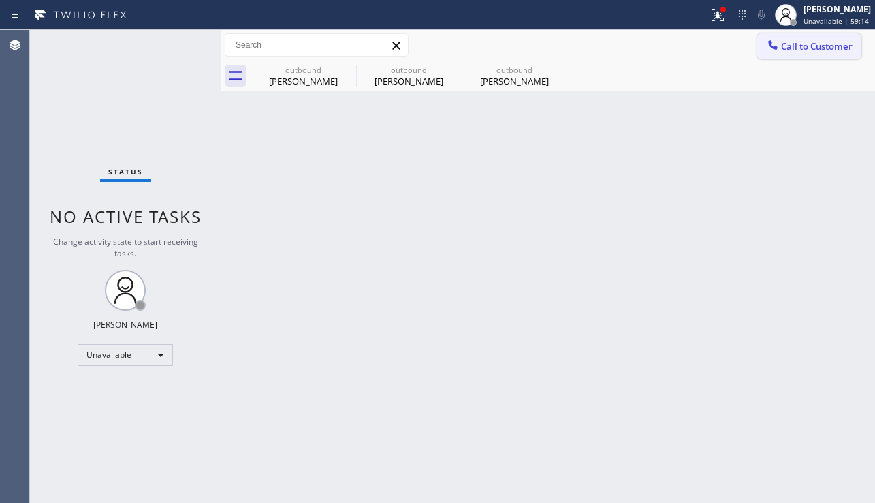
click at [797, 49] on span "Call to Customer" at bounding box center [817, 46] width 72 height 12
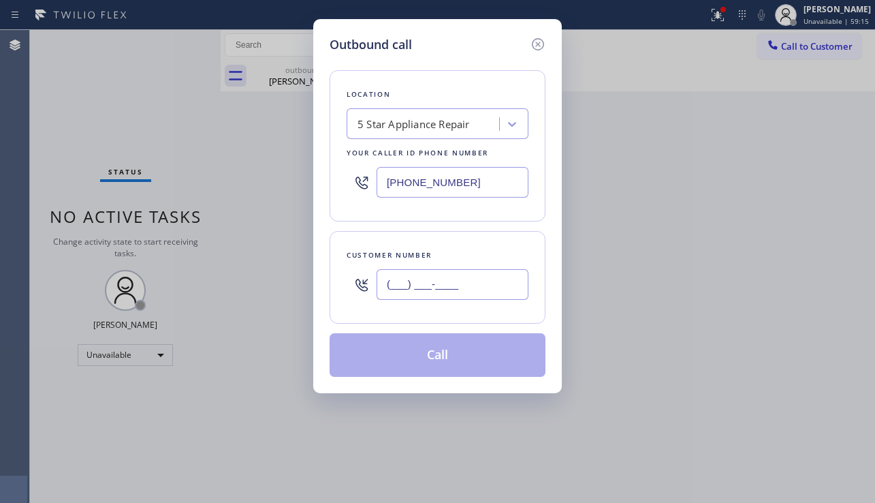
click at [463, 269] on input "(___) ___-____" at bounding box center [453, 284] width 152 height 31
paste input "714) 299-9567"
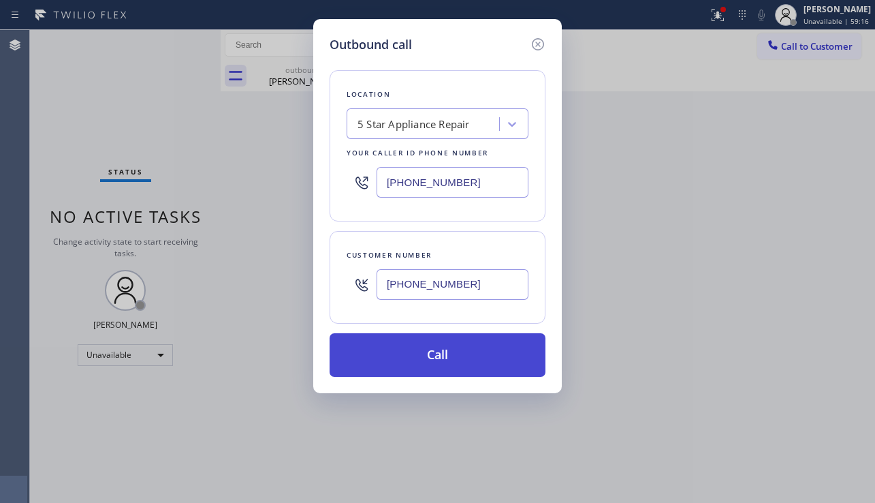
type input "[PHONE_NUMBER]"
click at [441, 356] on button "Call" at bounding box center [438, 355] width 216 height 44
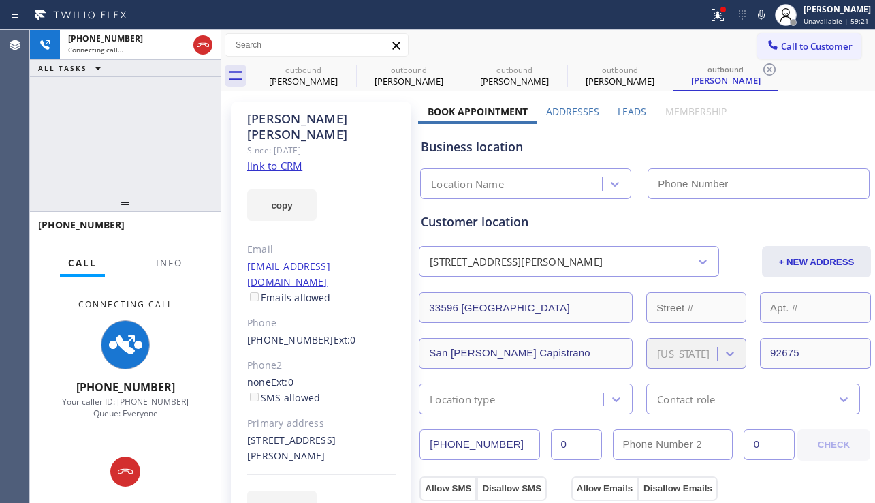
type input "[PHONE_NUMBER]"
click at [363, 490] on div "EDIT" at bounding box center [321, 505] width 148 height 31
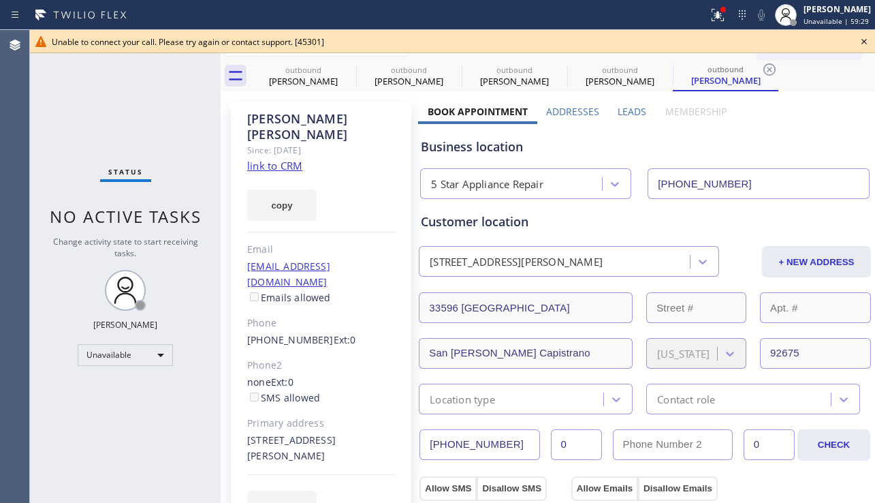
click at [864, 42] on icon at bounding box center [864, 41] width 5 height 5
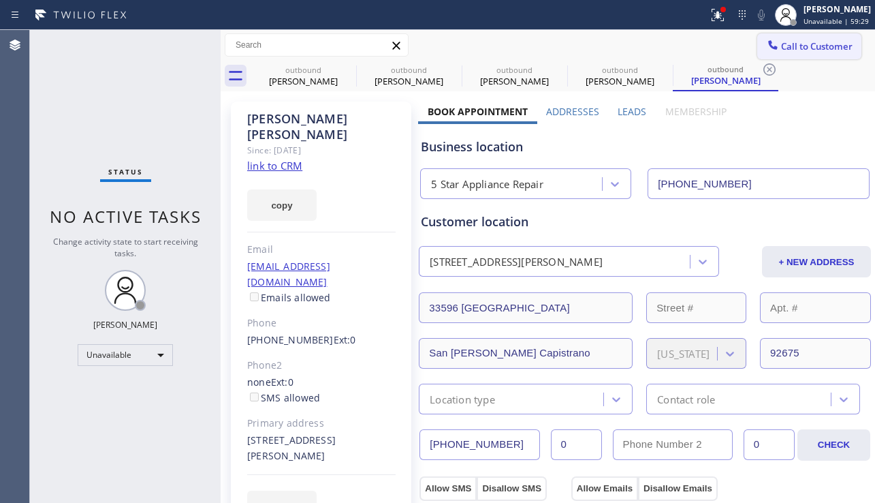
click at [834, 42] on span "Call to Customer" at bounding box center [817, 46] width 72 height 12
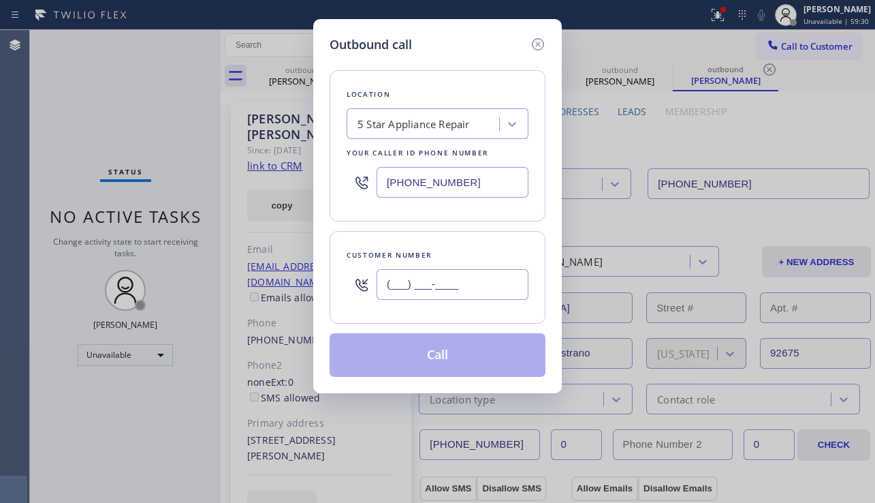
click at [444, 279] on input "(___) ___-____" at bounding box center [453, 284] width 152 height 31
paste input "626) 617-1038"
type input "[PHONE_NUMBER]"
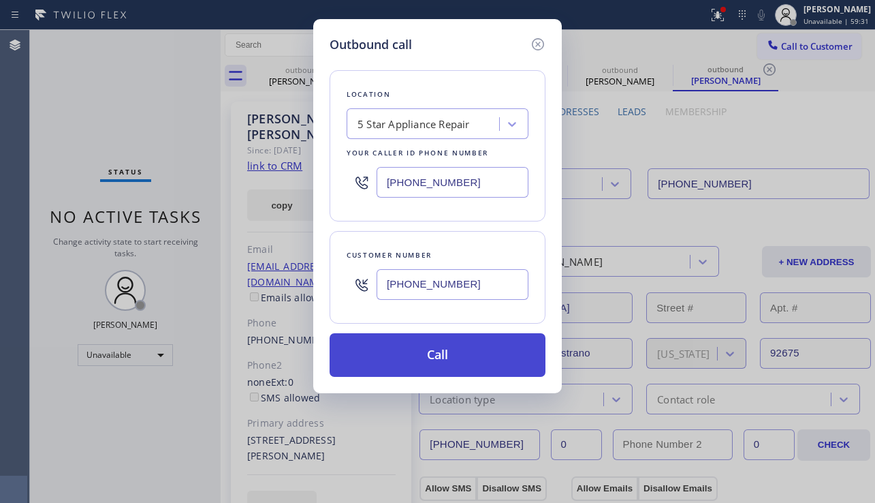
click at [433, 359] on button "Call" at bounding box center [438, 355] width 216 height 44
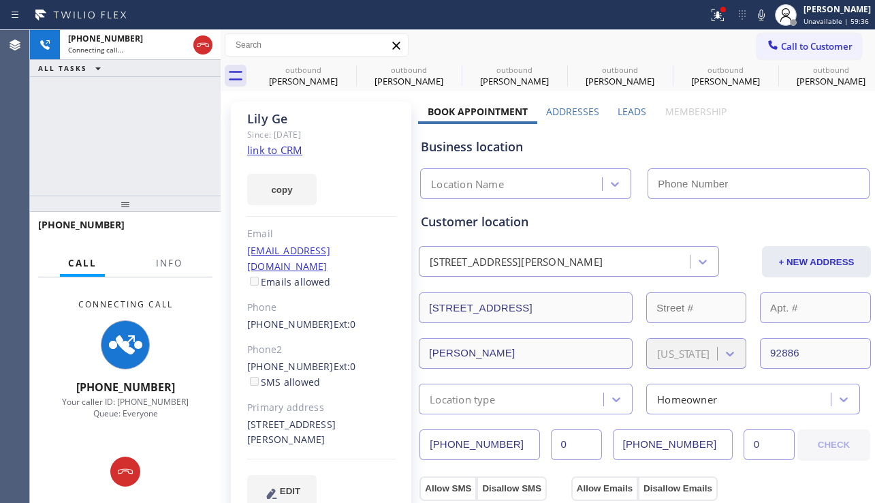
type input "[PHONE_NUMBER]"
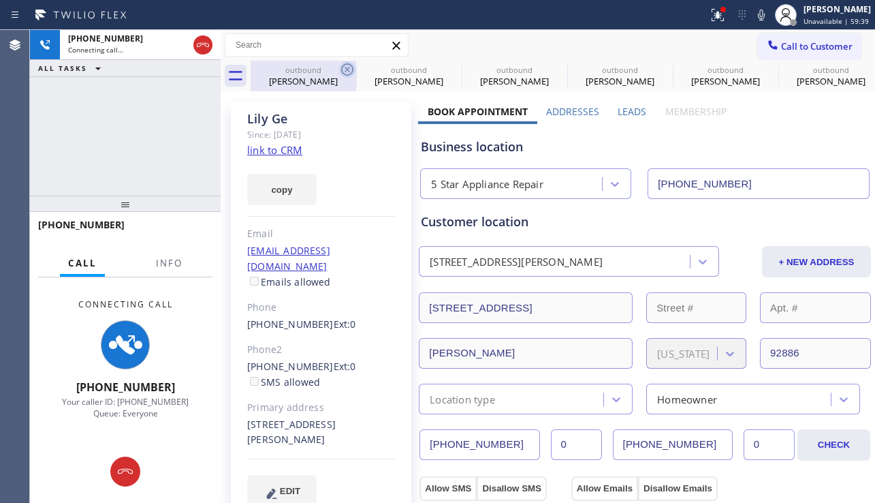
click at [343, 66] on icon at bounding box center [347, 69] width 12 height 12
click at [0, 0] on icon at bounding box center [0, 0] width 0 height 0
click at [656, 65] on icon at bounding box center [664, 69] width 16 height 16
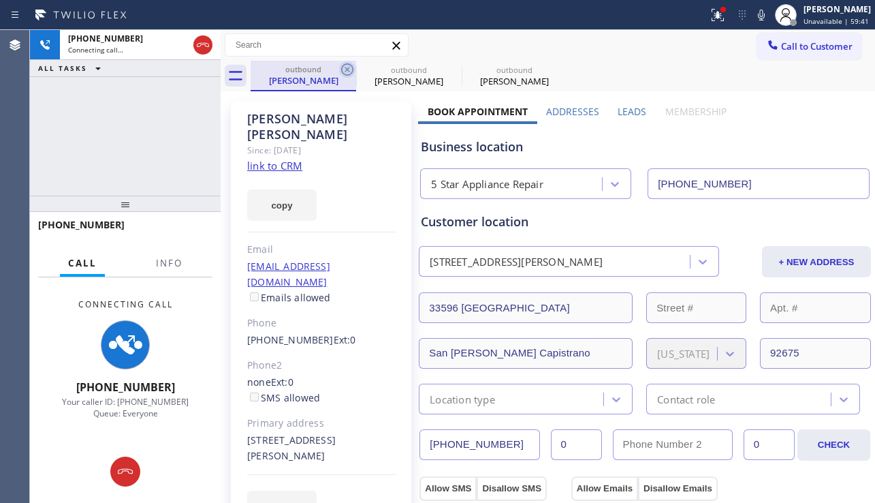
click at [348, 63] on icon at bounding box center [347, 69] width 16 height 16
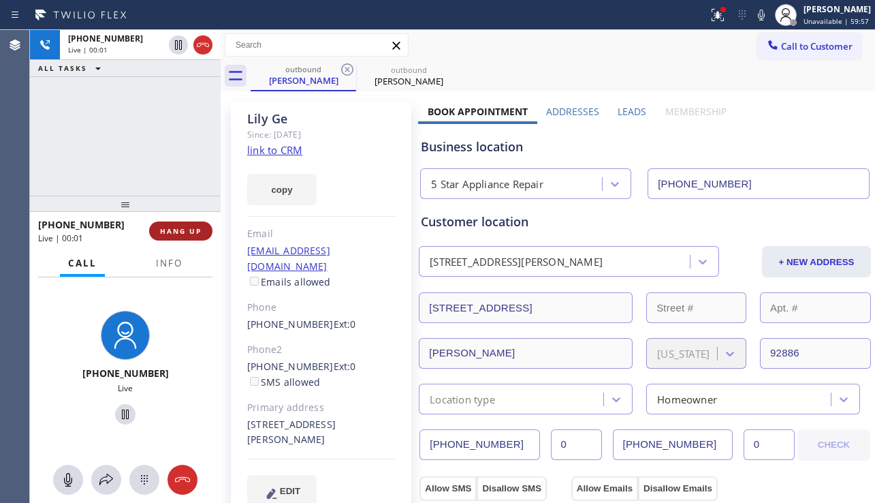
click at [198, 228] on span "HANG UP" at bounding box center [181, 231] width 42 height 10
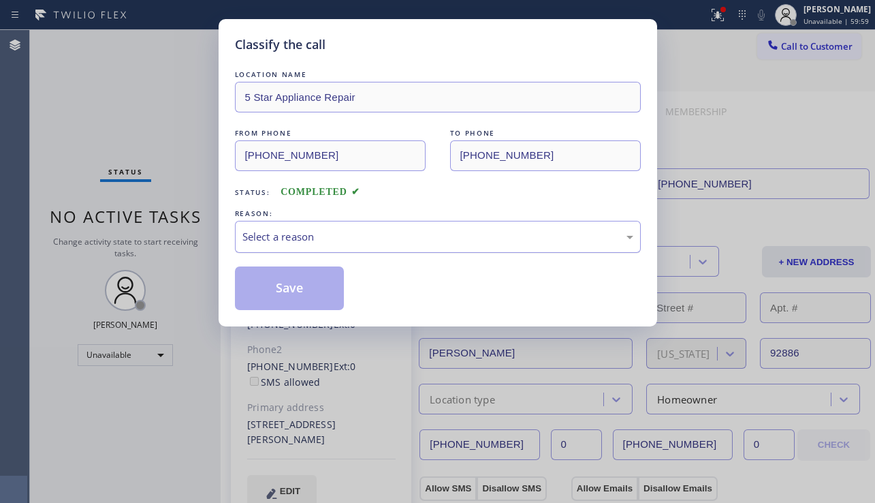
click at [351, 236] on div "Select a reason" at bounding box center [438, 237] width 391 height 16
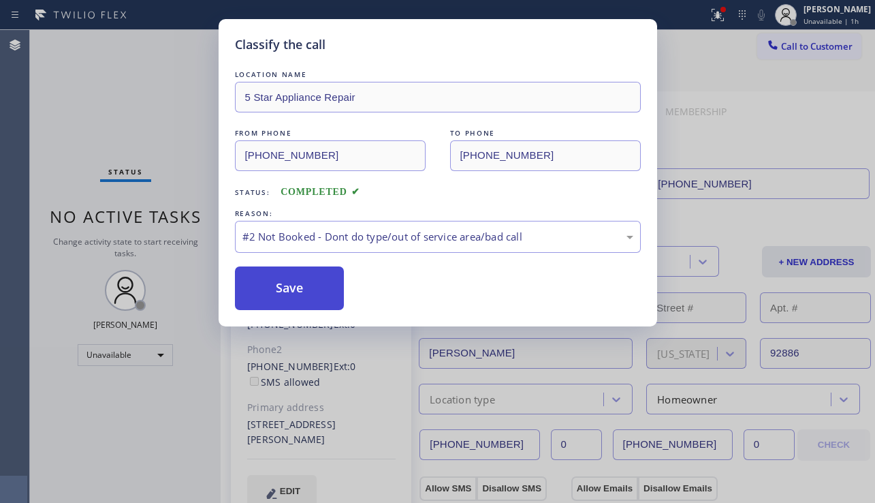
click at [283, 292] on button "Save" at bounding box center [290, 288] width 110 height 44
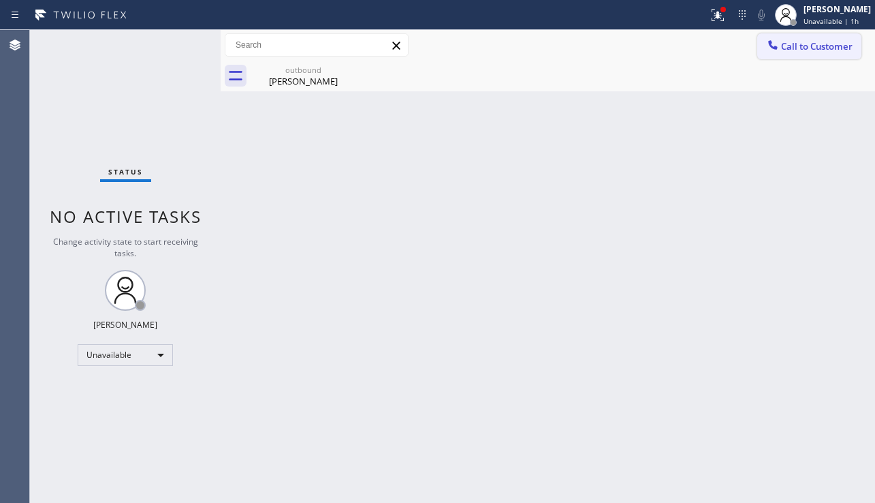
click at [792, 51] on span "Call to Customer" at bounding box center [817, 46] width 72 height 12
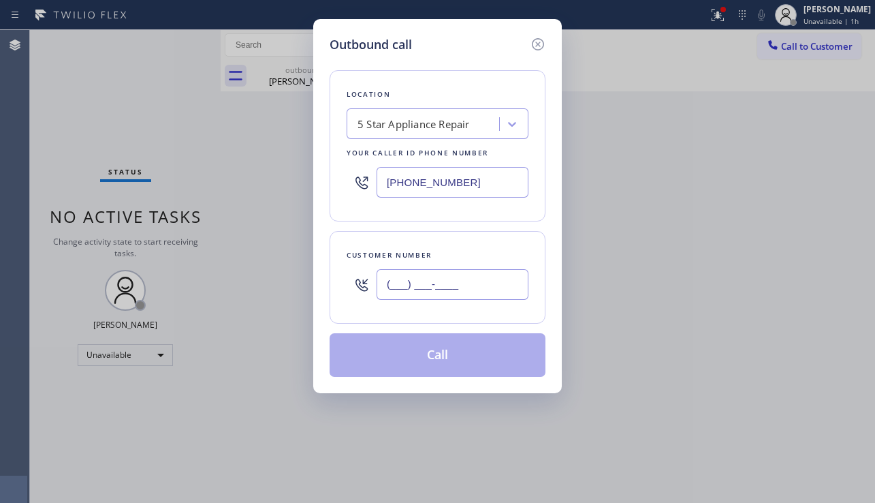
click at [437, 289] on input "(___) ___-____" at bounding box center [453, 284] width 152 height 31
paste input "949) 413-6898"
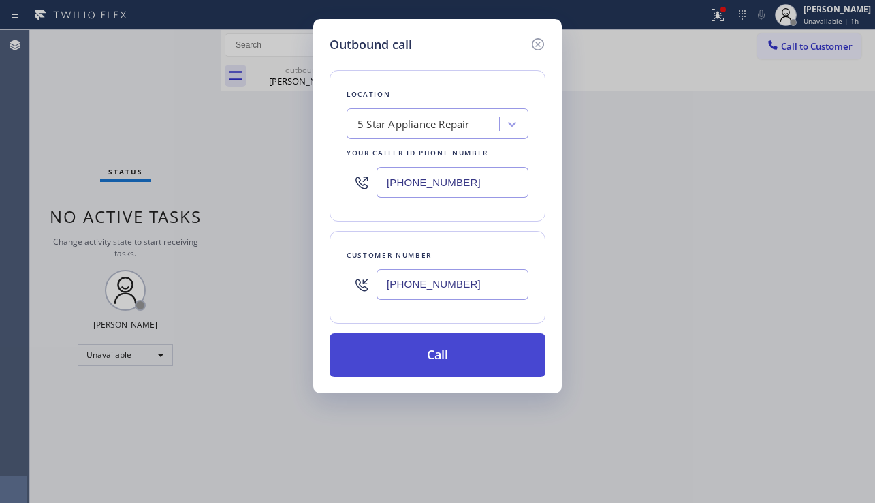
type input "[PHONE_NUMBER]"
click at [445, 357] on button "Call" at bounding box center [438, 355] width 216 height 44
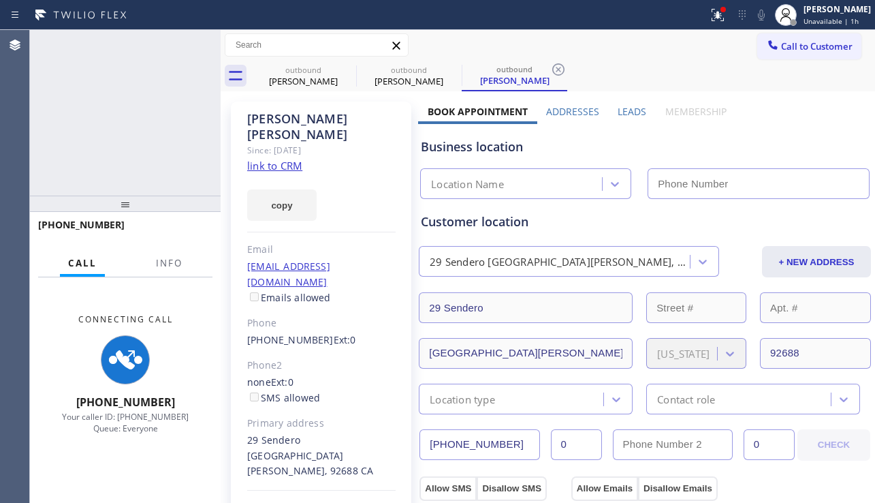
type input "[PHONE_NUMBER]"
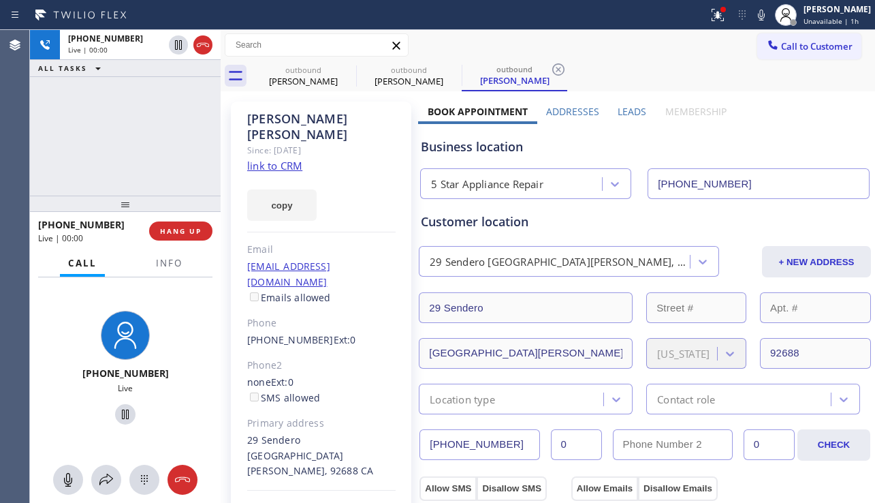
drag, startPoint x: 798, startPoint y: 135, endPoint x: 718, endPoint y: 147, distance: 80.6
click at [798, 135] on div "Business location 5 Star Appliance Repair [PHONE_NUMBER]" at bounding box center [645, 161] width 454 height 75
click at [193, 227] on span "HANG UP" at bounding box center [181, 231] width 42 height 10
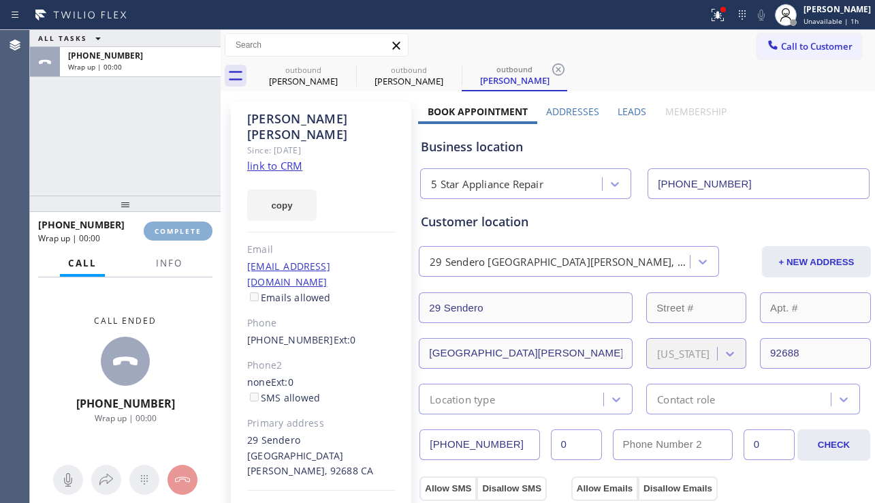
click at [193, 227] on span "COMPLETE" at bounding box center [178, 231] width 47 height 10
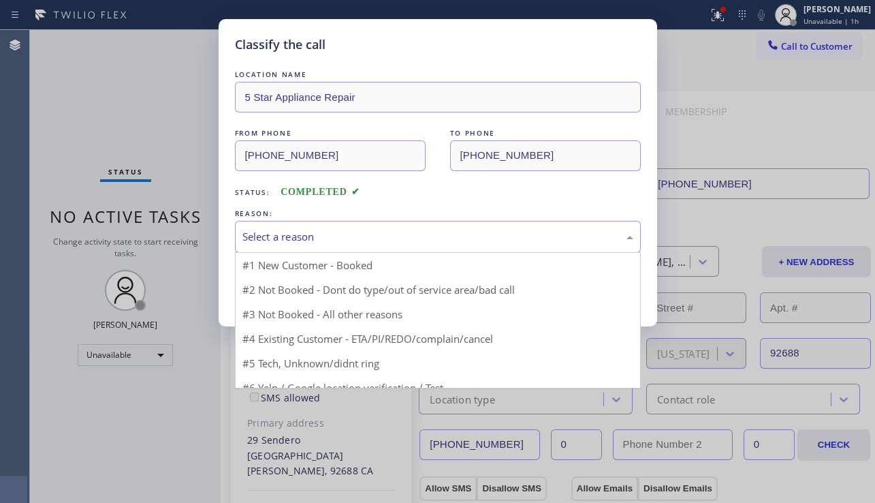
click at [398, 238] on div "Select a reason" at bounding box center [438, 237] width 391 height 16
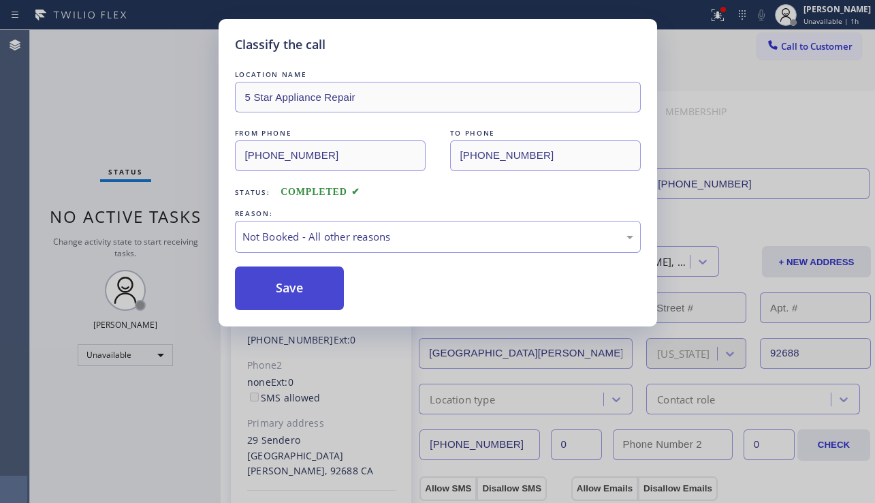
click at [277, 288] on button "Save" at bounding box center [290, 288] width 110 height 44
click at [807, 46] on span "Call to Customer" at bounding box center [817, 46] width 72 height 12
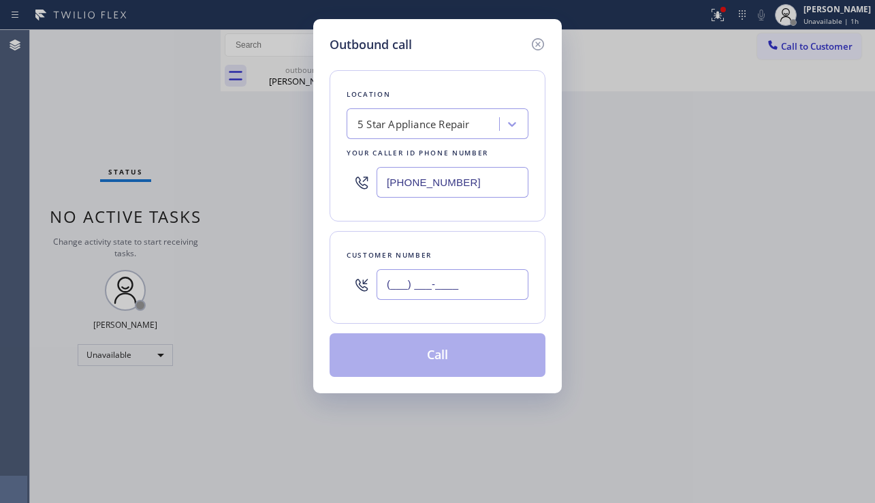
click at [443, 283] on input "(___) ___-____" at bounding box center [453, 284] width 152 height 31
paste input "818) 430-5902"
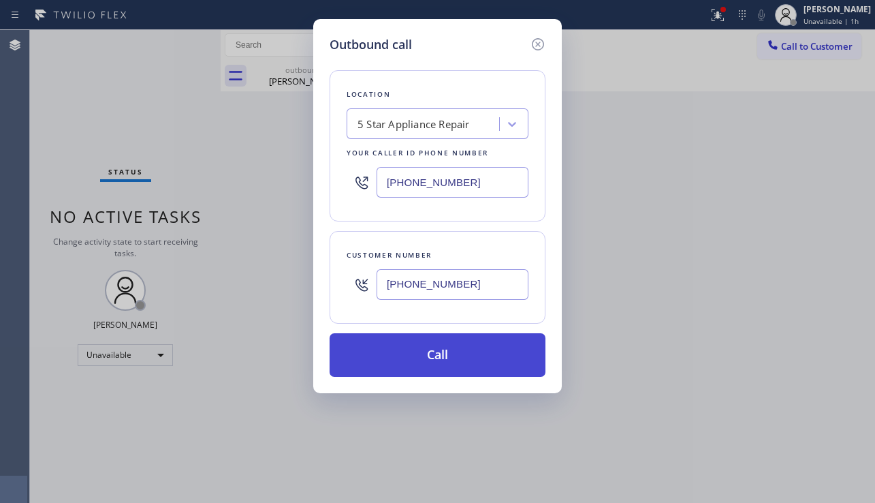
type input "[PHONE_NUMBER]"
click at [460, 363] on button "Call" at bounding box center [438, 355] width 216 height 44
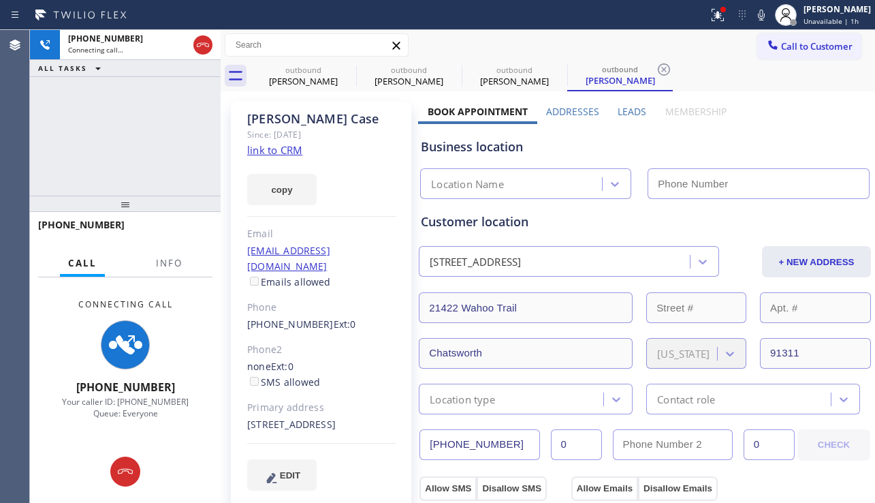
type input "[PHONE_NUMBER]"
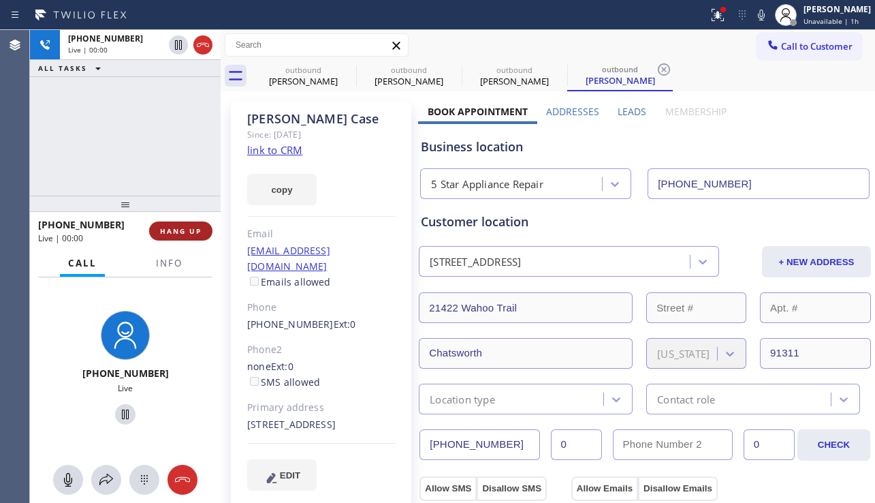
click at [181, 233] on span "HANG UP" at bounding box center [181, 231] width 42 height 10
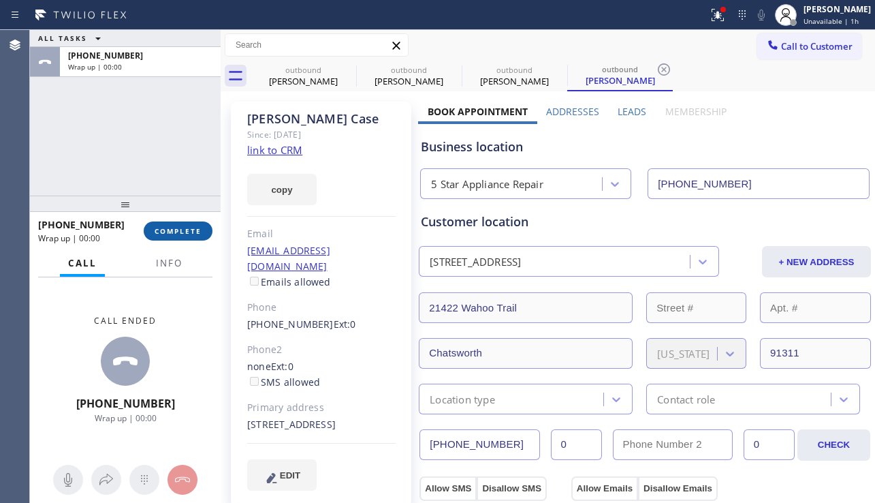
click at [181, 233] on span "COMPLETE" at bounding box center [178, 231] width 47 height 10
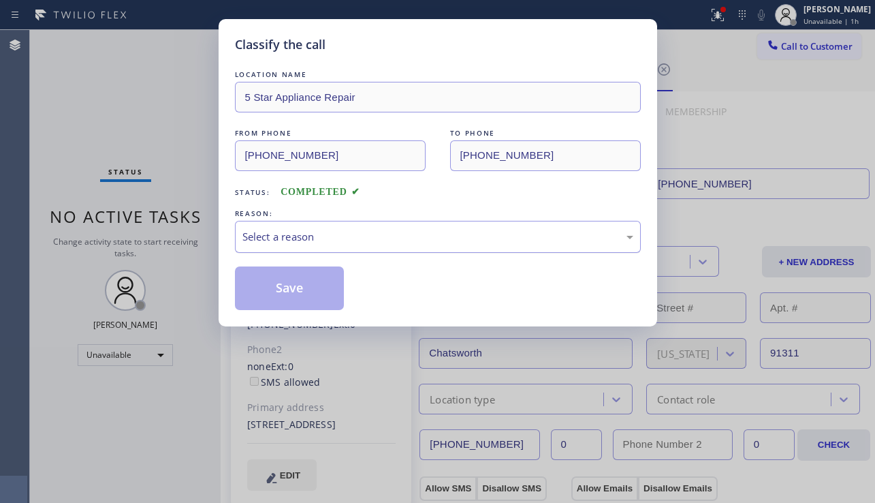
click at [339, 236] on div "Select a reason" at bounding box center [438, 237] width 391 height 16
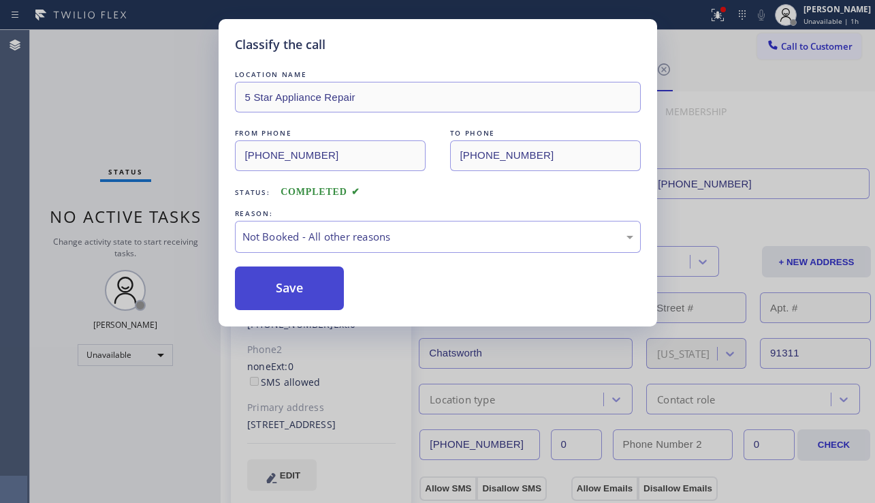
click at [274, 291] on button "Save" at bounding box center [290, 288] width 110 height 44
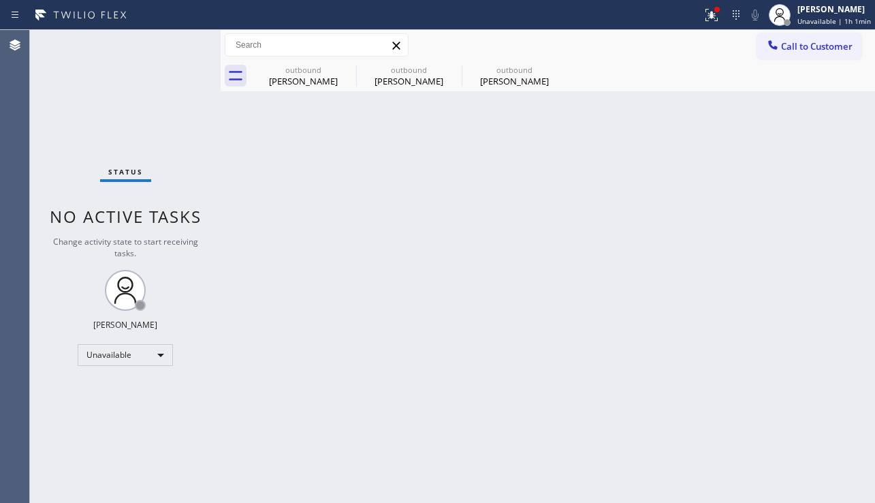
click at [257, 202] on div "Back to Dashboard Change Sender ID Customers Technicians Select a contact Outbo…" at bounding box center [548, 266] width 655 height 473
click at [377, 352] on div "Back to Dashboard Change Sender ID Customers Technicians Select a contact Outbo…" at bounding box center [548, 266] width 655 height 473
click at [345, 65] on icon at bounding box center [347, 69] width 16 height 16
click at [0, 0] on icon at bounding box center [0, 0] width 0 height 0
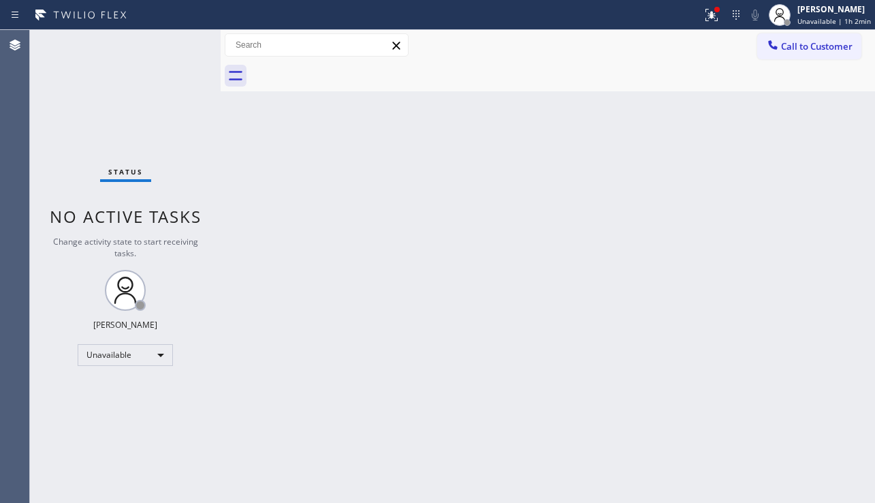
click at [413, 245] on div "Back to Dashboard Change Sender ID Customers Technicians Select a contact Outbo…" at bounding box center [548, 266] width 655 height 473
click at [697, 16] on div at bounding box center [712, 15] width 30 height 16
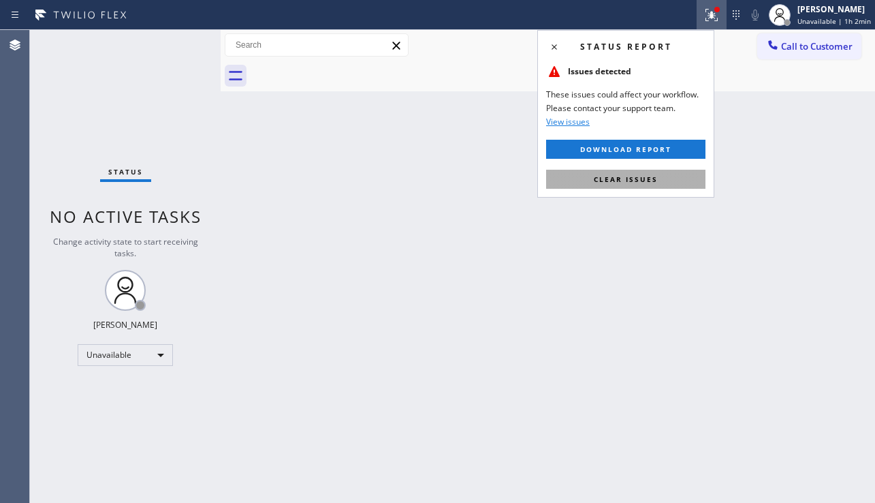
click at [642, 178] on span "Clear issues" at bounding box center [626, 179] width 64 height 10
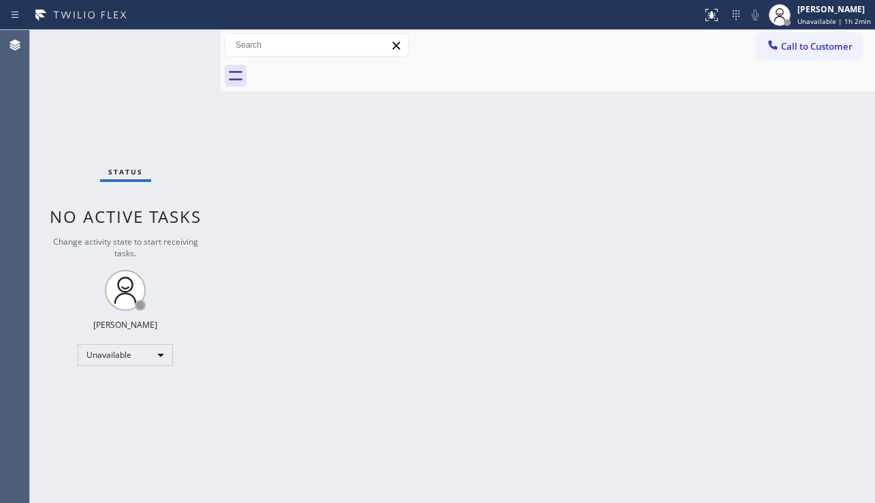
click at [571, 232] on div "Back to Dashboard Change Sender ID Customers Technicians Select a contact Outbo…" at bounding box center [548, 266] width 655 height 473
click at [348, 441] on div "Back to Dashboard Change Sender ID Customers Technicians Select a contact Outbo…" at bounding box center [548, 266] width 655 height 473
